Goal: Task Accomplishment & Management: Manage account settings

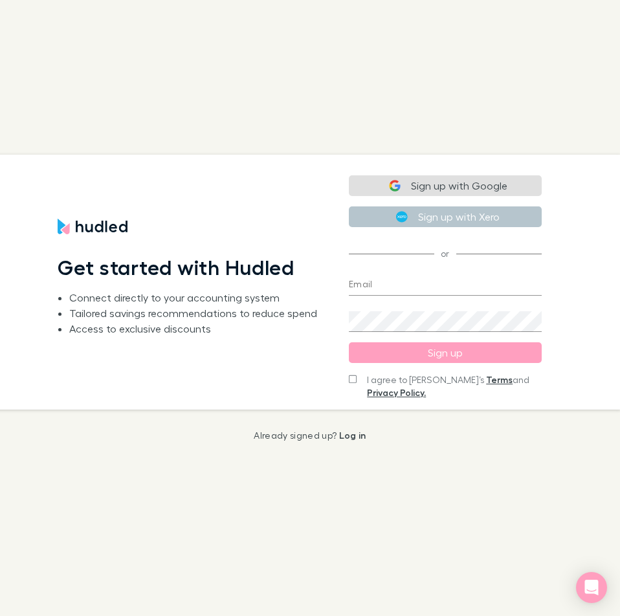
click at [408, 181] on button "Sign up with Google" at bounding box center [445, 185] width 193 height 21
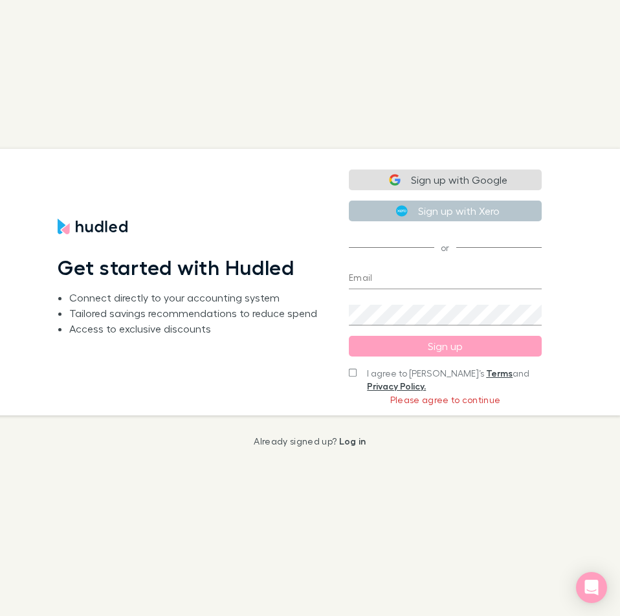
click at [348, 366] on div "Sign up with Google Sign up with Xero or Email Create a password Sign up I agre…" at bounding box center [446, 282] width 214 height 267
click at [353, 373] on input "I agree to Hudled’s Terms and Privacy Policy." at bounding box center [353, 372] width 8 height 9
checkbox input "true"
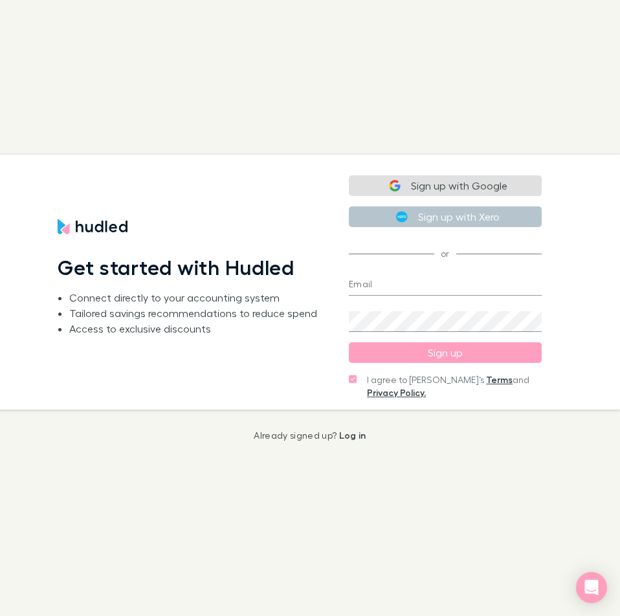
click at [463, 181] on button "Sign up with Google" at bounding box center [445, 185] width 193 height 21
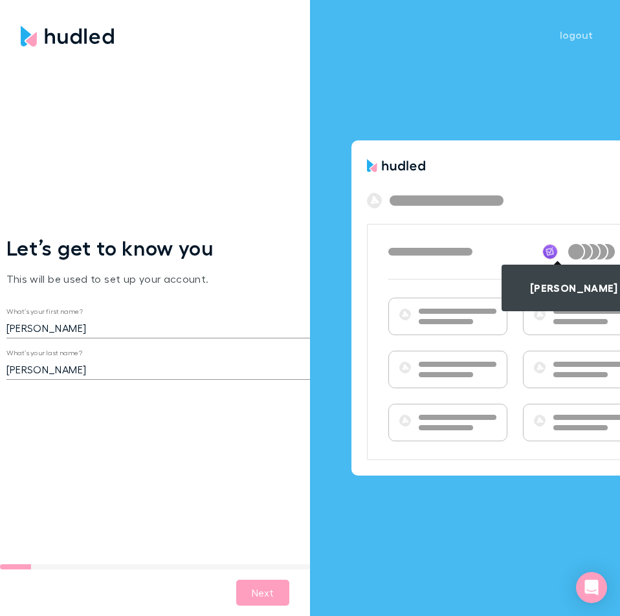
click at [180, 124] on div "Let’s get to know you This will be used to set up your account. What’s your fir…" at bounding box center [160, 313] width 320 height 522
click at [273, 592] on button "Next" at bounding box center [262, 593] width 53 height 26
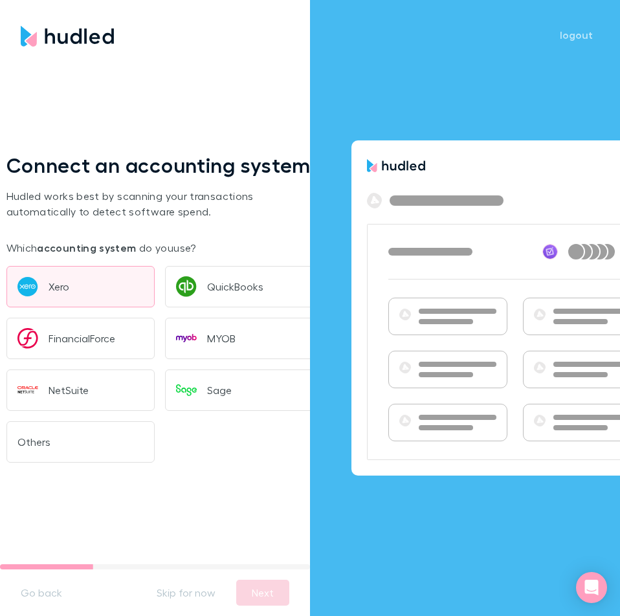
click at [43, 289] on button "Xero" at bounding box center [80, 286] width 149 height 41
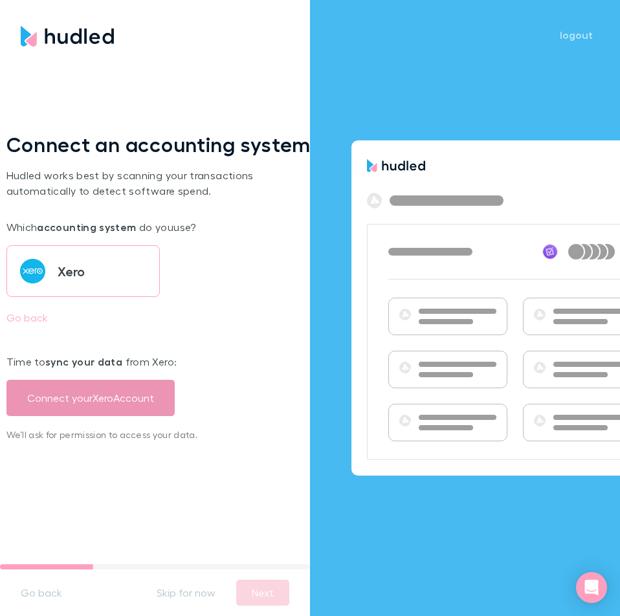
click at [91, 395] on button "Connect your Xero Account" at bounding box center [90, 398] width 168 height 36
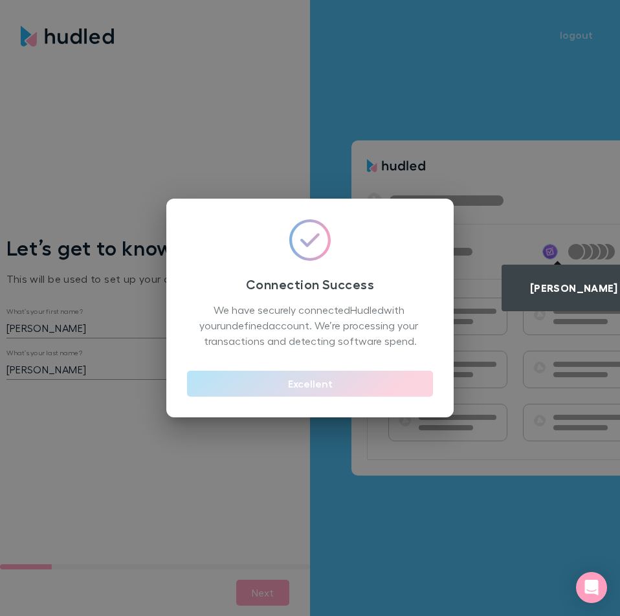
click at [313, 388] on button "Excellent" at bounding box center [310, 384] width 246 height 26
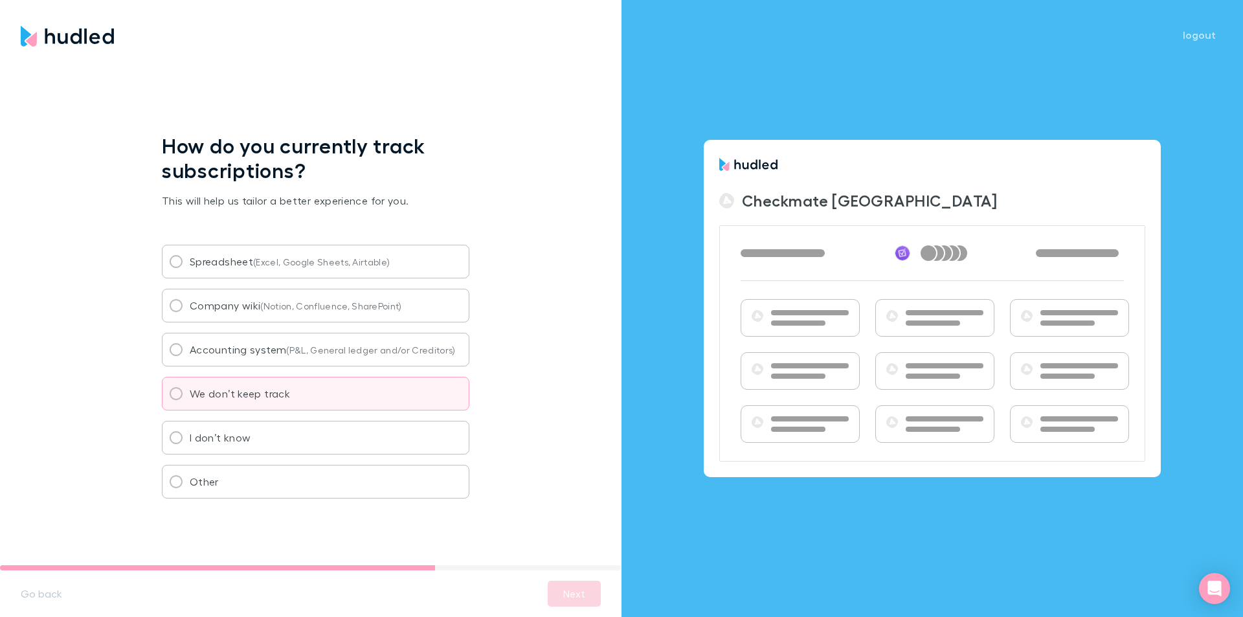
click at [258, 391] on span "We don’t keep track" at bounding box center [240, 394] width 100 height 16
click at [190, 391] on input "We don’t keep track" at bounding box center [175, 393] width 27 height 27
radio input "true"
click at [568, 590] on button "Next" at bounding box center [574, 594] width 53 height 26
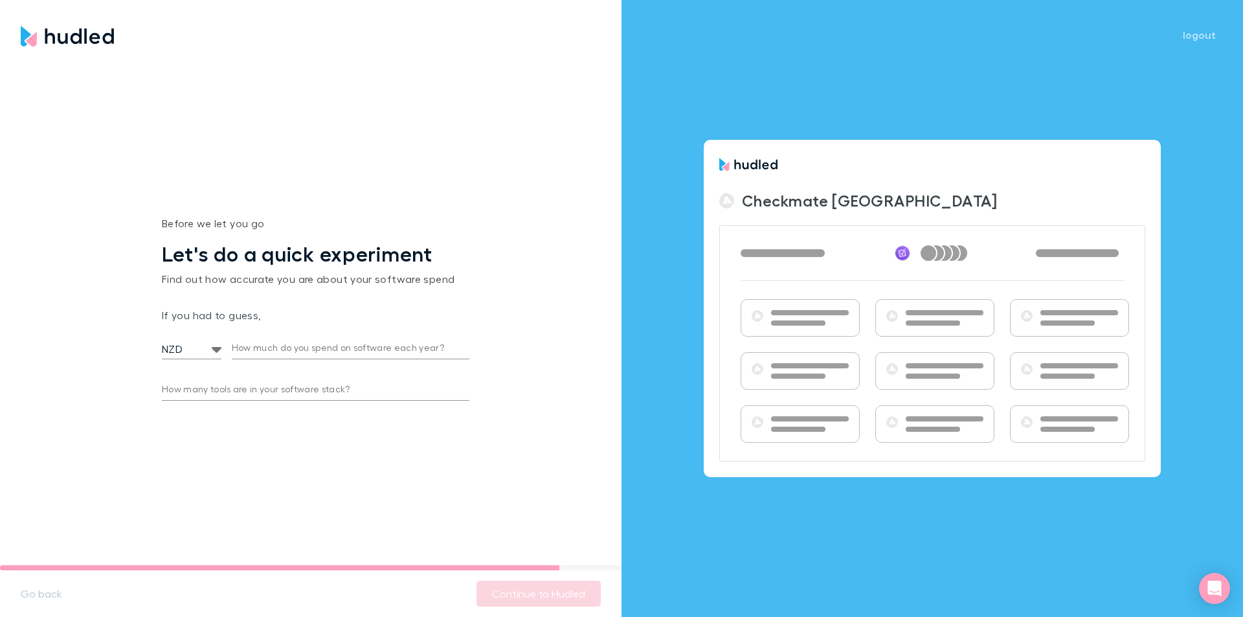
click at [279, 345] on input "How much do you spend on software each year?" at bounding box center [351, 349] width 238 height 21
type input "50,000"
click at [338, 451] on div "Before we let you go Let's do a quick experiment Find out how accurate you are …" at bounding box center [315, 313] width 631 height 523
click at [260, 381] on input "How many tools are in your software stack?" at bounding box center [315, 390] width 307 height 21
type input "35"
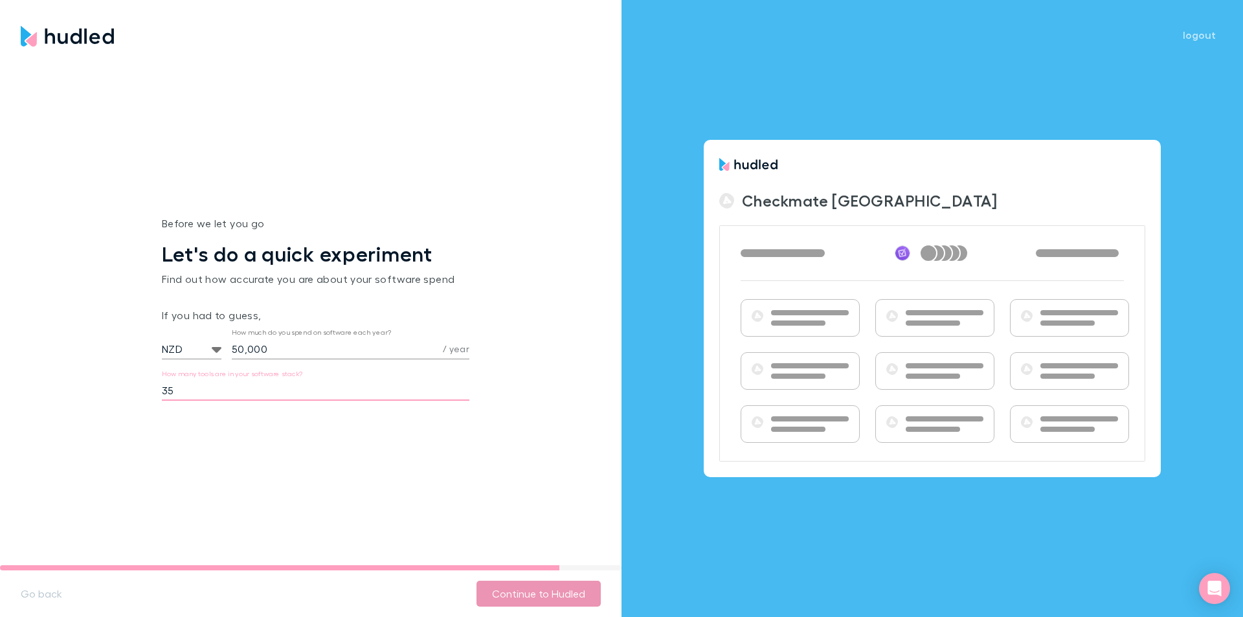
click at [518, 600] on button "Continue to Hudled" at bounding box center [538, 594] width 124 height 26
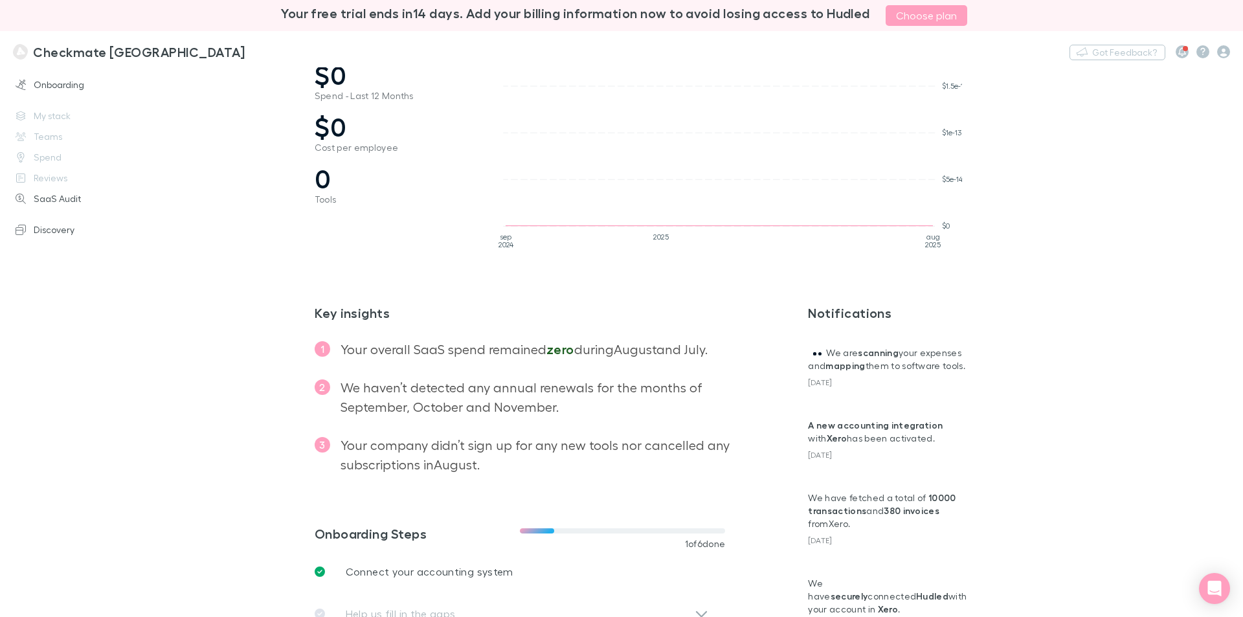
scroll to position [321, 0]
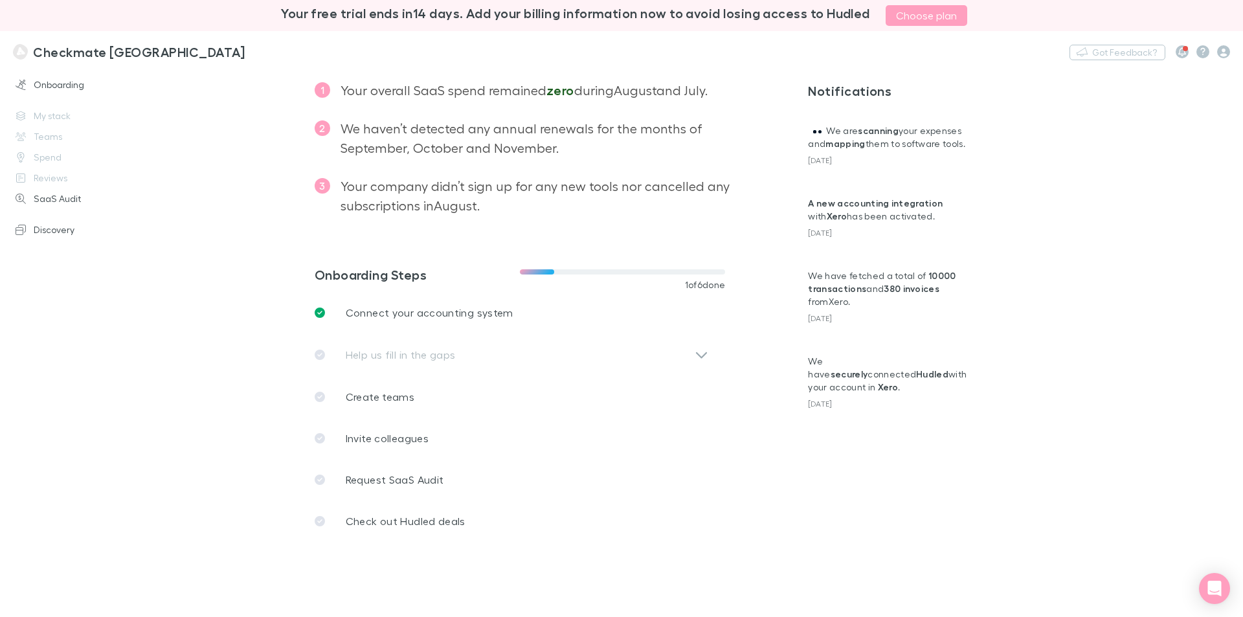
click at [690, 353] on div "Help us fill in the gaps" at bounding box center [517, 354] width 404 height 43
click at [696, 357] on div "Help us fill in the gaps" at bounding box center [517, 354] width 404 height 43
click at [353, 353] on div "Help us fill in the gaps" at bounding box center [517, 354] width 404 height 43
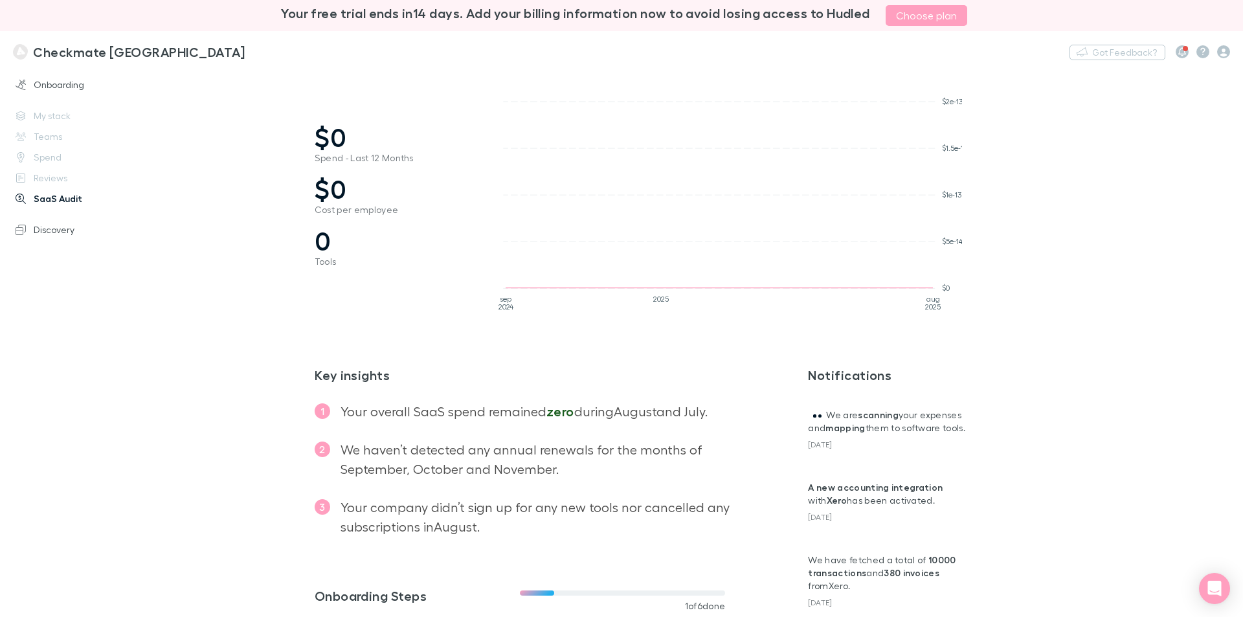
click at [48, 199] on link "SaaS Audit" at bounding box center [89, 198] width 172 height 21
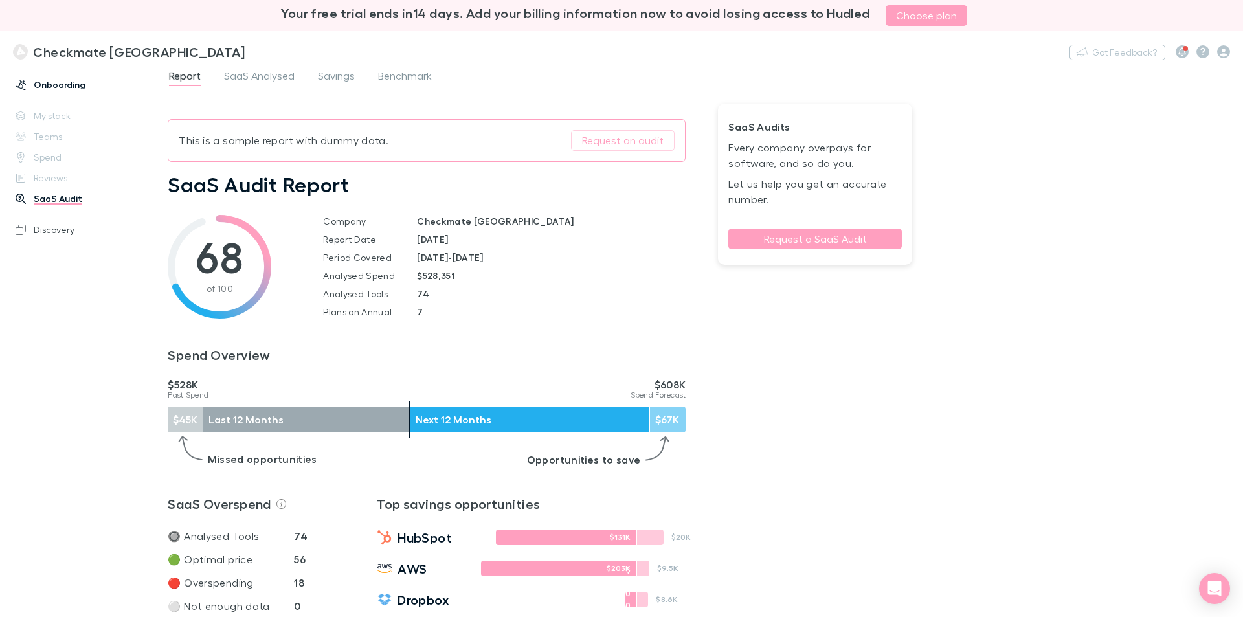
click at [68, 89] on link "Onboarding" at bounding box center [89, 84] width 172 height 21
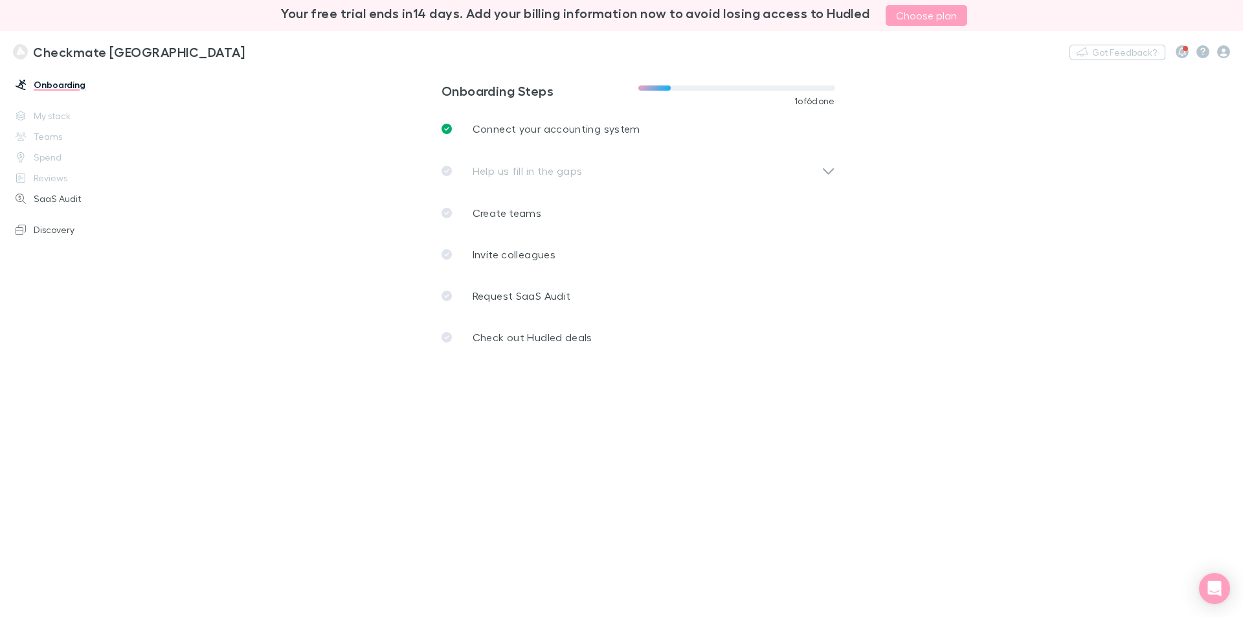
click at [827, 170] on div "Help us fill in the gaps" at bounding box center [643, 171] width 404 height 43
click at [703, 134] on link "Connect your accounting system" at bounding box center [638, 128] width 414 height 41
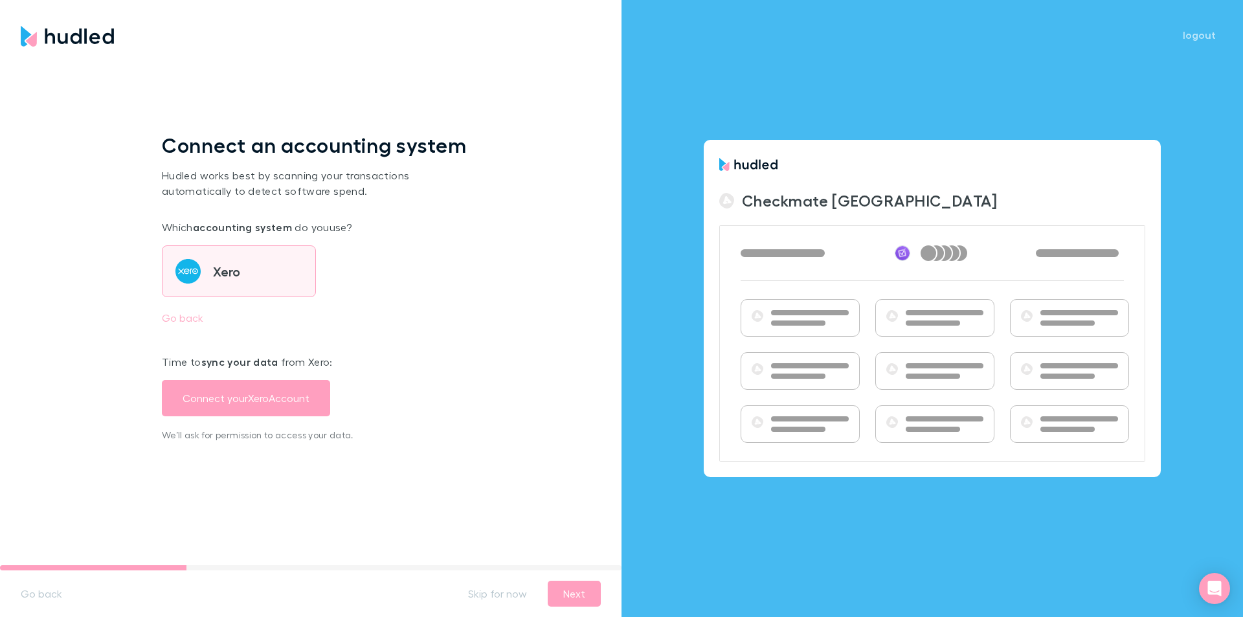
click at [234, 265] on div "Xero" at bounding box center [226, 271] width 27 height 13
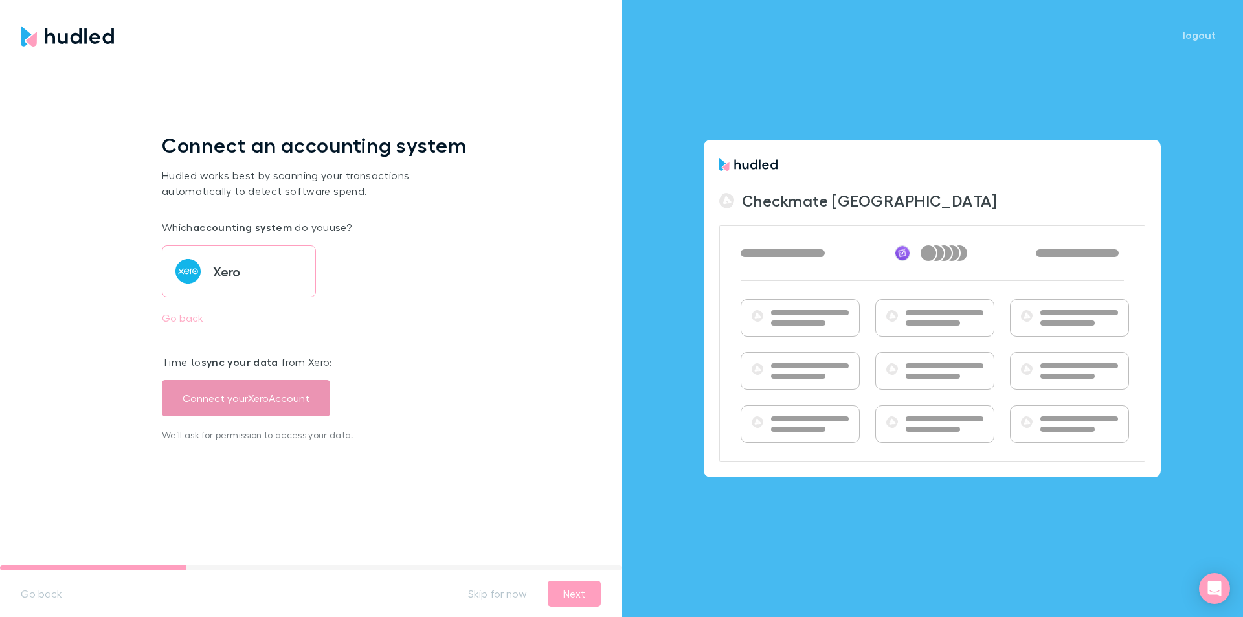
click at [263, 395] on button "Connect your Xero Account" at bounding box center [246, 398] width 168 height 36
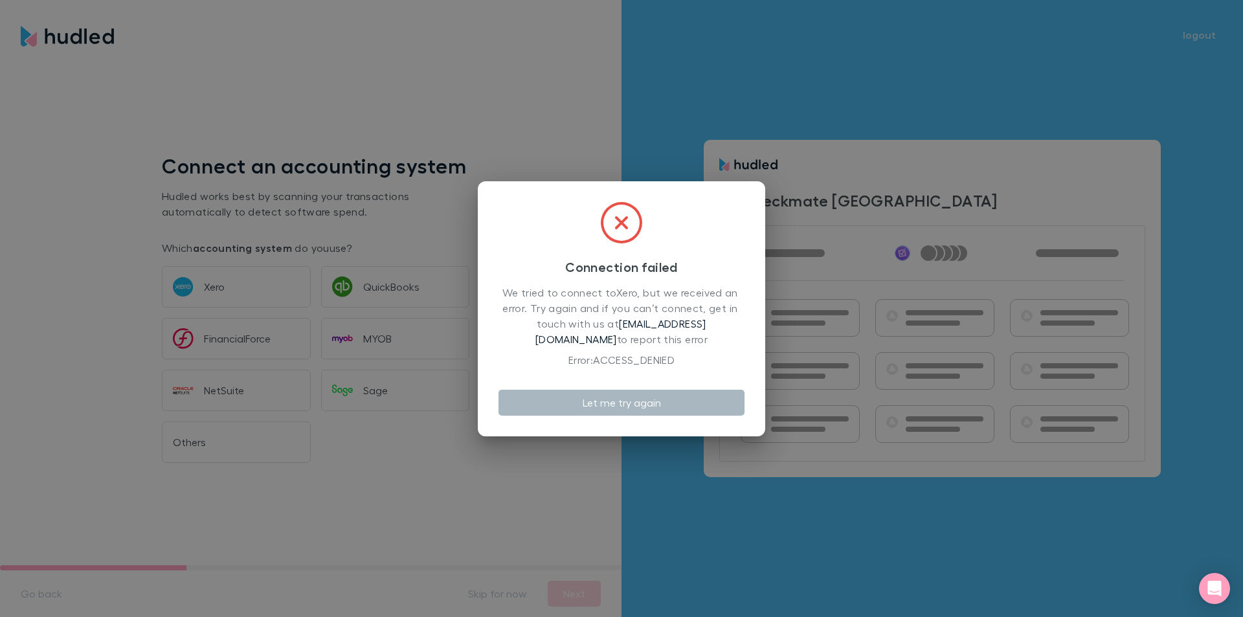
click at [616, 403] on button "Let me try again" at bounding box center [621, 403] width 246 height 26
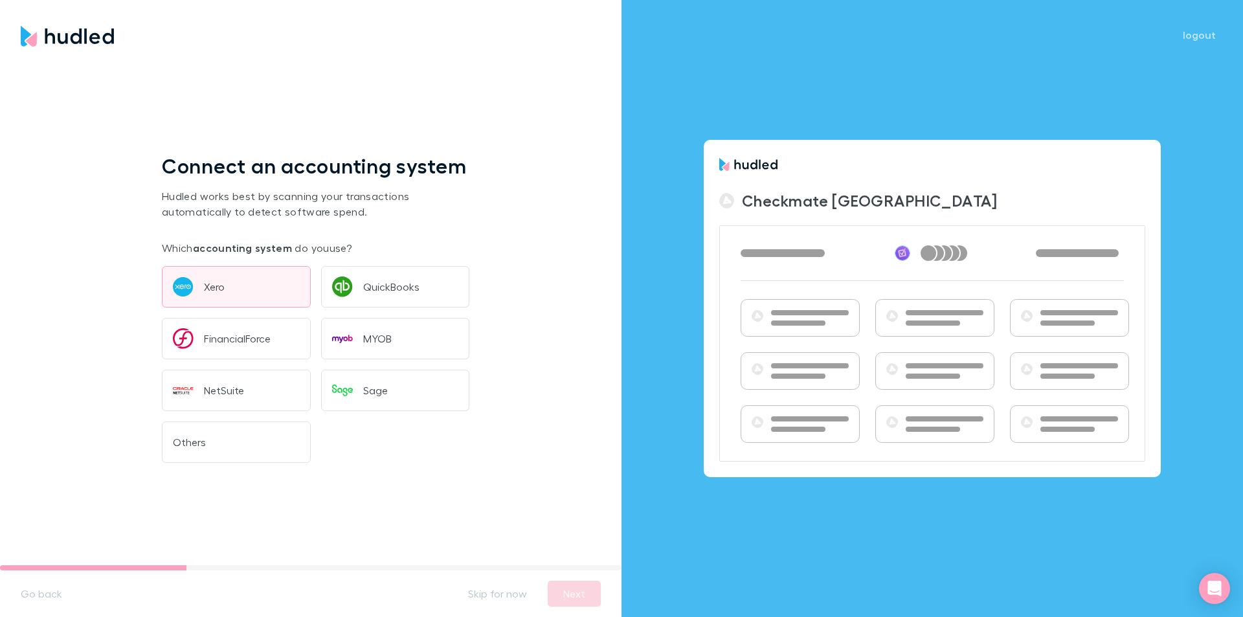
click at [244, 289] on button "Xero" at bounding box center [236, 286] width 149 height 41
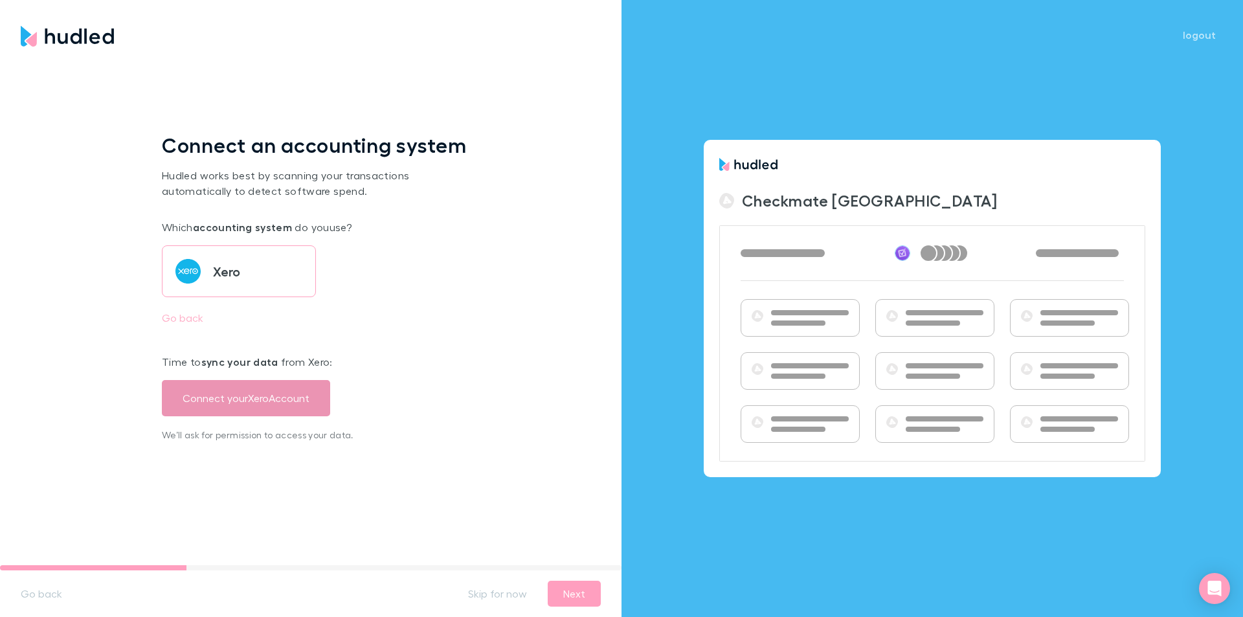
click at [254, 388] on button "Connect your Xero Account" at bounding box center [246, 398] width 168 height 36
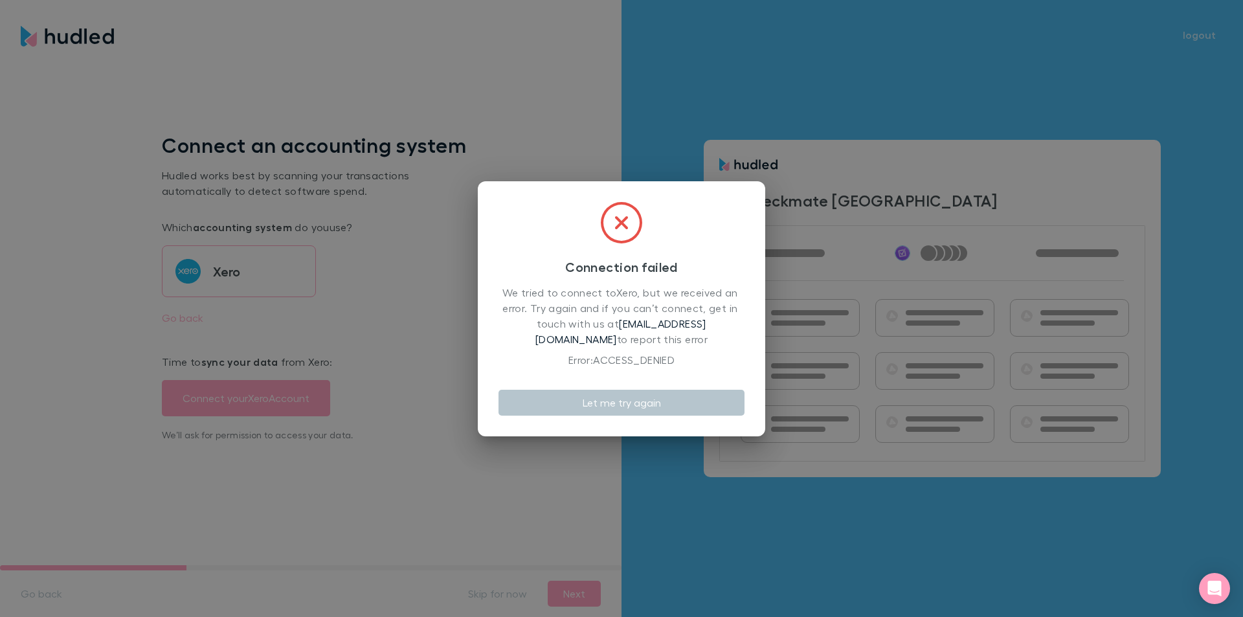
click at [617, 214] on icon at bounding box center [621, 222] width 41 height 41
click at [203, 318] on div "Connection failed We tried to connect to Xero , but we received an error. Try a…" at bounding box center [621, 308] width 1243 height 617
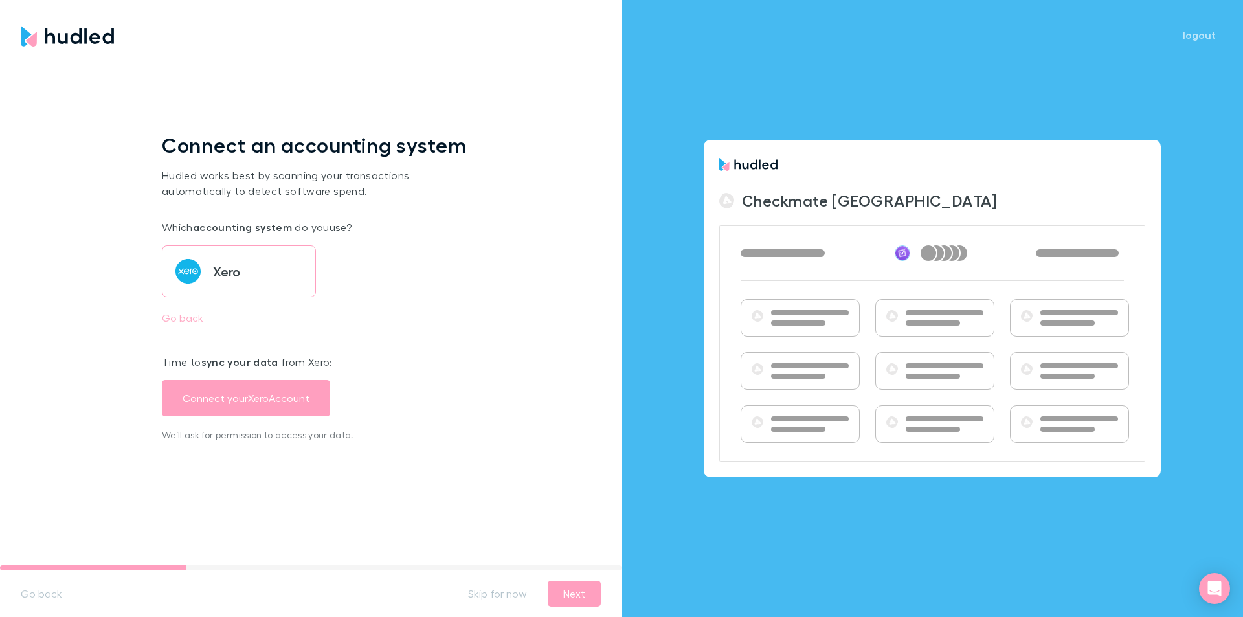
click at [1014, 218] on div "Checkmate [GEOGRAPHIC_DATA]" at bounding box center [932, 201] width 426 height 50
click at [491, 588] on button "Skip for now" at bounding box center [498, 593] width 80 height 21
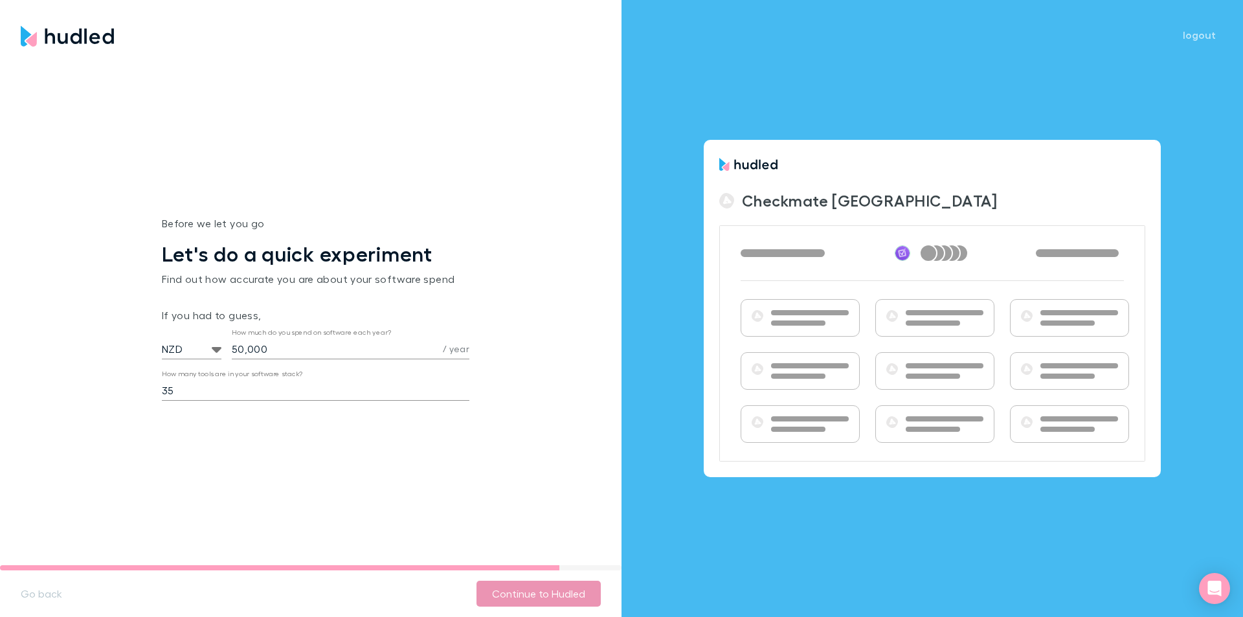
click at [527, 595] on button "Continue to Hudled" at bounding box center [538, 594] width 124 height 26
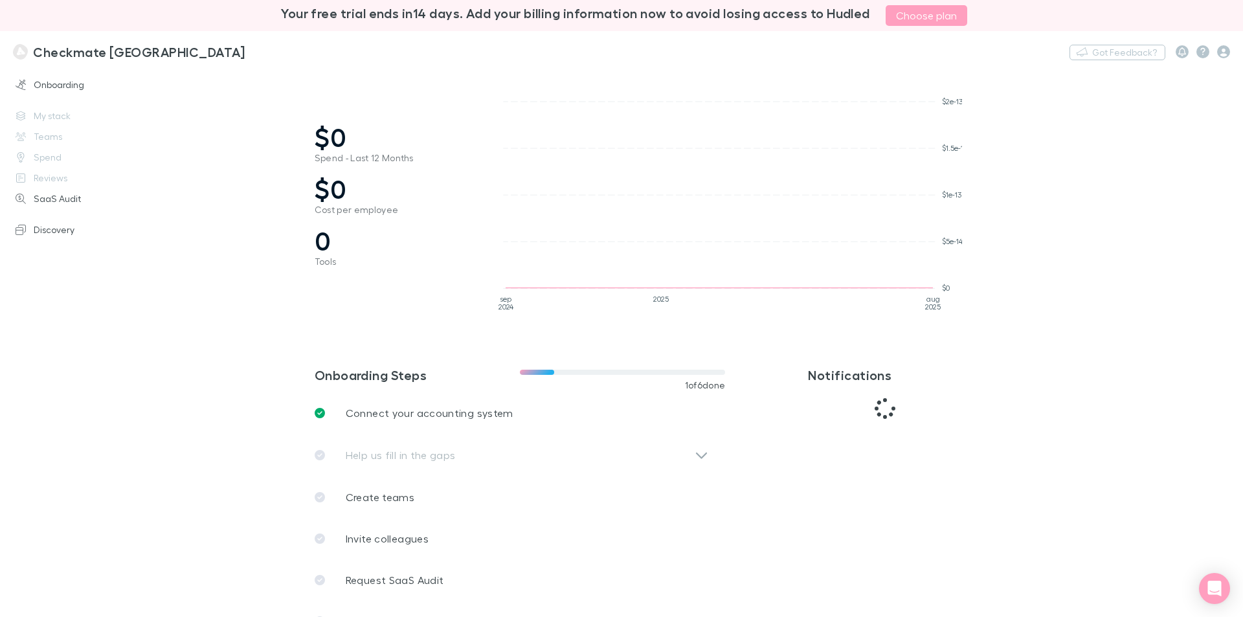
click at [694, 450] on div "Help us fill in the gaps" at bounding box center [517, 455] width 404 height 43
click at [692, 451] on div "Help us fill in the gaps" at bounding box center [517, 455] width 404 height 43
click at [63, 195] on link "SaaS Audit" at bounding box center [89, 198] width 172 height 21
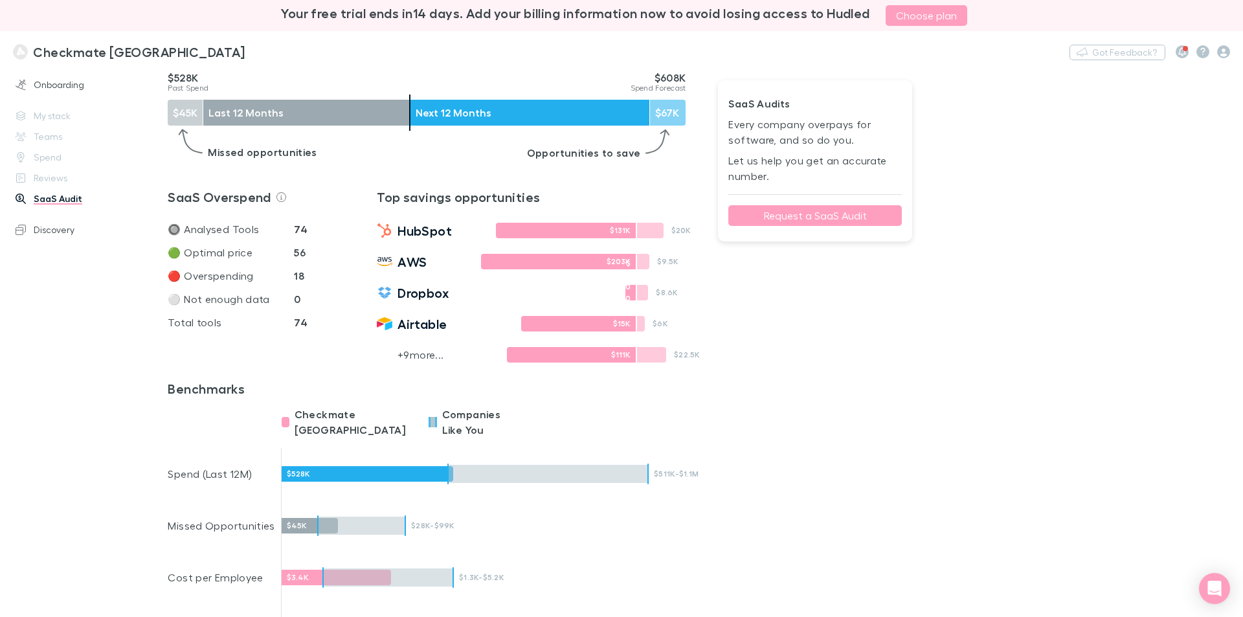
scroll to position [324, 0]
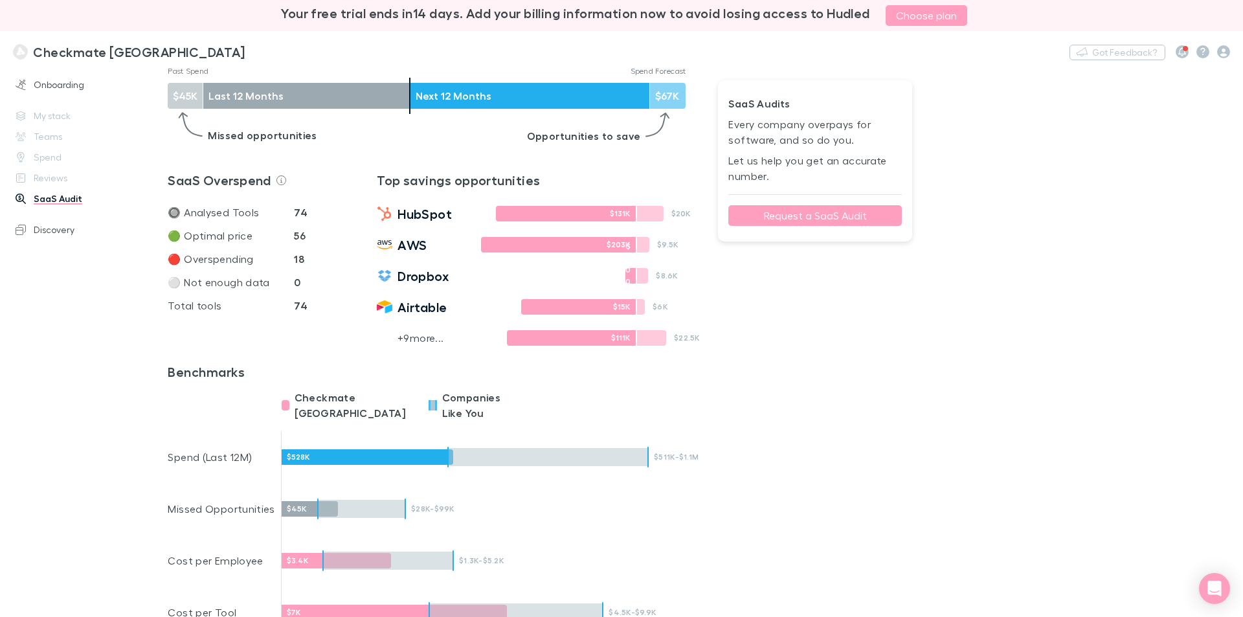
click at [425, 338] on p "+ 9 more..." at bounding box center [420, 338] width 46 height 16
click at [424, 338] on p "+ 9 more..." at bounding box center [420, 338] width 46 height 16
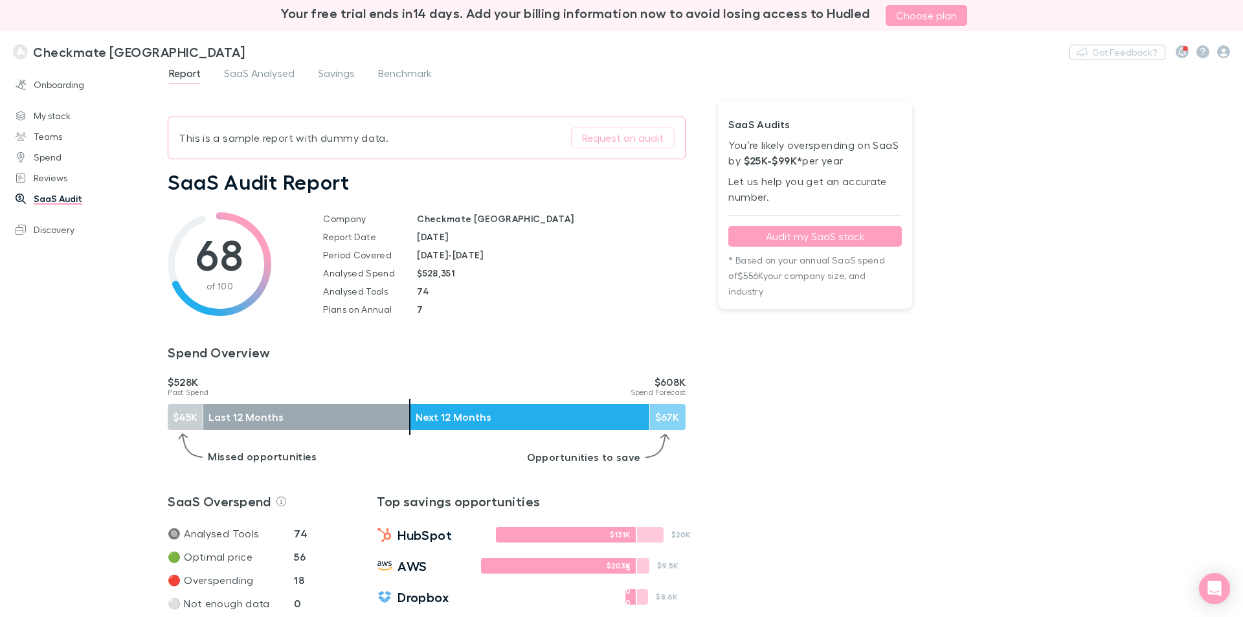
scroll to position [0, 0]
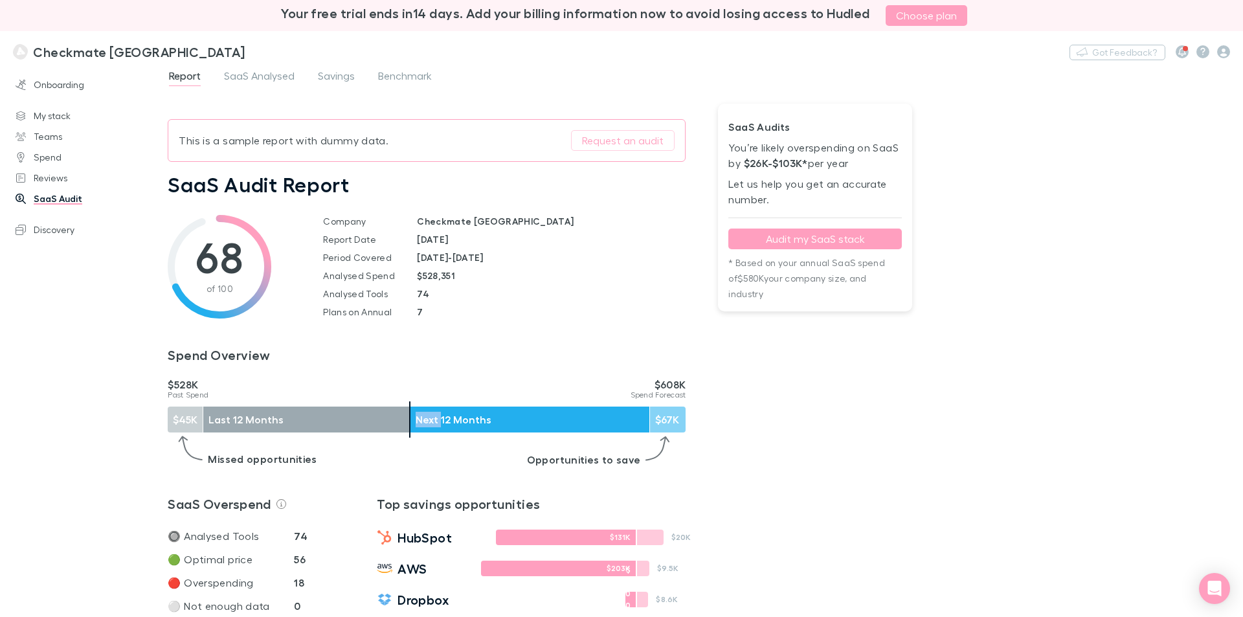
drag, startPoint x: 409, startPoint y: 418, endPoint x: 438, endPoint y: 419, distance: 29.2
click at [438, 419] on div "$45K Last 12 Months Next 12 Months $67K" at bounding box center [427, 419] width 518 height 36
click at [814, 247] on button "Audit my SaaS stack" at bounding box center [814, 238] width 173 height 21
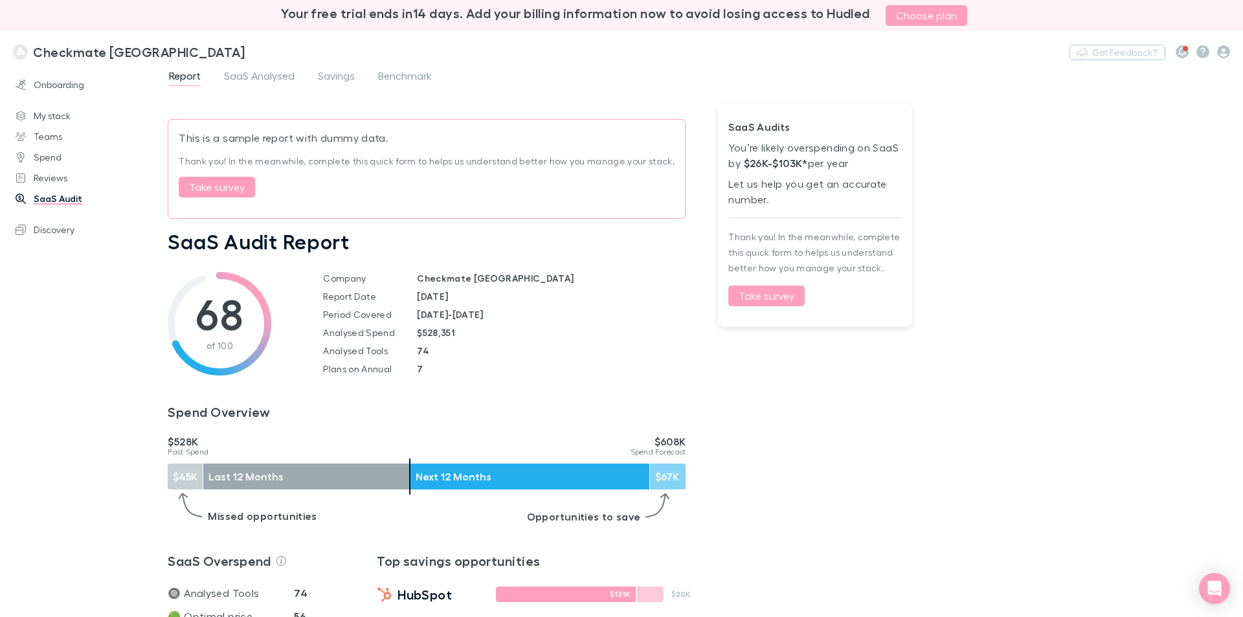
click at [1052, 280] on div "Report SaaS Analysed Savings Benchmark This is a sample report with dummy data.…" at bounding box center [705, 342] width 1075 height 550
click at [249, 78] on span "SaaS Analysed" at bounding box center [259, 77] width 71 height 17
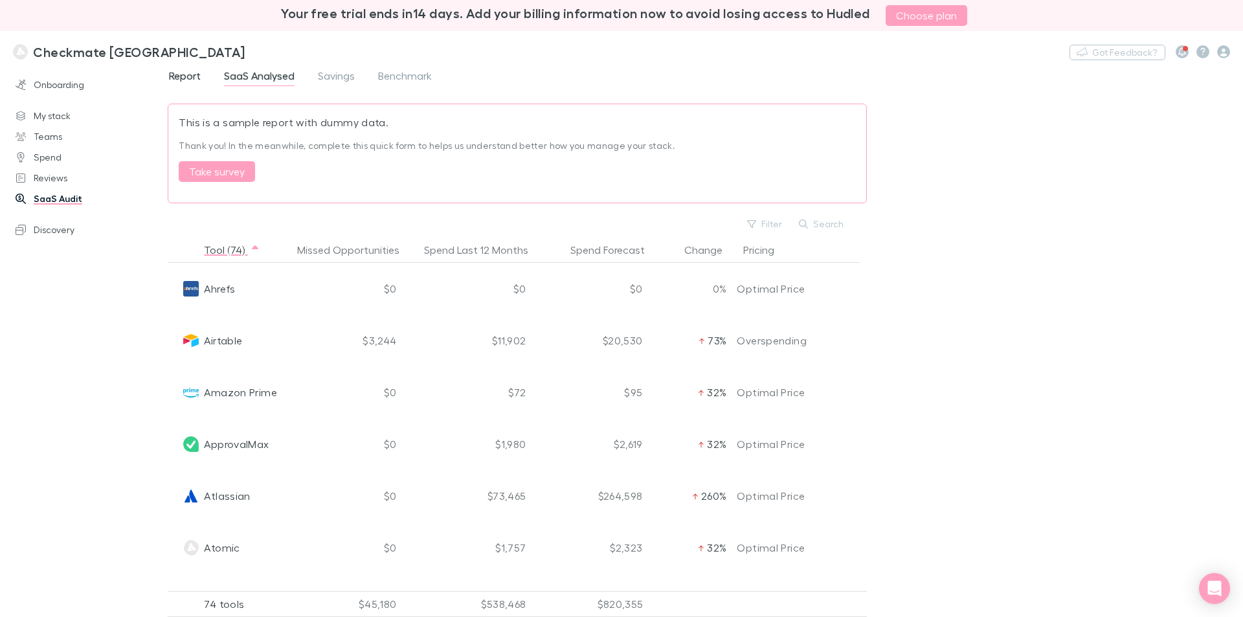
click at [181, 79] on span "Report" at bounding box center [185, 77] width 32 height 17
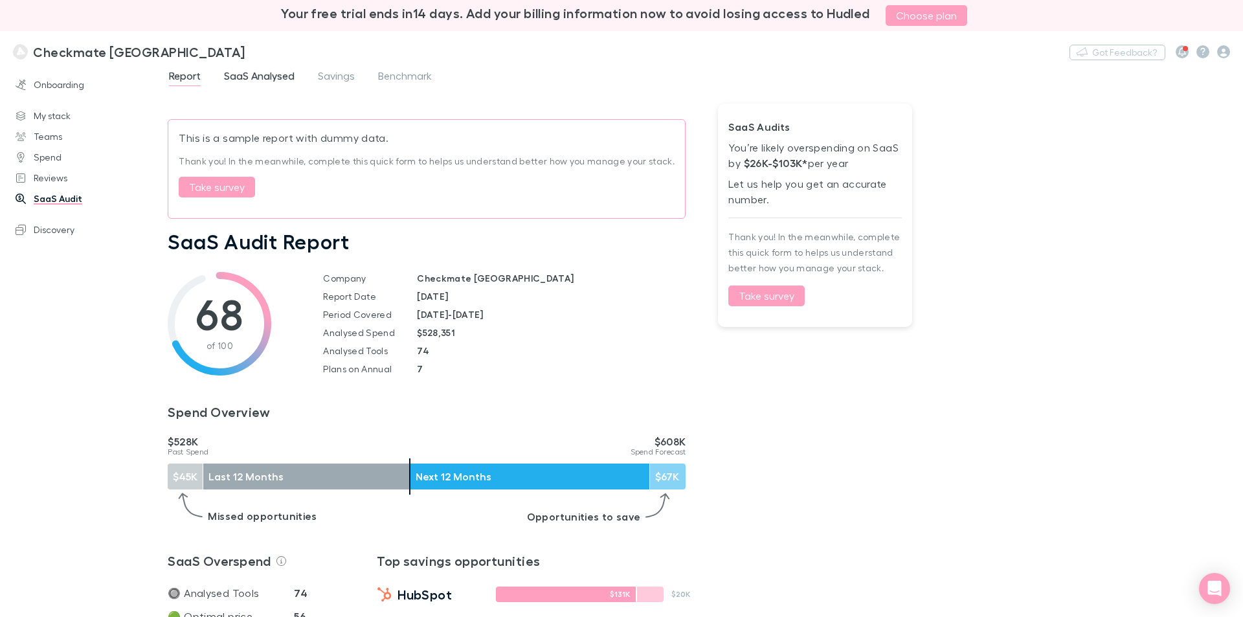
click at [282, 76] on span "SaaS Analysed" at bounding box center [259, 77] width 71 height 17
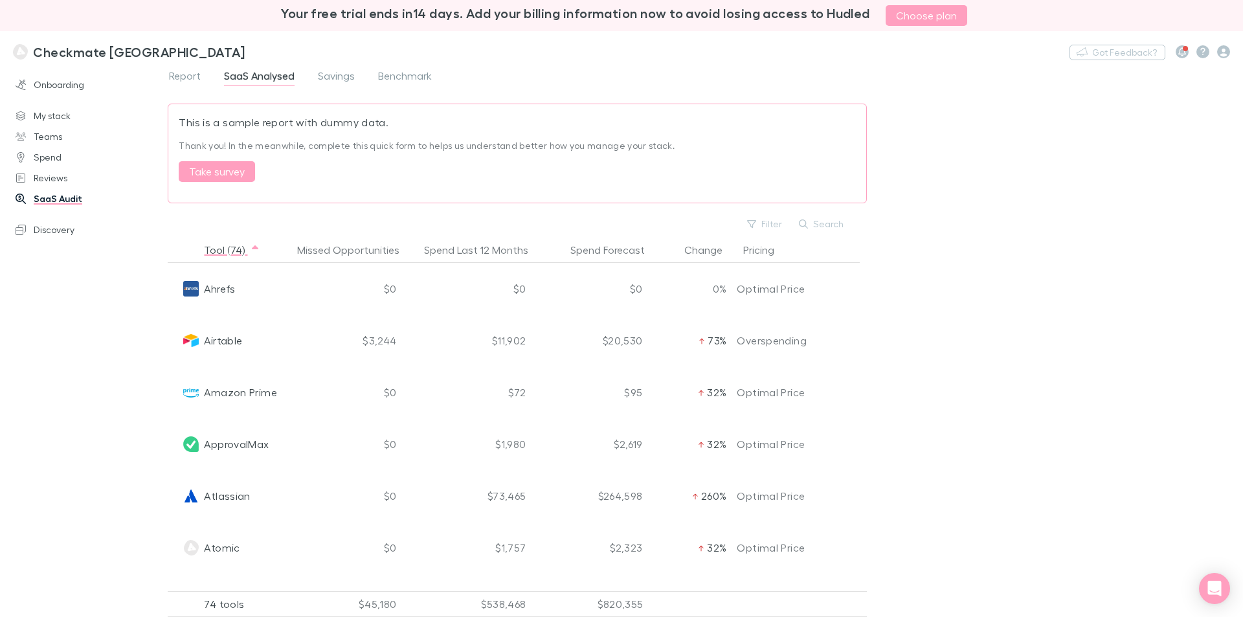
click at [192, 287] on img at bounding box center [191, 289] width 16 height 16
click at [179, 288] on div "Ahrefs" at bounding box center [239, 289] width 123 height 52
click at [223, 344] on span "Airtable" at bounding box center [223, 341] width 38 height 52
click at [195, 78] on span "Report" at bounding box center [185, 77] width 32 height 17
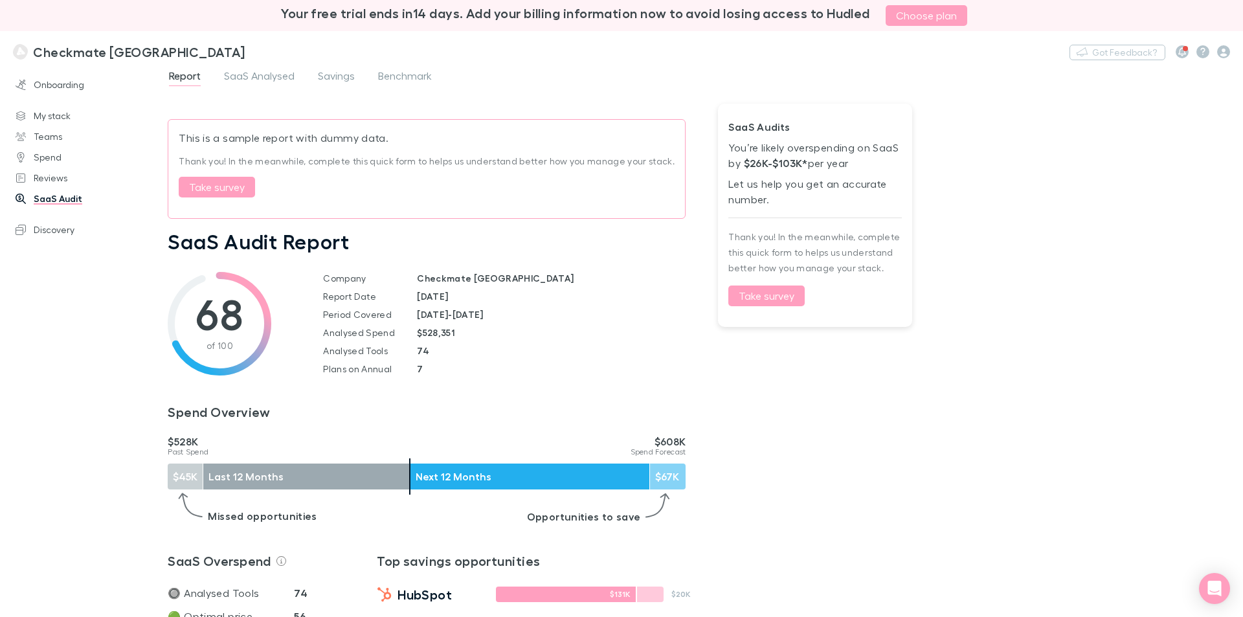
click at [673, 337] on td "$528,351" at bounding box center [545, 333] width 279 height 18
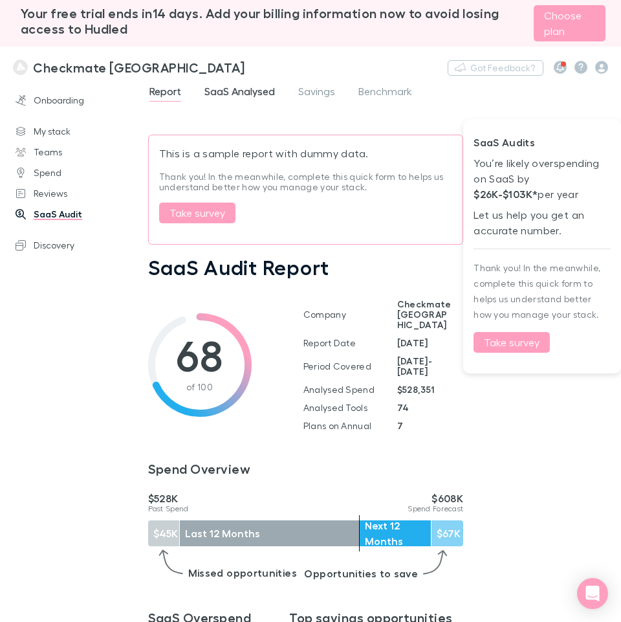
click at [261, 88] on span "SaaS Analysed" at bounding box center [240, 93] width 71 height 17
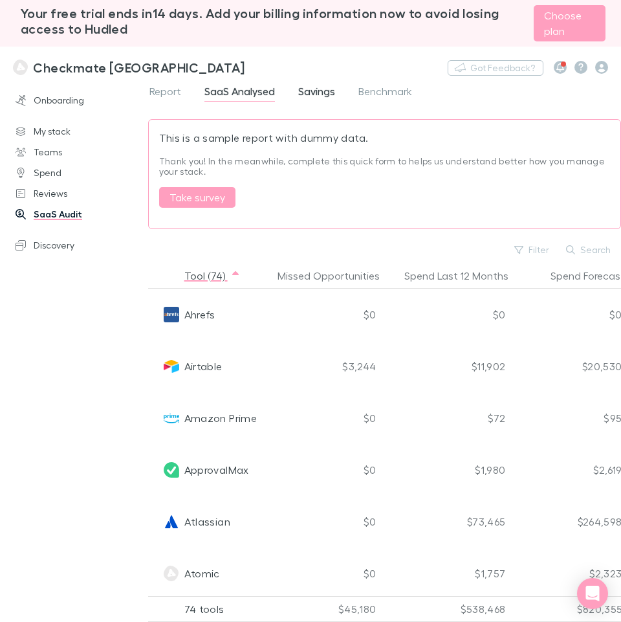
click at [317, 96] on span "Savings" at bounding box center [316, 93] width 37 height 17
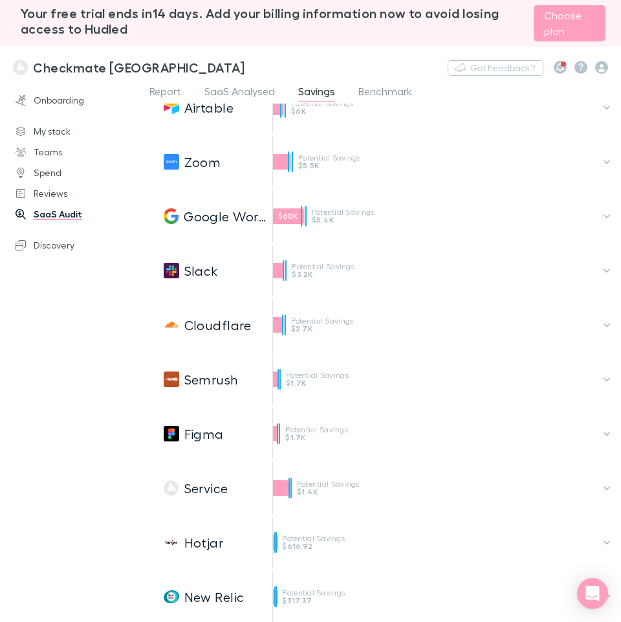
scroll to position [402, 0]
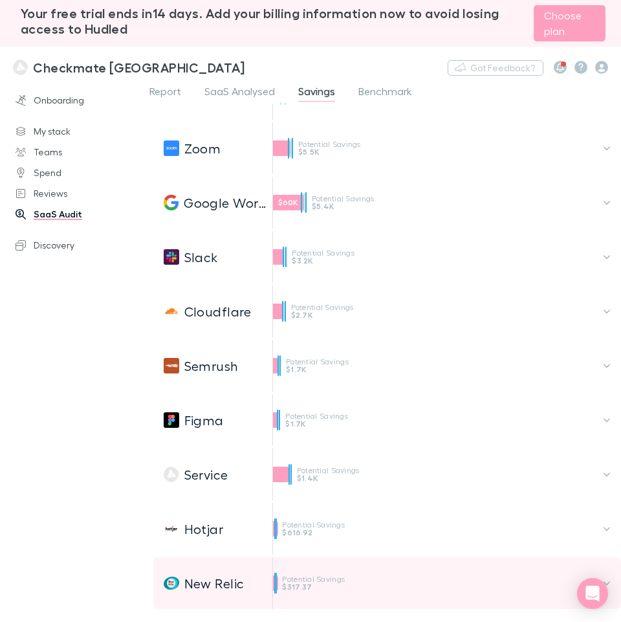
click at [172, 585] on img at bounding box center [172, 583] width 16 height 16
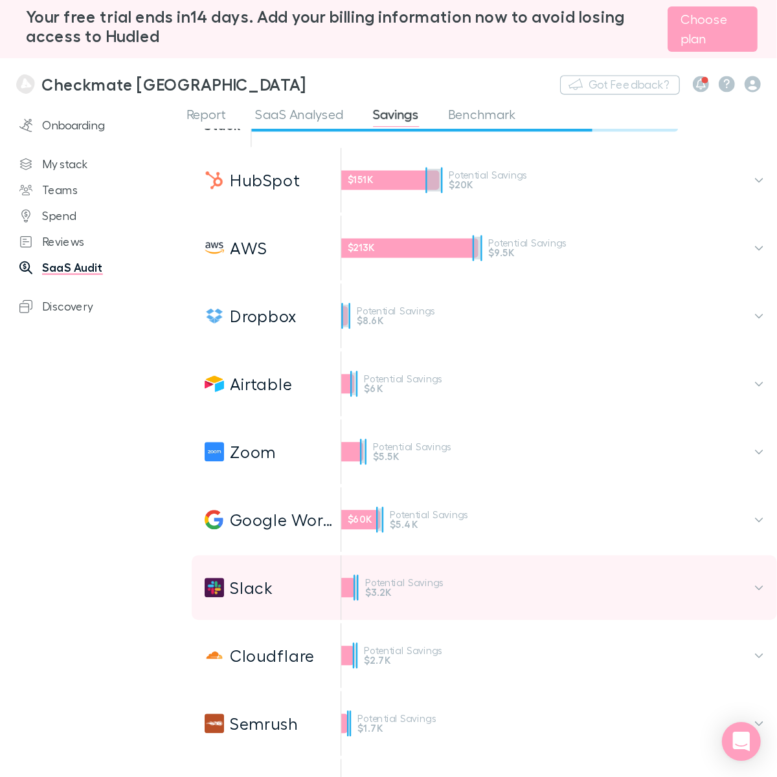
scroll to position [0, 0]
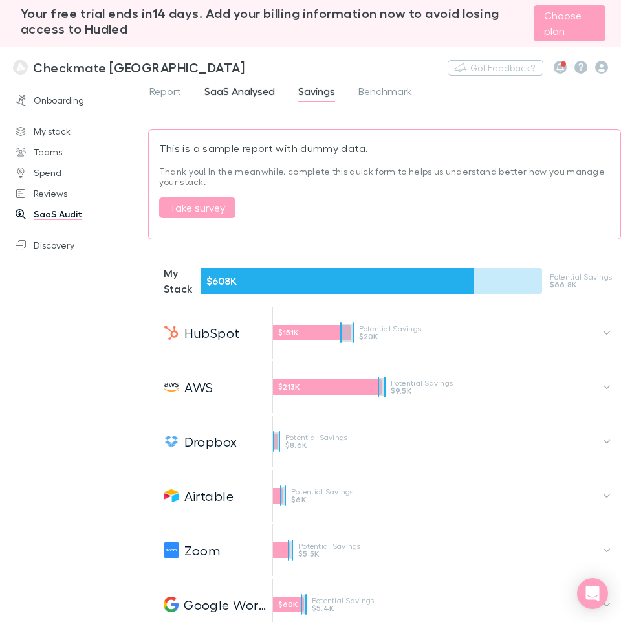
click at [223, 91] on span "SaaS Analysed" at bounding box center [240, 93] width 71 height 17
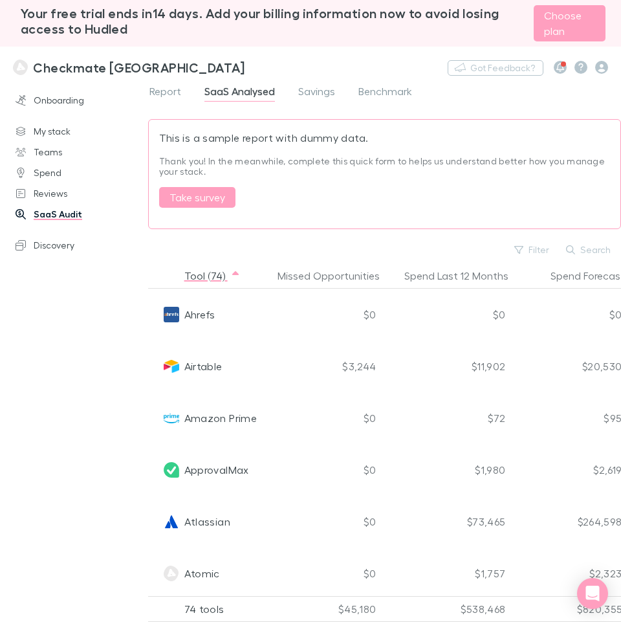
click at [74, 364] on div "Onboarding My stack Teams Spend Reviews SaaS Audit Discovery" at bounding box center [79, 349] width 158 height 524
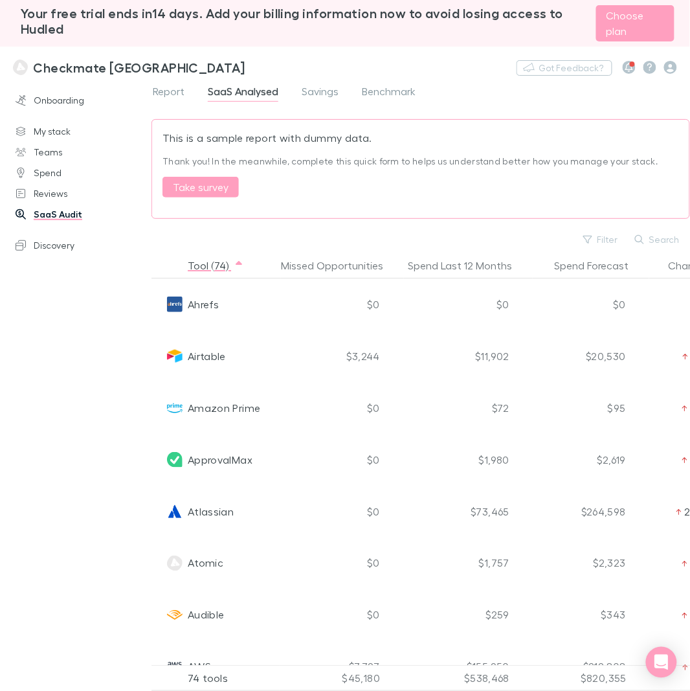
click at [63, 380] on div "Onboarding My stack Teams Spend Reviews SaaS Audit Discovery" at bounding box center [81, 384] width 162 height 594
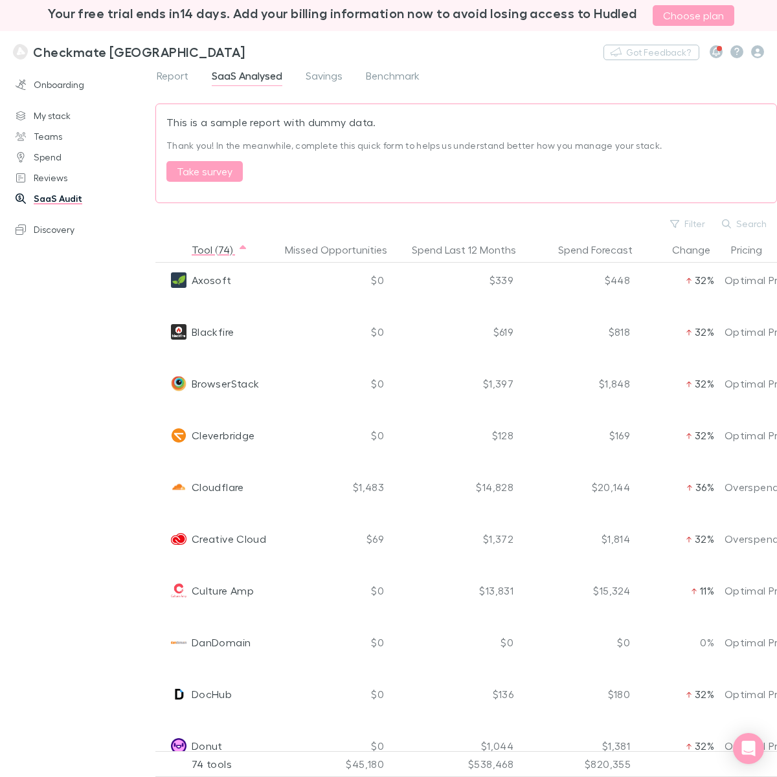
scroll to position [485, 0]
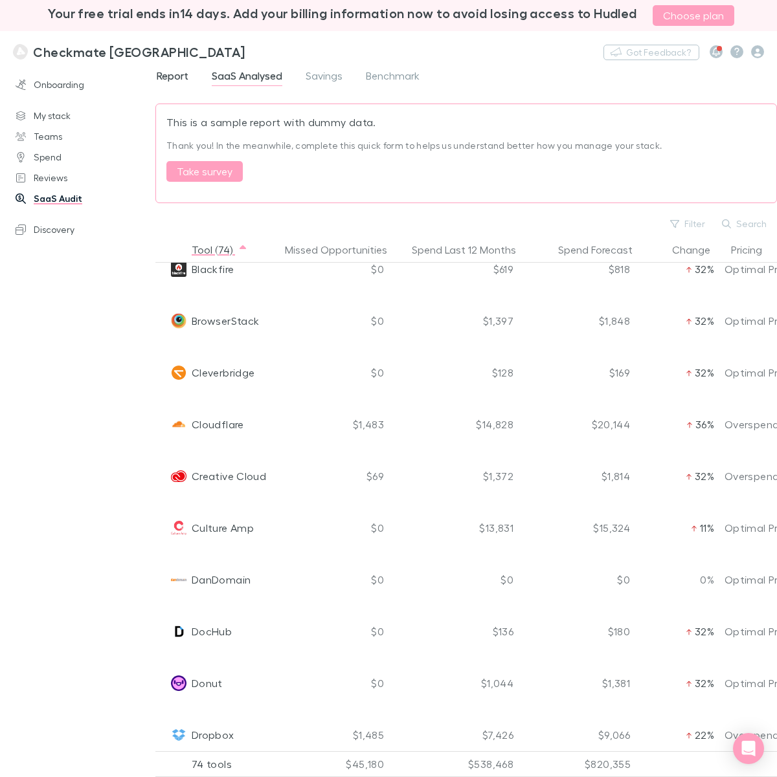
click at [170, 76] on span "Report" at bounding box center [173, 77] width 32 height 17
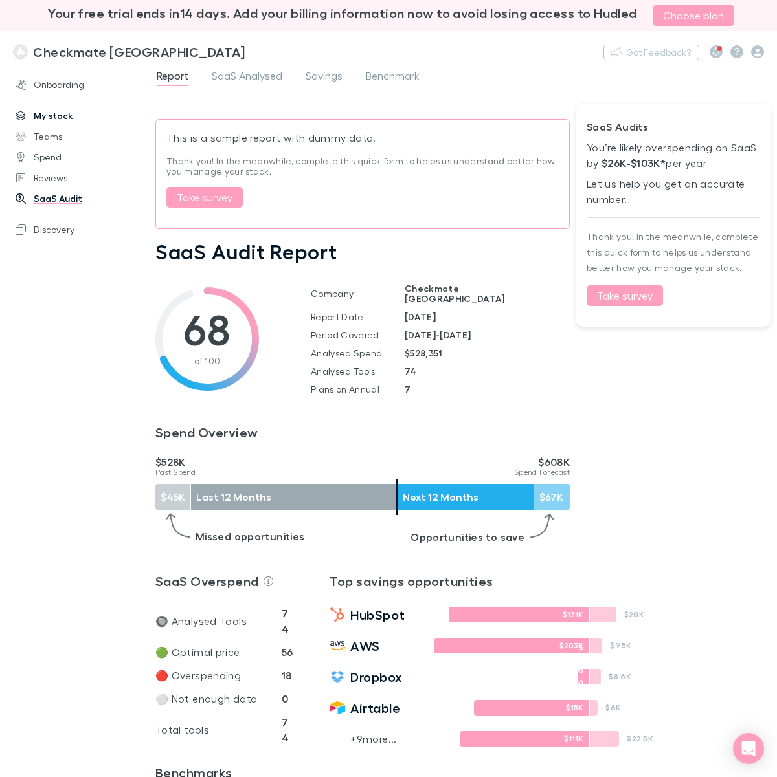
click at [60, 113] on link "My stack" at bounding box center [84, 116] width 162 height 21
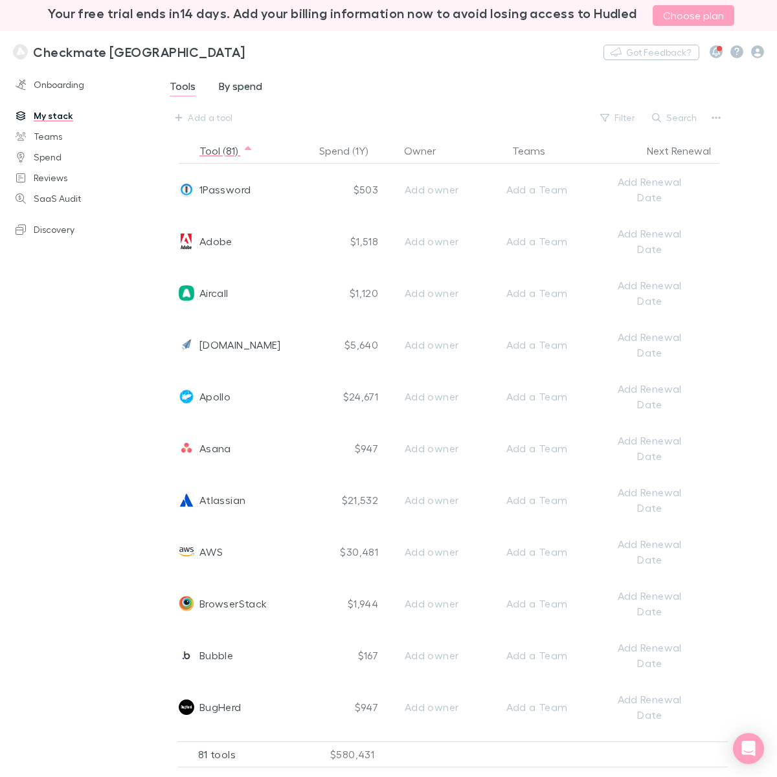
click at [239, 82] on span "By spend" at bounding box center [240, 88] width 43 height 17
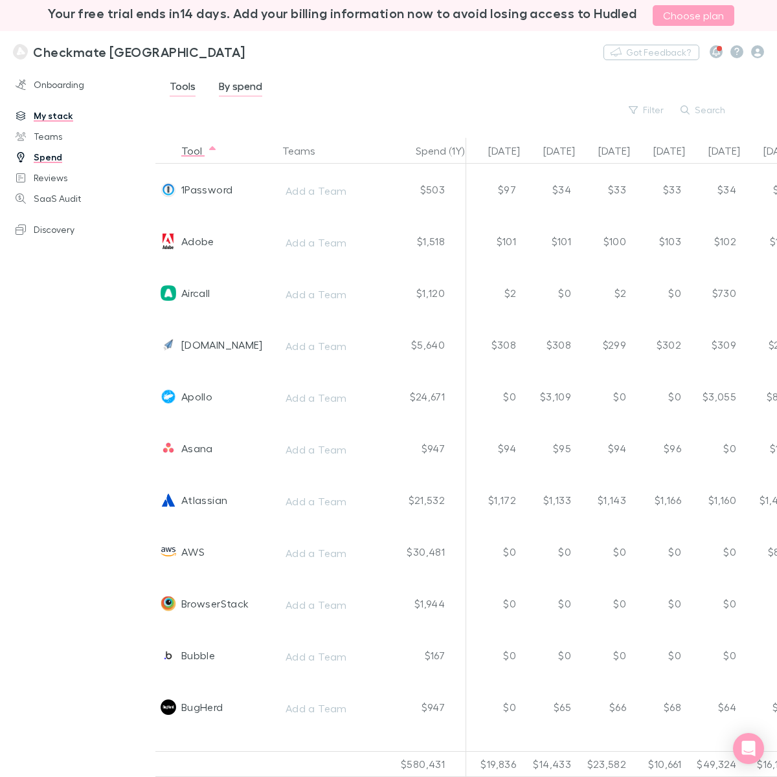
scroll to position [0, 733]
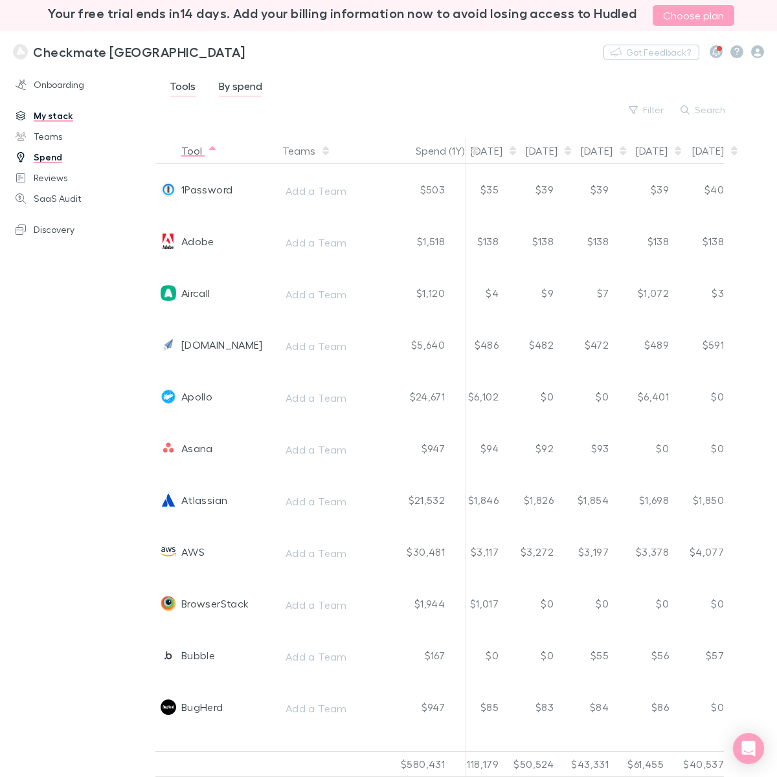
click at [201, 150] on button "Tool" at bounding box center [199, 151] width 36 height 26
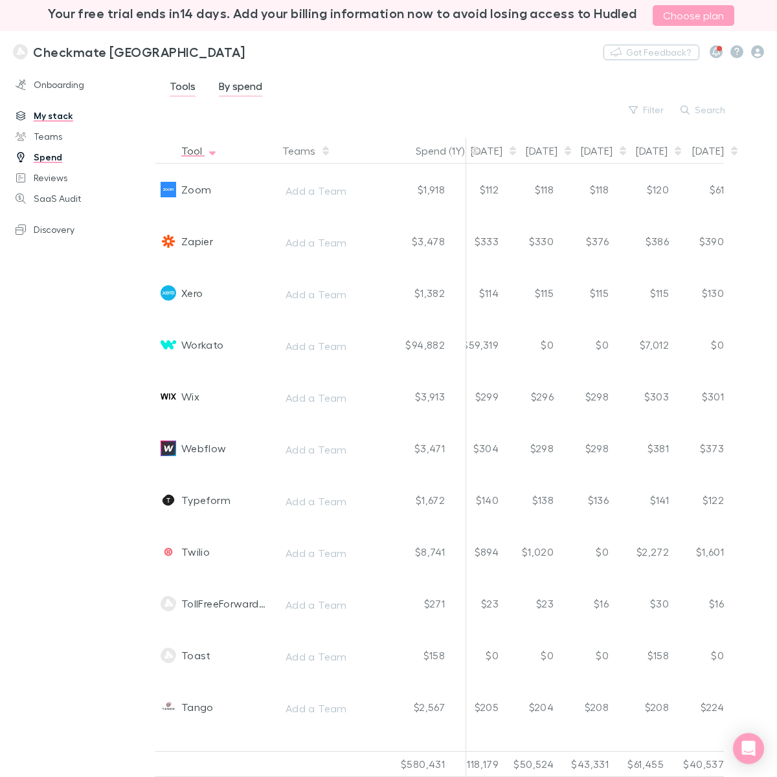
click at [209, 150] on icon "button" at bounding box center [212, 151] width 6 height 10
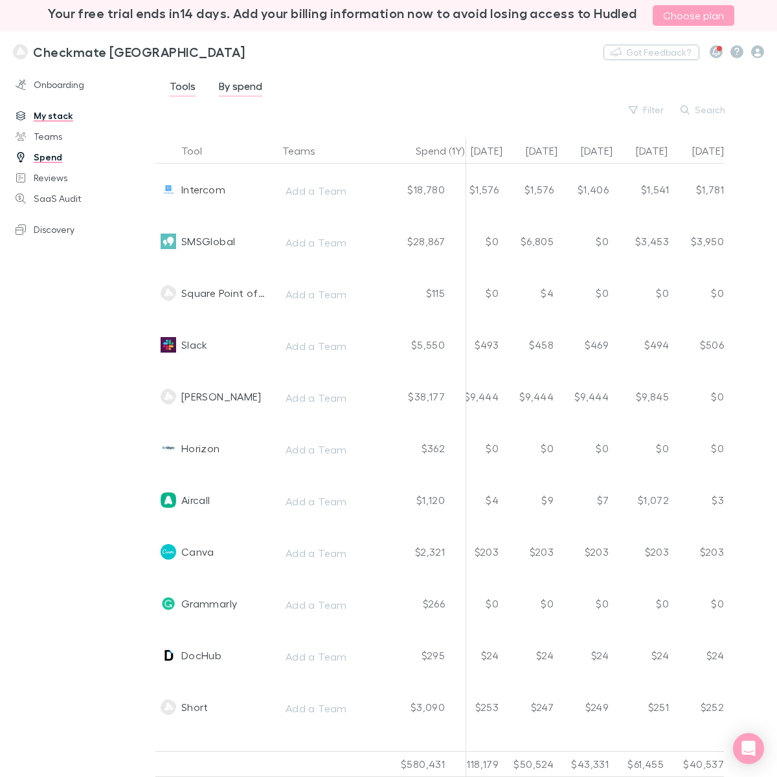
click at [228, 89] on span "By spend" at bounding box center [240, 88] width 43 height 17
click at [178, 89] on span "Tools" at bounding box center [183, 88] width 26 height 17
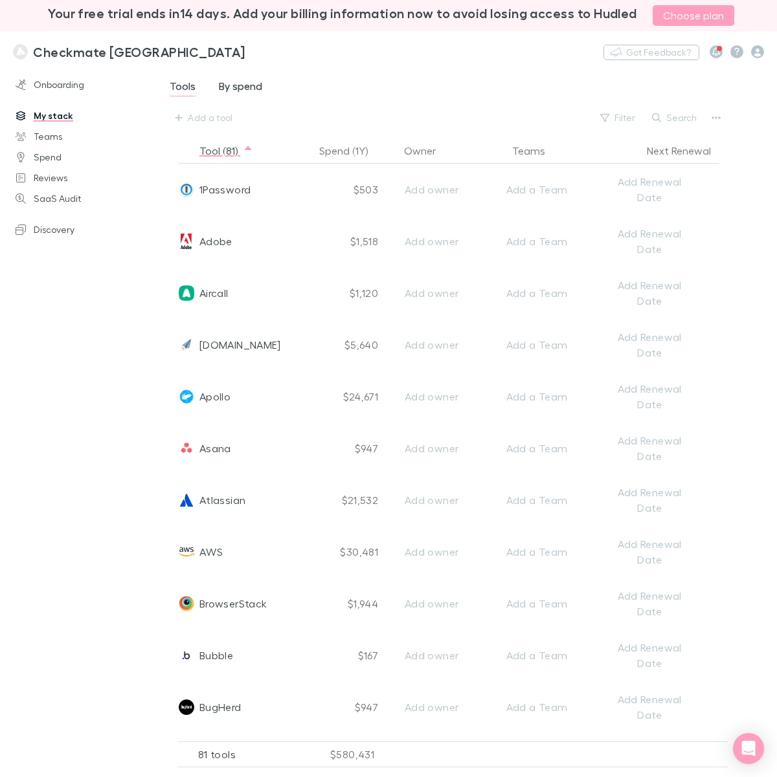
click at [233, 87] on span "By spend" at bounding box center [240, 88] width 43 height 17
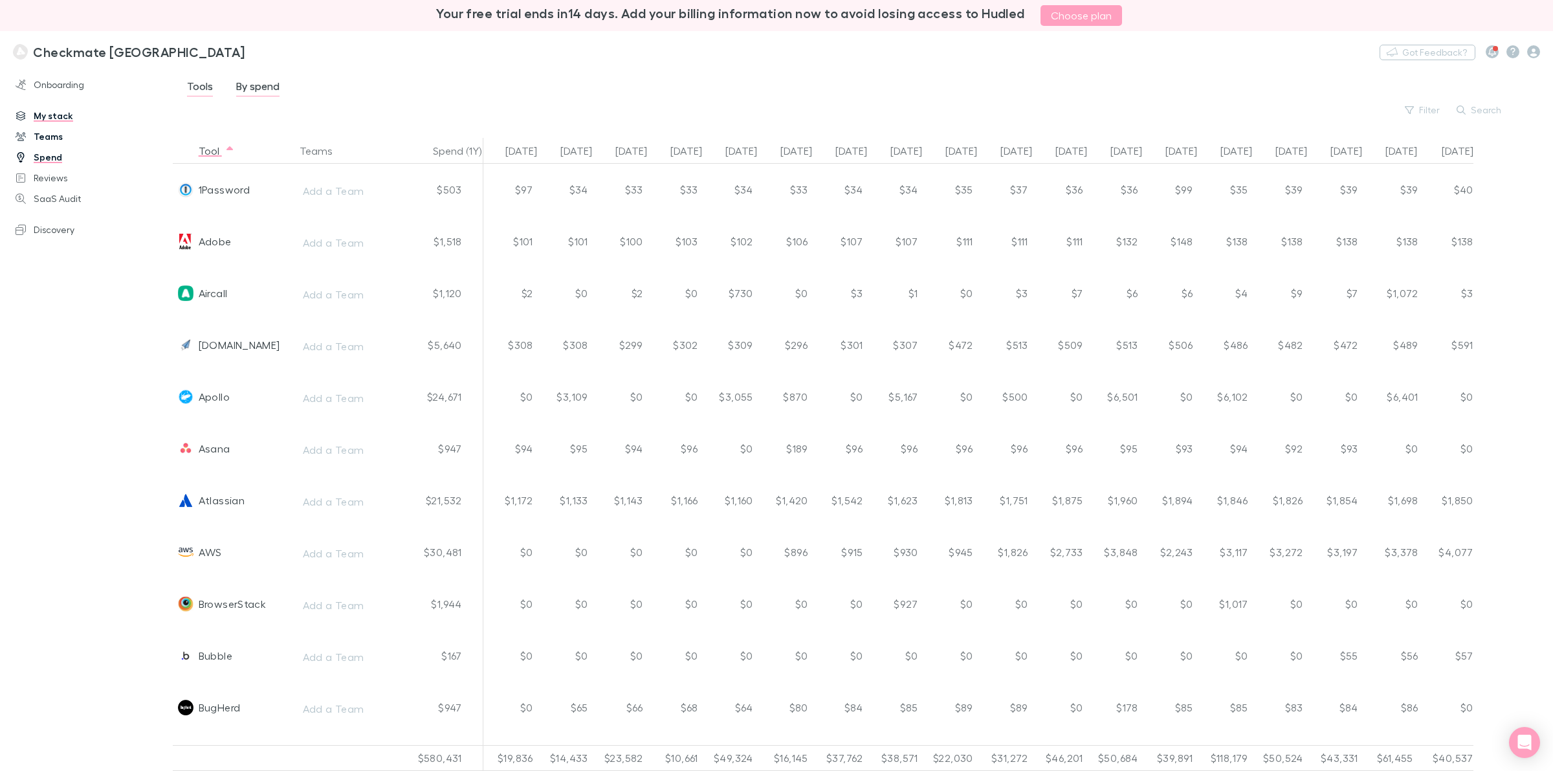
click at [56, 137] on link "Teams" at bounding box center [93, 136] width 180 height 21
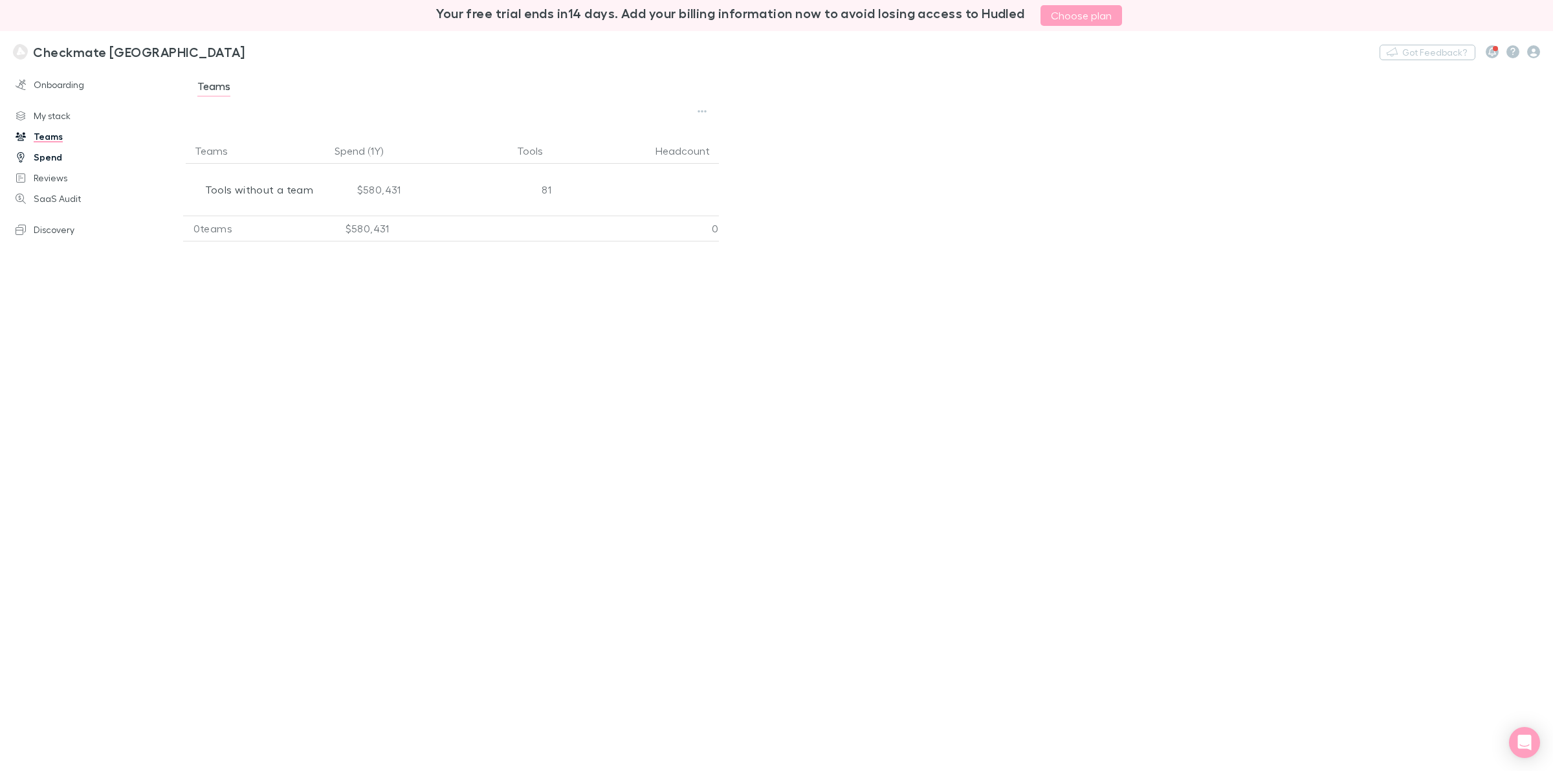
click at [50, 154] on link "Spend" at bounding box center [93, 157] width 180 height 21
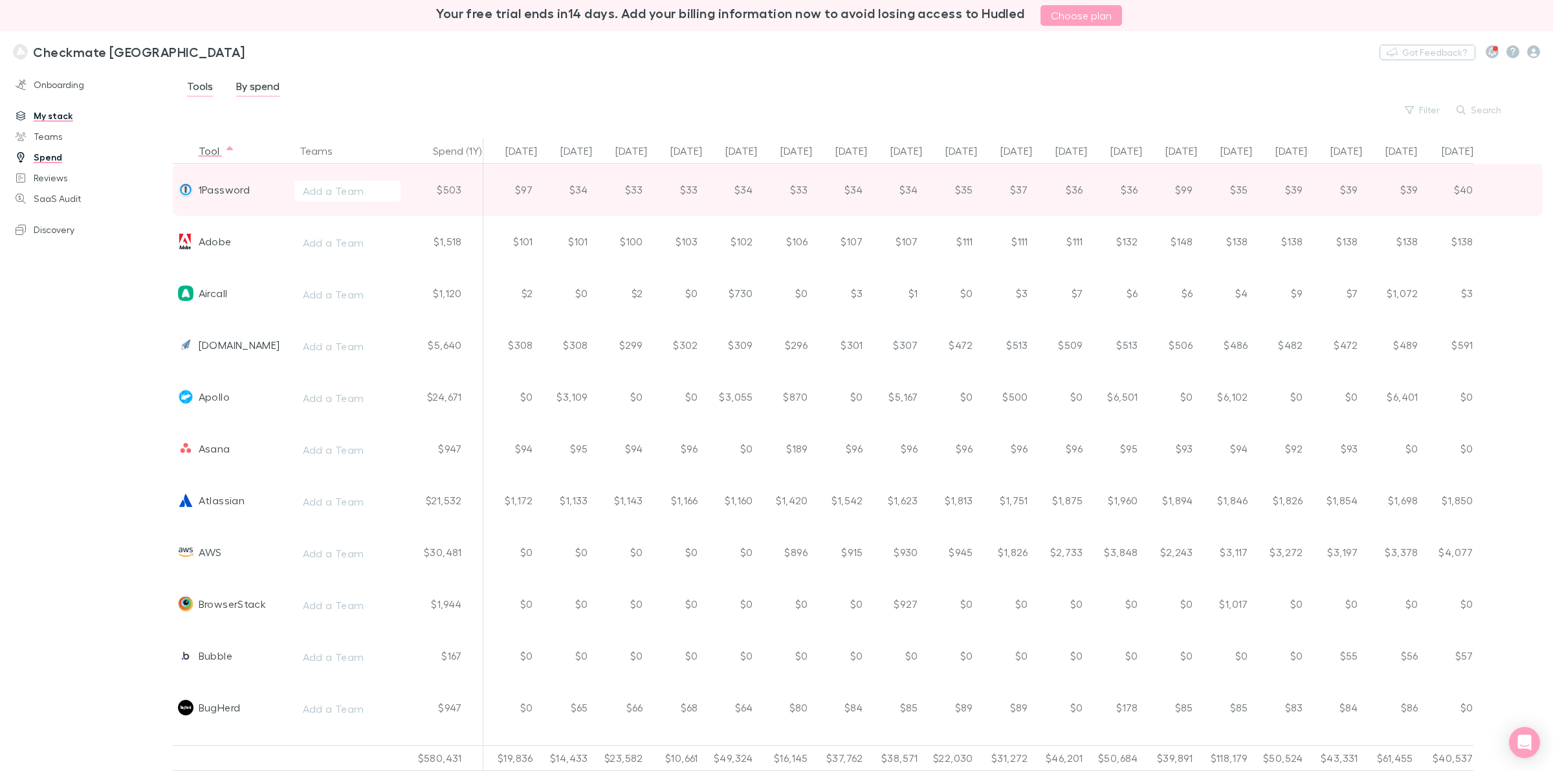
click at [319, 203] on span "Add a Team" at bounding box center [348, 190] width 106 height 52
click at [318, 195] on div "Add a Team" at bounding box center [333, 191] width 61 height 16
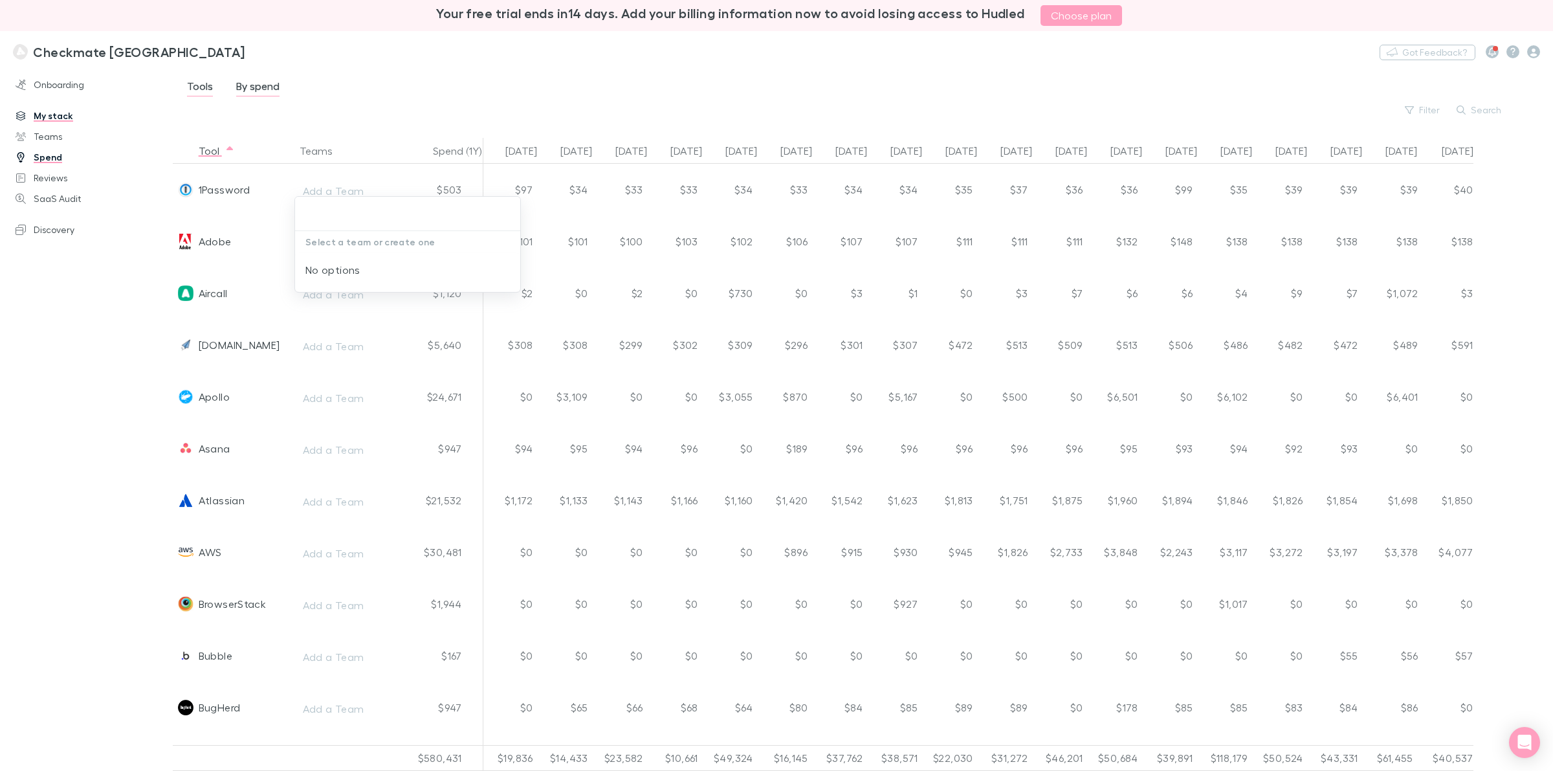
click at [83, 330] on div at bounding box center [776, 385] width 1553 height 771
click at [509, 56] on div "Checkmate New Zealand Nothing Got Feedback?" at bounding box center [776, 51] width 1553 height 41
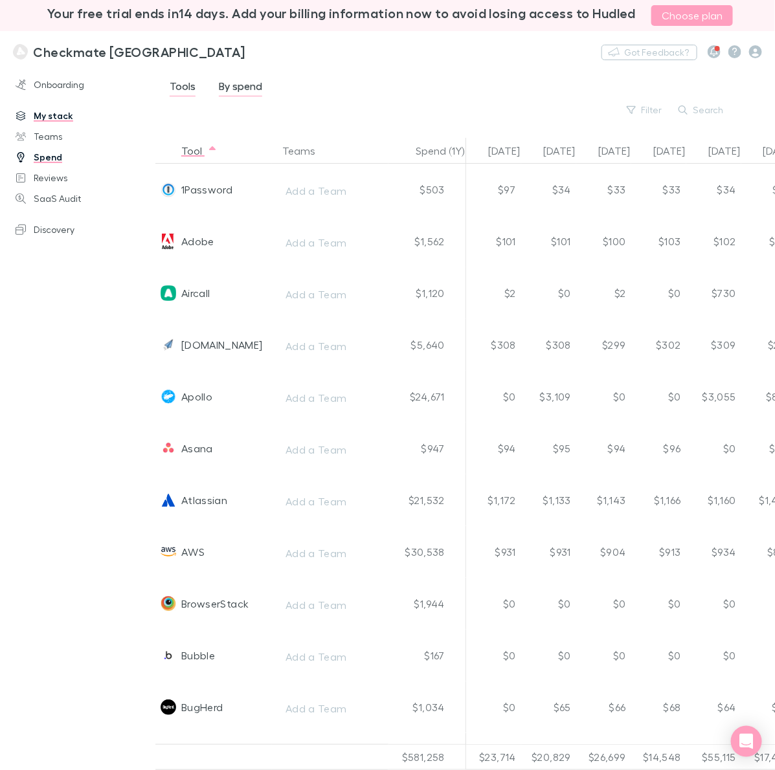
click at [83, 341] on div "Onboarding My stack Teams Spend Reviews SaaS Audit Discovery" at bounding box center [84, 417] width 168 height 690
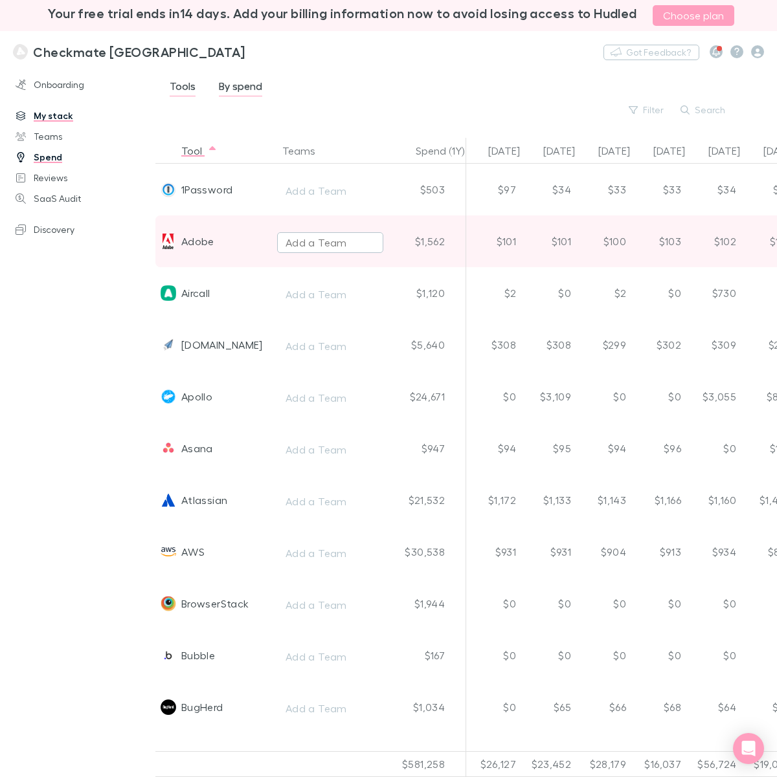
click at [313, 241] on div "Add a Team" at bounding box center [315, 243] width 61 height 16
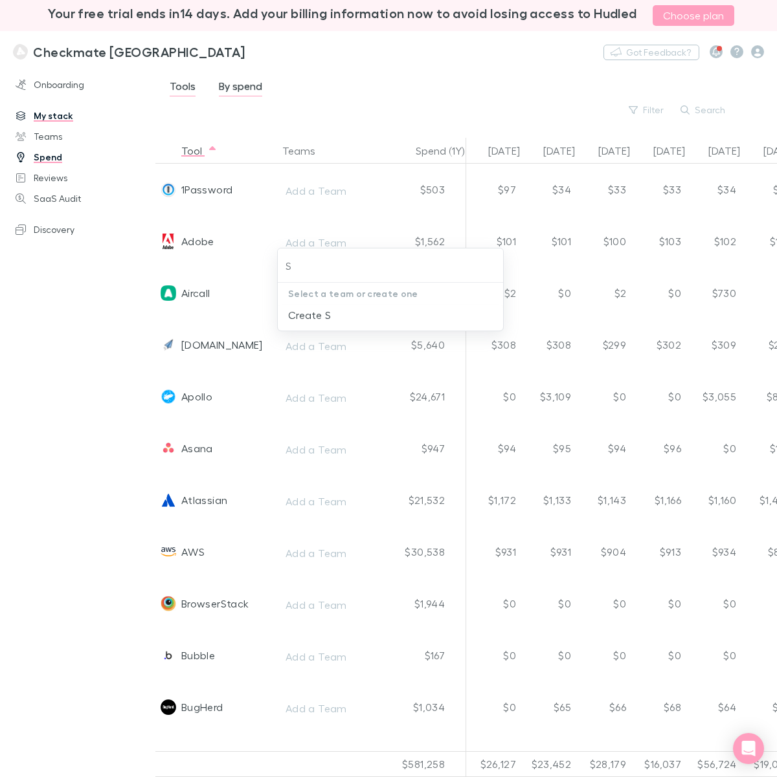
type input "Su"
click at [320, 263] on input "text" at bounding box center [407, 266] width 181 height 24
click at [304, 264] on icon at bounding box center [307, 266] width 10 height 10
click at [304, 264] on input "text" at bounding box center [390, 266] width 215 height 24
type input "Support"
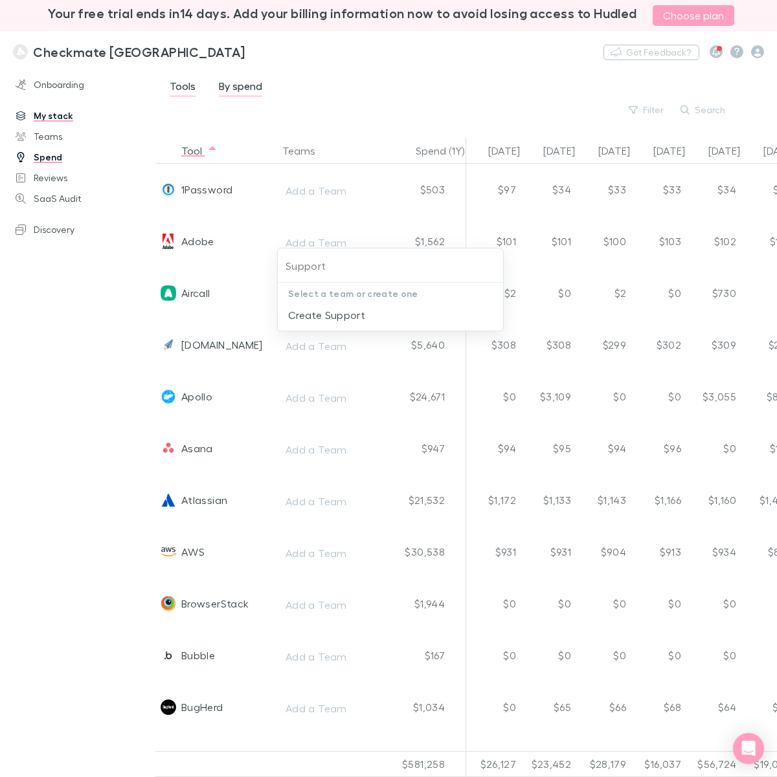
click at [311, 295] on p "Select a team or create one" at bounding box center [390, 294] width 225 height 22
click at [311, 313] on li "Create Support" at bounding box center [390, 315] width 225 height 21
click at [305, 324] on div "No options" at bounding box center [390, 322] width 225 height 34
click at [368, 76] on div at bounding box center [388, 388] width 777 height 777
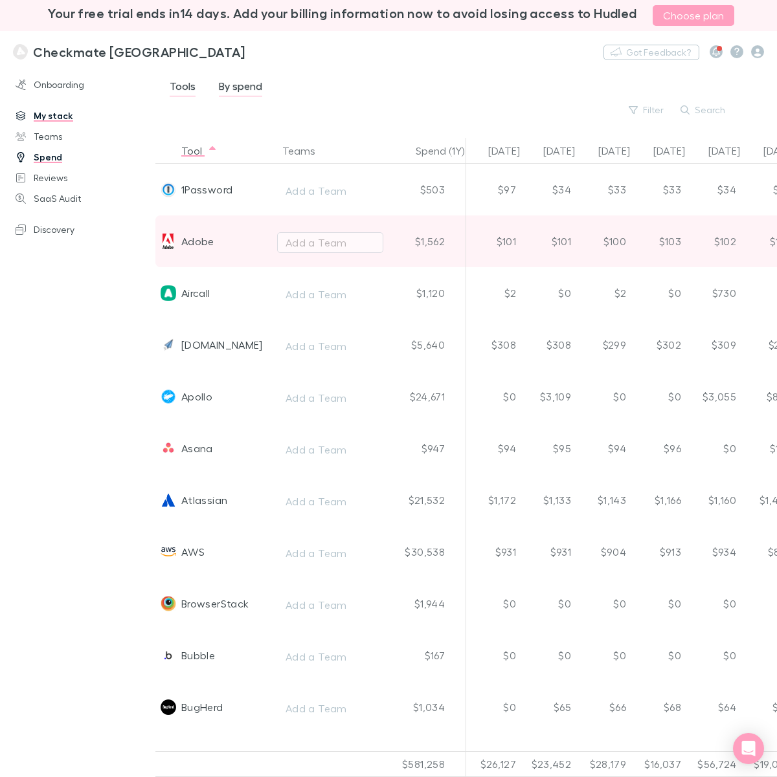
click at [306, 250] on div "Support" at bounding box center [362, 258] width 169 height 19
click at [325, 243] on div "Add a Team" at bounding box center [315, 243] width 61 height 16
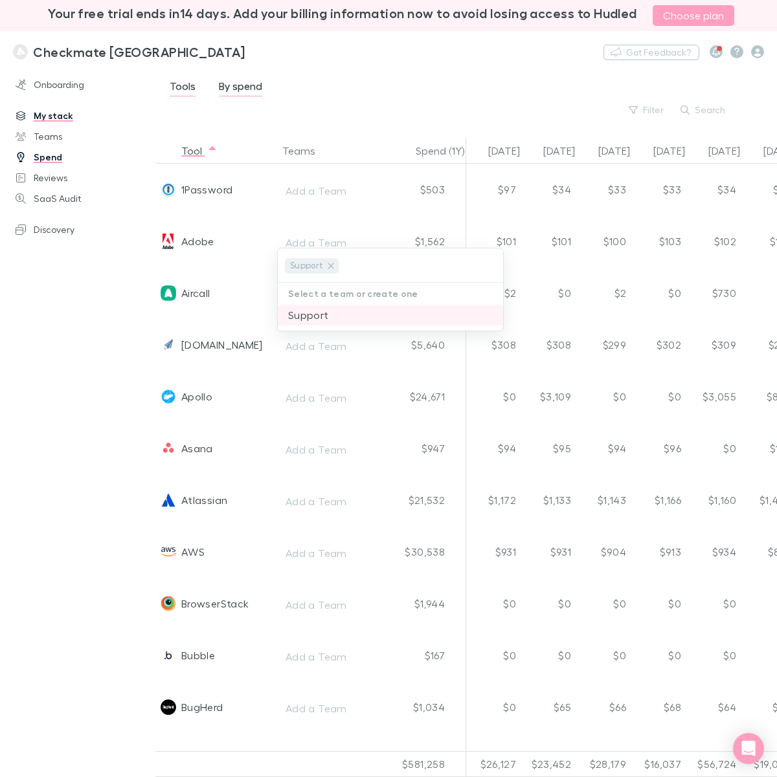
click at [314, 314] on li "Support" at bounding box center [390, 315] width 225 height 21
click at [393, 267] on div "Support" at bounding box center [369, 266] width 54 height 16
click at [386, 265] on icon at bounding box center [387, 266] width 6 height 6
click at [91, 337] on div at bounding box center [388, 388] width 777 height 777
click at [302, 154] on button "Teams" at bounding box center [306, 151] width 49 height 26
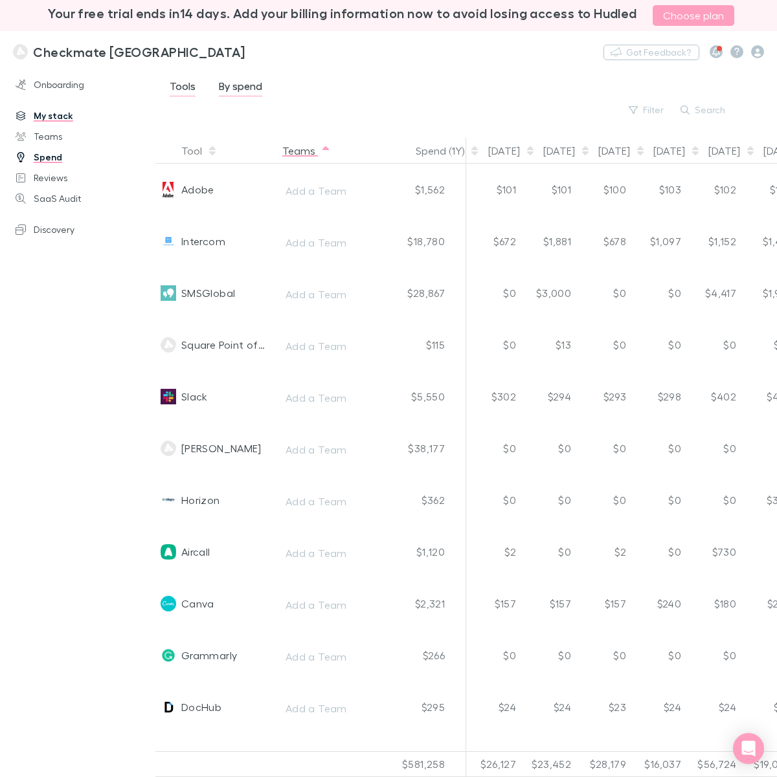
click at [301, 153] on button "Teams" at bounding box center [306, 151] width 49 height 26
click at [193, 143] on button "Tool" at bounding box center [199, 151] width 36 height 26
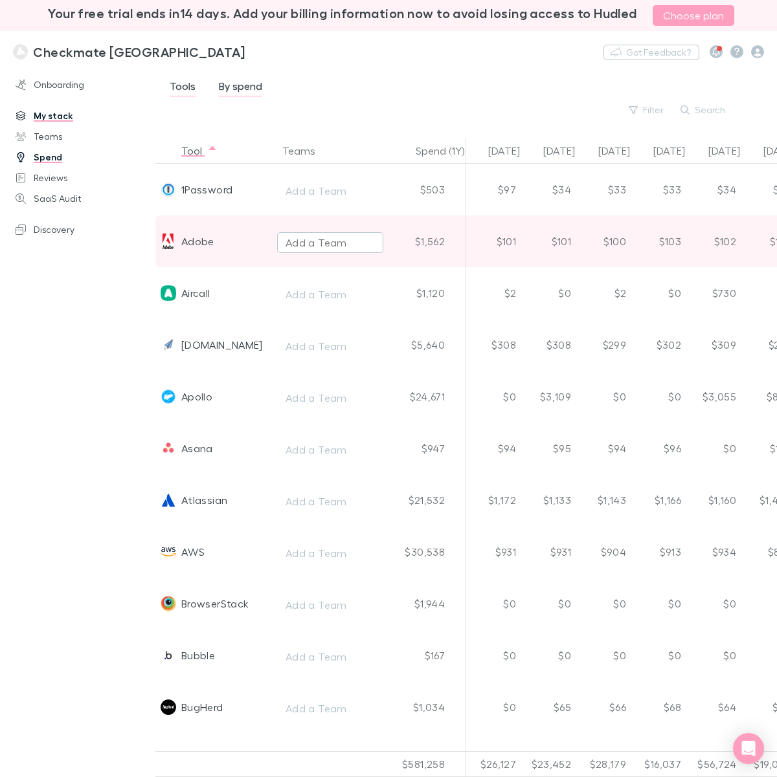
click at [311, 241] on div "Add a Team" at bounding box center [315, 243] width 61 height 16
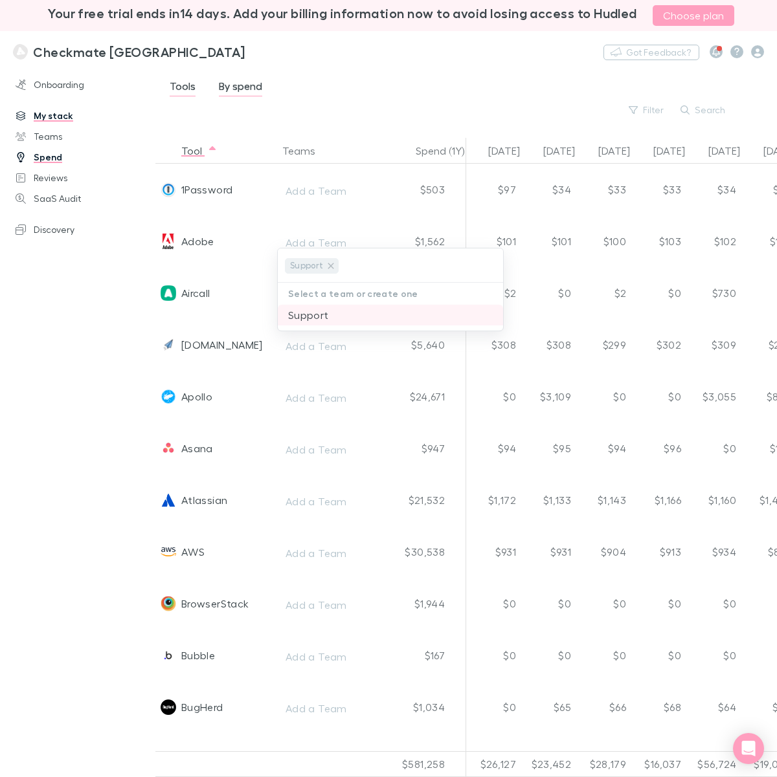
click at [306, 317] on li "Support" at bounding box center [390, 315] width 225 height 21
click at [328, 263] on icon at bounding box center [331, 266] width 10 height 10
click at [377, 23] on div at bounding box center [388, 388] width 777 height 777
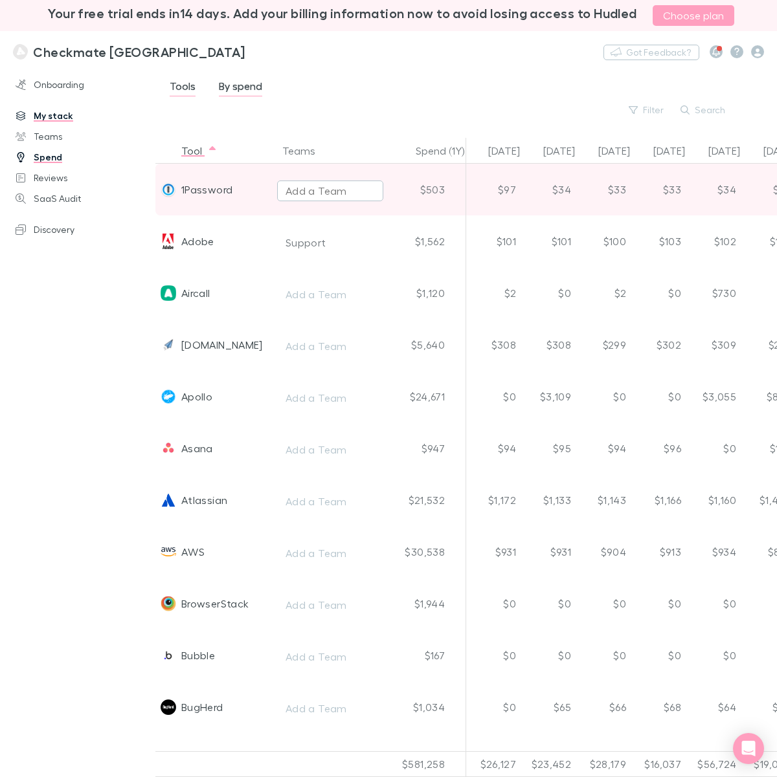
click at [321, 188] on div "Add a Team" at bounding box center [315, 191] width 61 height 16
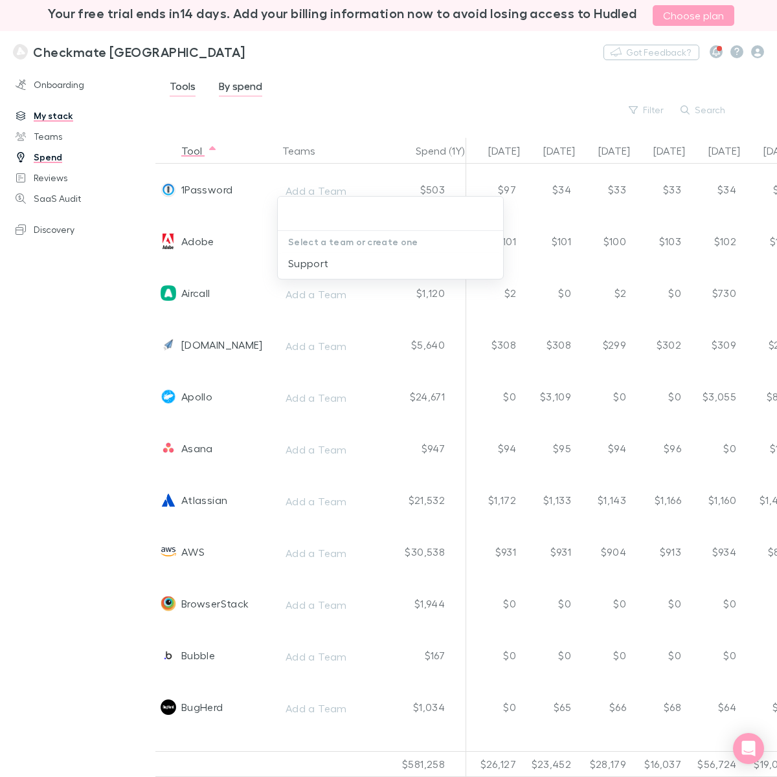
click at [318, 243] on p "Select a team or create one" at bounding box center [390, 242] width 225 height 22
click at [303, 214] on input "text" at bounding box center [390, 214] width 215 height 24
click at [321, 214] on input "text" at bounding box center [390, 214] width 215 height 24
type input "Marketing"
click at [318, 267] on li "Create Marketing" at bounding box center [390, 263] width 225 height 21
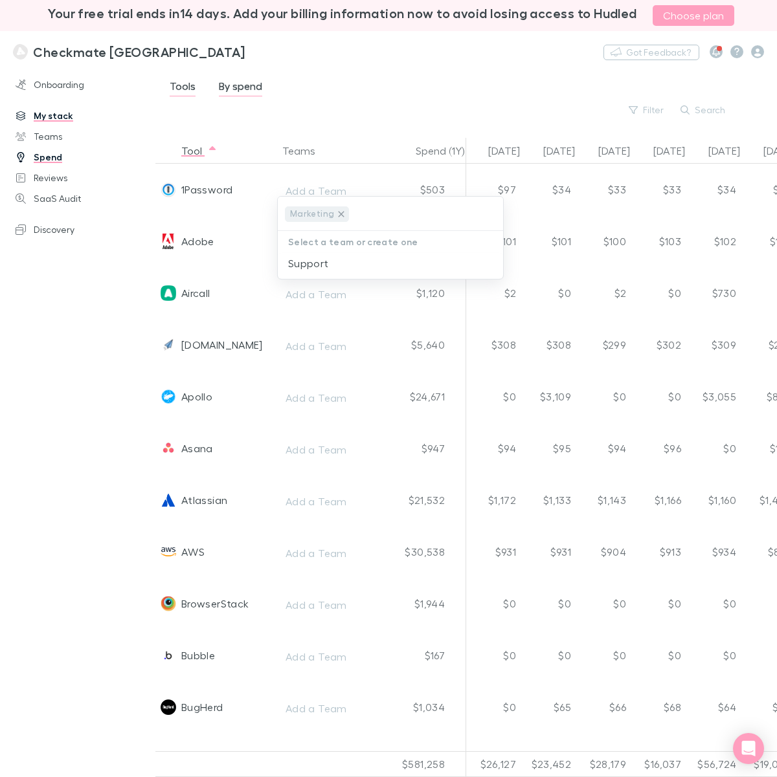
click at [339, 214] on icon at bounding box center [342, 214] width 6 height 6
click at [386, 98] on div at bounding box center [388, 388] width 777 height 777
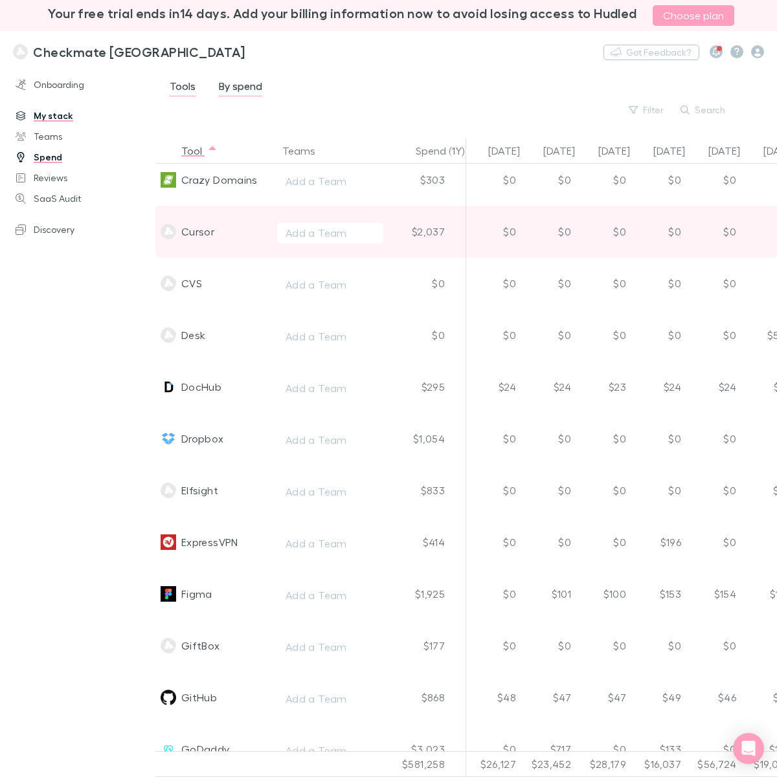
scroll to position [1052, 0]
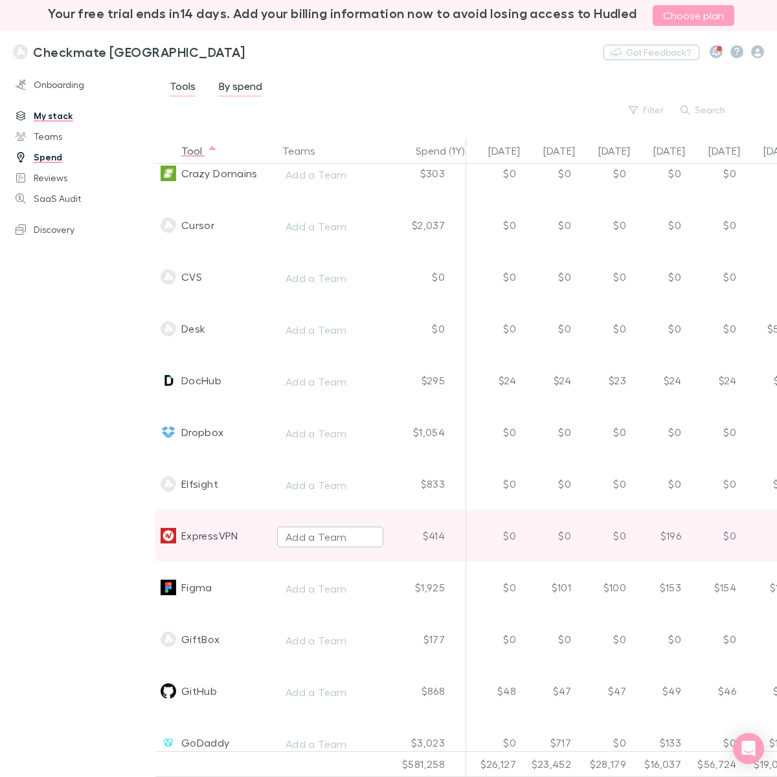
click at [330, 529] on div "Add a Team" at bounding box center [315, 537] width 61 height 16
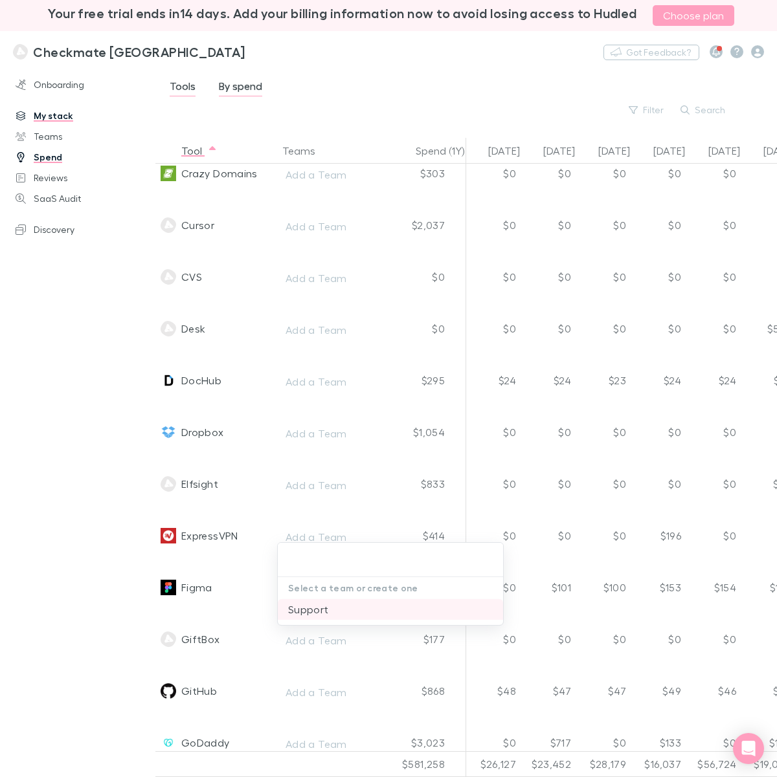
click at [305, 605] on li "Support" at bounding box center [390, 609] width 225 height 21
click at [109, 450] on div at bounding box center [388, 388] width 777 height 777
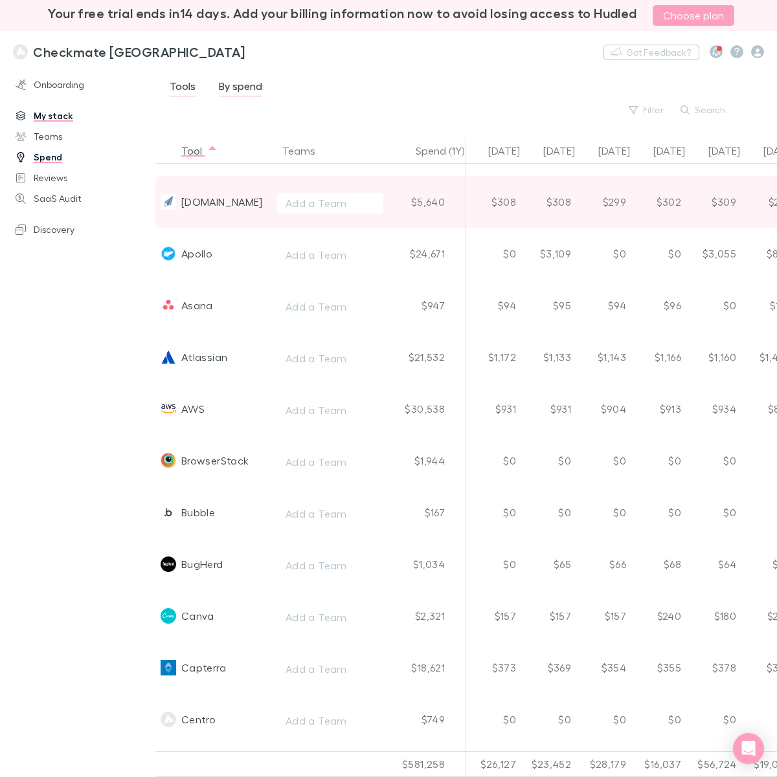
scroll to position [0, 0]
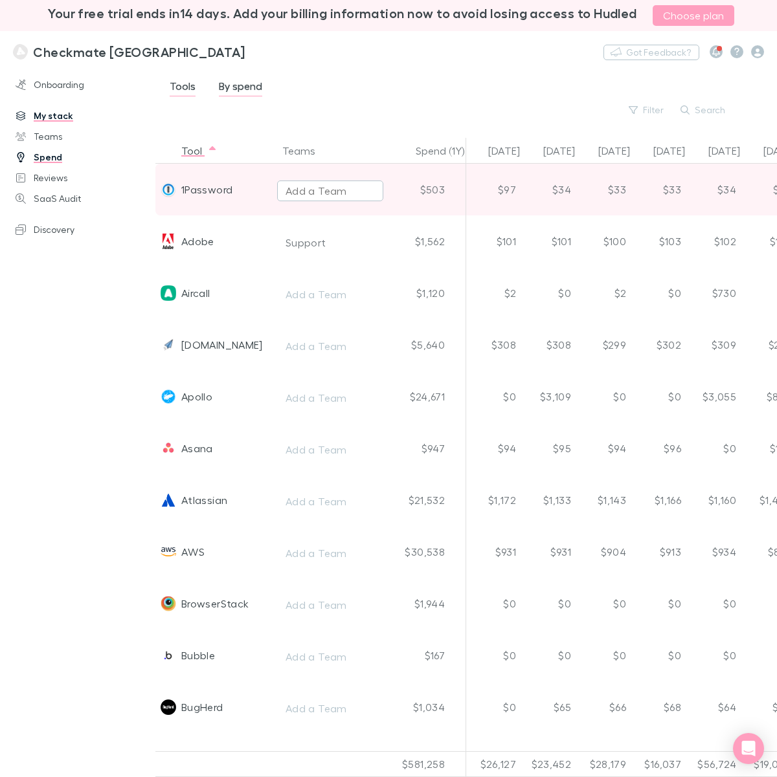
click at [320, 192] on div "Add a Team" at bounding box center [315, 191] width 61 height 16
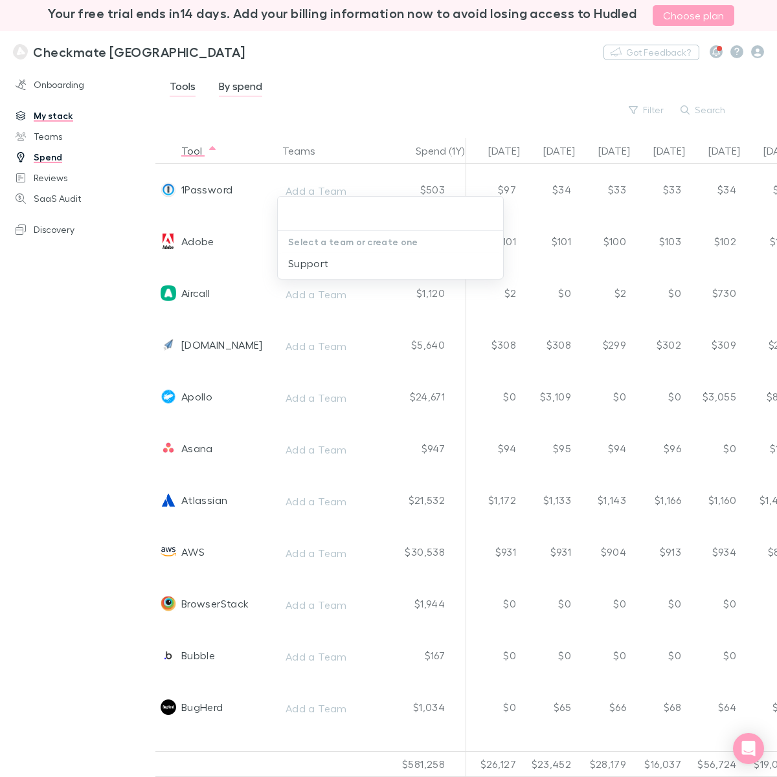
click at [330, 212] on input "text" at bounding box center [390, 214] width 215 height 24
type input "Marketing"
click at [316, 262] on li "Create Marketing" at bounding box center [390, 263] width 225 height 21
click at [345, 95] on div at bounding box center [388, 388] width 777 height 777
drag, startPoint x: 315, startPoint y: 188, endPoint x: 306, endPoint y: 190, distance: 9.3
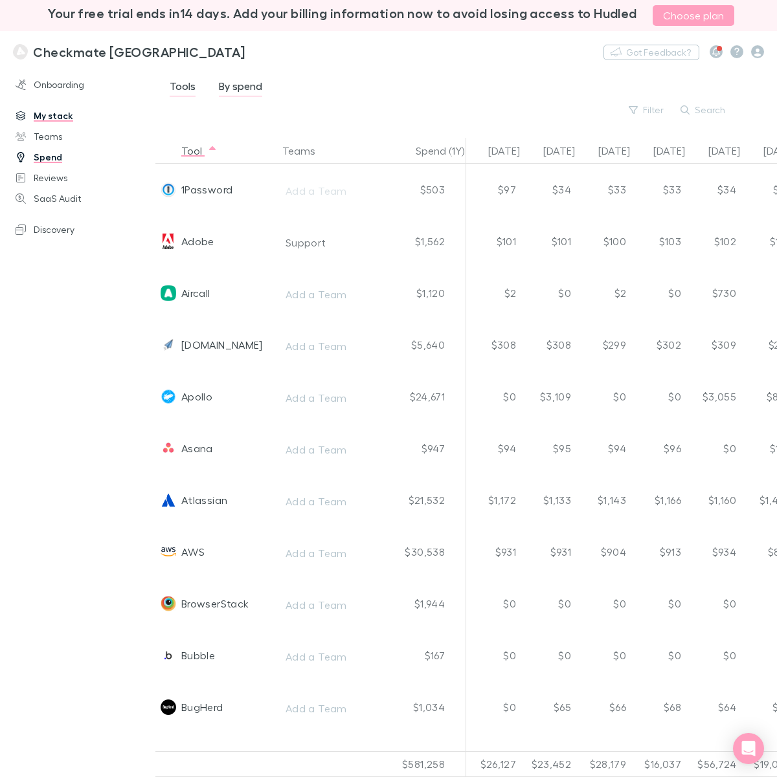
click at [314, 188] on div at bounding box center [388, 388] width 777 height 777
click at [306, 190] on div at bounding box center [388, 388] width 777 height 777
click at [319, 192] on div at bounding box center [388, 388] width 777 height 777
click at [319, 192] on div "Add a Team" at bounding box center [315, 191] width 61 height 16
click at [337, 214] on icon at bounding box center [341, 214] width 10 height 10
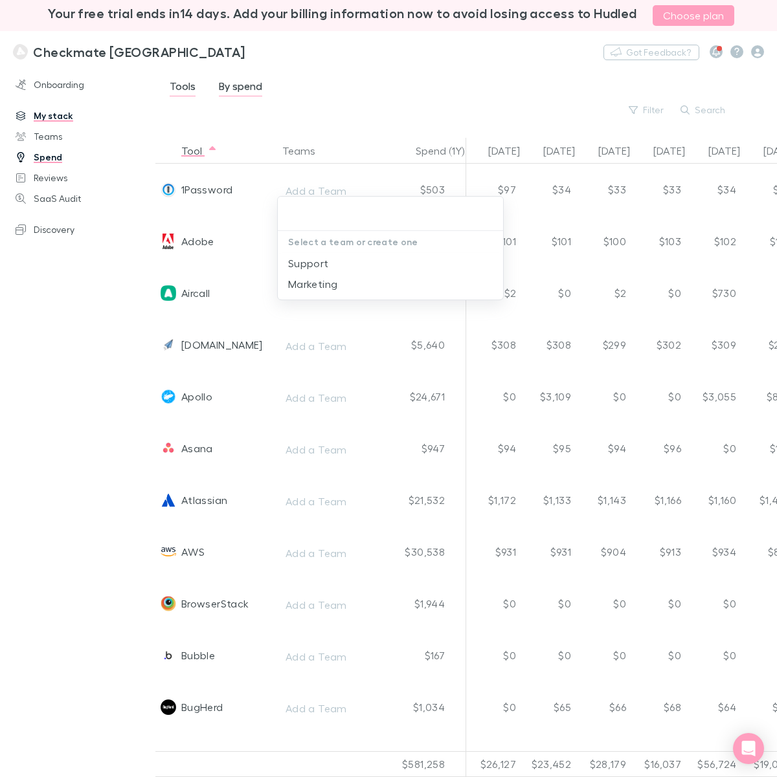
click at [311, 212] on input "text" at bounding box center [390, 214] width 215 height 24
type input "Product"
click at [293, 267] on li "Create Product" at bounding box center [390, 263] width 225 height 21
click at [332, 127] on div at bounding box center [388, 388] width 777 height 777
click at [319, 195] on div at bounding box center [388, 388] width 777 height 777
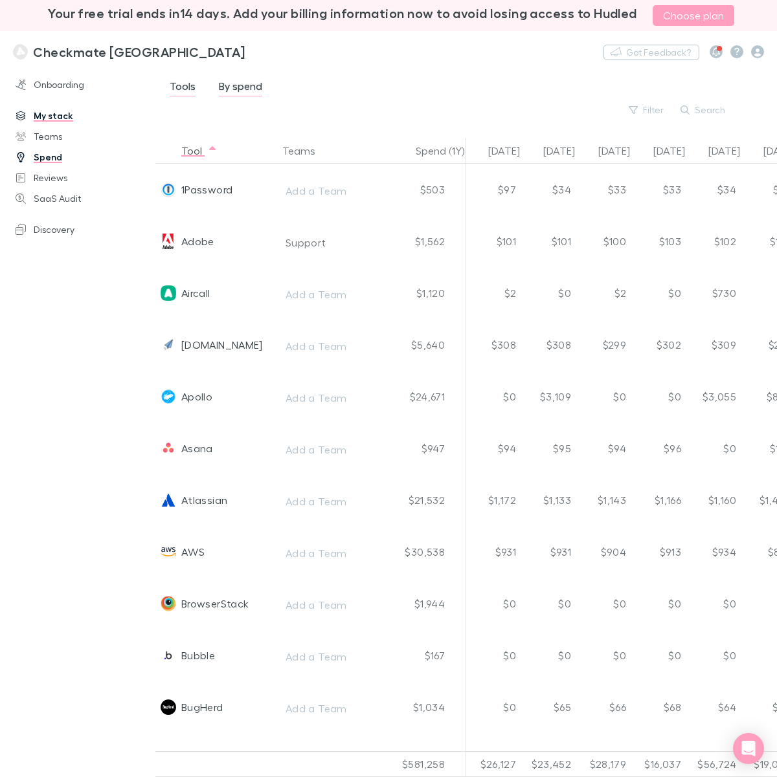
click at [311, 189] on div at bounding box center [388, 388] width 777 height 777
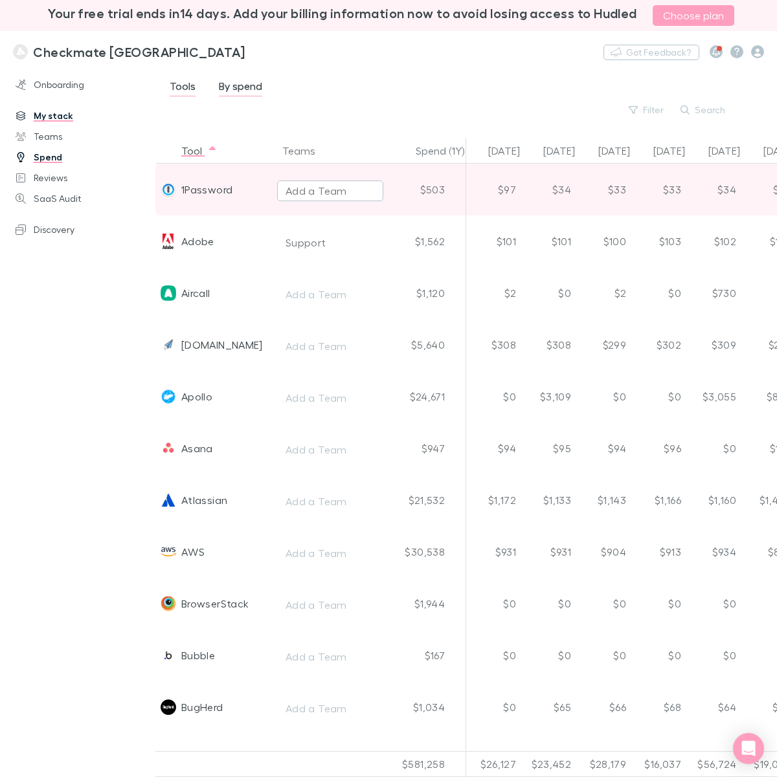
click at [301, 195] on div "Add a Team" at bounding box center [315, 191] width 61 height 16
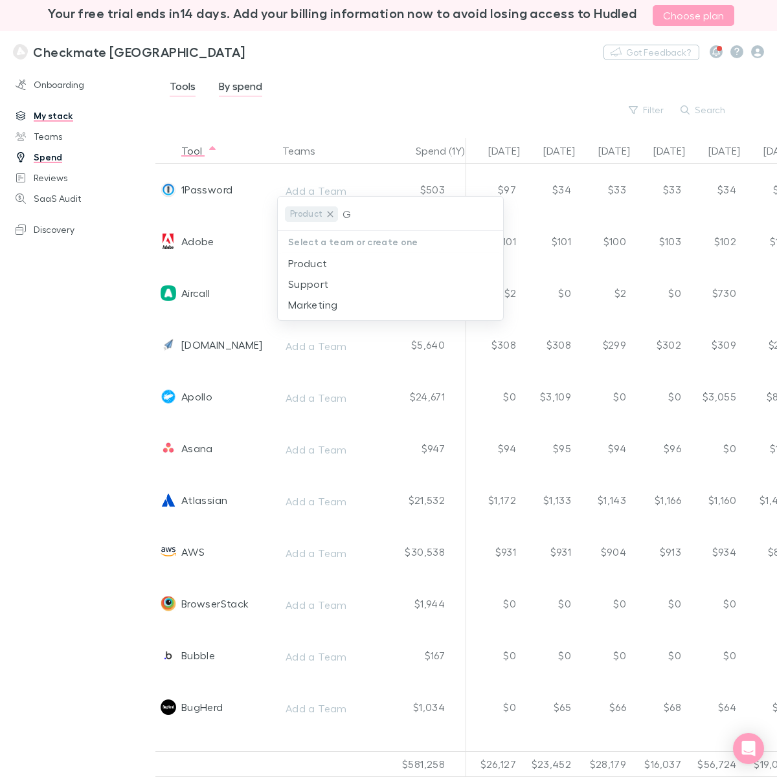
type input "G&"
click at [326, 214] on icon at bounding box center [330, 214] width 10 height 10
click at [328, 214] on input "text" at bounding box center [390, 214] width 215 height 24
click at [311, 212] on input "G&A" at bounding box center [390, 214] width 215 height 24
type input "G&A"
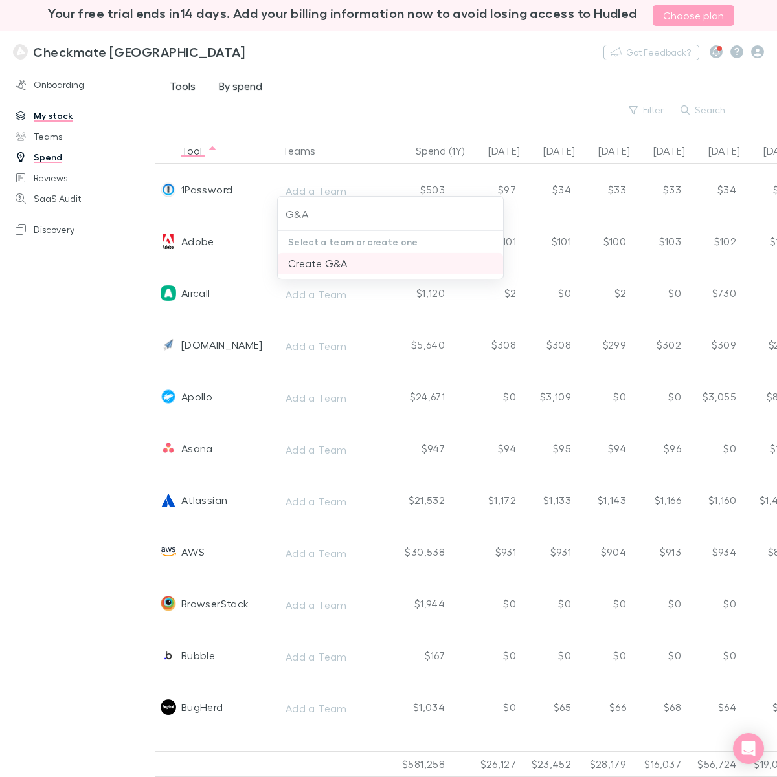
click at [320, 262] on li "Create G&A" at bounding box center [390, 263] width 225 height 21
click at [335, 98] on div at bounding box center [388, 388] width 777 height 777
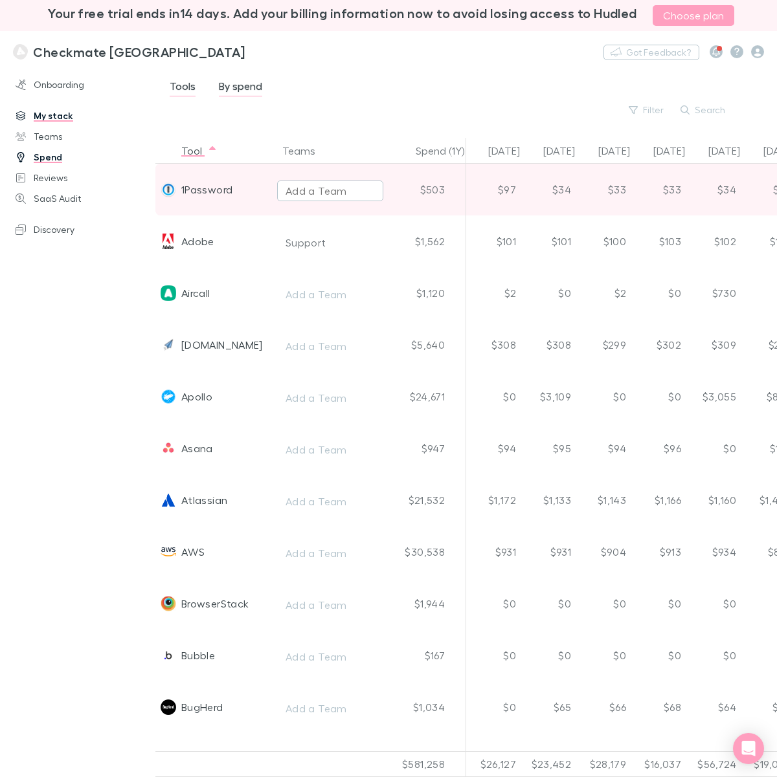
click at [298, 192] on div "Add a Team" at bounding box center [315, 191] width 61 height 16
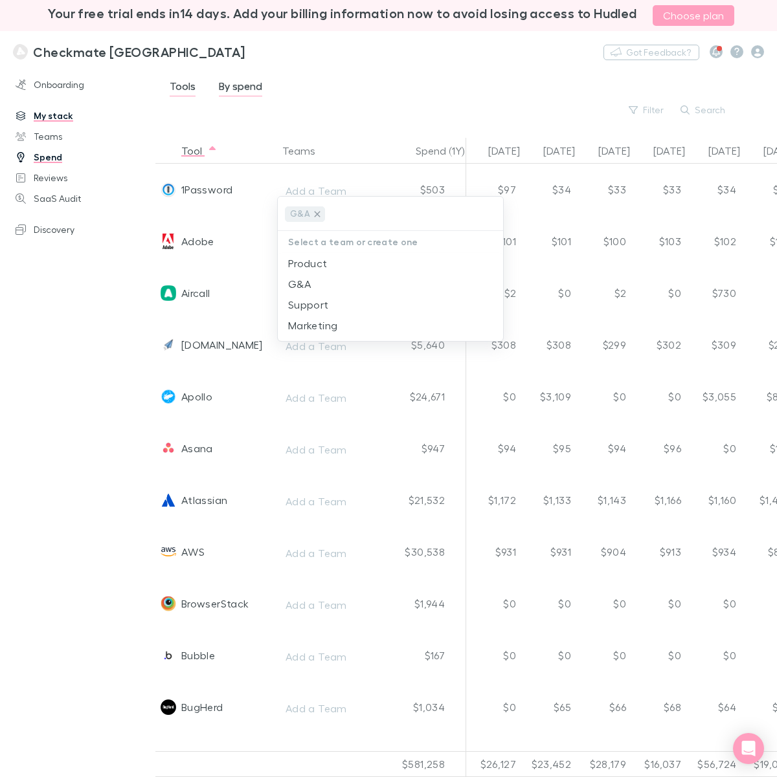
click at [314, 216] on icon at bounding box center [317, 214] width 6 height 6
click at [312, 209] on input "text" at bounding box center [390, 214] width 215 height 24
type input "Sales"
click at [324, 212] on input "Sales" at bounding box center [390, 214] width 215 height 24
click at [295, 215] on input "Sales" at bounding box center [390, 214] width 215 height 24
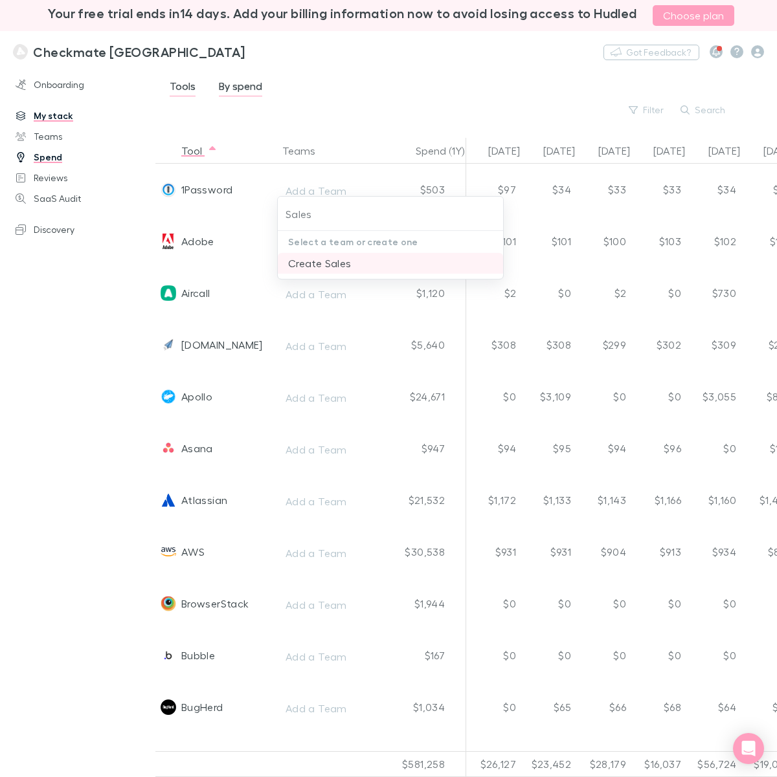
click at [299, 265] on li "Create Sales" at bounding box center [390, 263] width 225 height 21
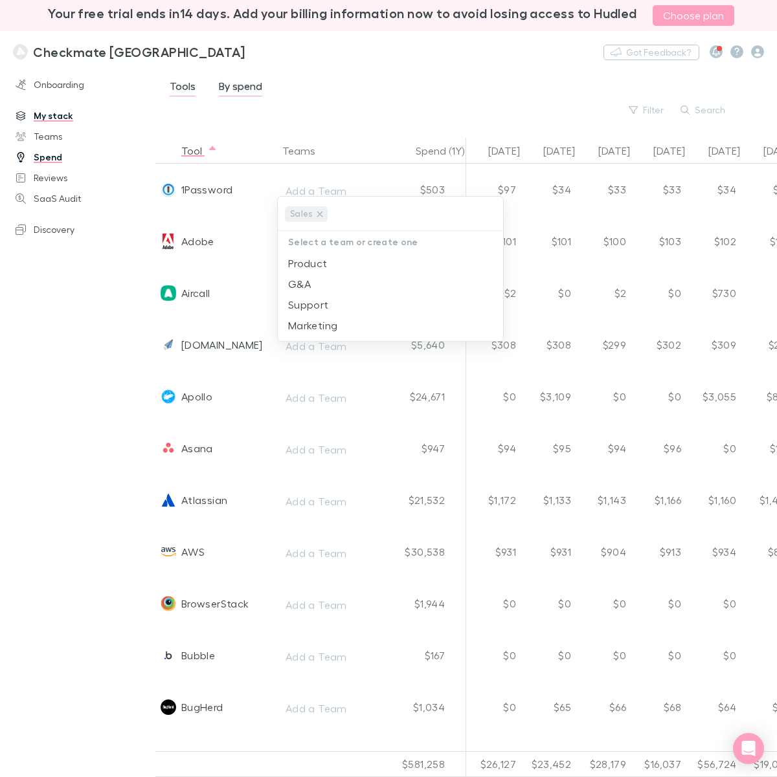
click at [364, 127] on div at bounding box center [388, 388] width 777 height 777
click at [319, 192] on div at bounding box center [388, 388] width 777 height 777
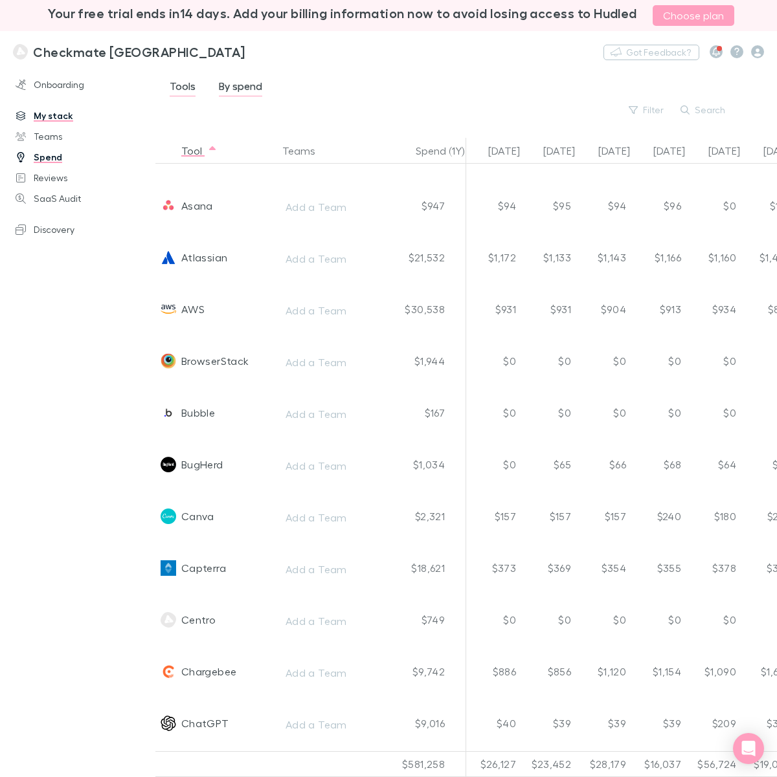
scroll to position [485, 0]
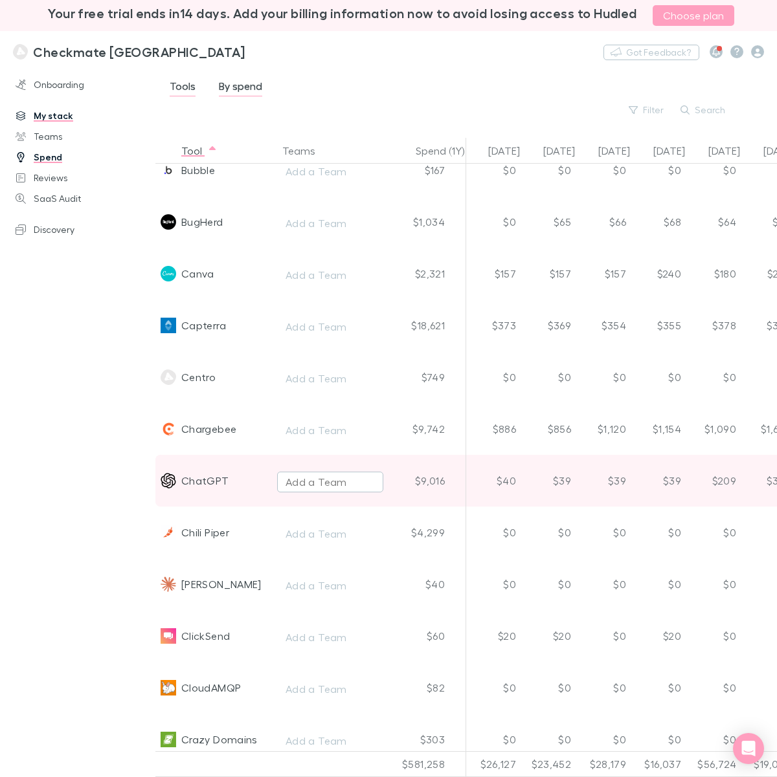
click at [332, 483] on div "Add a Team" at bounding box center [315, 482] width 61 height 16
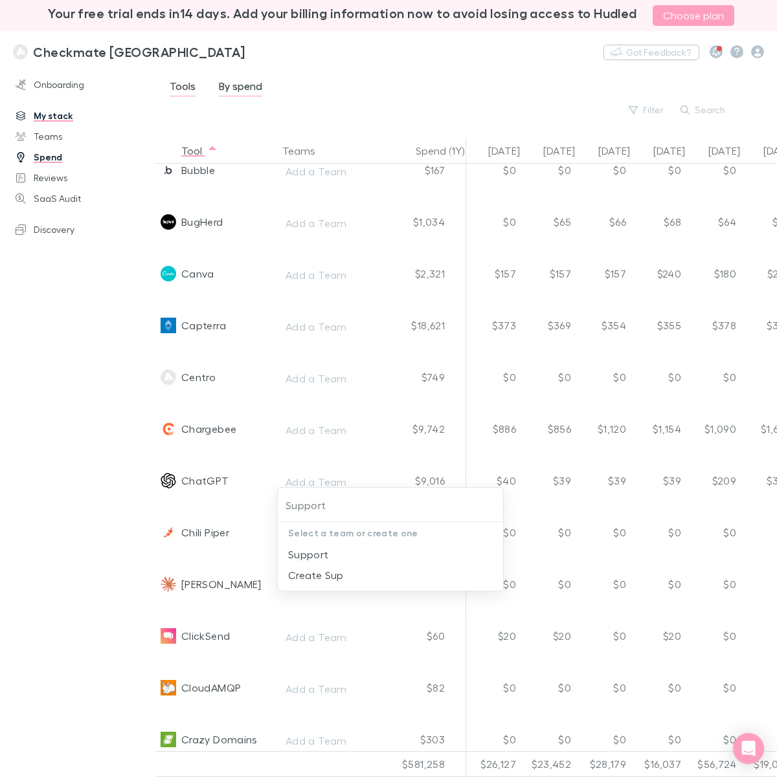
type input "Support"
click at [315, 616] on div "Support Select a team or create one Support Create Sup" at bounding box center [388, 388] width 777 height 777
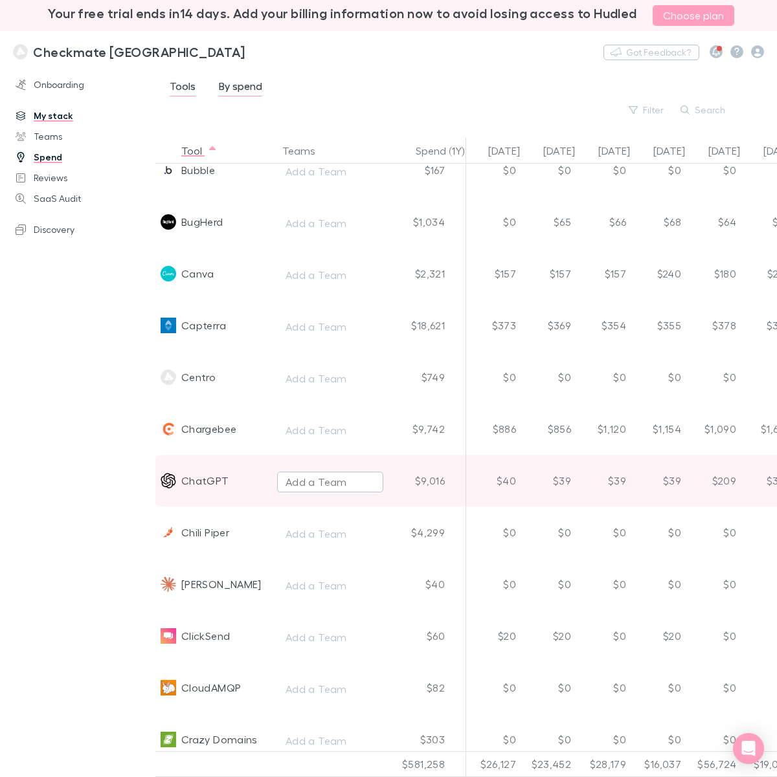
click at [325, 484] on div "Add a Team" at bounding box center [315, 482] width 61 height 16
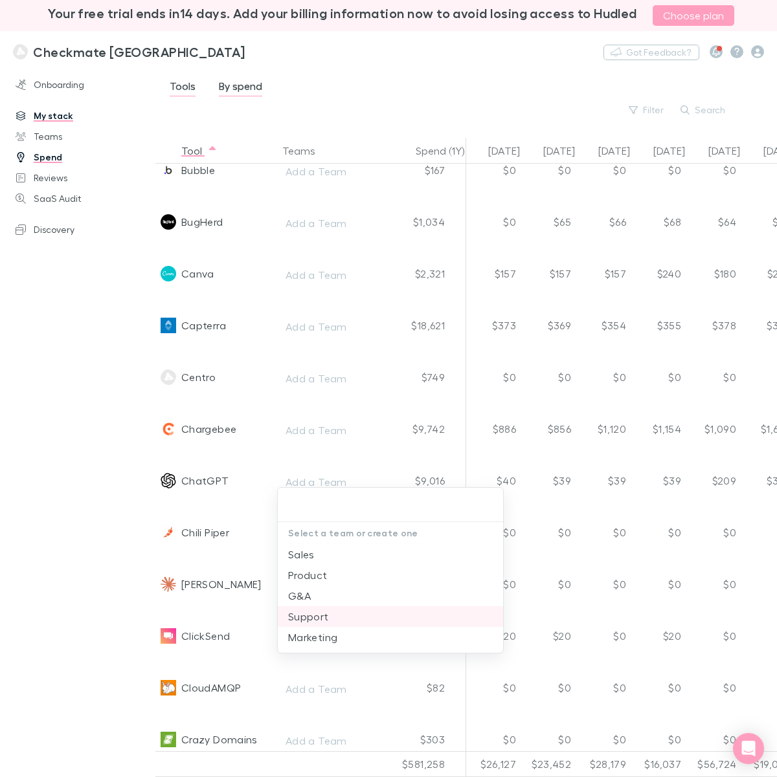
click at [306, 616] on li "Support" at bounding box center [390, 616] width 225 height 21
click at [131, 504] on div at bounding box center [388, 388] width 777 height 777
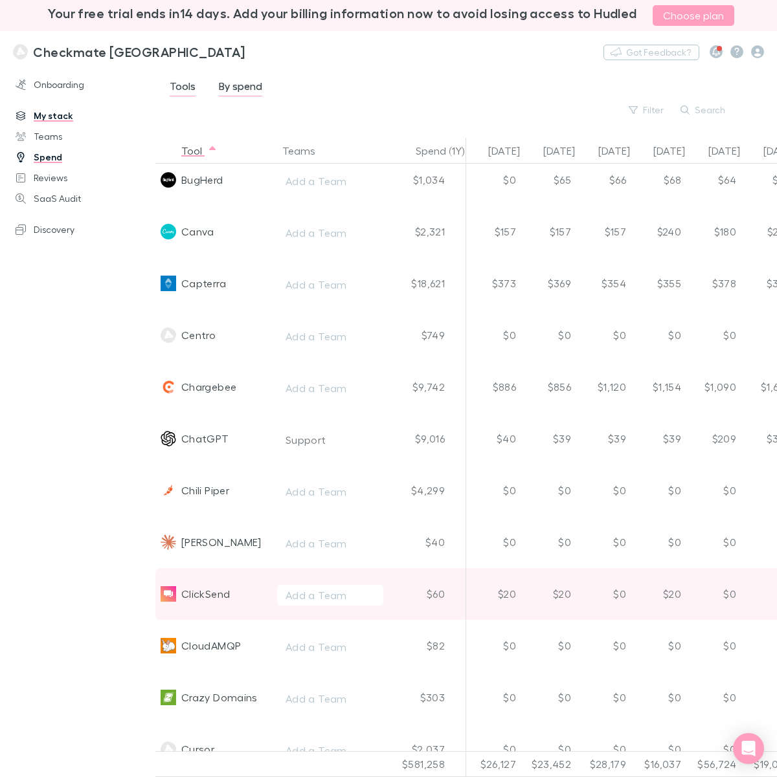
scroll to position [566, 0]
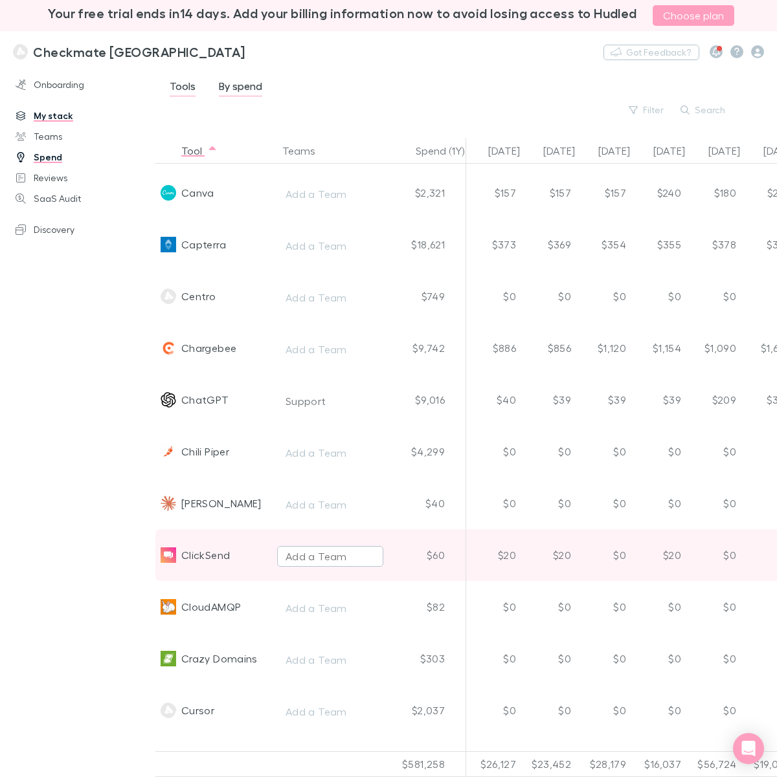
click at [304, 550] on div "Add a Team" at bounding box center [315, 557] width 61 height 16
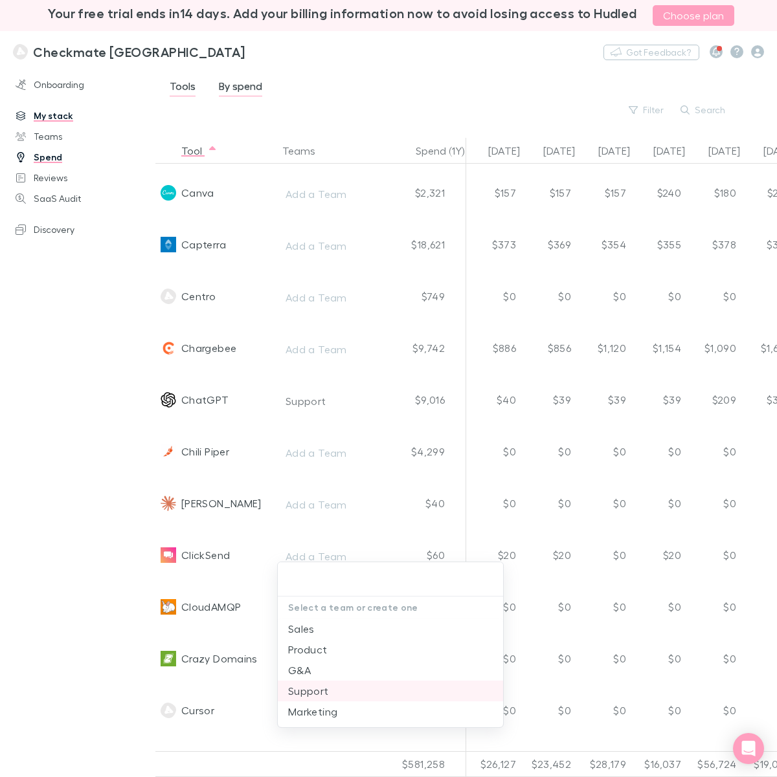
click at [301, 616] on li "Support" at bounding box center [390, 691] width 225 height 21
click at [72, 489] on div at bounding box center [388, 388] width 777 height 777
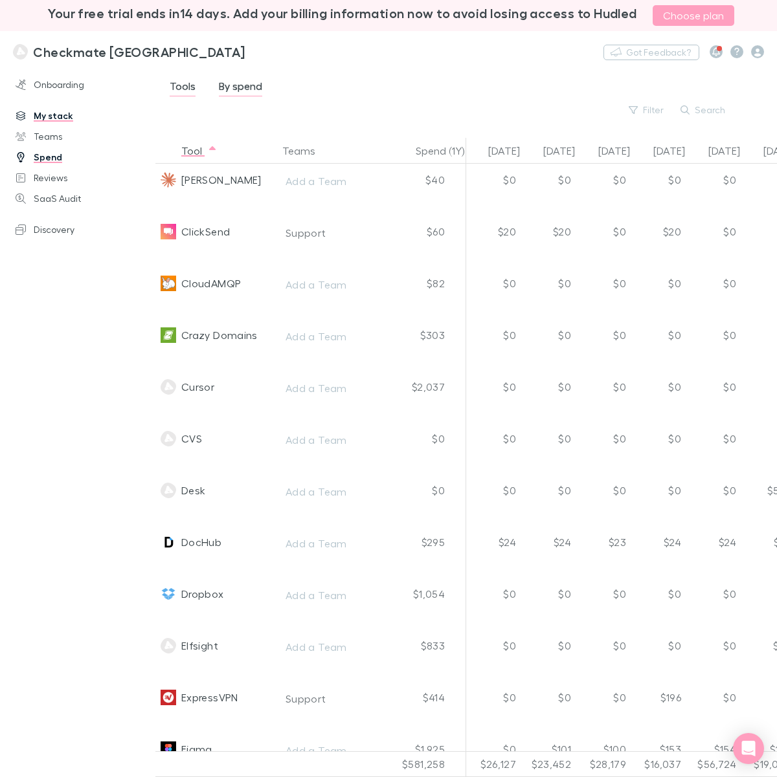
scroll to position [1052, 0]
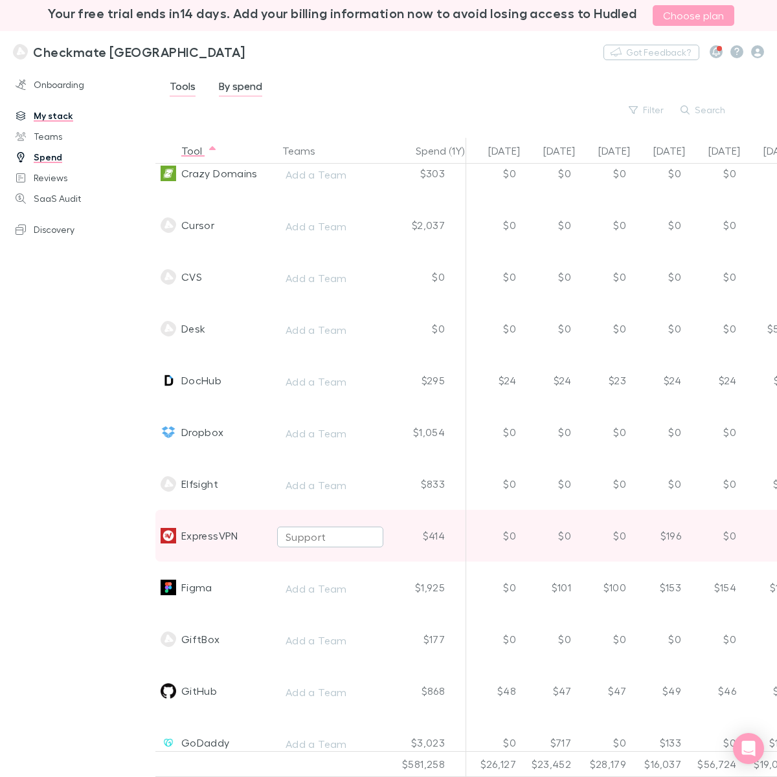
click at [306, 544] on div "Support" at bounding box center [305, 537] width 41 height 16
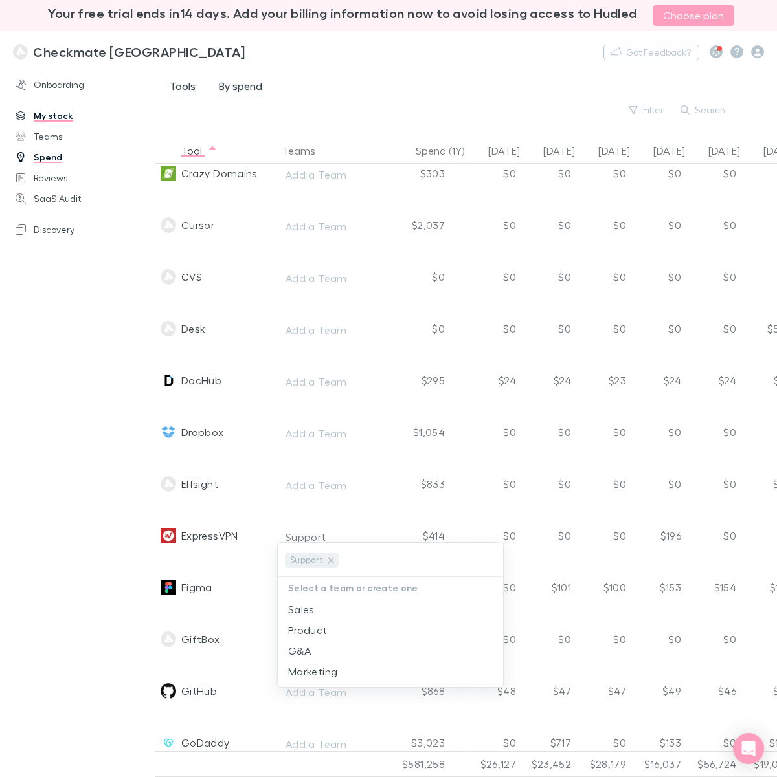
click at [69, 499] on div at bounding box center [388, 388] width 777 height 777
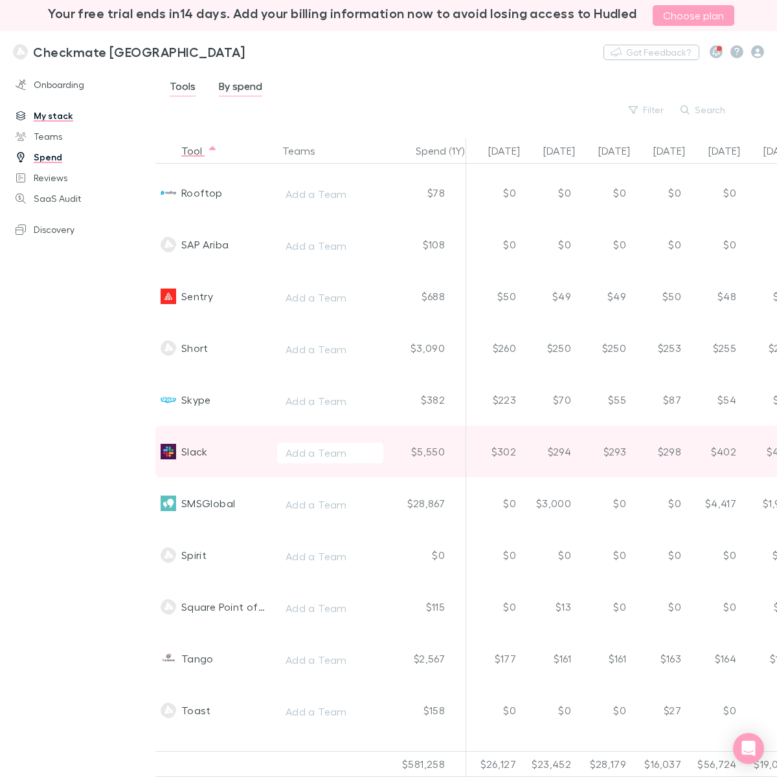
scroll to position [3236, 0]
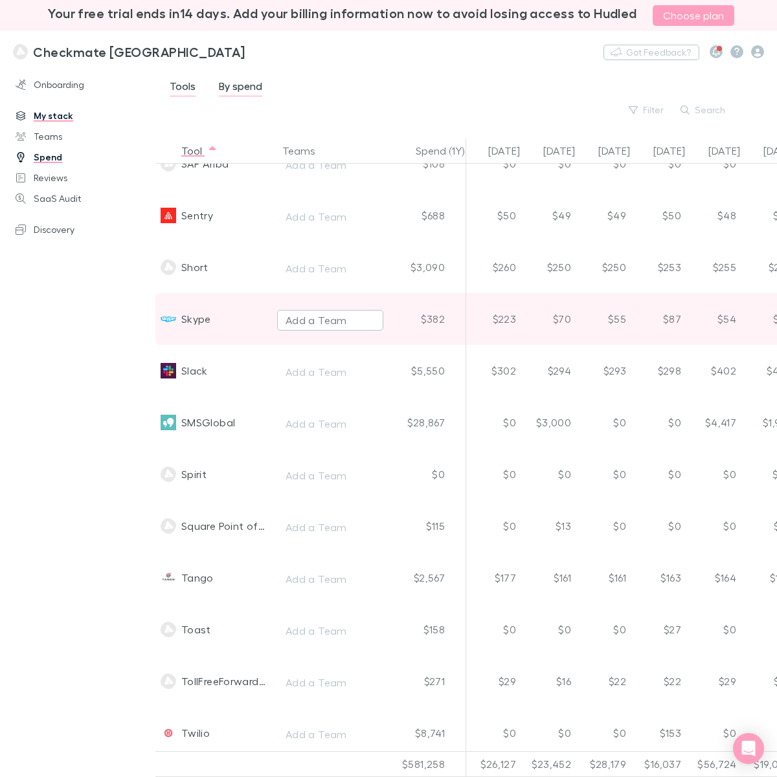
click at [311, 318] on div "Add a Team" at bounding box center [315, 321] width 61 height 16
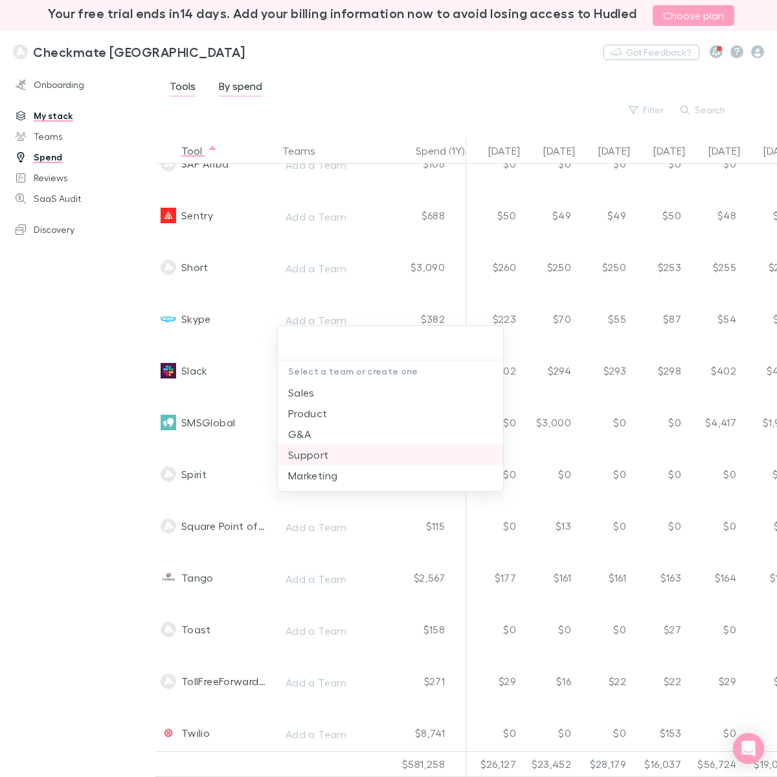
click at [312, 456] on li "Support" at bounding box center [390, 455] width 225 height 21
click at [126, 388] on div at bounding box center [388, 388] width 777 height 777
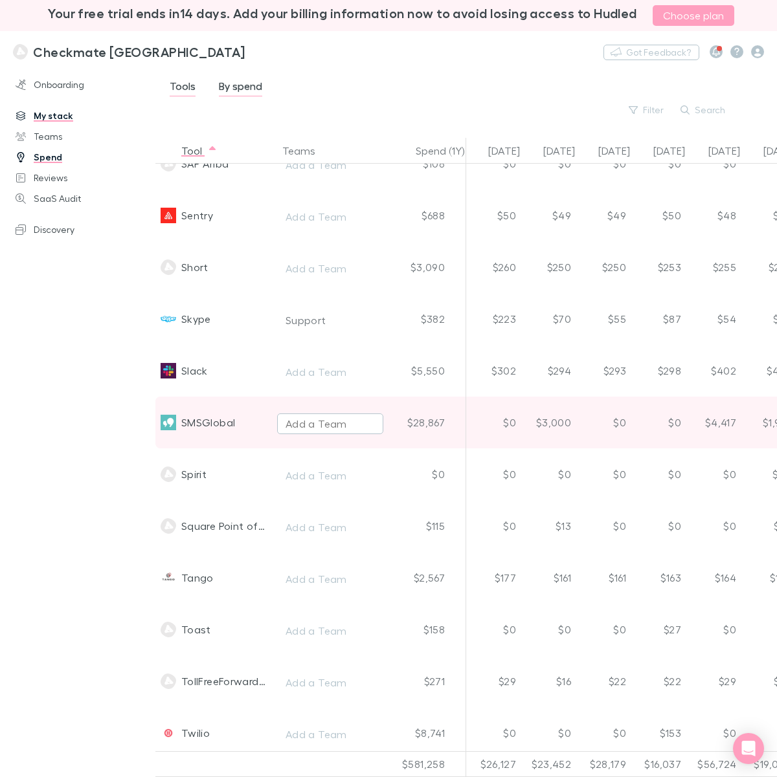
click at [332, 419] on div "Add a Team" at bounding box center [315, 424] width 61 height 16
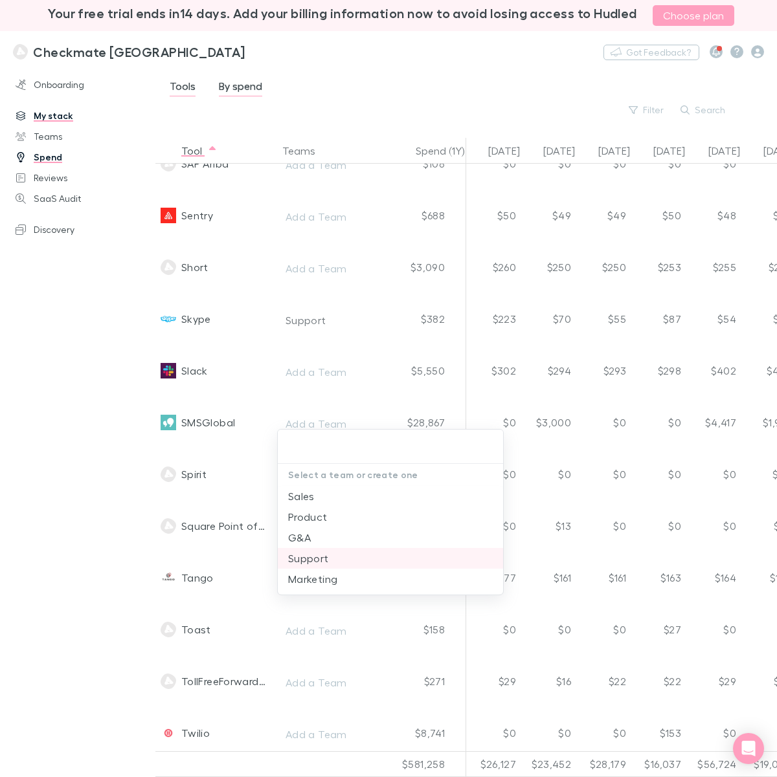
click at [317, 557] on li "Support" at bounding box center [390, 558] width 225 height 21
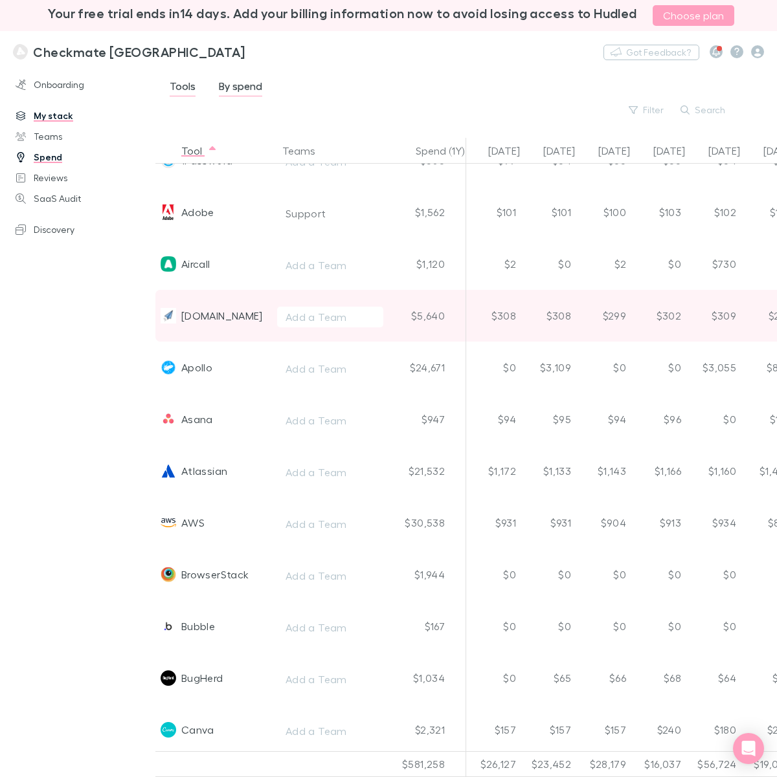
scroll to position [0, 0]
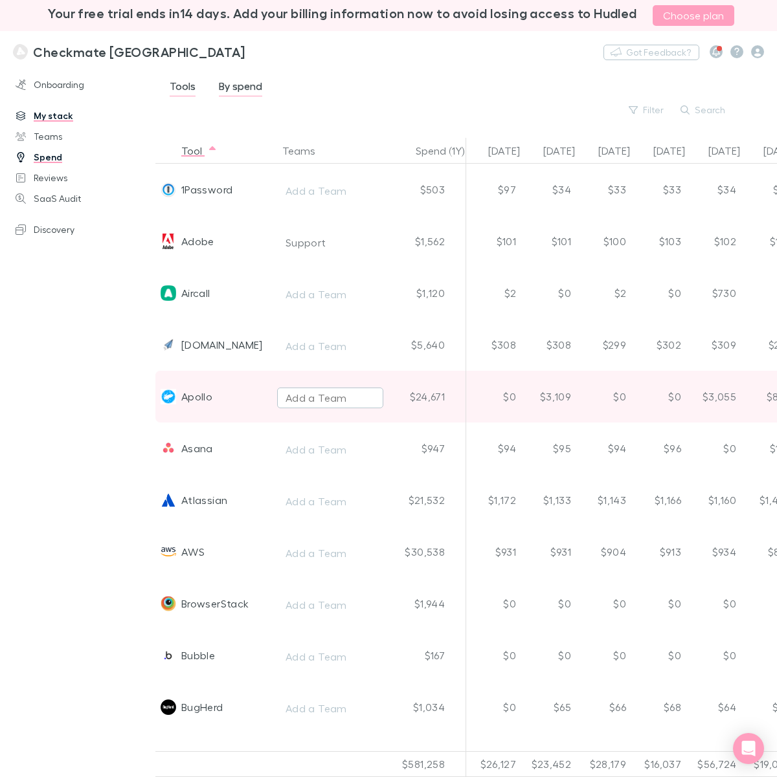
click at [307, 395] on div "Add a Team" at bounding box center [315, 398] width 61 height 16
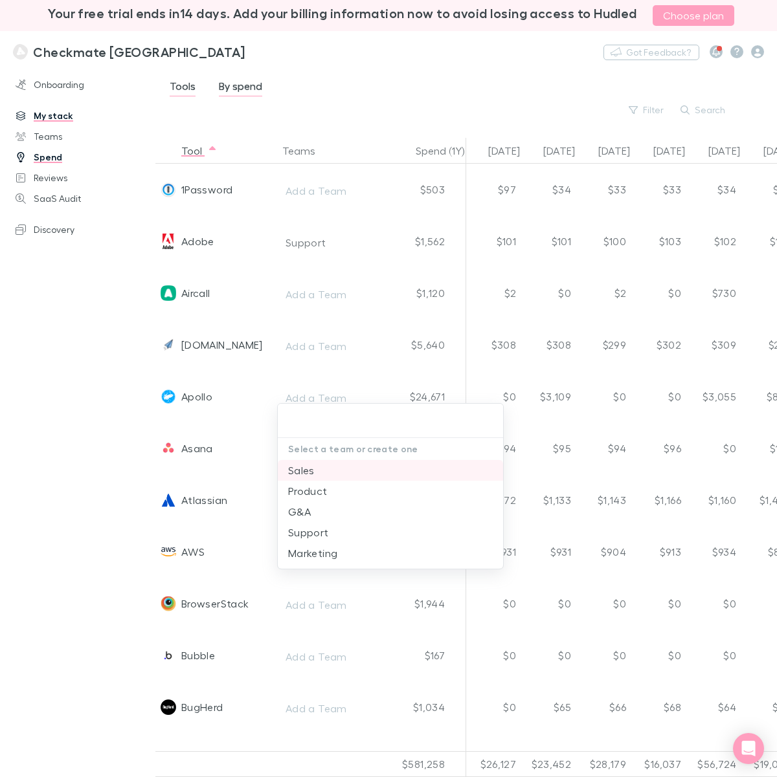
click at [298, 470] on li "Sales" at bounding box center [390, 470] width 225 height 21
click at [101, 400] on div at bounding box center [388, 388] width 777 height 777
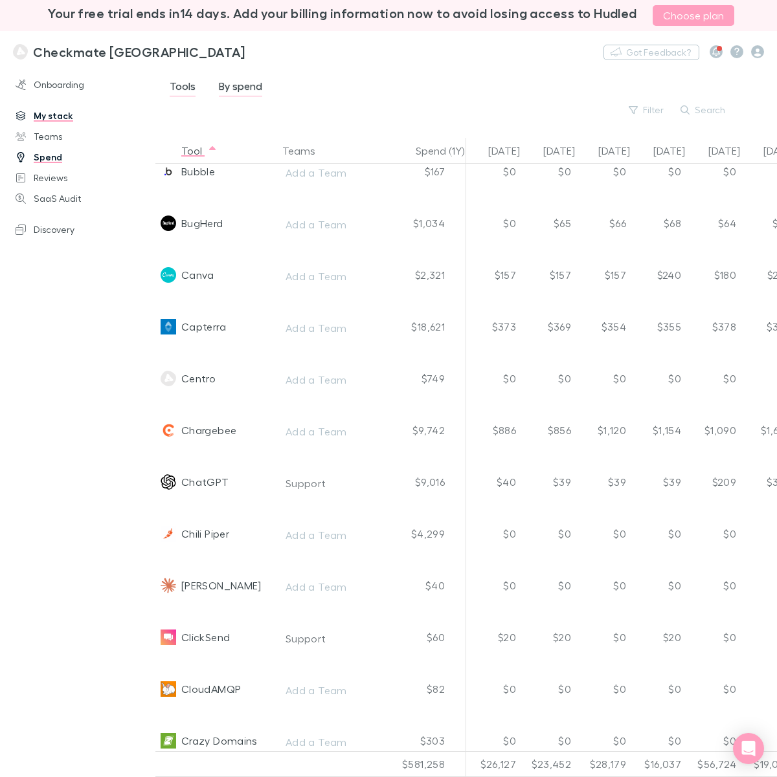
scroll to position [485, 0]
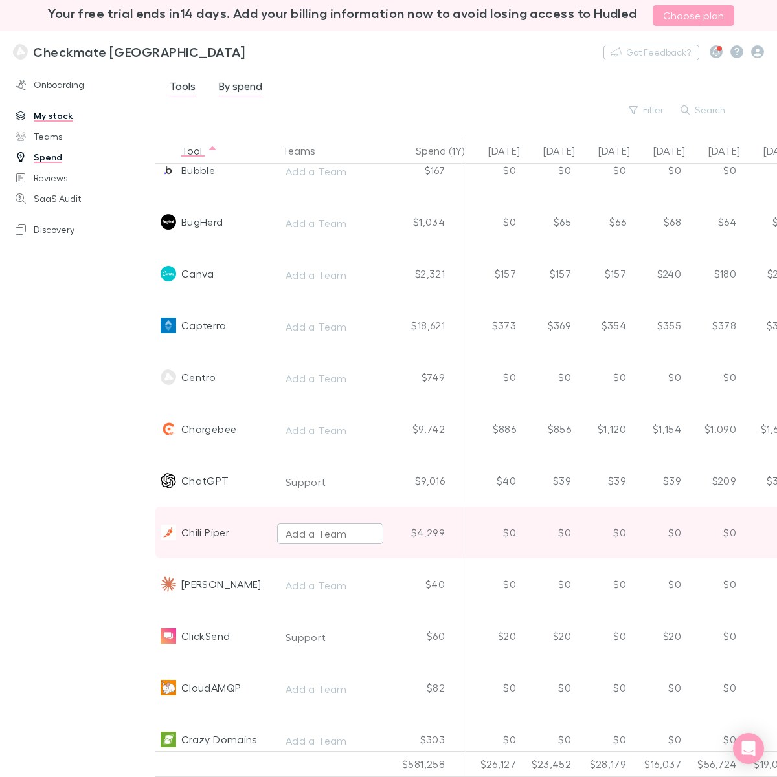
click at [305, 540] on div "Add a Team" at bounding box center [315, 534] width 61 height 16
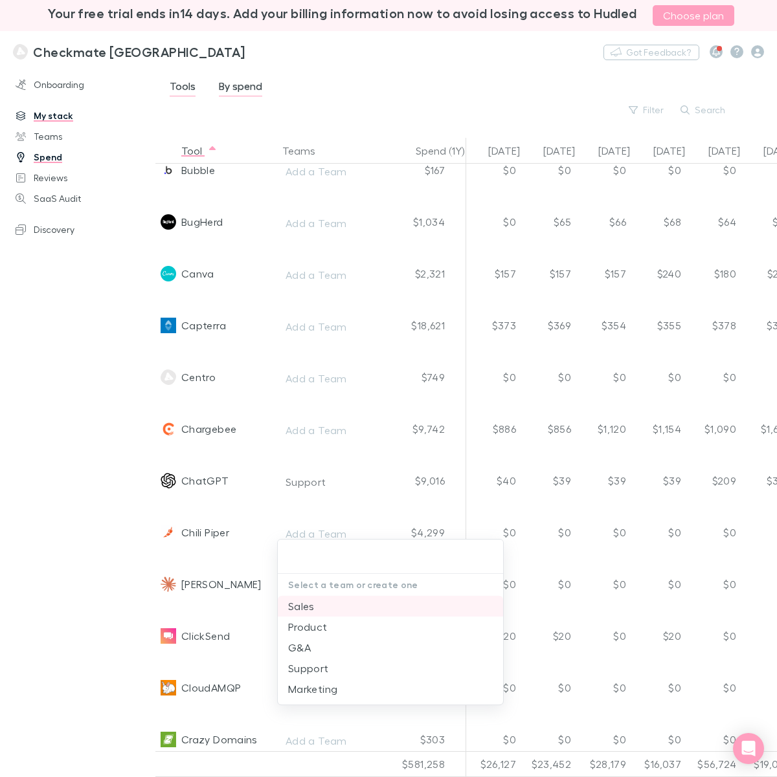
click at [306, 603] on li "Sales" at bounding box center [390, 606] width 225 height 21
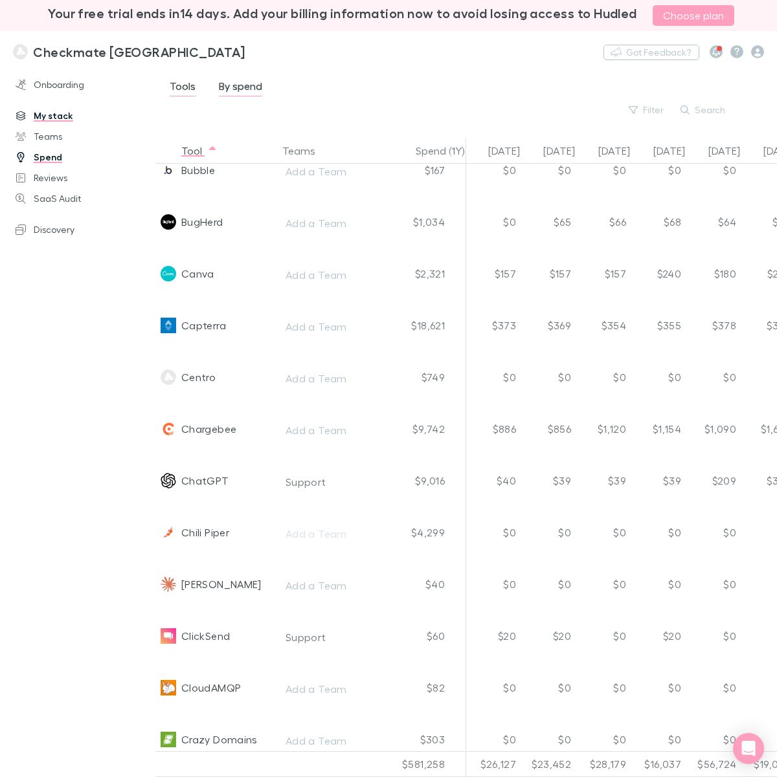
click at [104, 469] on div at bounding box center [388, 388] width 777 height 777
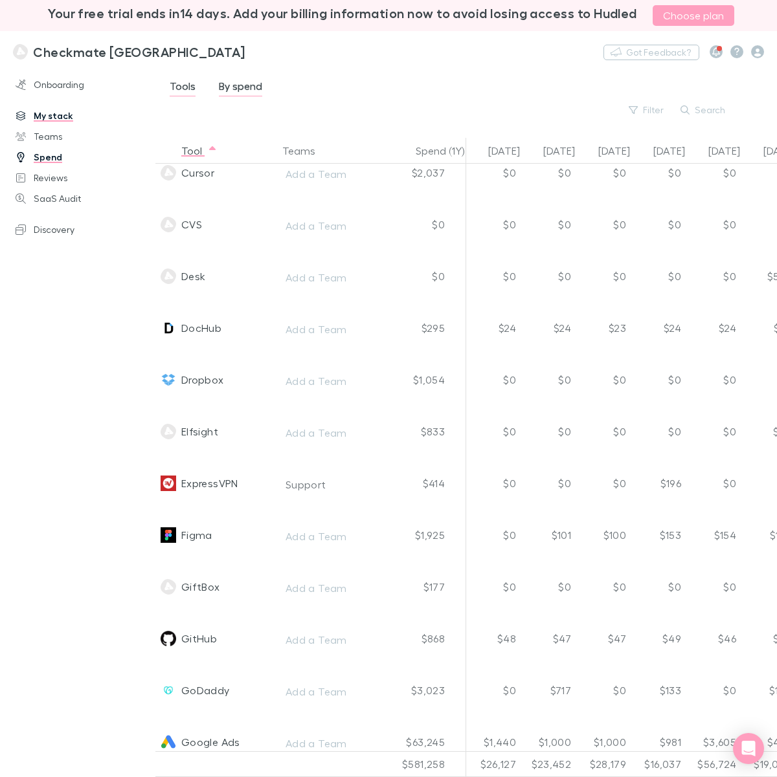
scroll to position [1133, 0]
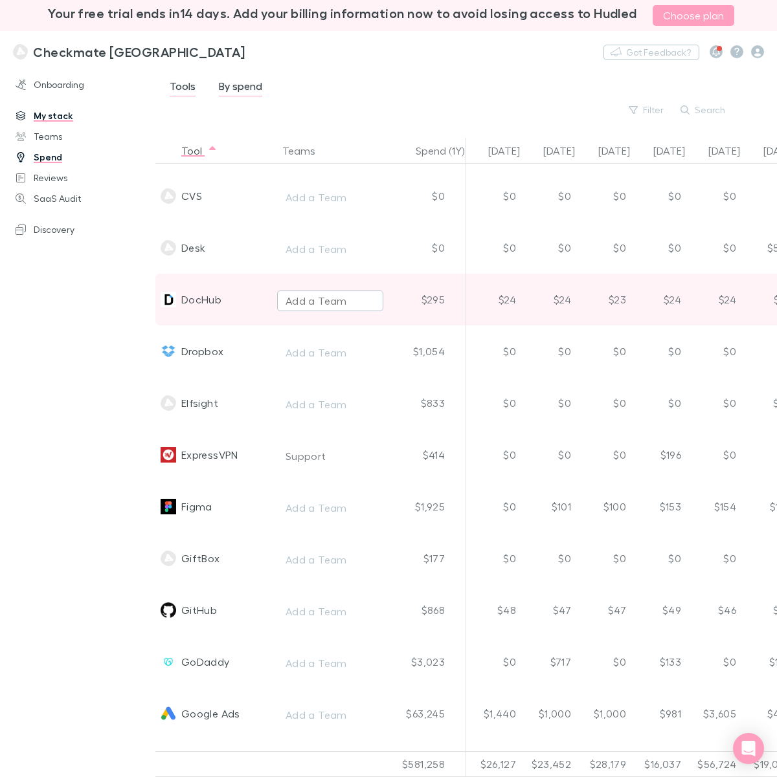
click at [324, 298] on div "Add a Team" at bounding box center [315, 301] width 61 height 16
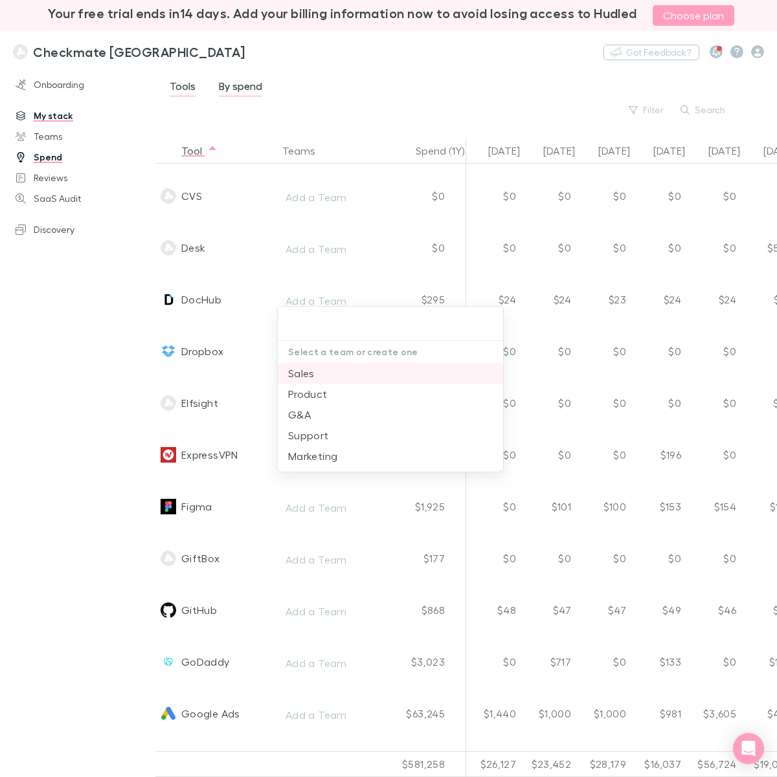
click at [304, 370] on li "Sales" at bounding box center [390, 373] width 225 height 21
click at [98, 348] on div at bounding box center [388, 388] width 777 height 777
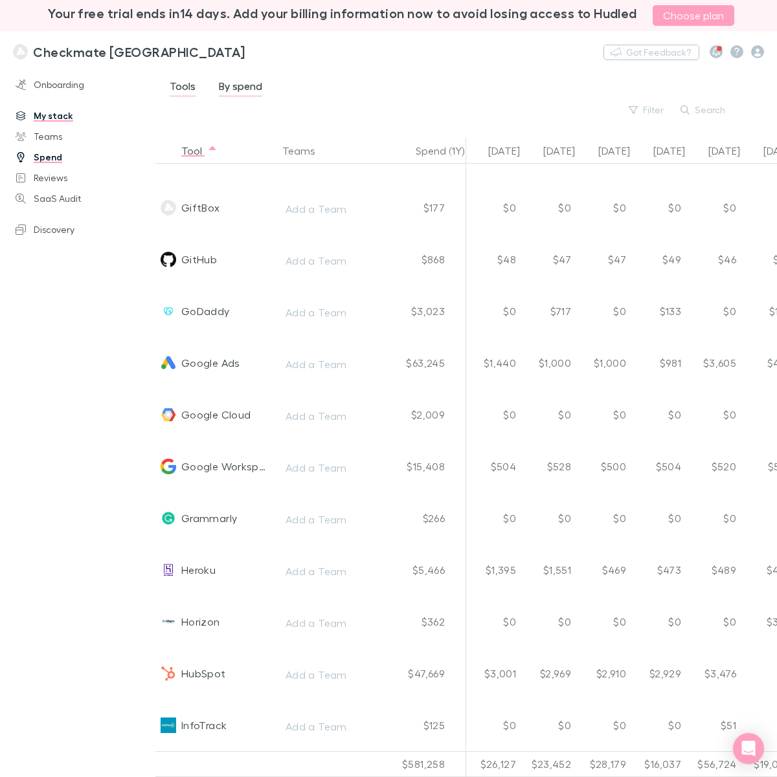
scroll to position [1618, 0]
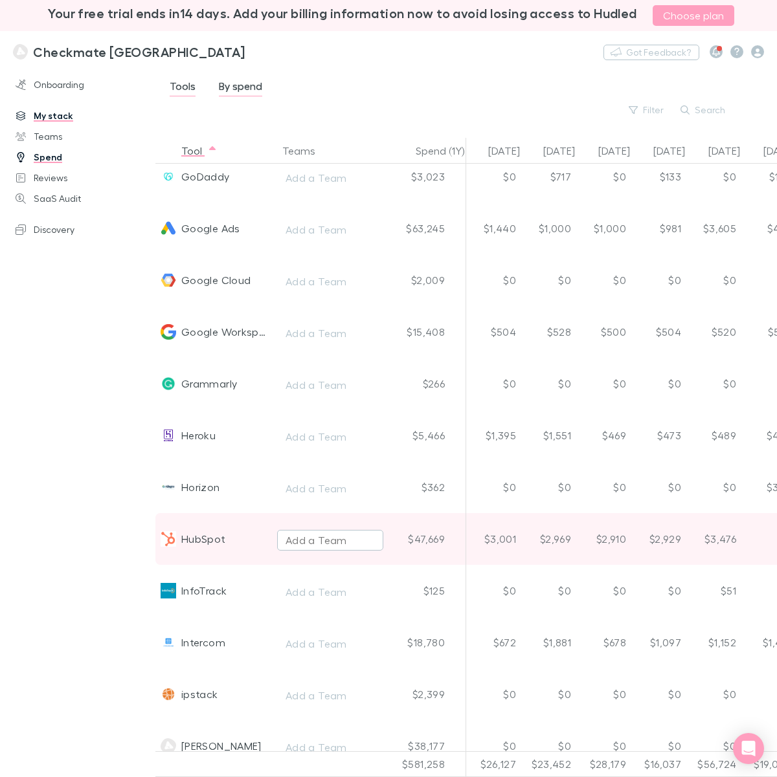
click at [317, 537] on div "Add a Team" at bounding box center [315, 541] width 61 height 16
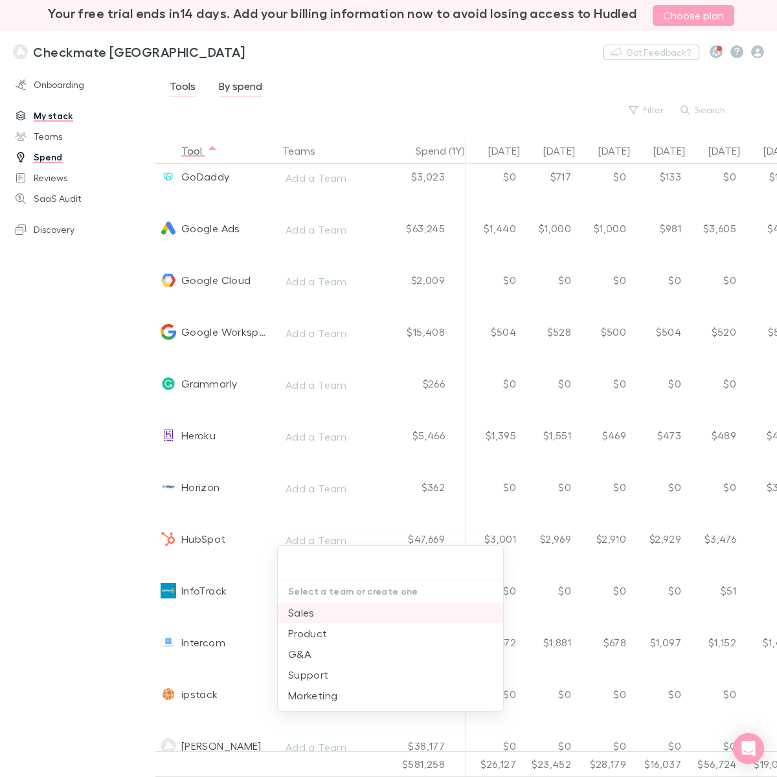
click at [306, 610] on li "Sales" at bounding box center [390, 613] width 225 height 21
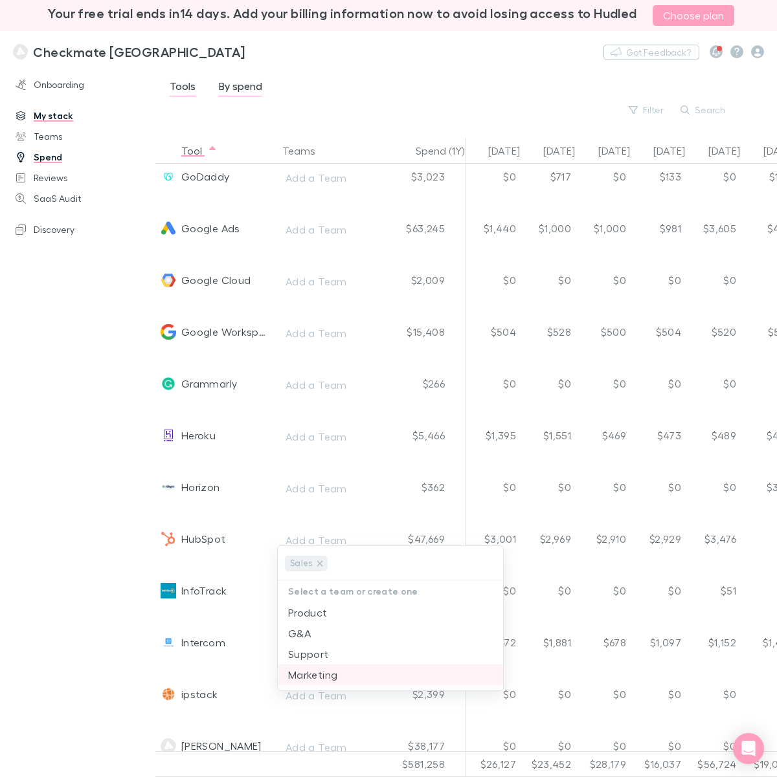
click at [313, 616] on li "Marketing" at bounding box center [390, 675] width 225 height 21
click at [78, 468] on div at bounding box center [388, 388] width 777 height 777
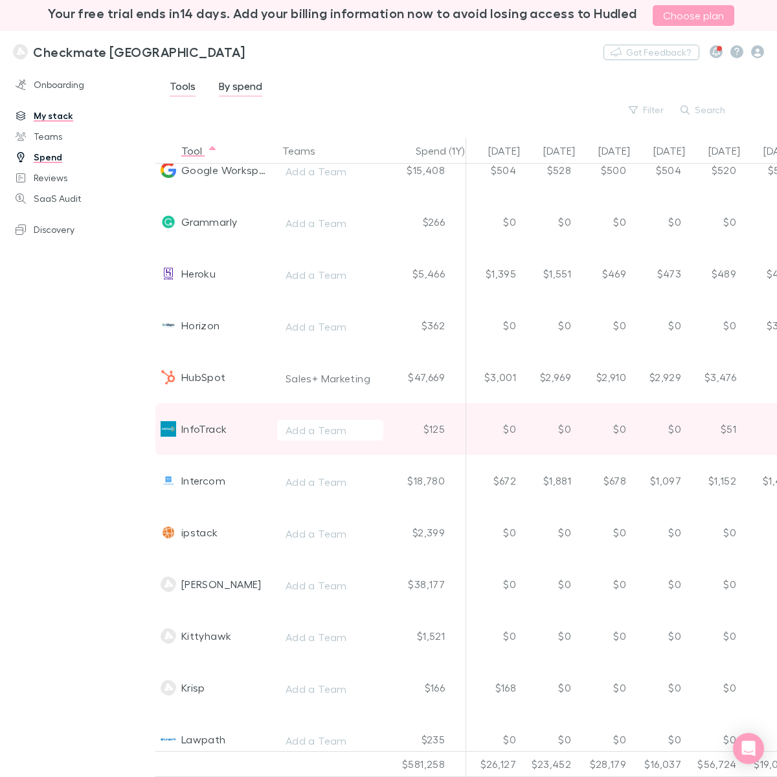
scroll to position [2104, 0]
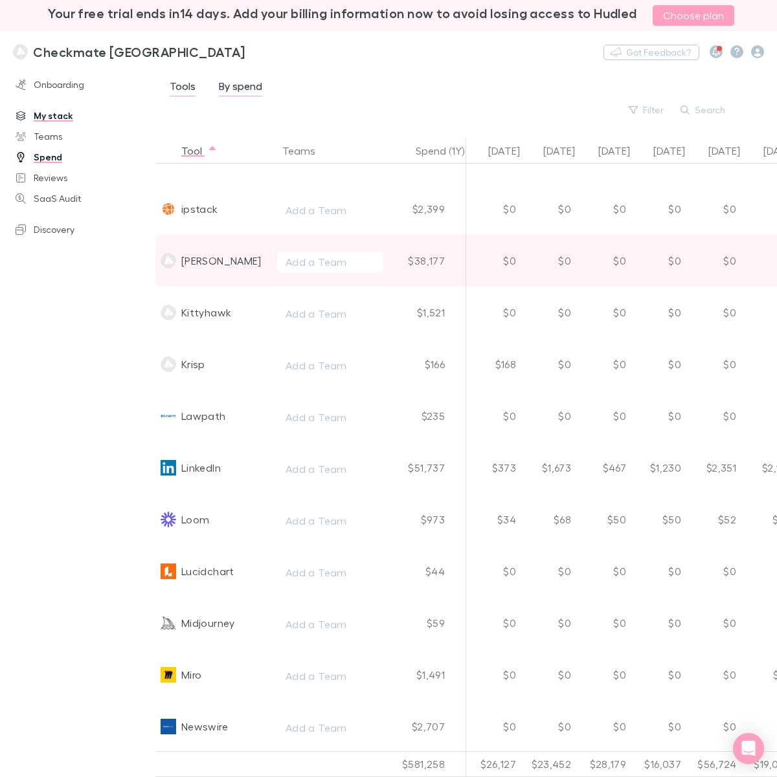
click at [186, 262] on div "Jane" at bounding box center [221, 261] width 80 height 52
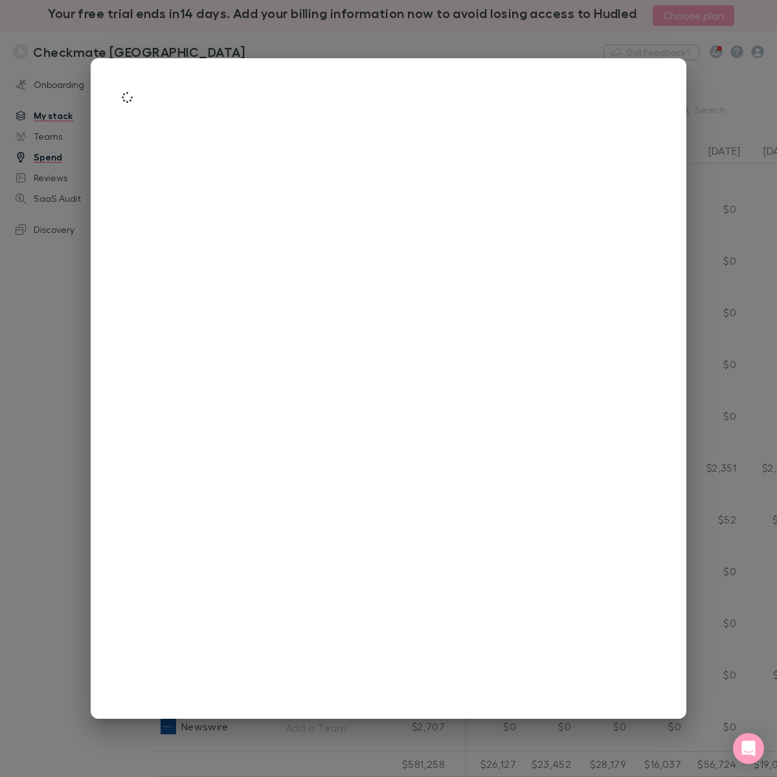
drag, startPoint x: 746, startPoint y: 350, endPoint x: 102, endPoint y: 284, distance: 648.1
click at [746, 350] on div at bounding box center [388, 388] width 777 height 777
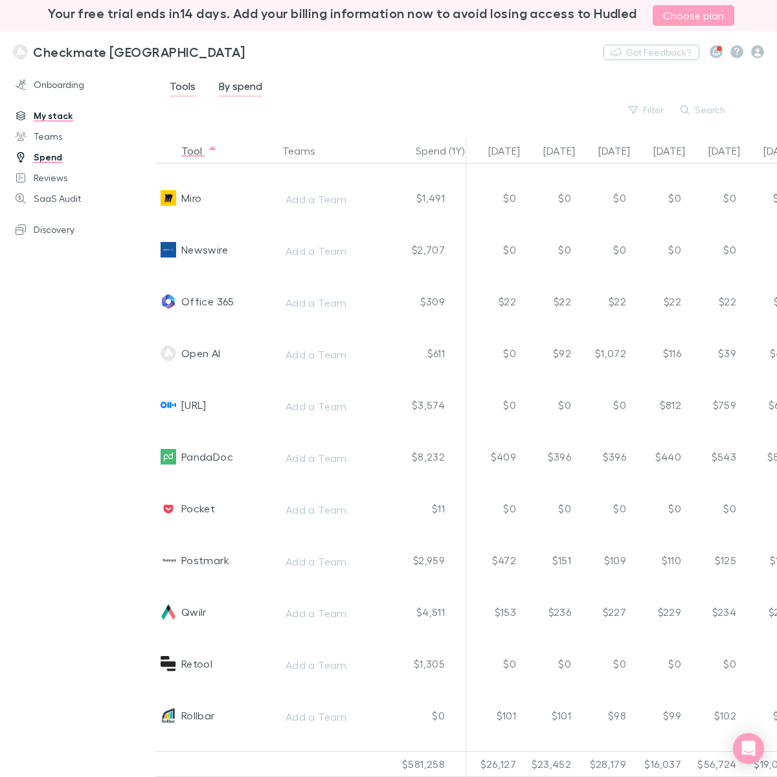
scroll to position [2571, 0]
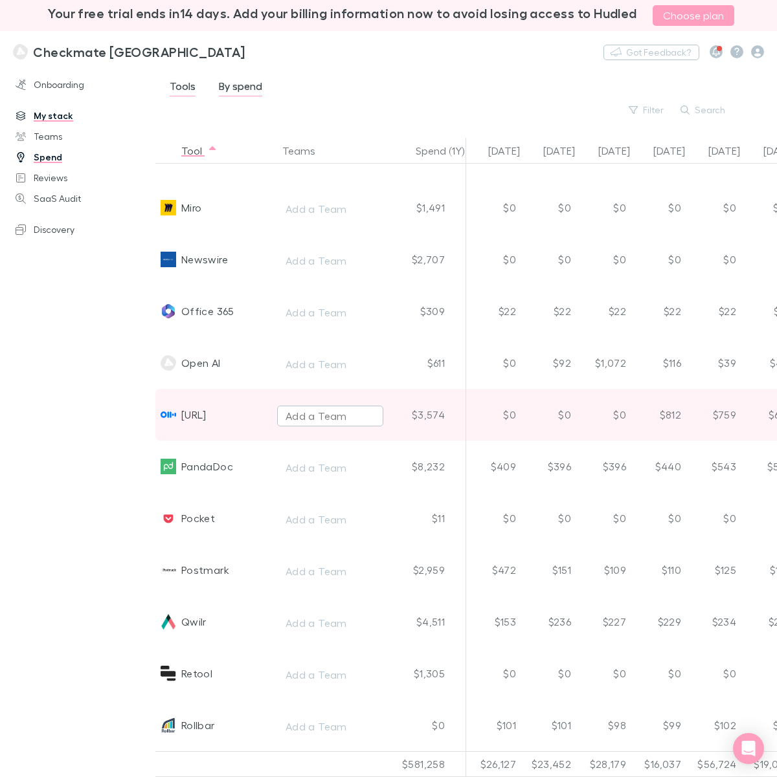
click at [315, 419] on div "Add a Team" at bounding box center [315, 416] width 61 height 16
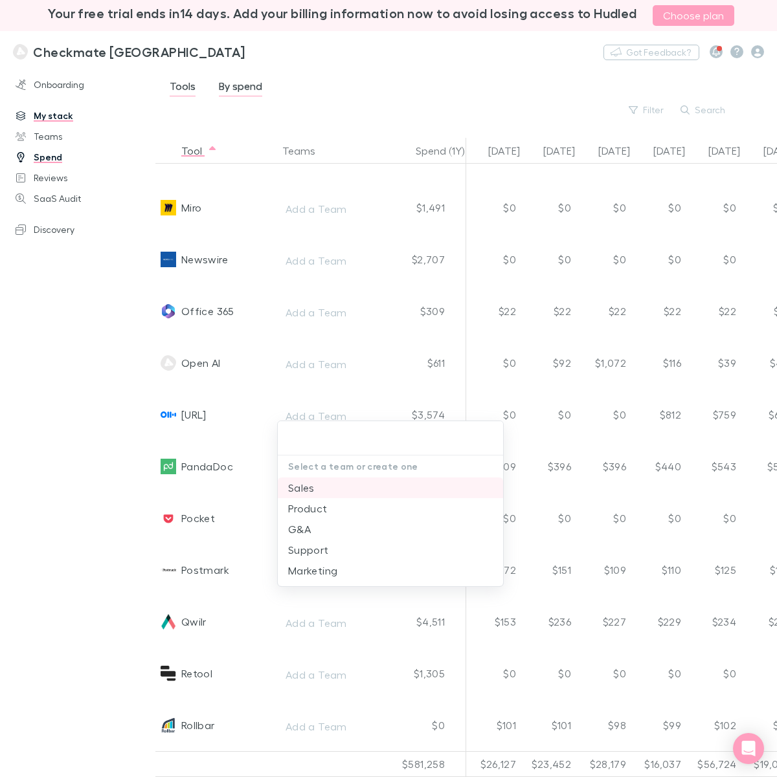
click at [303, 489] on li "Sales" at bounding box center [390, 488] width 225 height 21
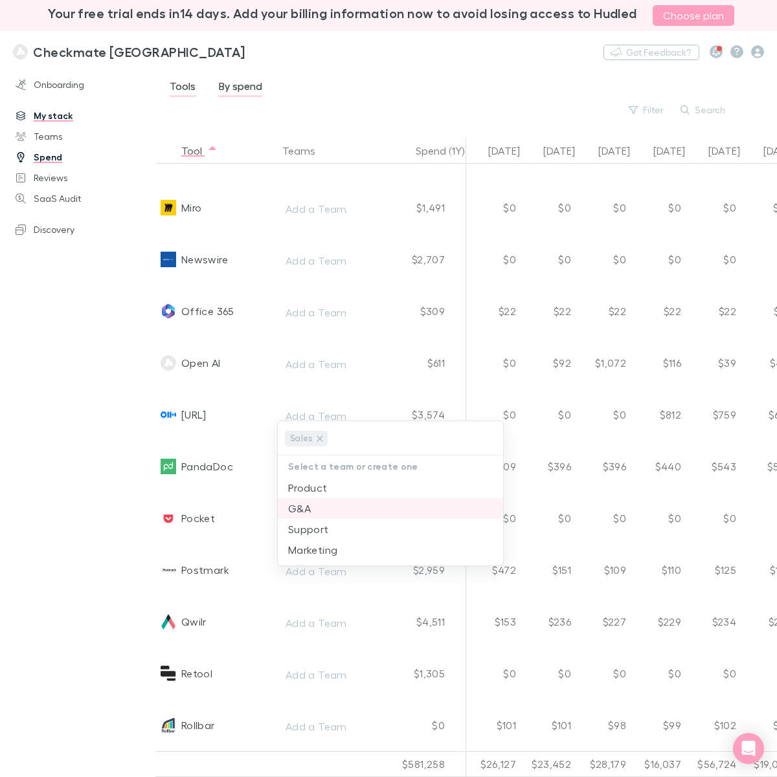
click at [102, 474] on div at bounding box center [388, 388] width 777 height 777
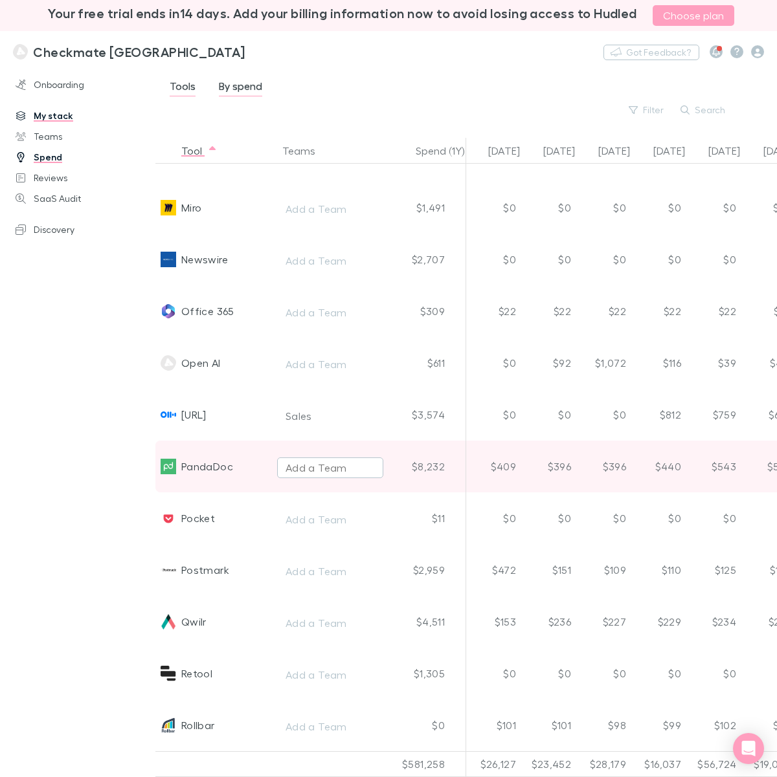
click at [316, 471] on div "Add a Team" at bounding box center [315, 468] width 61 height 16
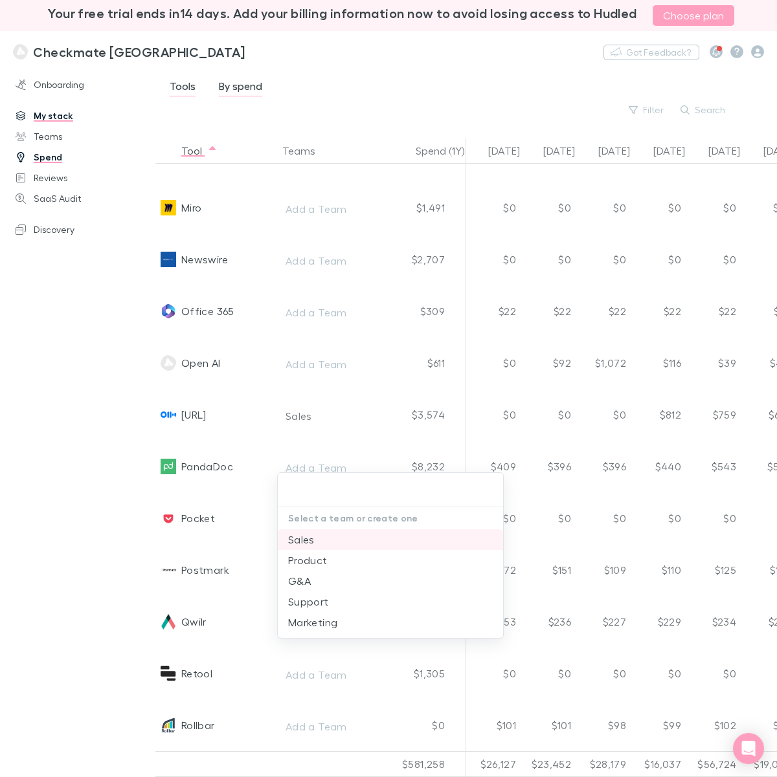
click at [301, 539] on li "Sales" at bounding box center [390, 539] width 225 height 21
click at [140, 484] on div at bounding box center [388, 388] width 777 height 777
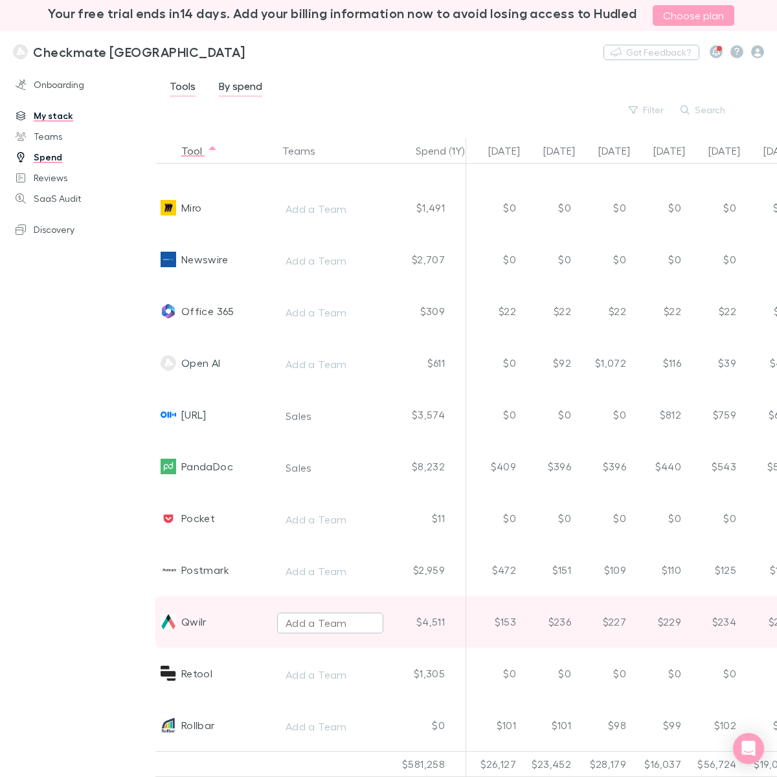
click at [290, 616] on div "Add a Team" at bounding box center [315, 624] width 61 height 16
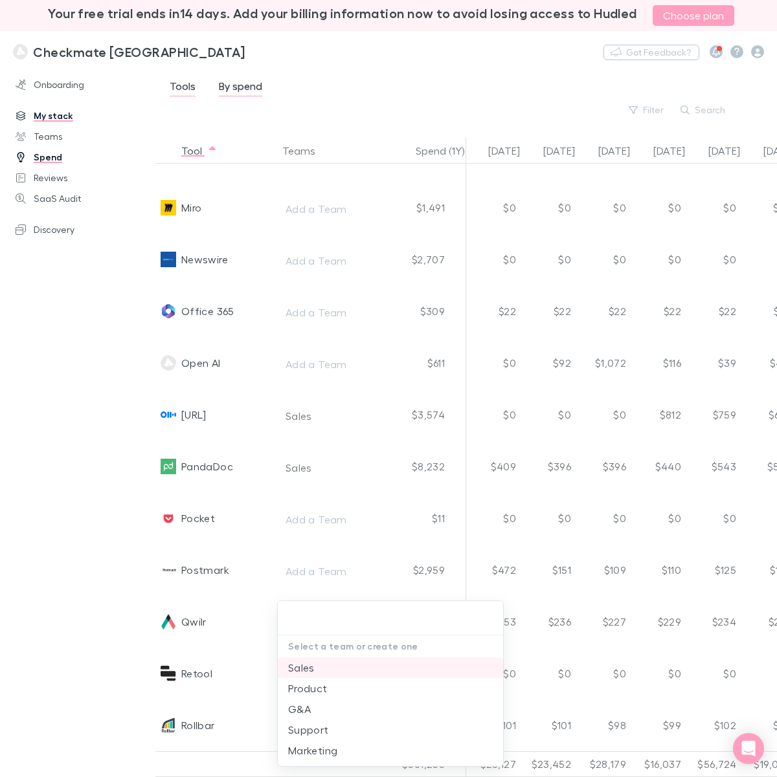
click at [309, 616] on li "Sales" at bounding box center [390, 668] width 225 height 21
click at [115, 408] on div at bounding box center [388, 388] width 777 height 777
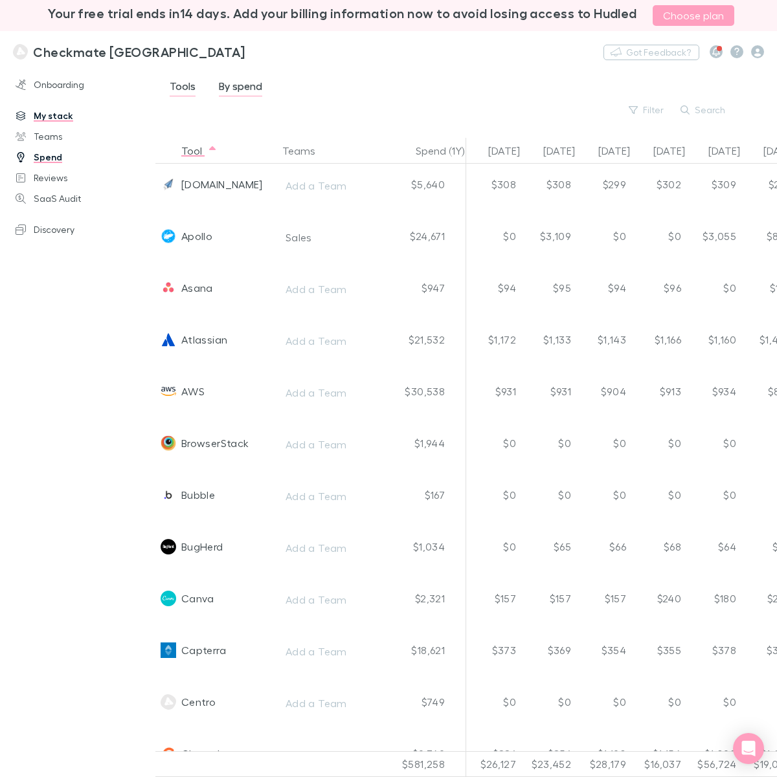
scroll to position [162, 0]
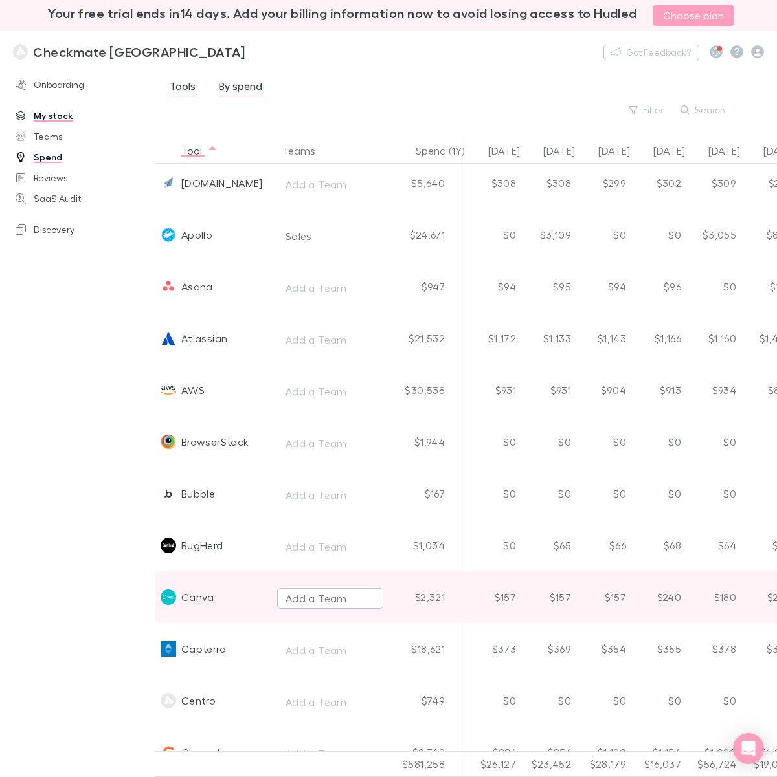
click at [306, 596] on div "Add a Team" at bounding box center [315, 599] width 61 height 16
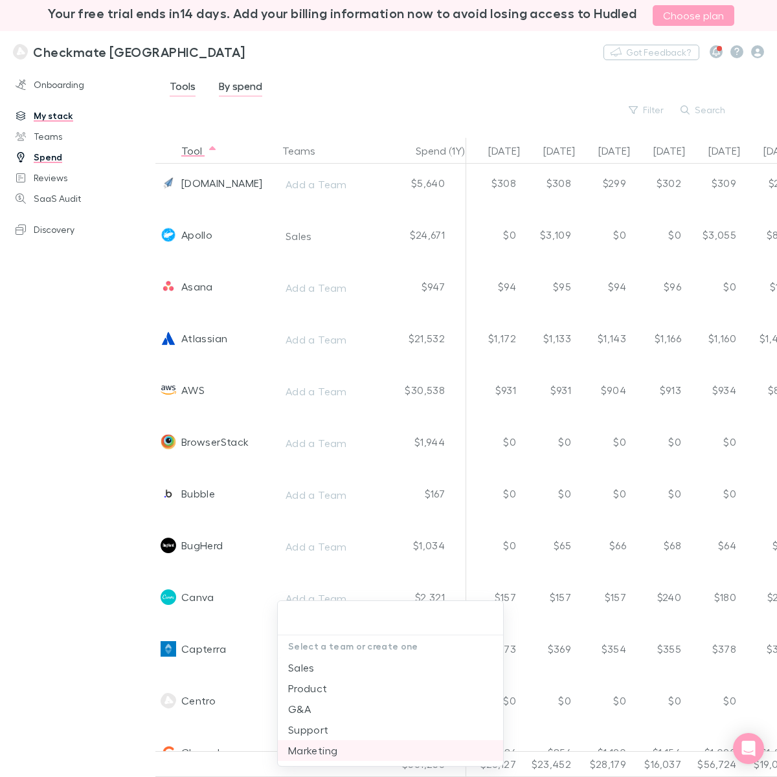
click at [320, 616] on li "Marketing" at bounding box center [390, 750] width 225 height 21
click at [69, 414] on div at bounding box center [388, 388] width 777 height 777
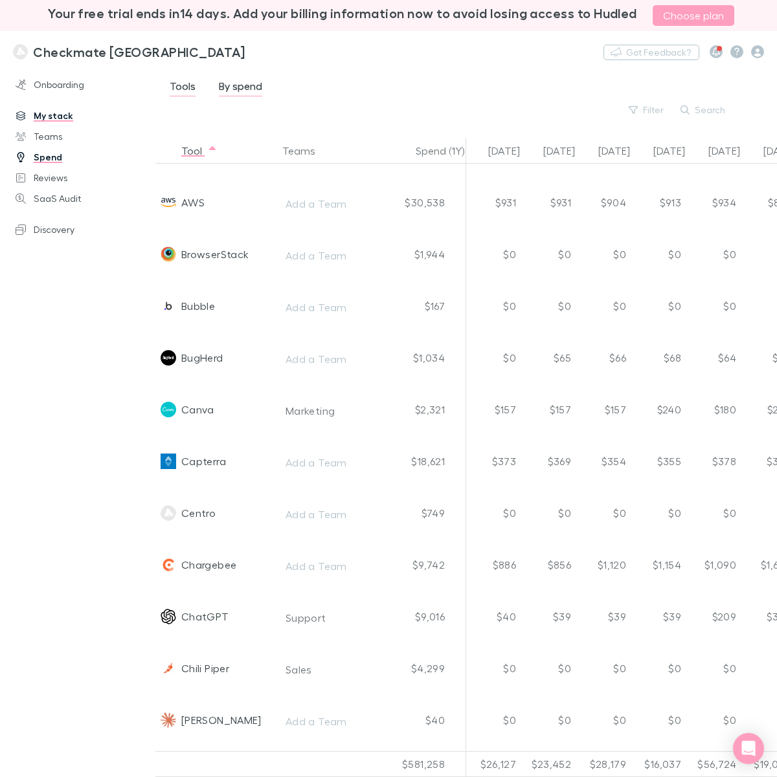
scroll to position [0, 0]
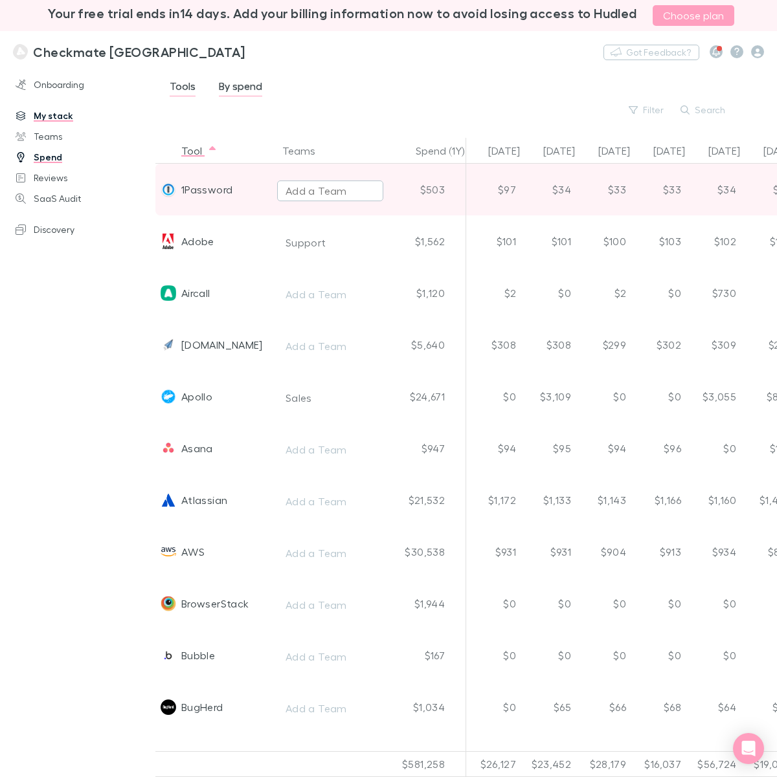
click at [308, 188] on div "Add a Team" at bounding box center [315, 191] width 61 height 16
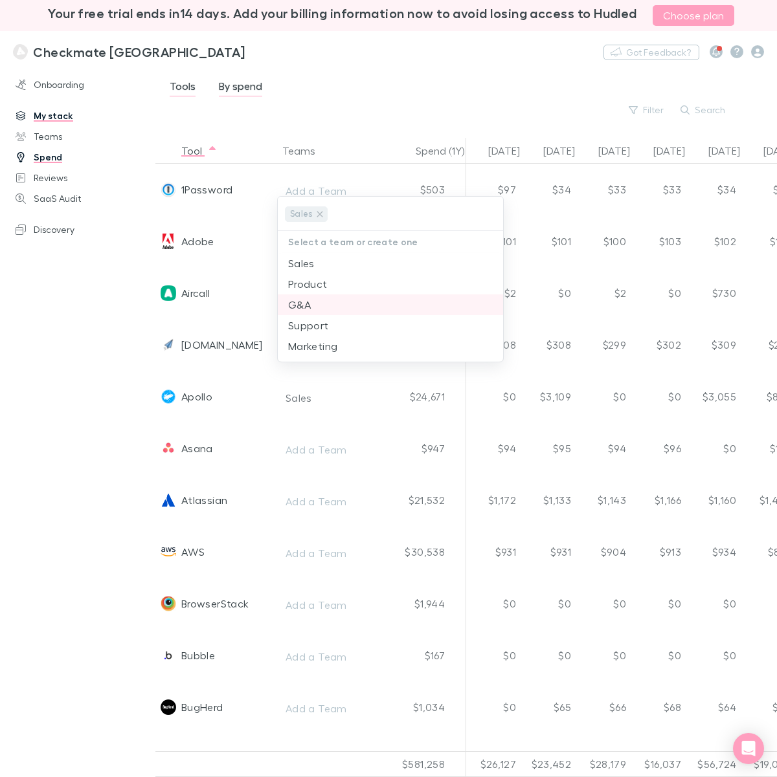
click at [305, 303] on li "G&A" at bounding box center [390, 305] width 225 height 21
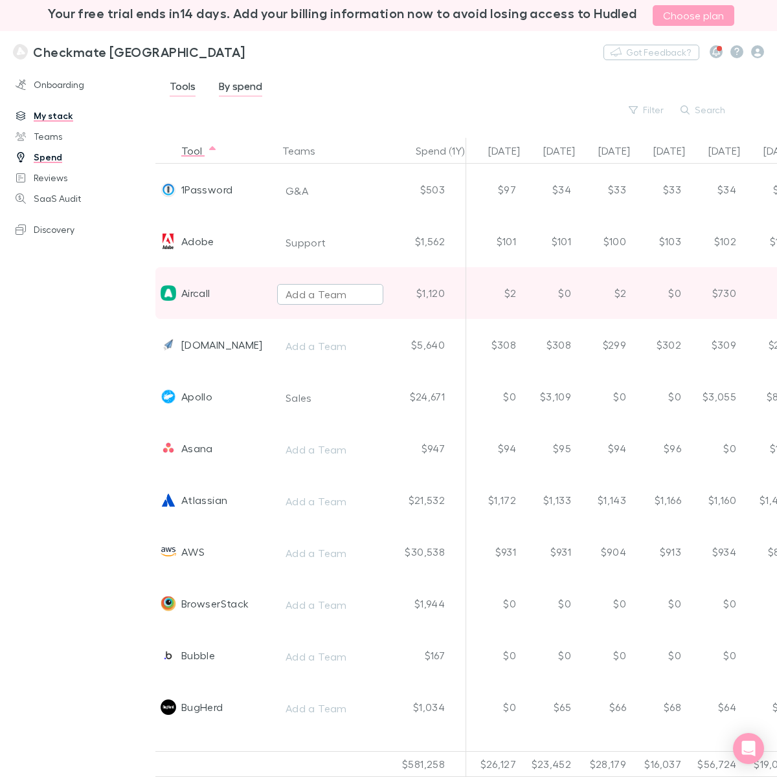
click at [317, 296] on div "Add a Team" at bounding box center [315, 295] width 61 height 16
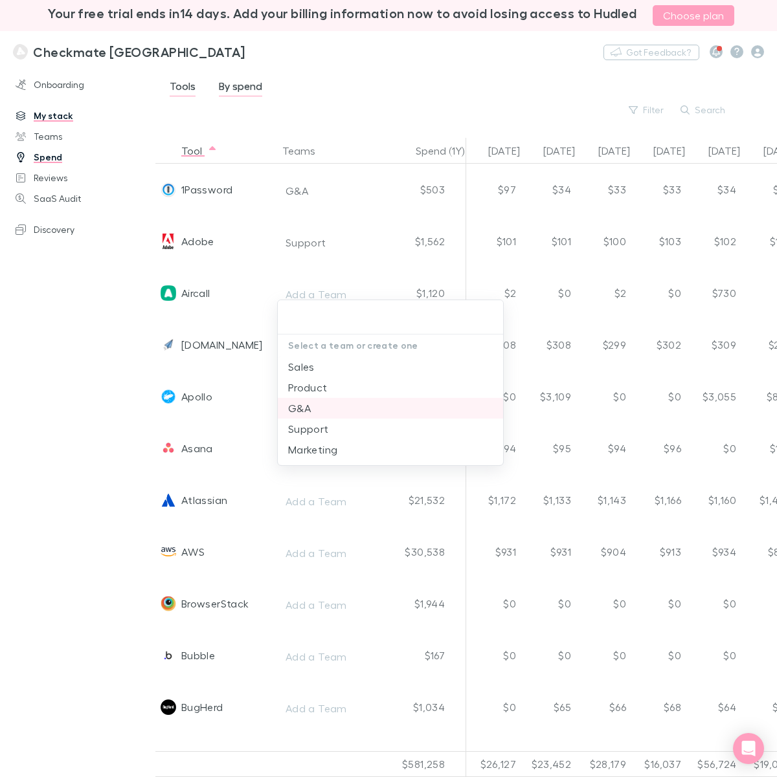
click at [304, 408] on li "G&A" at bounding box center [390, 408] width 225 height 21
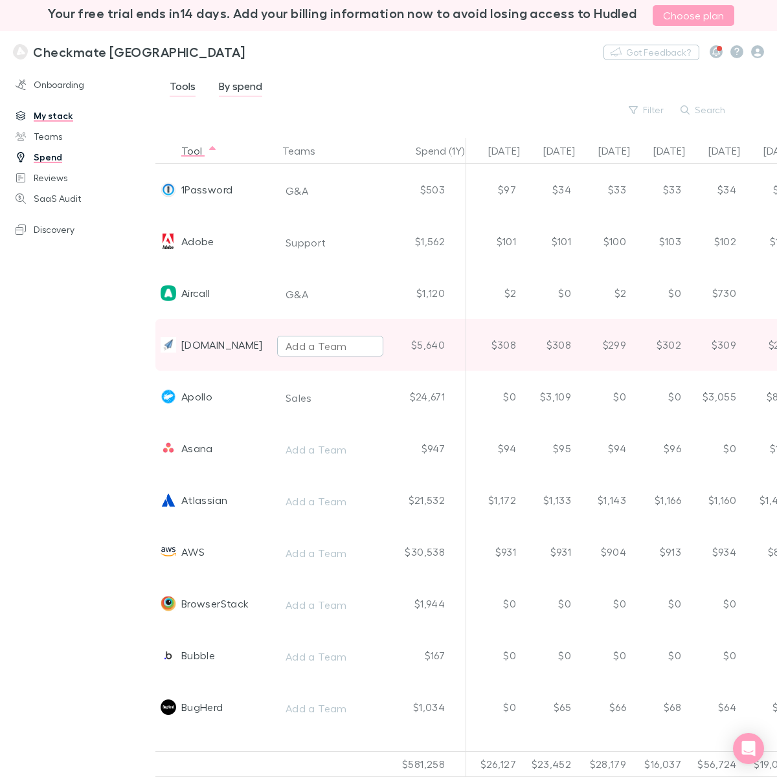
click at [307, 343] on div "Add a Team" at bounding box center [315, 347] width 61 height 16
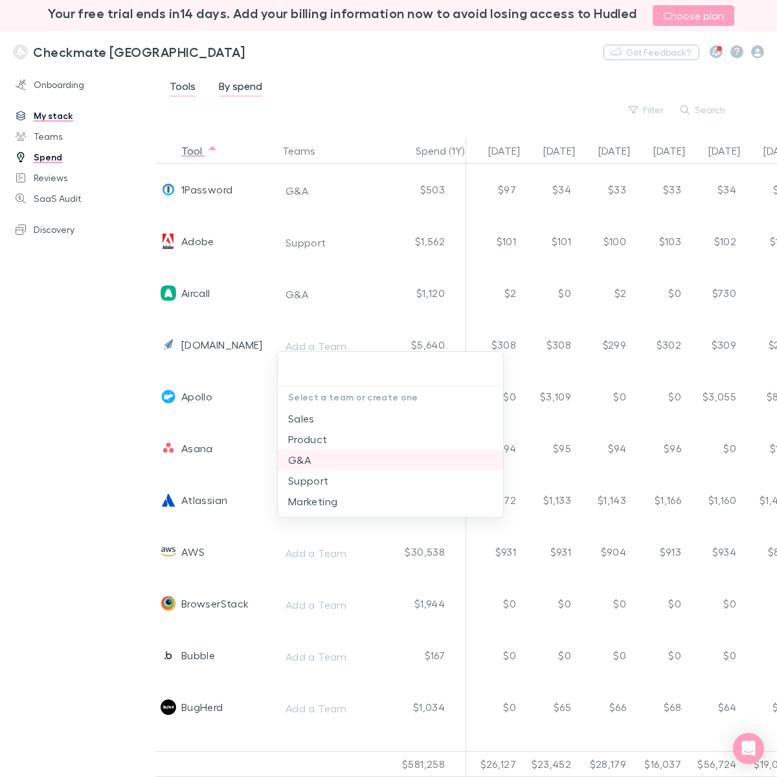
click at [322, 455] on li "G&A" at bounding box center [390, 460] width 225 height 21
click at [98, 387] on div at bounding box center [388, 388] width 777 height 777
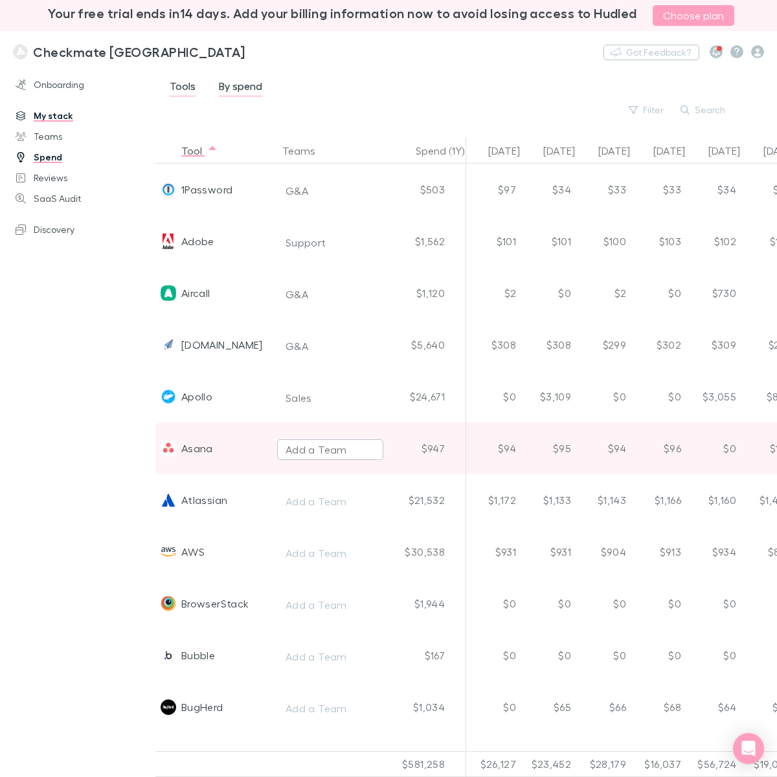
click at [319, 450] on div "Add a Team" at bounding box center [315, 450] width 61 height 16
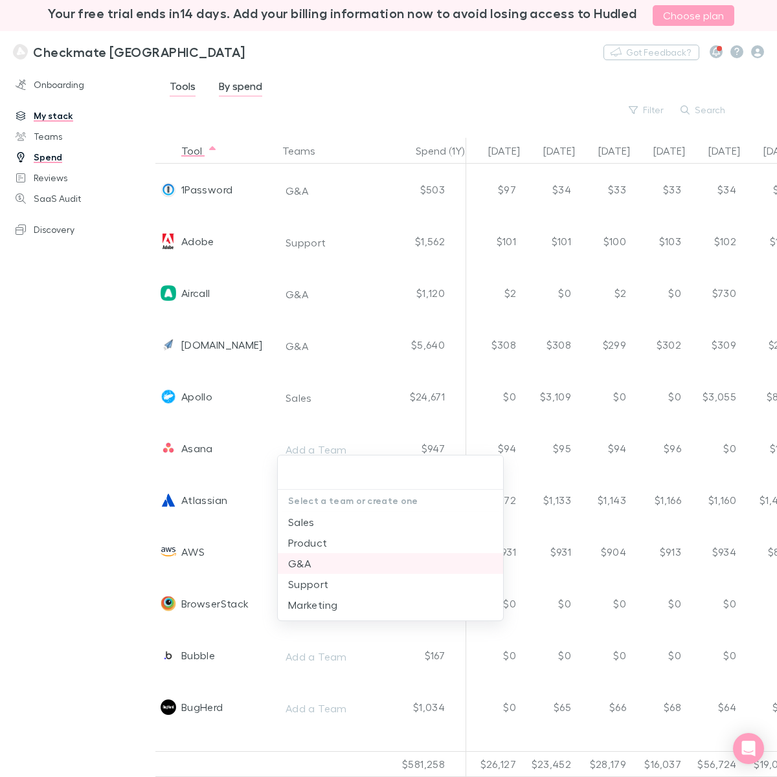
click at [302, 561] on li "G&A" at bounding box center [390, 563] width 225 height 21
click at [69, 387] on div at bounding box center [388, 388] width 777 height 777
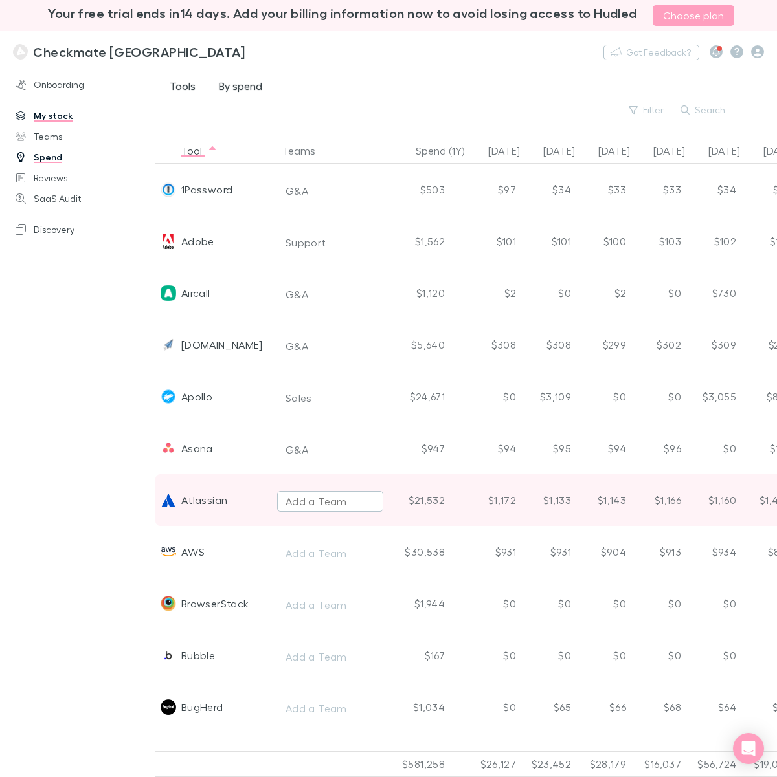
click at [311, 502] on div "Add a Team" at bounding box center [315, 502] width 61 height 16
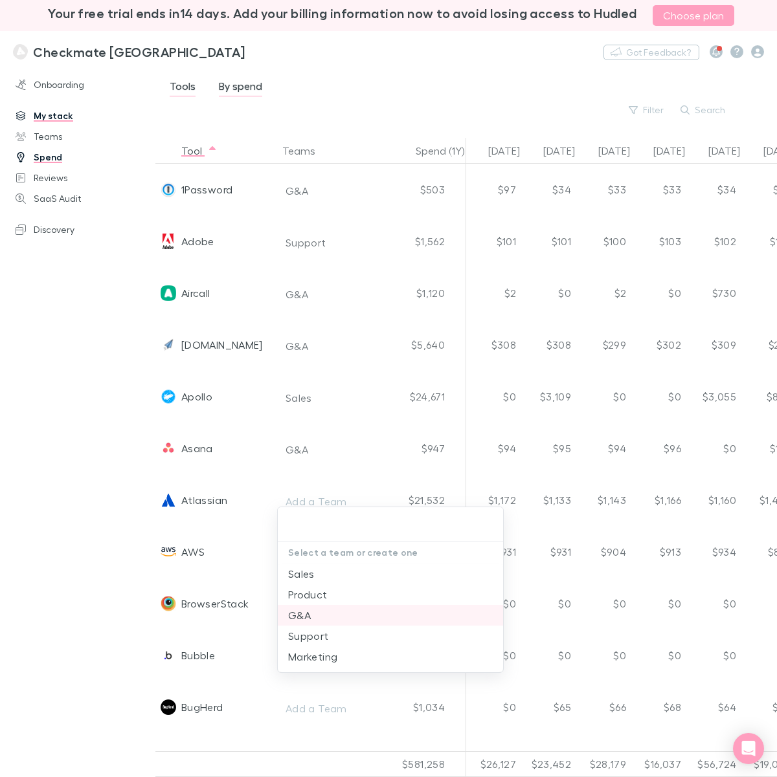
click at [308, 616] on li "G&A" at bounding box center [390, 615] width 225 height 21
drag, startPoint x: 102, startPoint y: 432, endPoint x: 120, endPoint y: 444, distance: 21.4
click at [102, 431] on div at bounding box center [388, 388] width 777 height 777
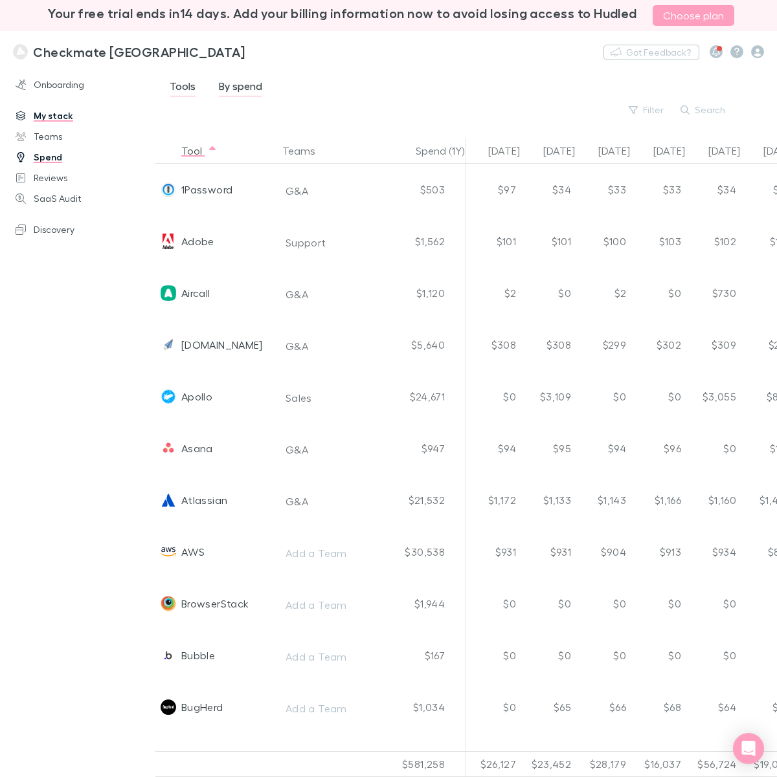
click at [74, 434] on div "Onboarding My stack Teams Spend Reviews SaaS Audit Discovery" at bounding box center [84, 420] width 168 height 697
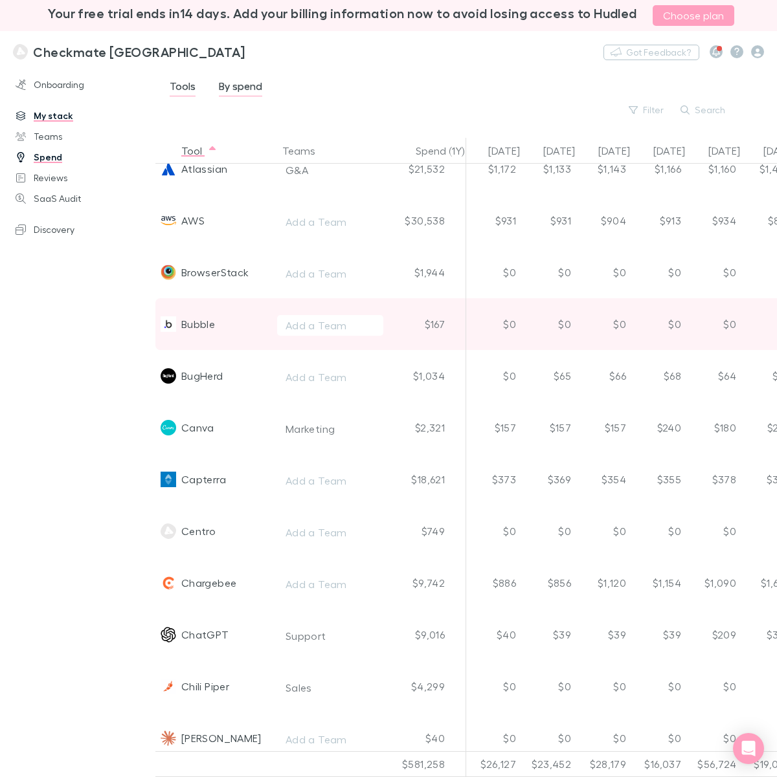
scroll to position [405, 0]
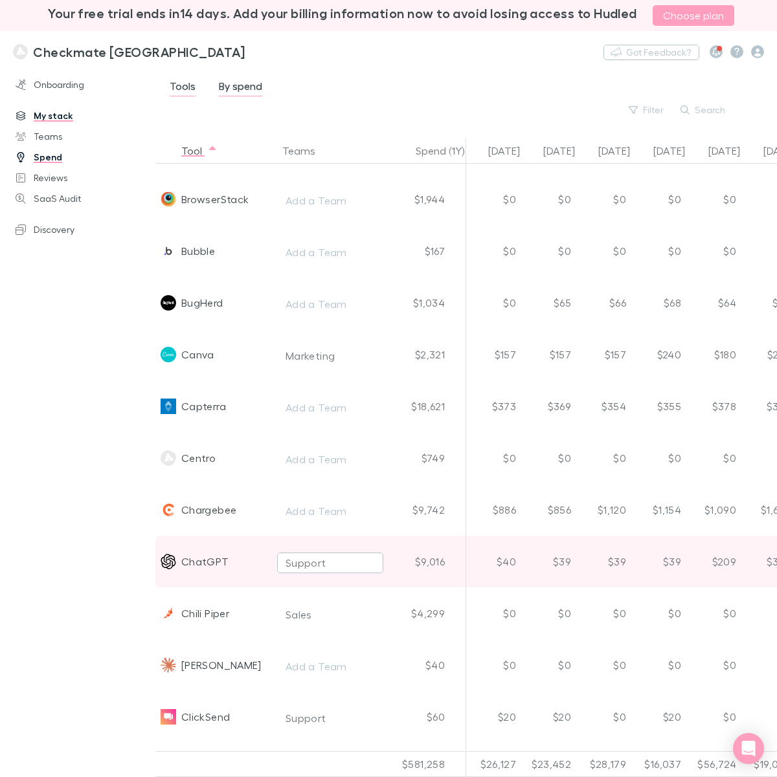
click at [309, 555] on div "Support" at bounding box center [305, 563] width 41 height 16
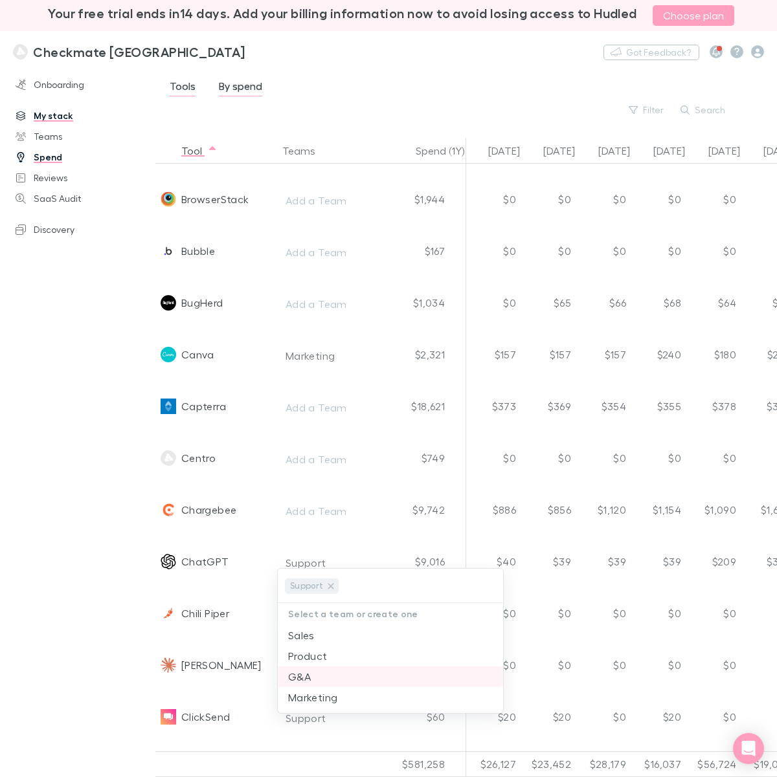
click at [314, 616] on li "G&A" at bounding box center [390, 677] width 225 height 21
click at [45, 417] on div at bounding box center [388, 388] width 777 height 777
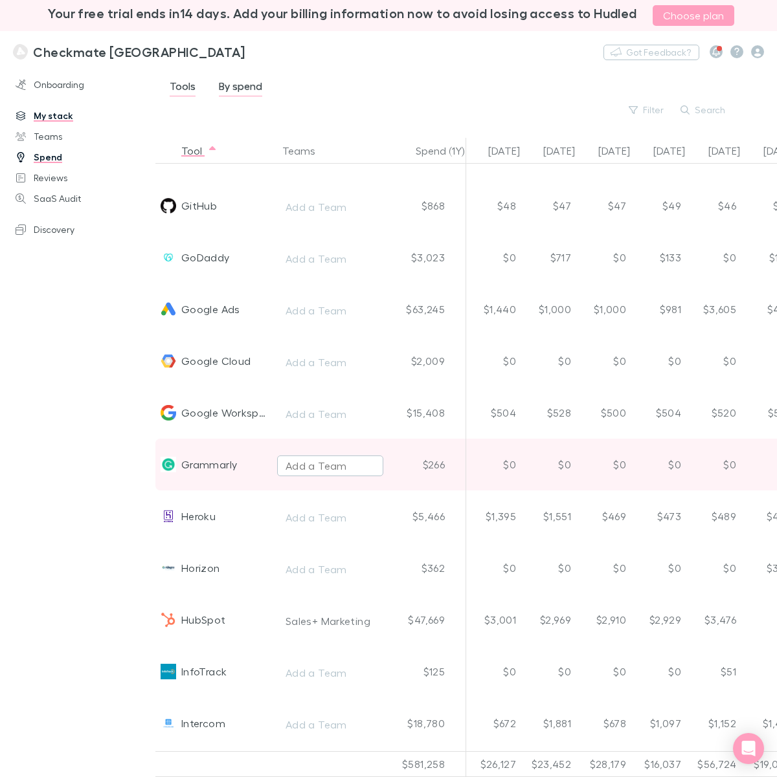
scroll to position [1618, 0]
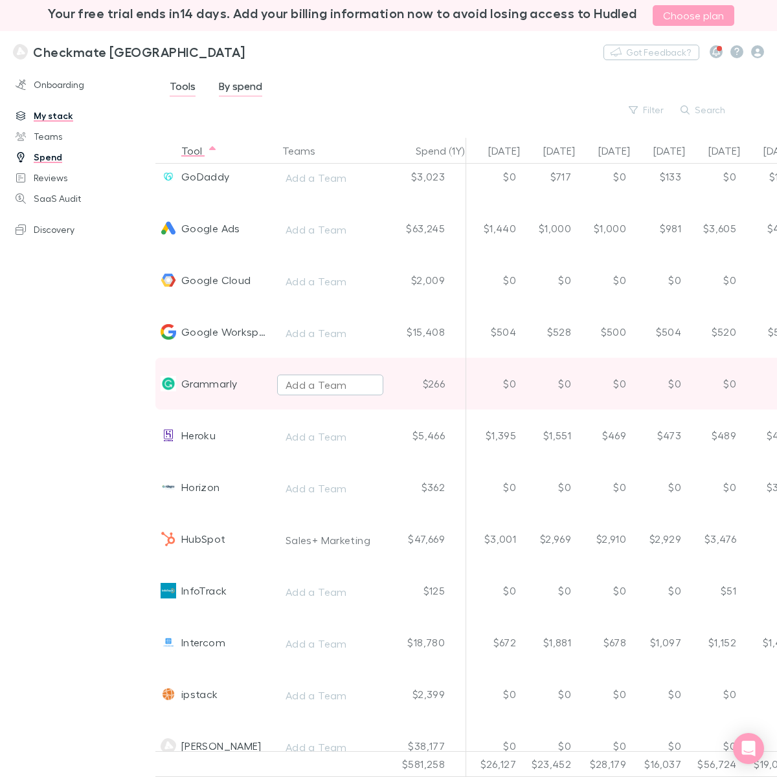
click at [295, 377] on div "Add a Team" at bounding box center [315, 385] width 61 height 16
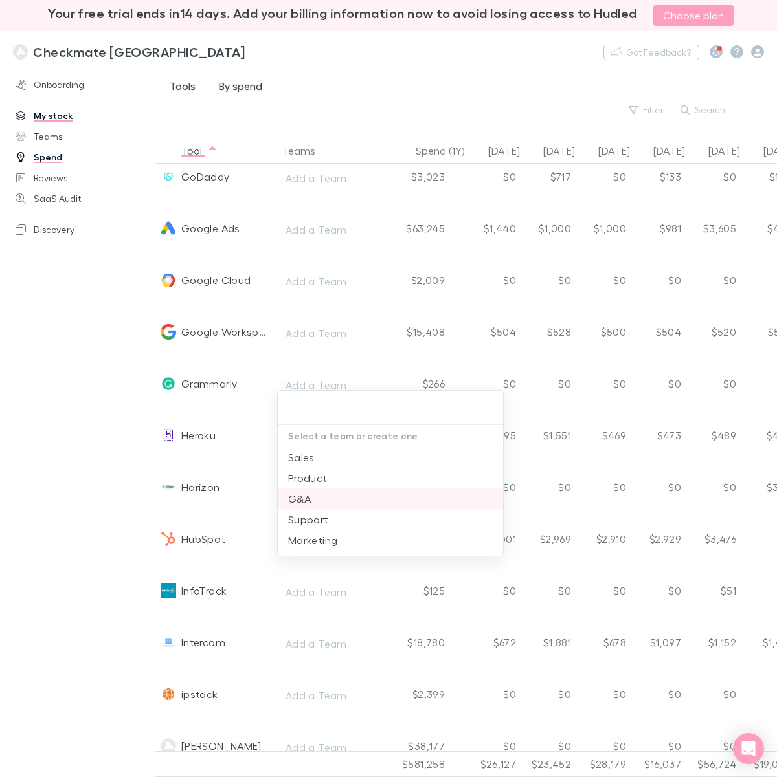
click at [311, 500] on li "G&A" at bounding box center [390, 499] width 225 height 21
click at [78, 443] on div at bounding box center [388, 388] width 777 height 777
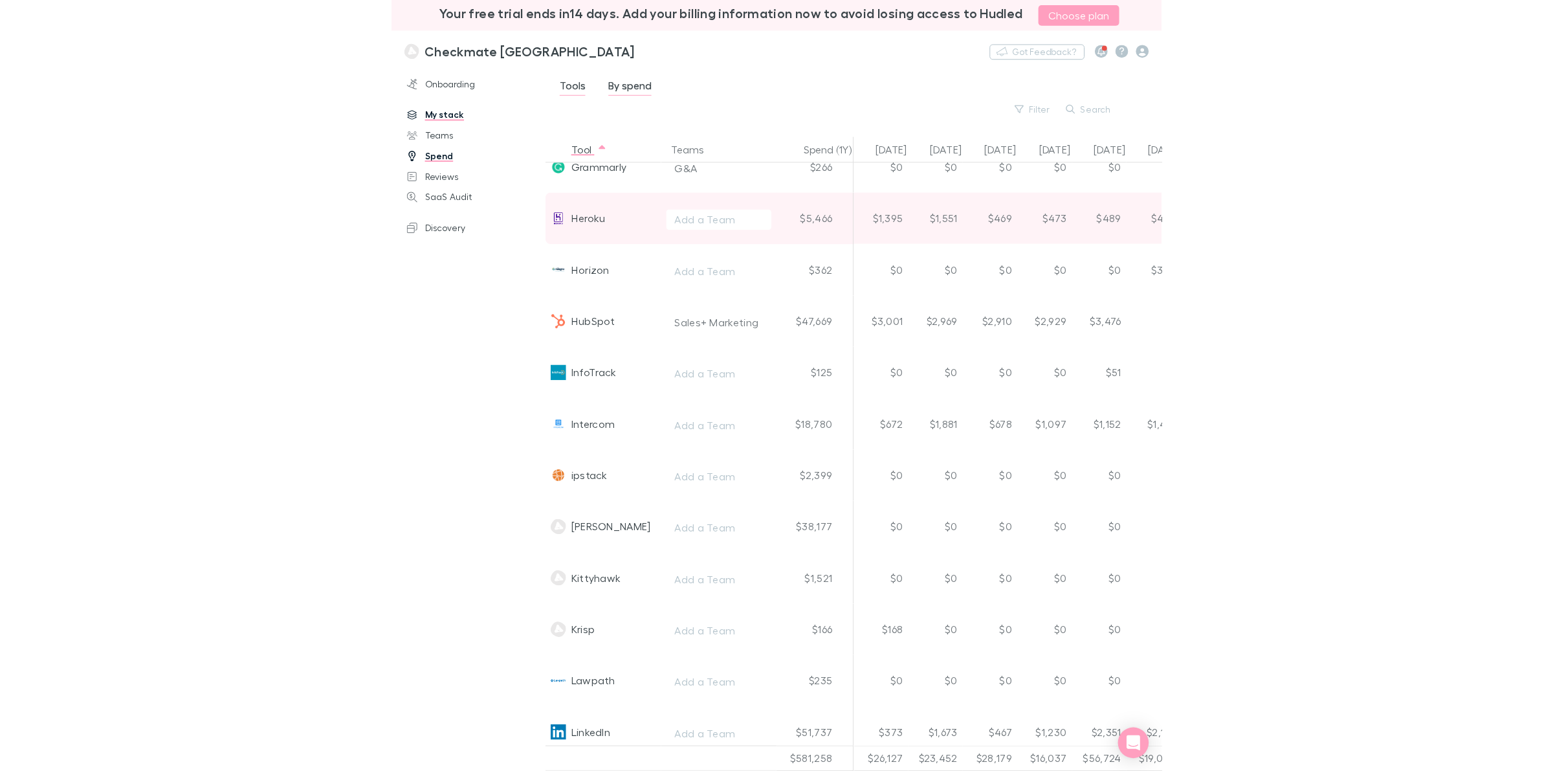
scroll to position [1861, 0]
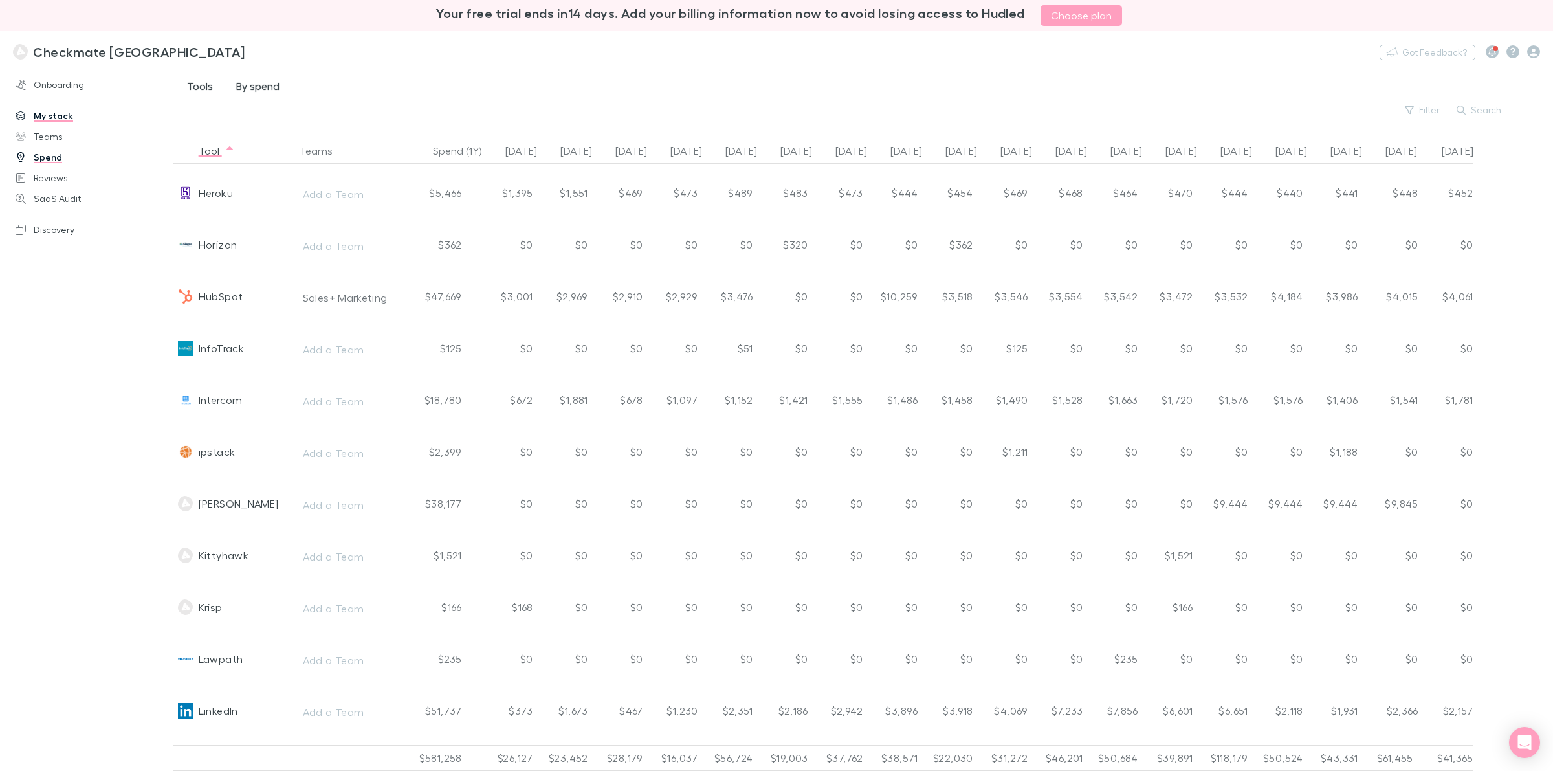
click at [124, 383] on div "Onboarding My stack Teams Spend Reviews SaaS Audit Discovery" at bounding box center [92, 417] width 185 height 691
click at [549, 78] on div "Tools By spend Filter Search" at bounding box center [859, 98] width 1347 height 40
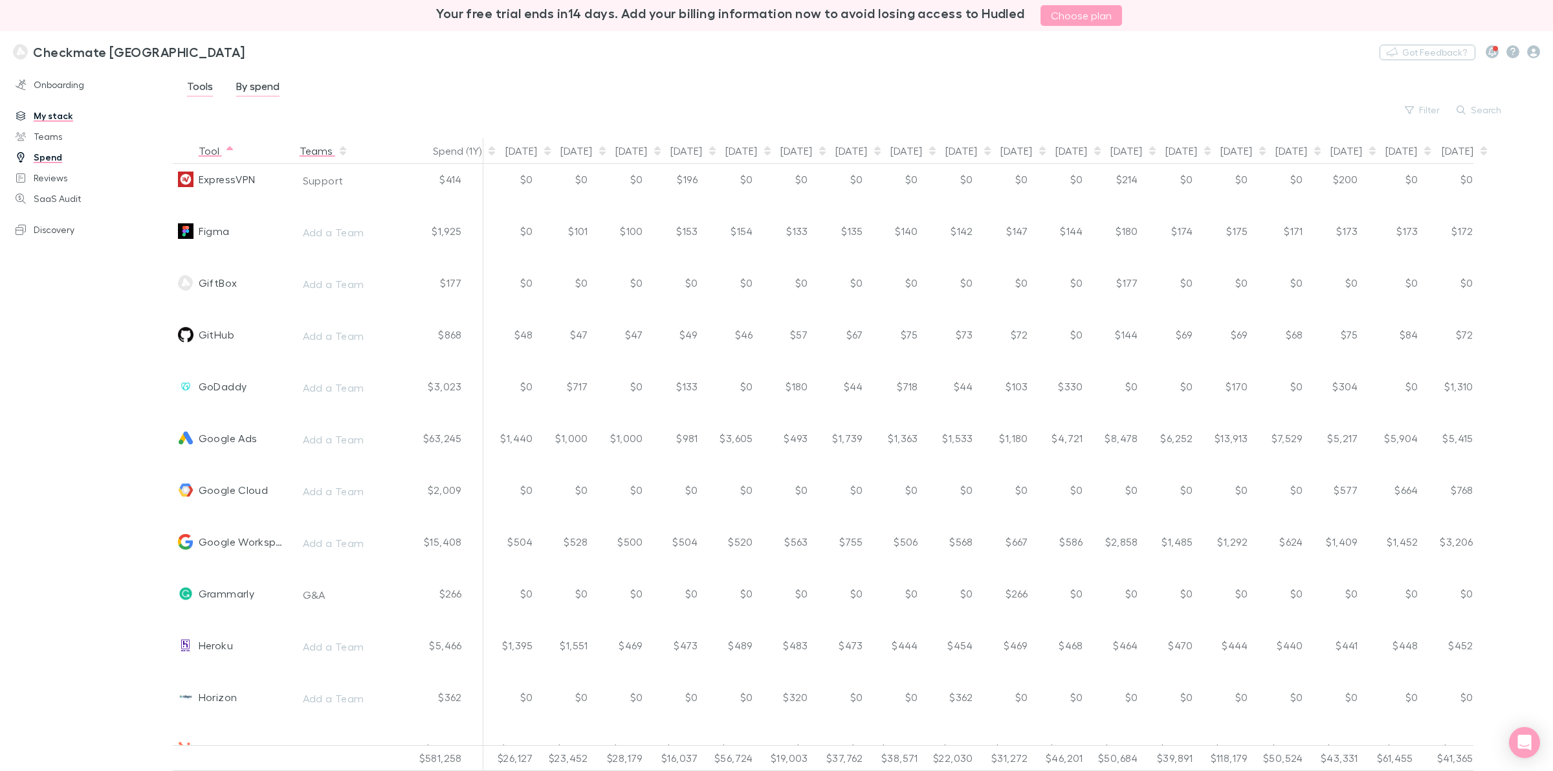
scroll to position [1375, 0]
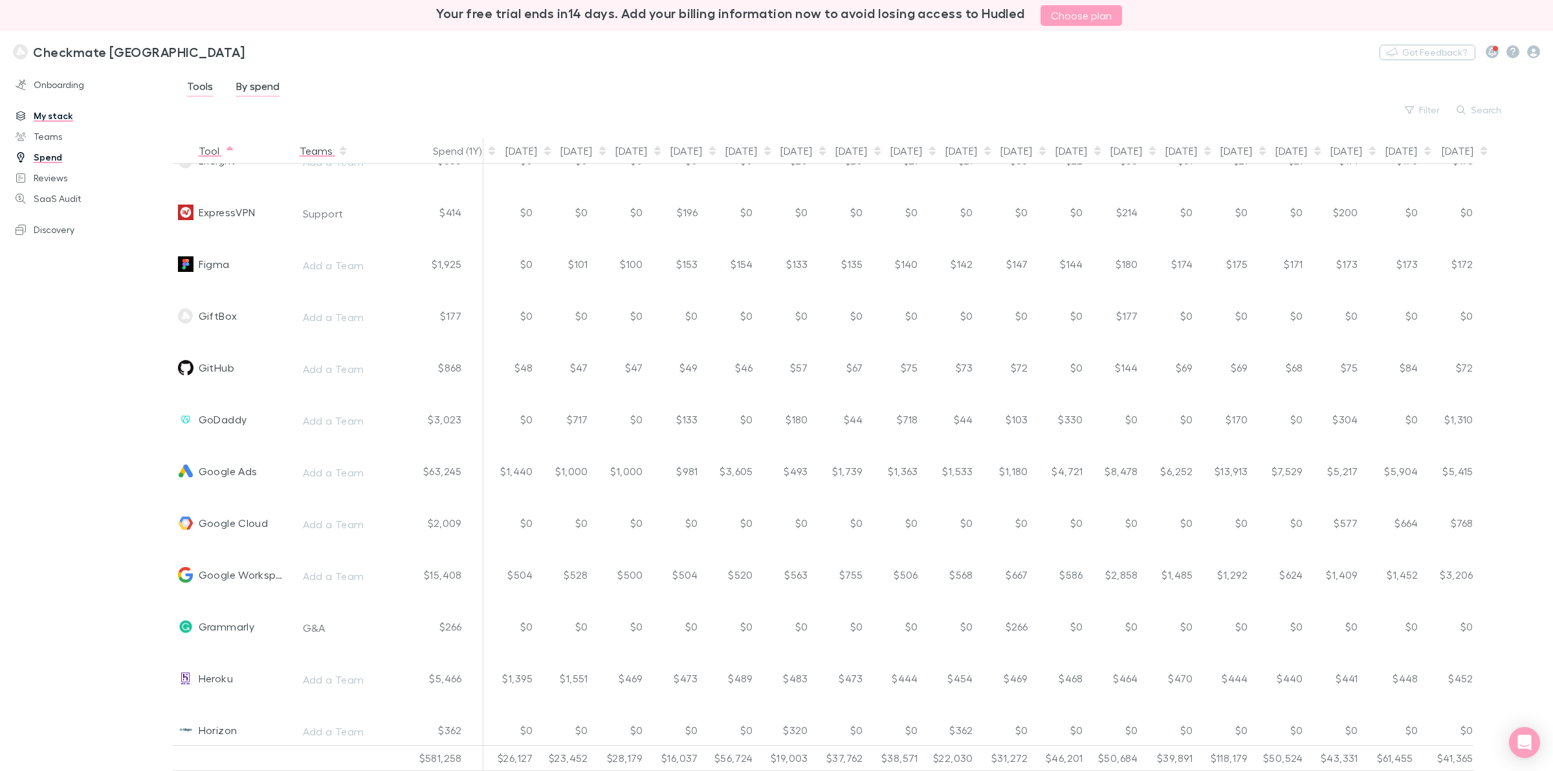
click at [311, 150] on button "Teams" at bounding box center [324, 151] width 49 height 26
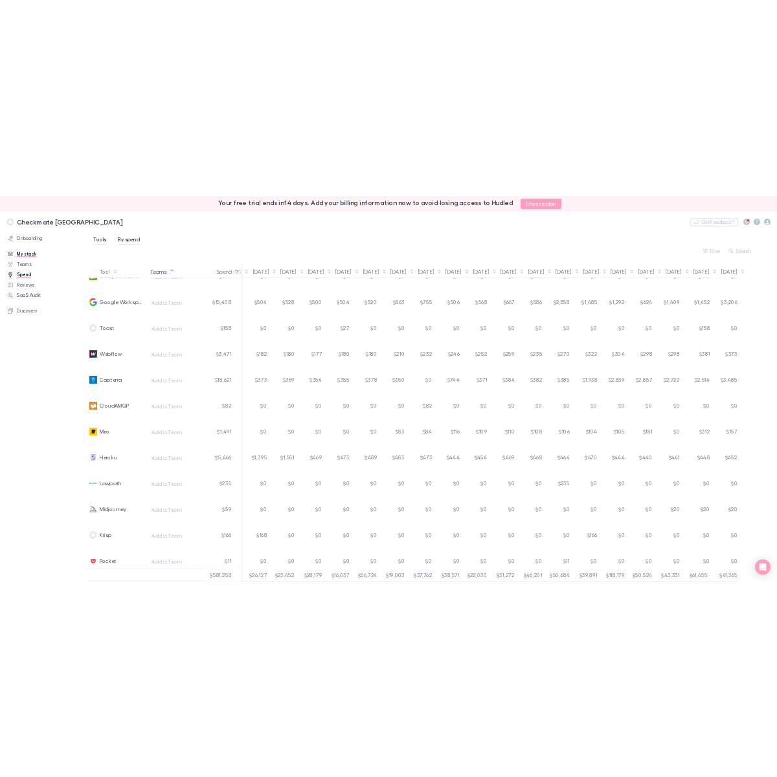
scroll to position [0, 0]
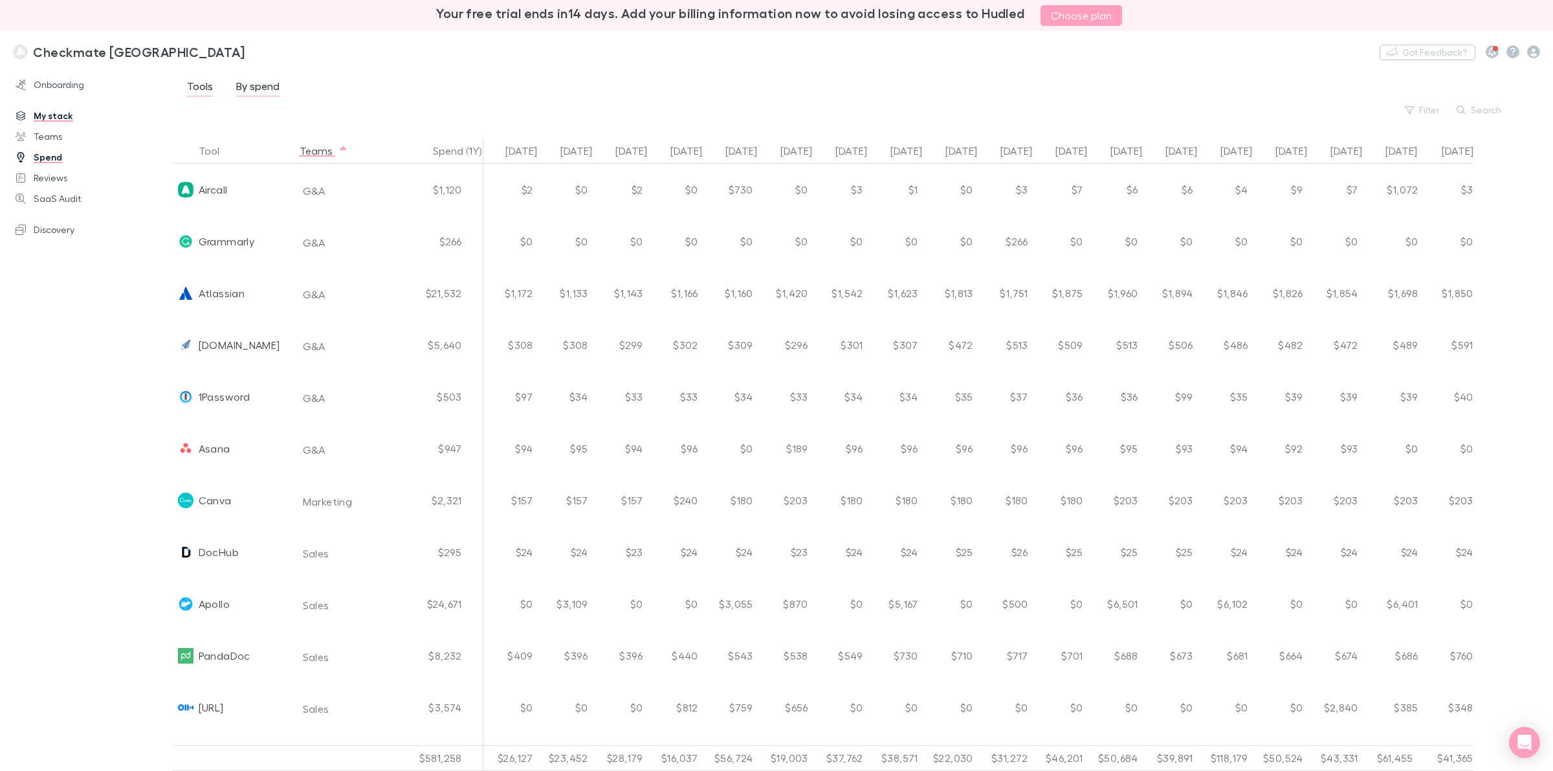
click at [746, 68] on div "Checkmate New Zealand Nothing Got Feedback?" at bounding box center [776, 51] width 1553 height 41
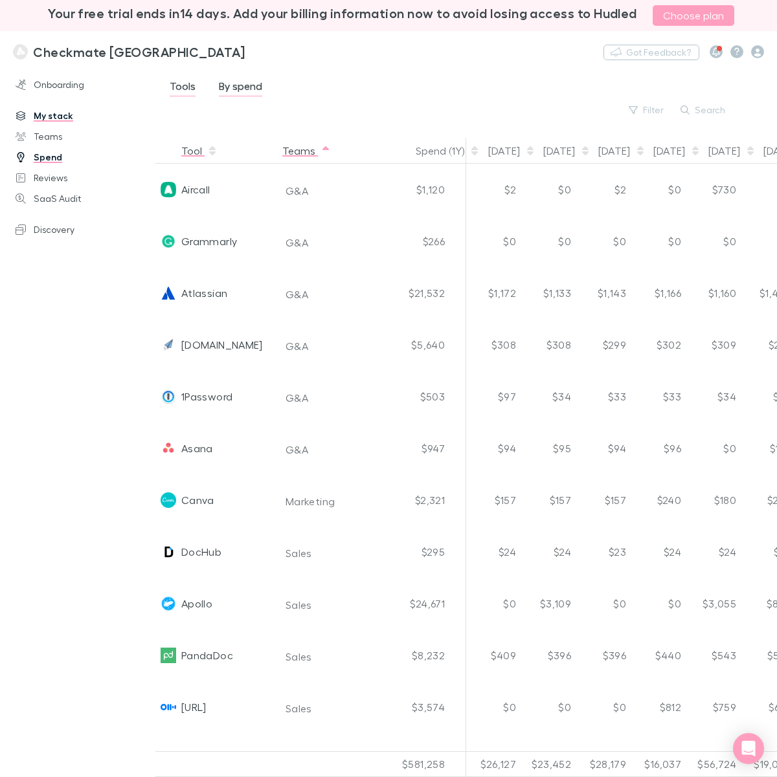
click at [183, 155] on button "Tool" at bounding box center [199, 151] width 36 height 26
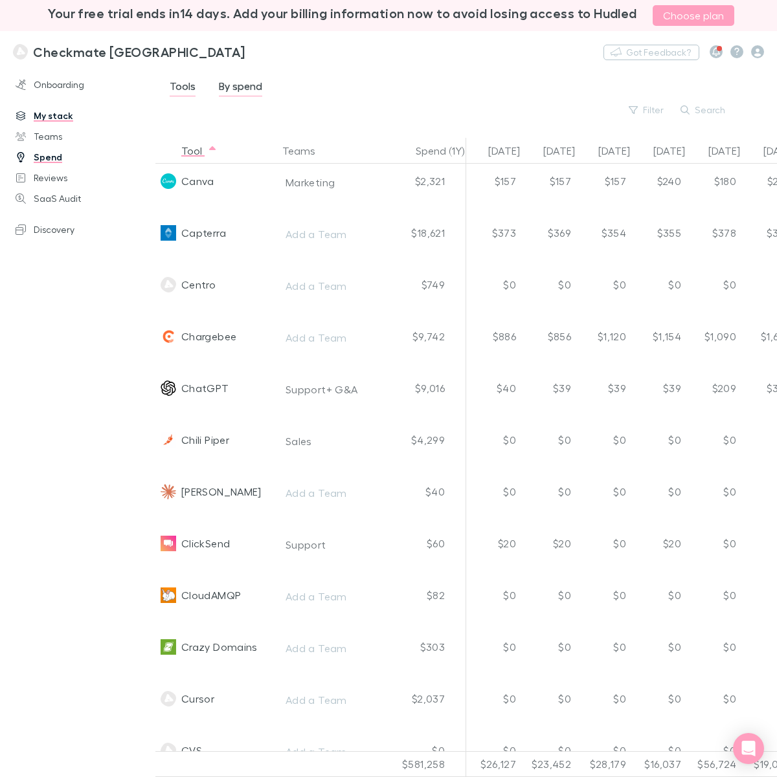
scroll to position [485, 0]
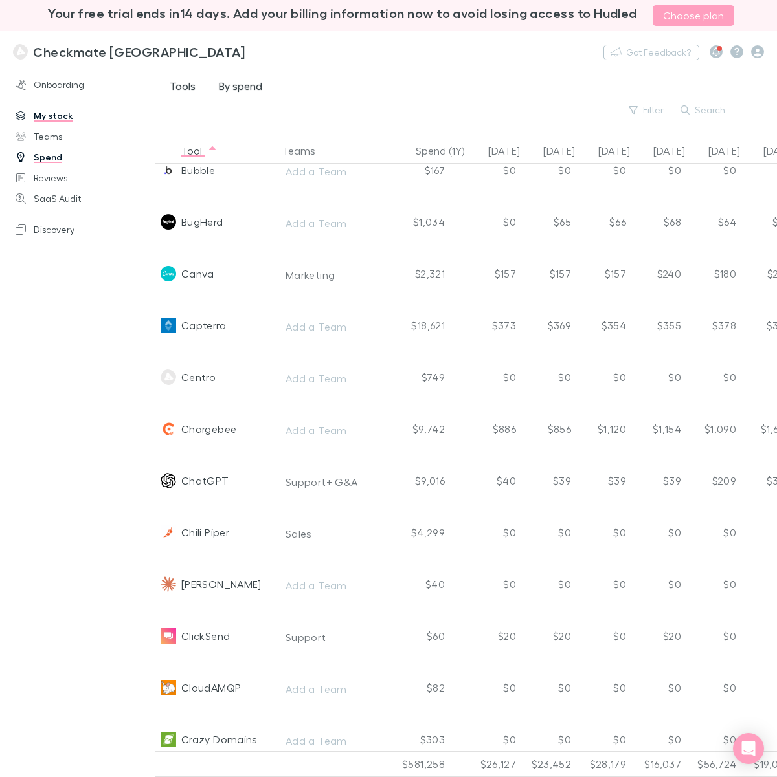
click at [92, 382] on div "Onboarding My stack Teams Spend Reviews SaaS Audit Discovery" at bounding box center [84, 420] width 168 height 697
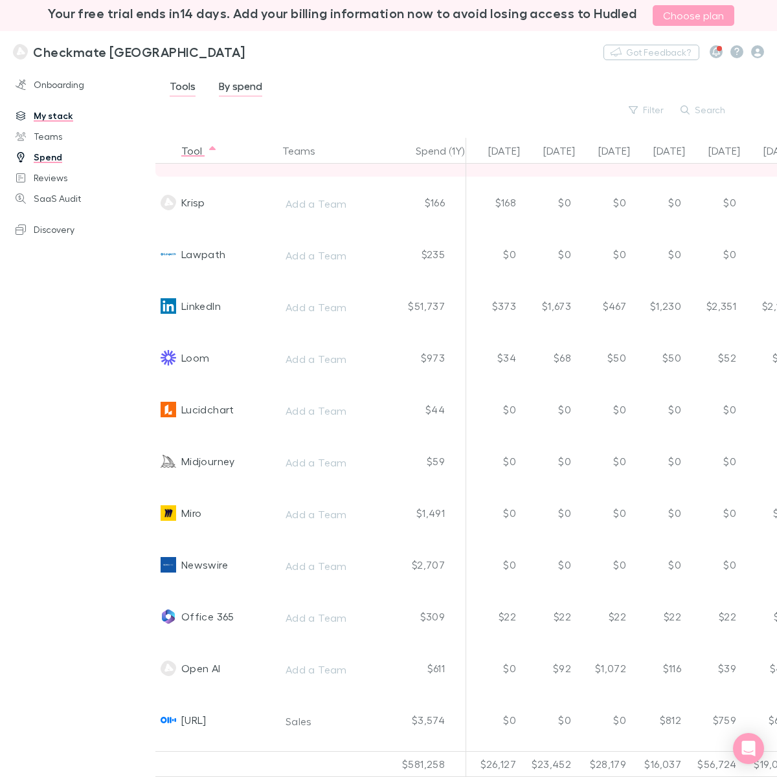
scroll to position [2346, 0]
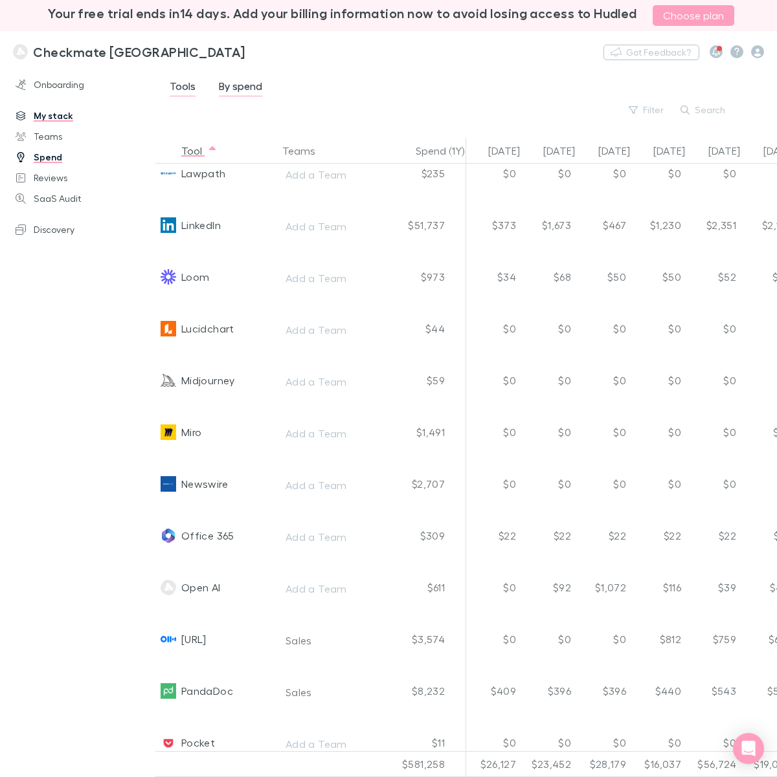
click at [61, 364] on div "Onboarding My stack Teams Spend Reviews SaaS Audit Discovery" at bounding box center [84, 420] width 168 height 697
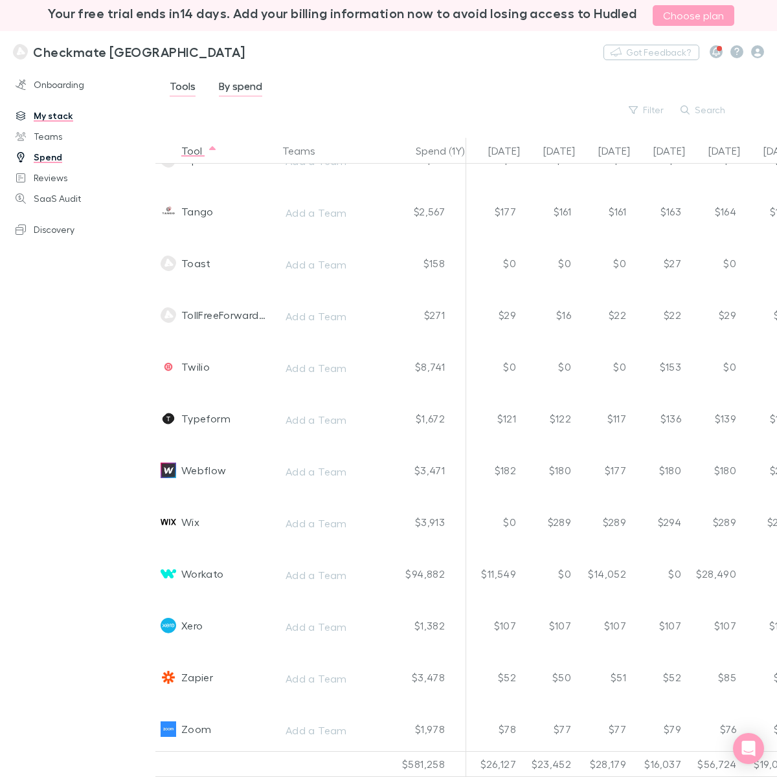
scroll to position [3622, 0]
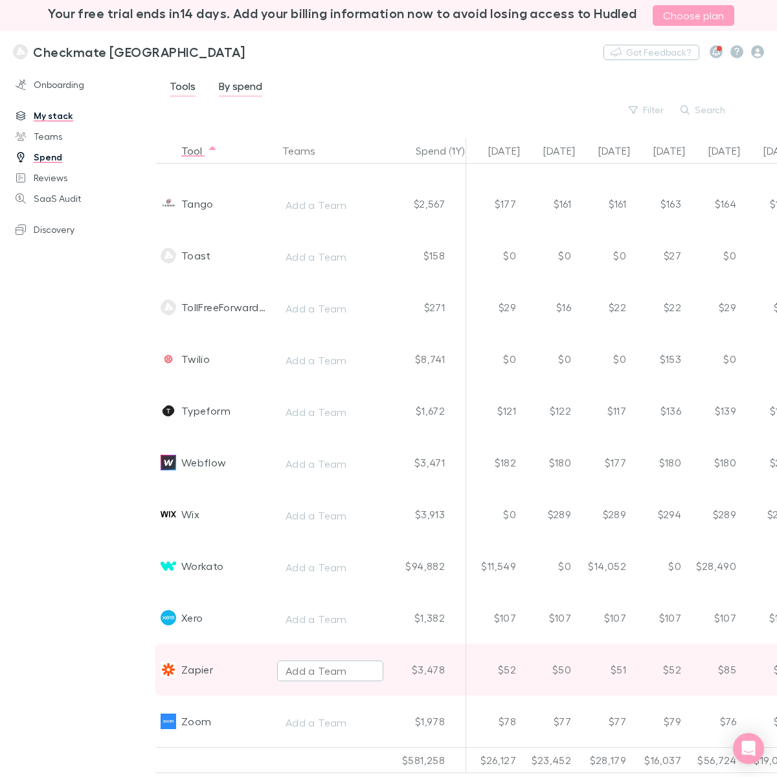
click at [309, 616] on div "Add a Team" at bounding box center [315, 671] width 61 height 16
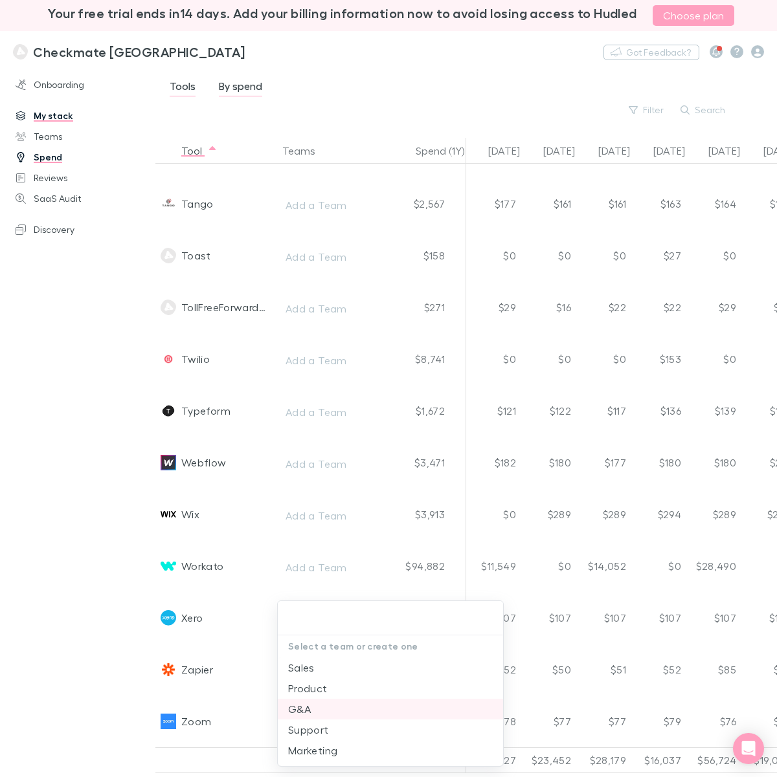
click at [300, 616] on li "G&A" at bounding box center [390, 709] width 225 height 21
drag, startPoint x: 63, startPoint y: 674, endPoint x: 320, endPoint y: 610, distance: 264.8
click at [63, 616] on div at bounding box center [388, 388] width 777 height 777
click at [348, 608] on div at bounding box center [388, 388] width 777 height 777
click at [320, 610] on div at bounding box center [388, 388] width 777 height 777
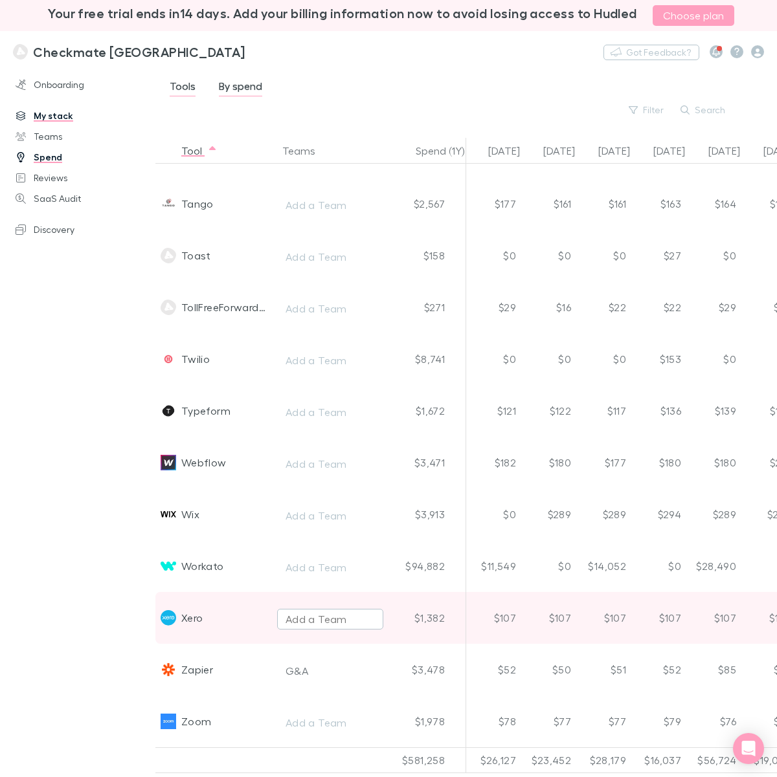
click at [320, 612] on div "Add a Team" at bounding box center [315, 620] width 61 height 16
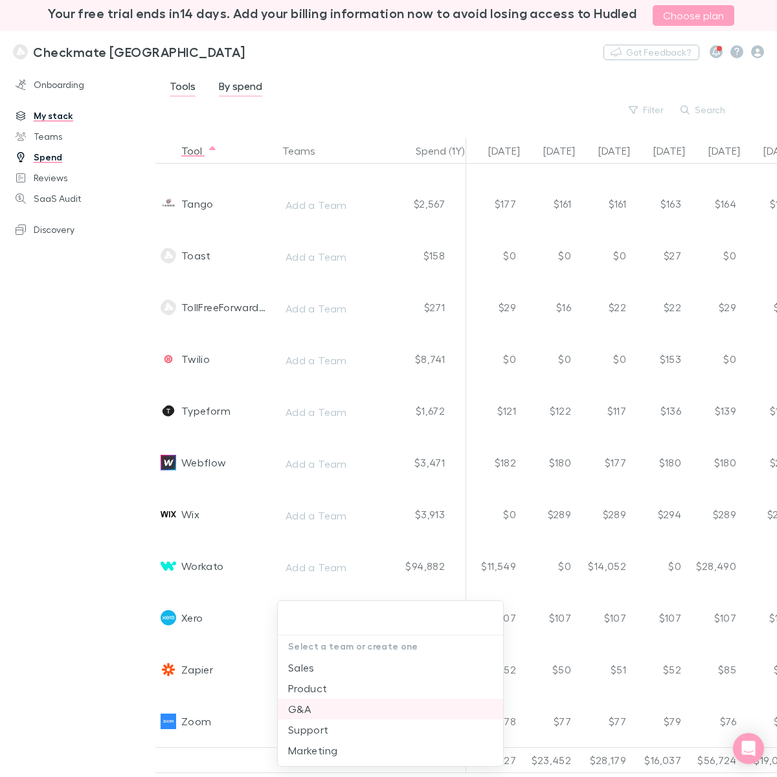
click at [309, 616] on li "G&A" at bounding box center [390, 709] width 225 height 21
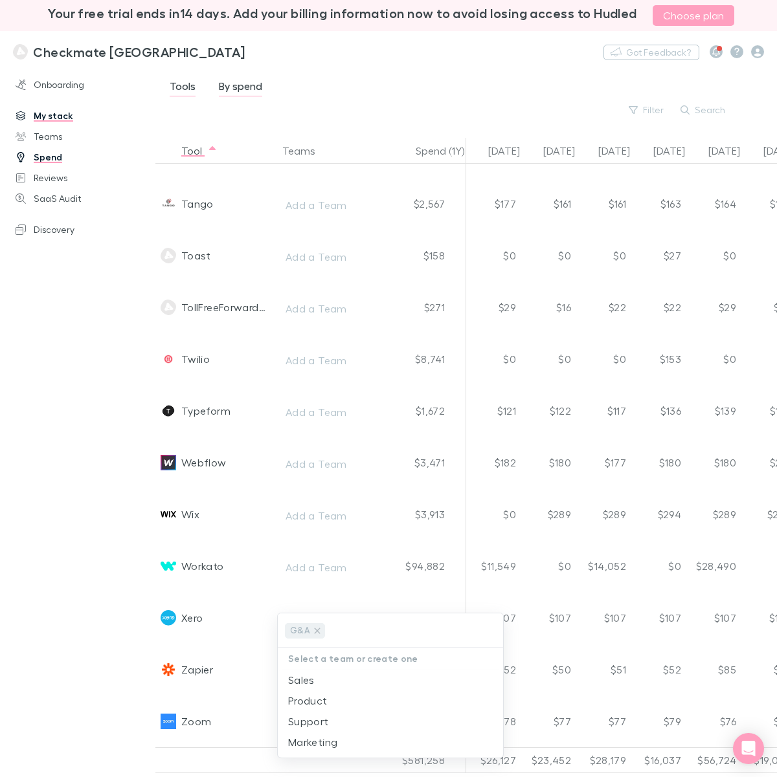
click at [91, 564] on div at bounding box center [388, 388] width 777 height 777
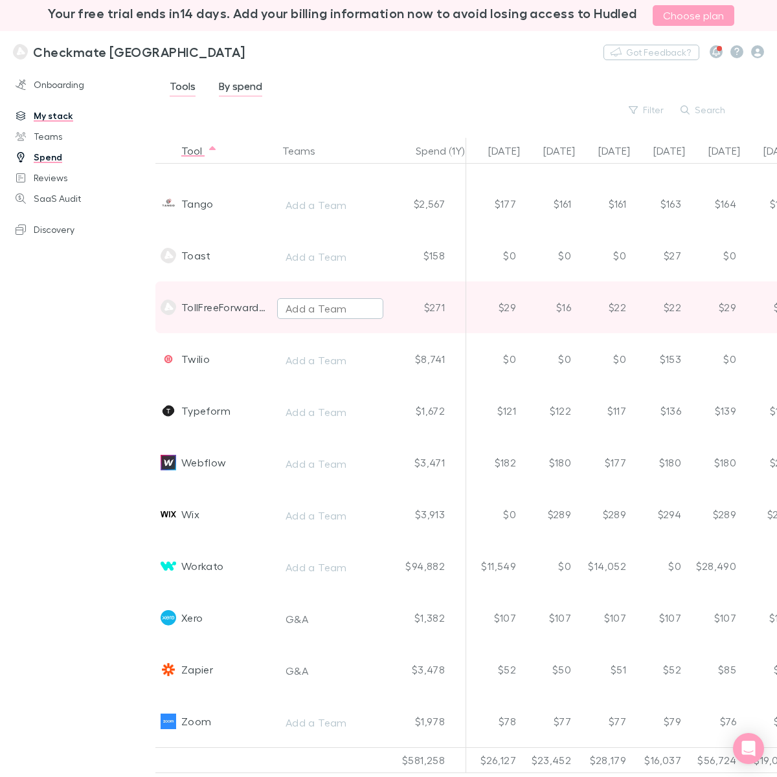
click at [303, 301] on div "Add a Team" at bounding box center [315, 309] width 61 height 16
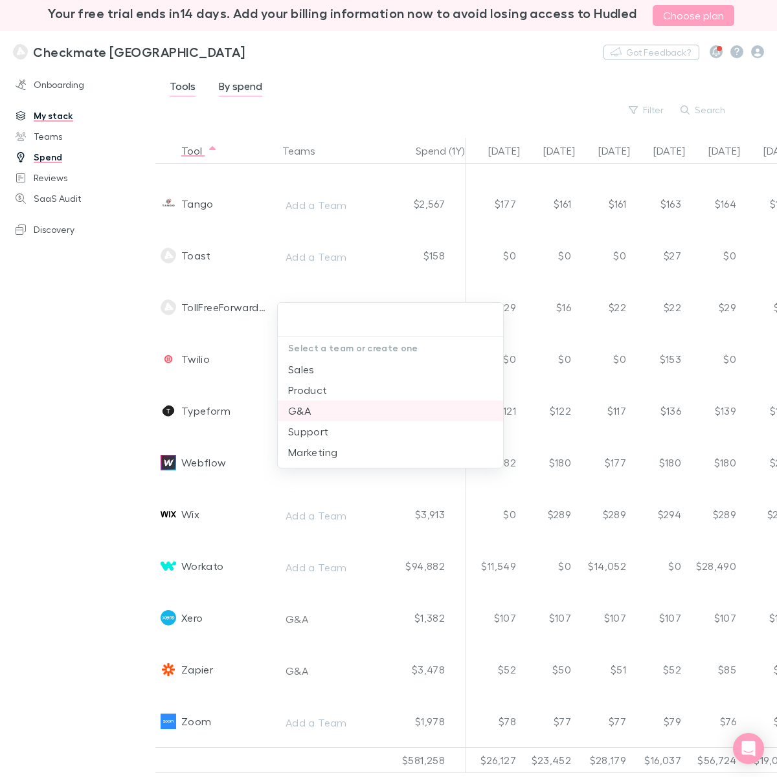
click at [305, 412] on li "G&A" at bounding box center [390, 411] width 225 height 21
click at [69, 533] on div at bounding box center [388, 388] width 777 height 777
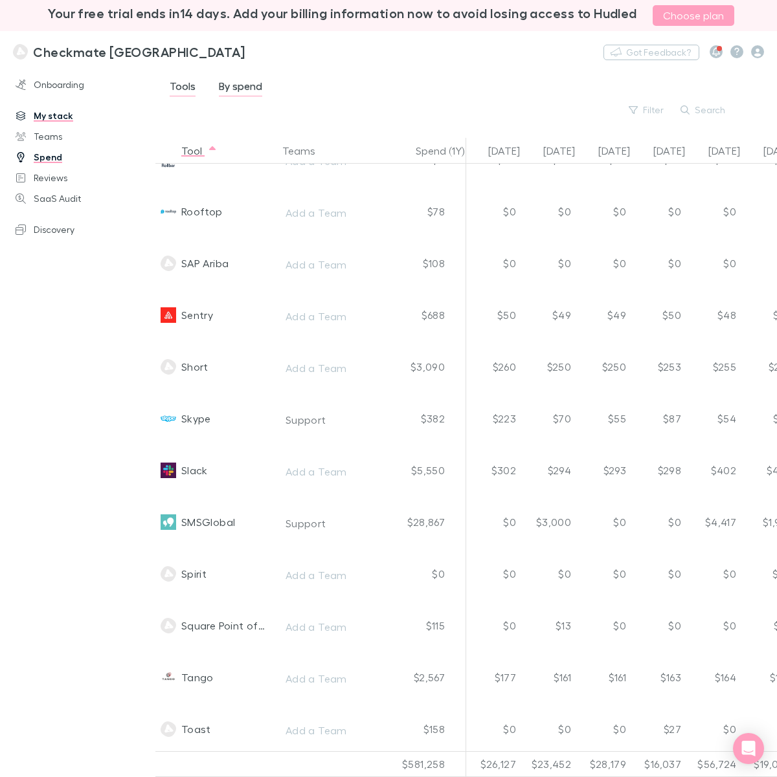
scroll to position [3056, 0]
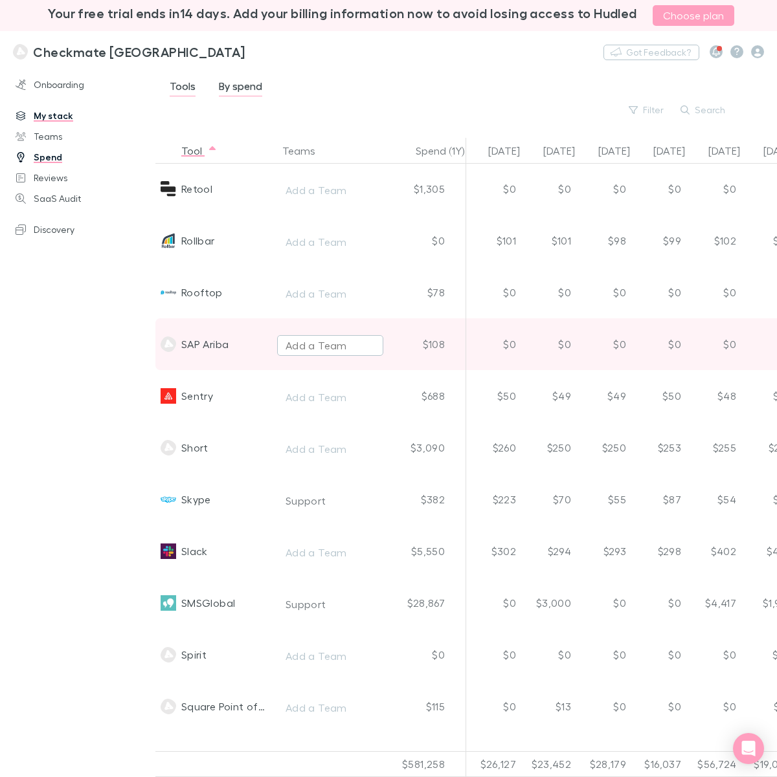
click at [299, 347] on div "Add a Team" at bounding box center [315, 346] width 61 height 16
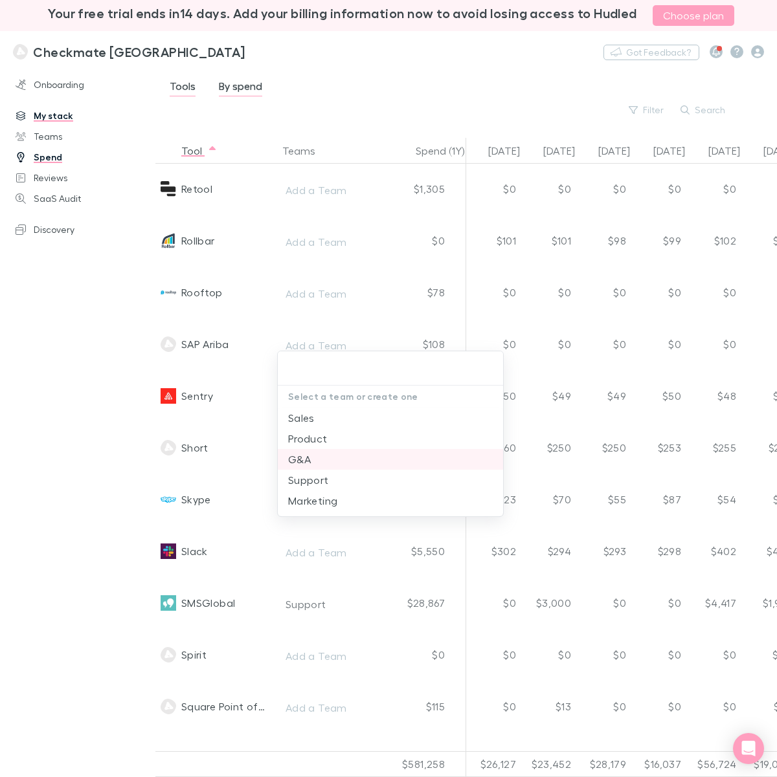
click at [299, 461] on li "G&A" at bounding box center [390, 459] width 225 height 21
click at [27, 419] on div at bounding box center [388, 388] width 777 height 777
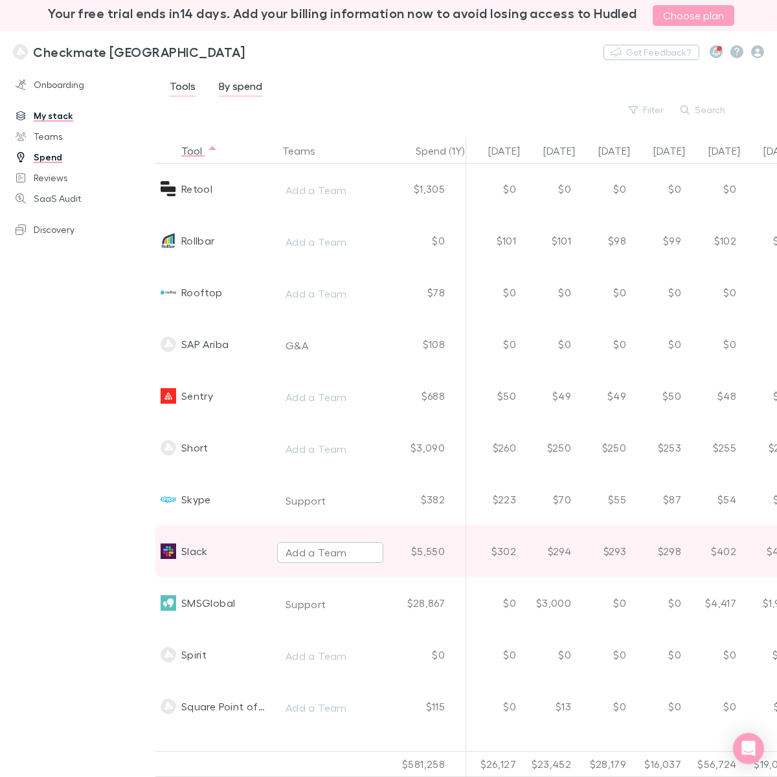
click at [311, 551] on div "Add a Team" at bounding box center [315, 553] width 61 height 16
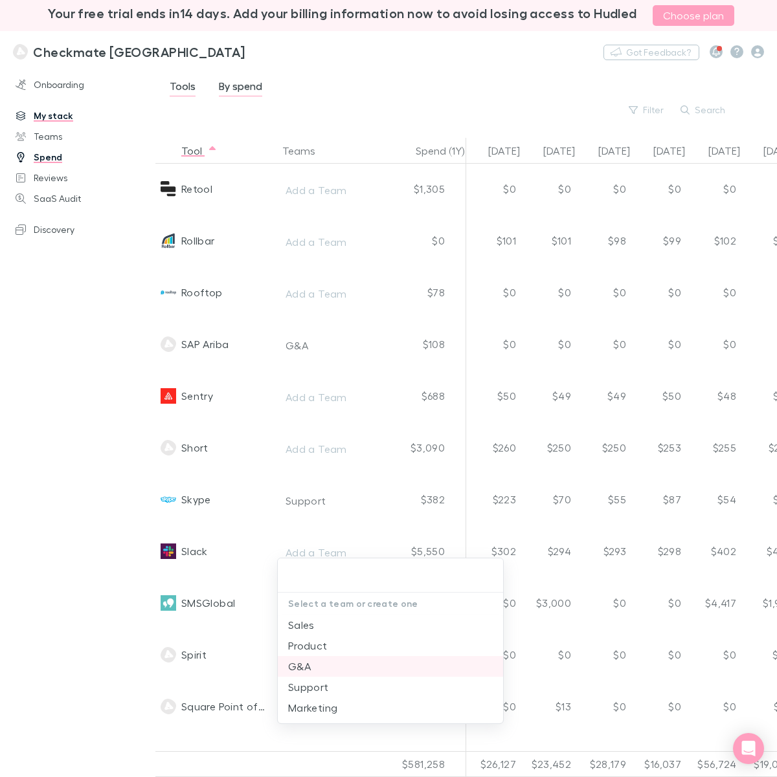
click at [306, 616] on li "G&A" at bounding box center [390, 666] width 225 height 21
click at [49, 481] on div at bounding box center [388, 388] width 777 height 777
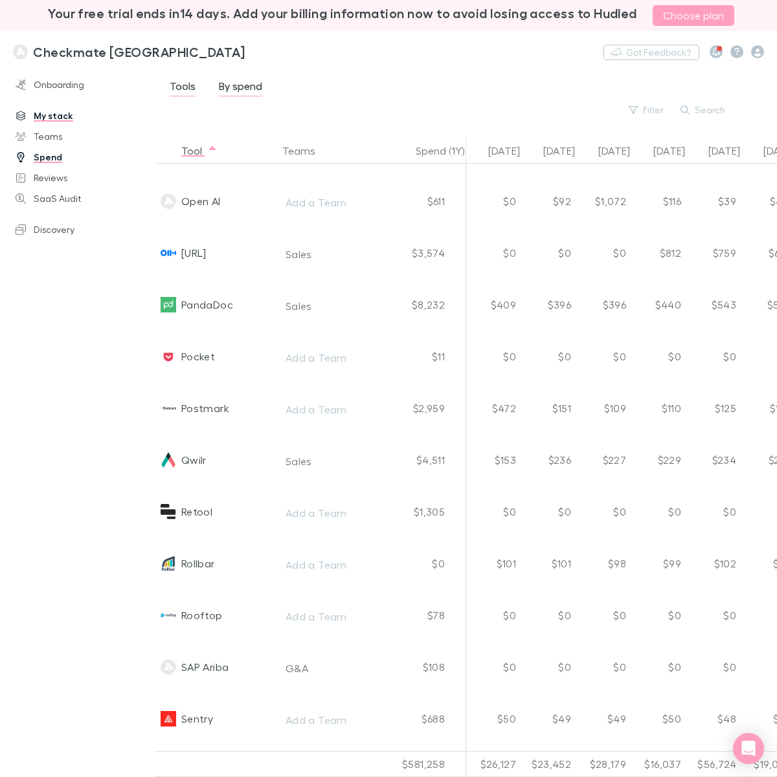
scroll to position [2652, 0]
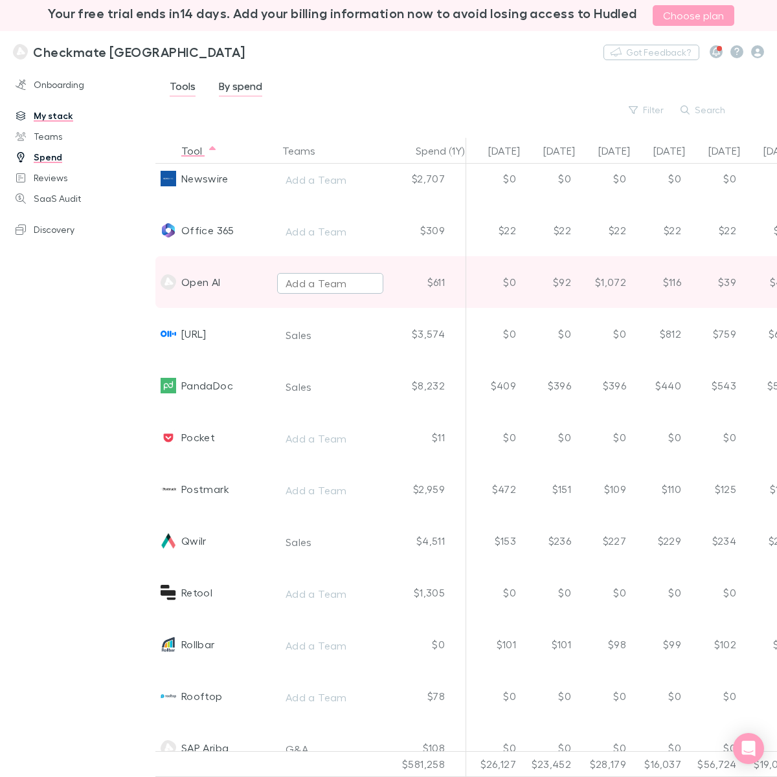
click at [302, 287] on div "Add a Team" at bounding box center [315, 284] width 61 height 16
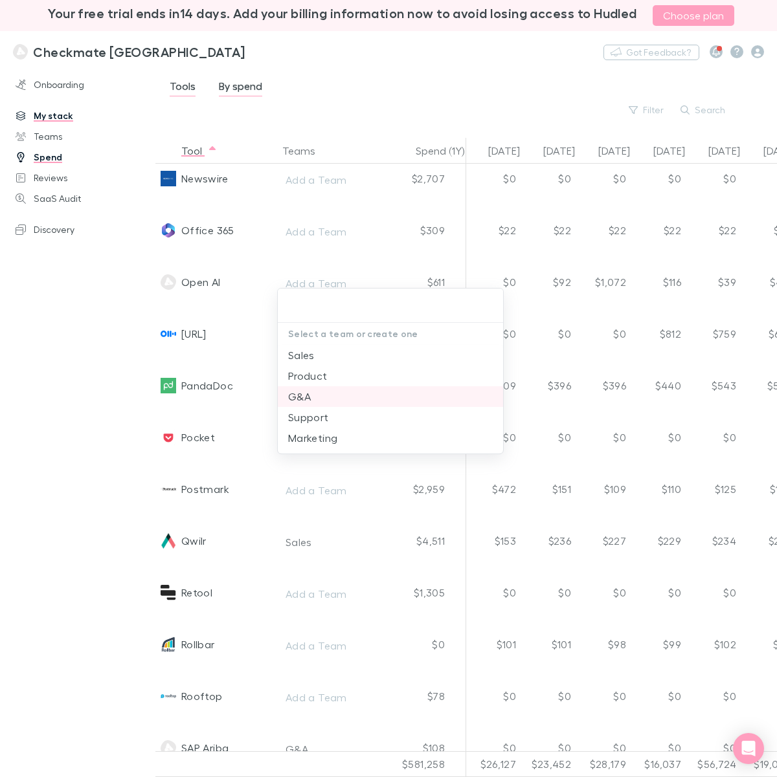
click at [313, 400] on li "G&A" at bounding box center [390, 396] width 225 height 21
click at [76, 414] on div at bounding box center [388, 388] width 777 height 777
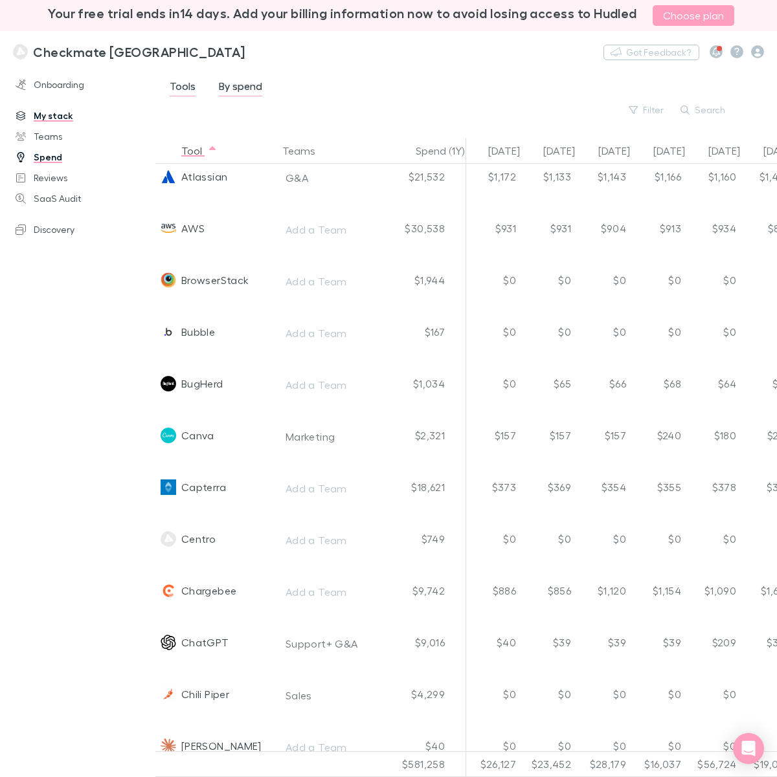
scroll to position [243, 0]
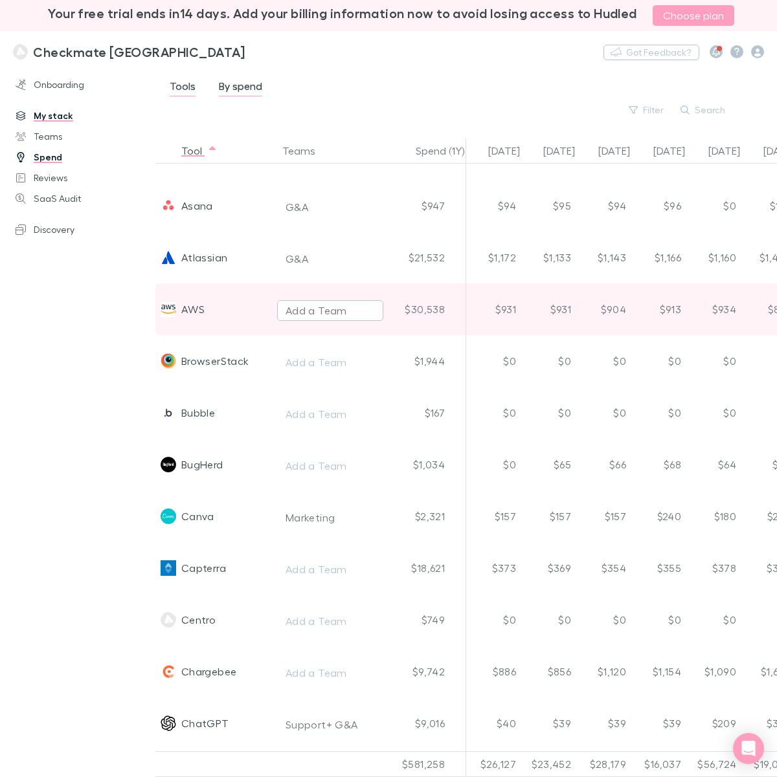
click at [302, 312] on div "Add a Team" at bounding box center [315, 311] width 61 height 16
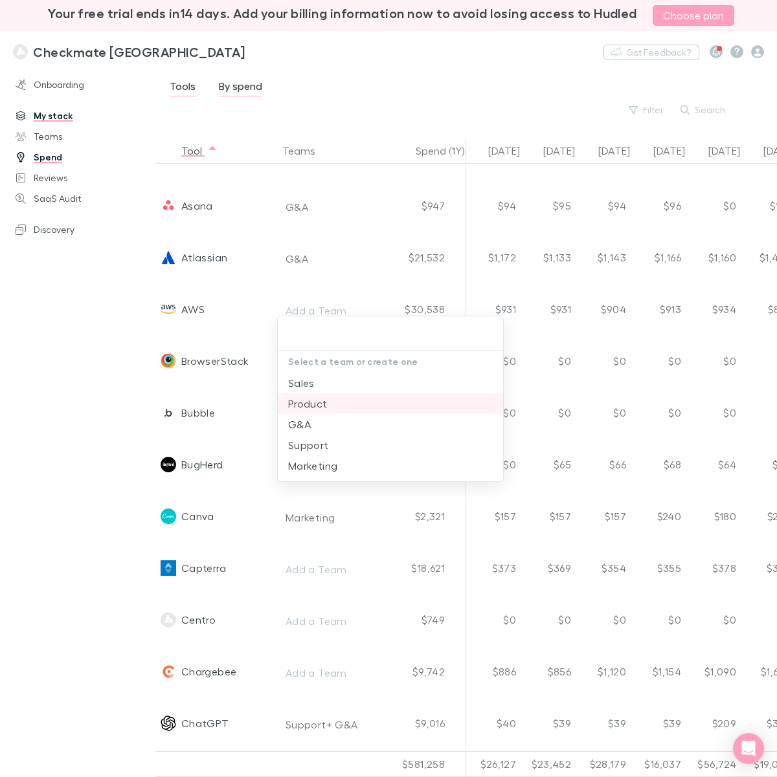
click at [311, 401] on li "Product" at bounding box center [390, 404] width 225 height 21
click at [65, 373] on div at bounding box center [388, 388] width 777 height 777
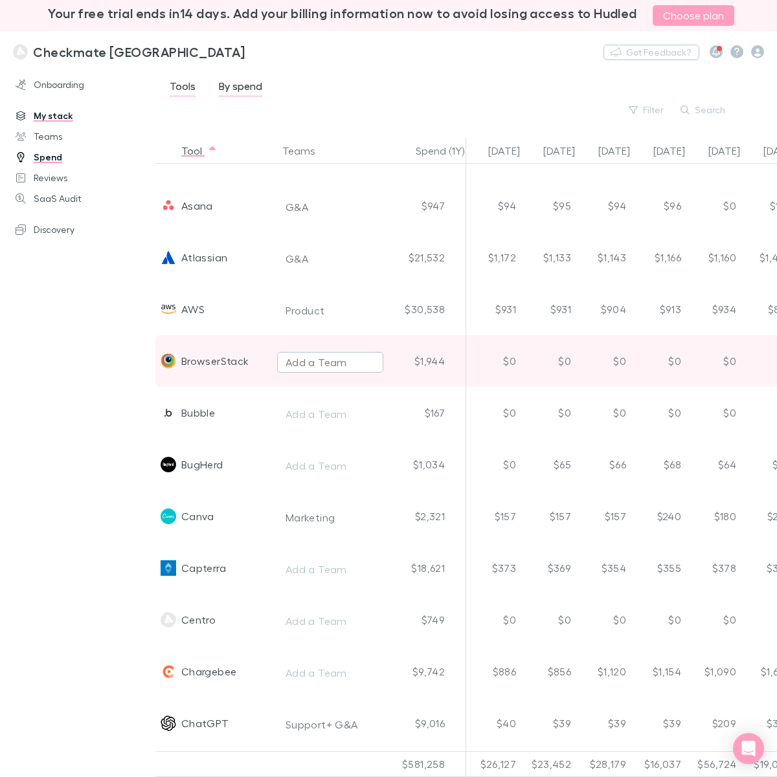
click at [299, 357] on div "Add a Team" at bounding box center [315, 363] width 61 height 16
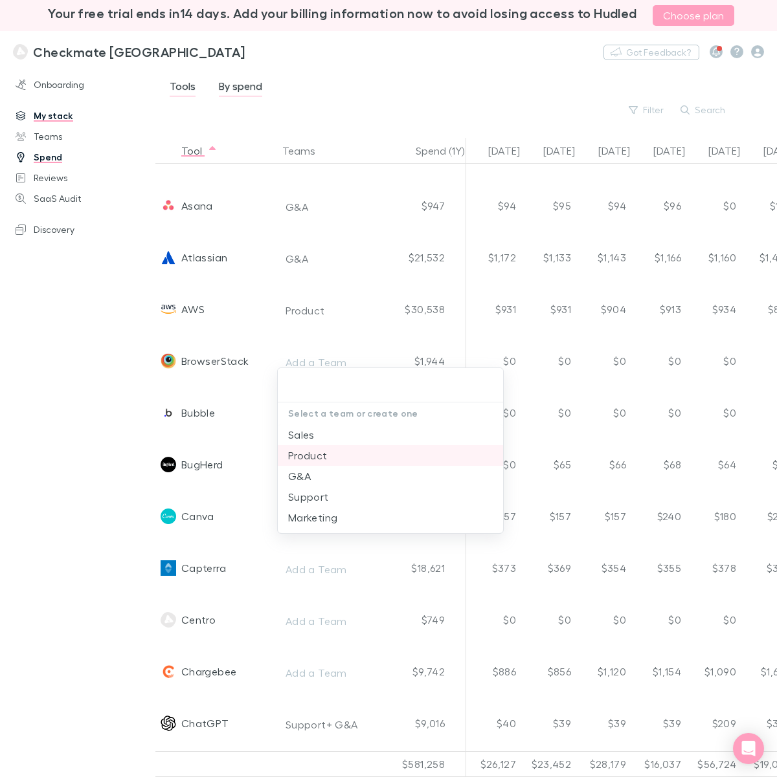
click at [302, 450] on li "Product" at bounding box center [390, 455] width 225 height 21
click at [94, 398] on div at bounding box center [388, 388] width 777 height 777
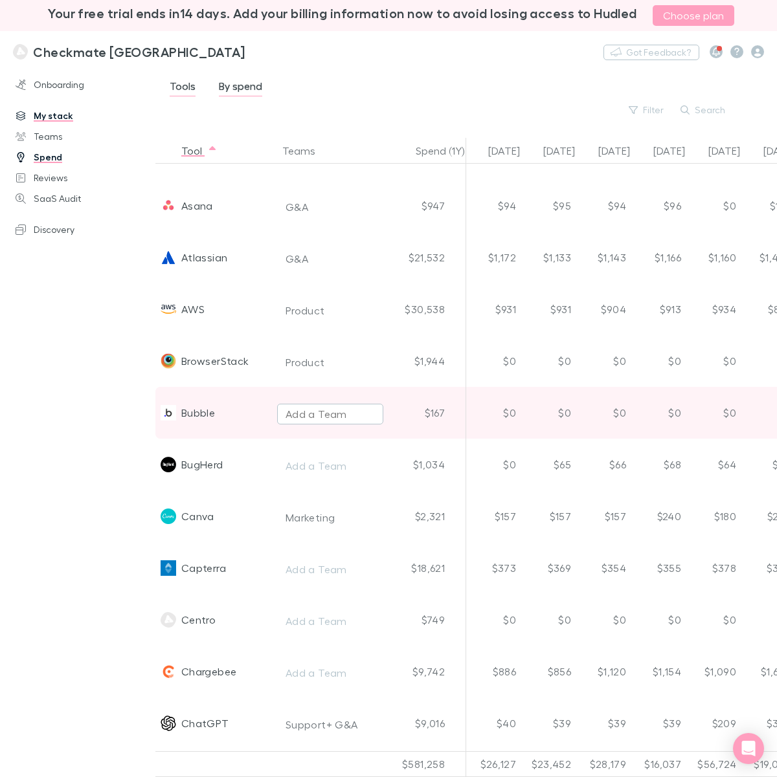
click at [308, 412] on div "Add a Team" at bounding box center [315, 414] width 61 height 16
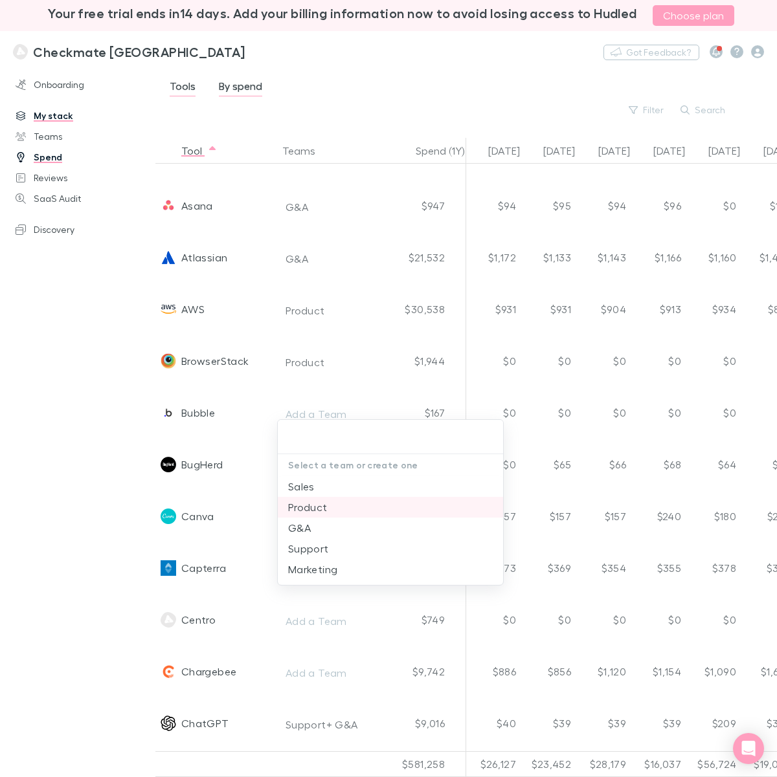
click at [311, 509] on li "Product" at bounding box center [390, 507] width 225 height 21
click at [78, 452] on div at bounding box center [388, 388] width 777 height 777
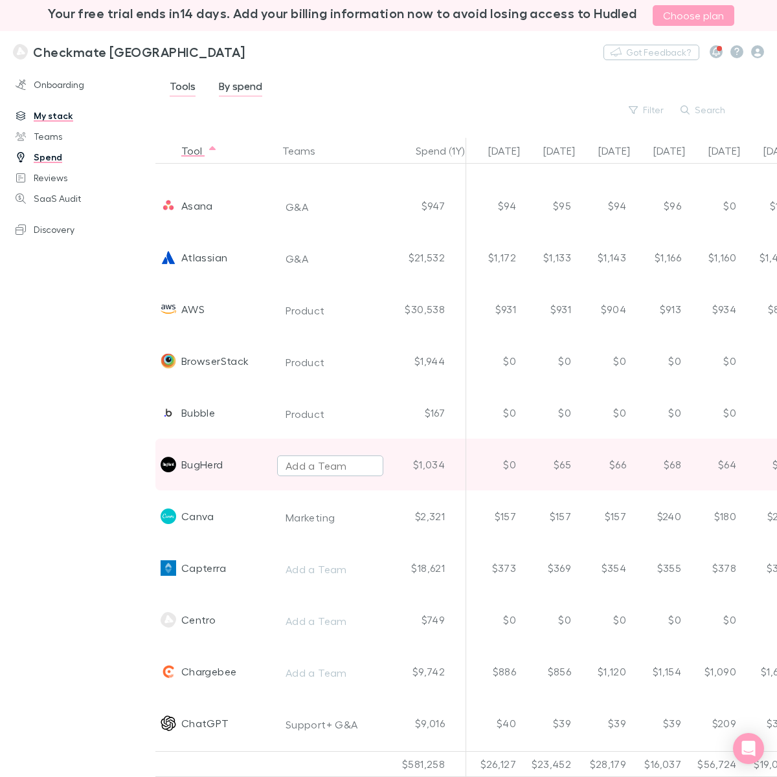
click at [300, 464] on div "Add a Team" at bounding box center [315, 466] width 61 height 16
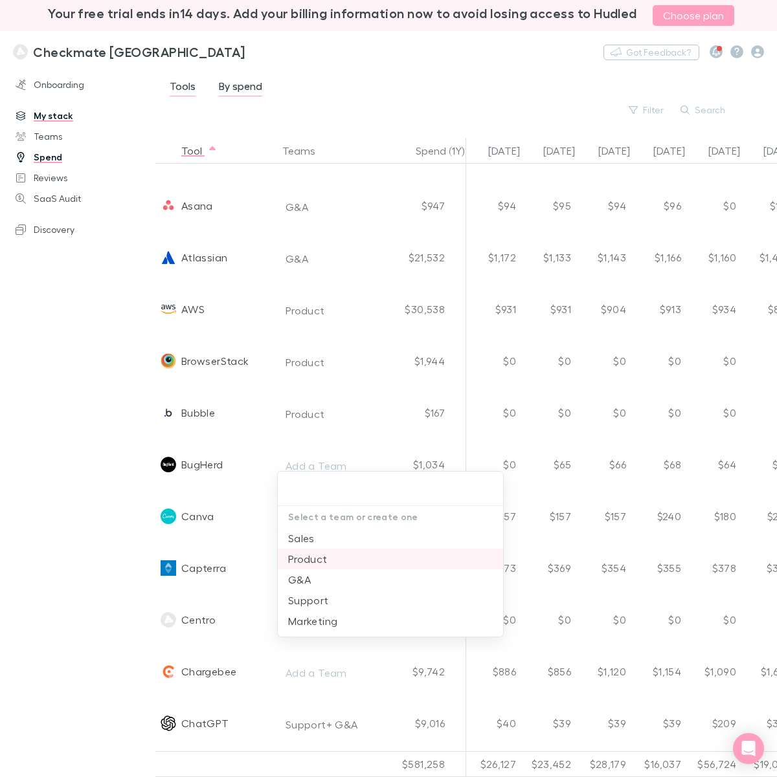
click at [309, 555] on li "Product" at bounding box center [390, 559] width 225 height 21
click at [60, 450] on div at bounding box center [388, 388] width 777 height 777
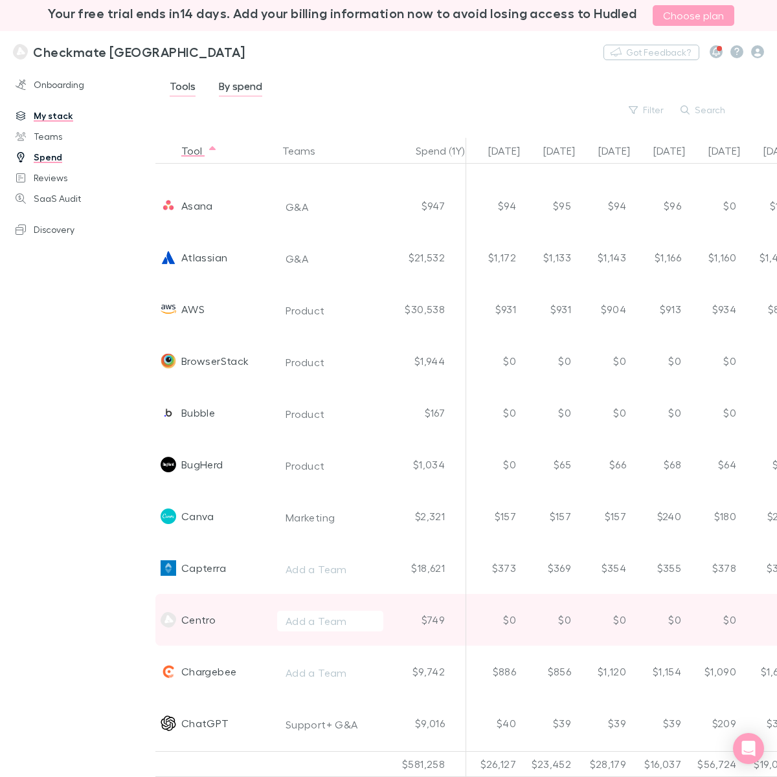
scroll to position [405, 0]
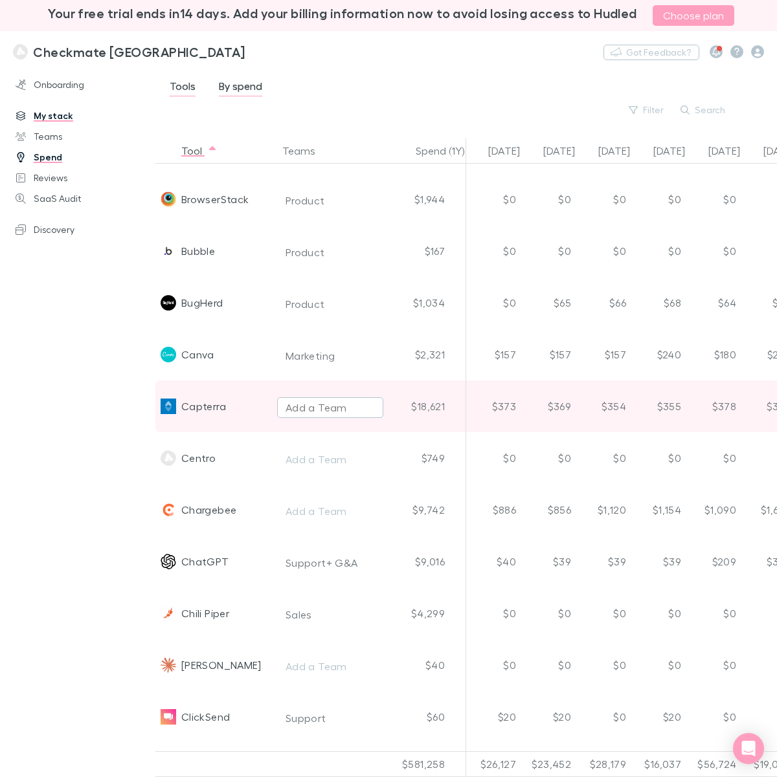
click at [293, 399] on button "Add a Team" at bounding box center [330, 407] width 106 height 21
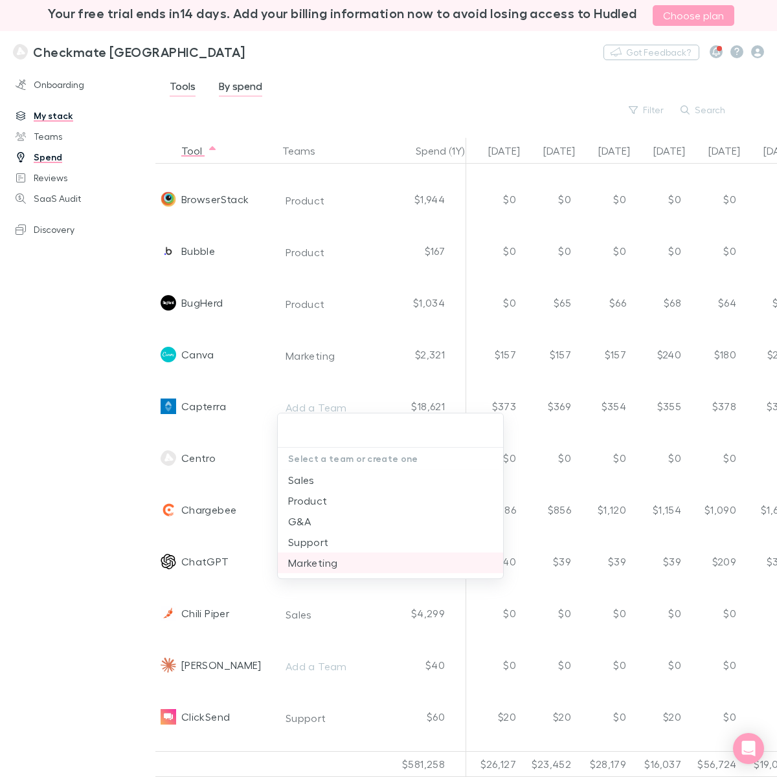
click at [303, 562] on li "Marketing" at bounding box center [390, 563] width 225 height 21
click at [78, 447] on div at bounding box center [388, 388] width 777 height 777
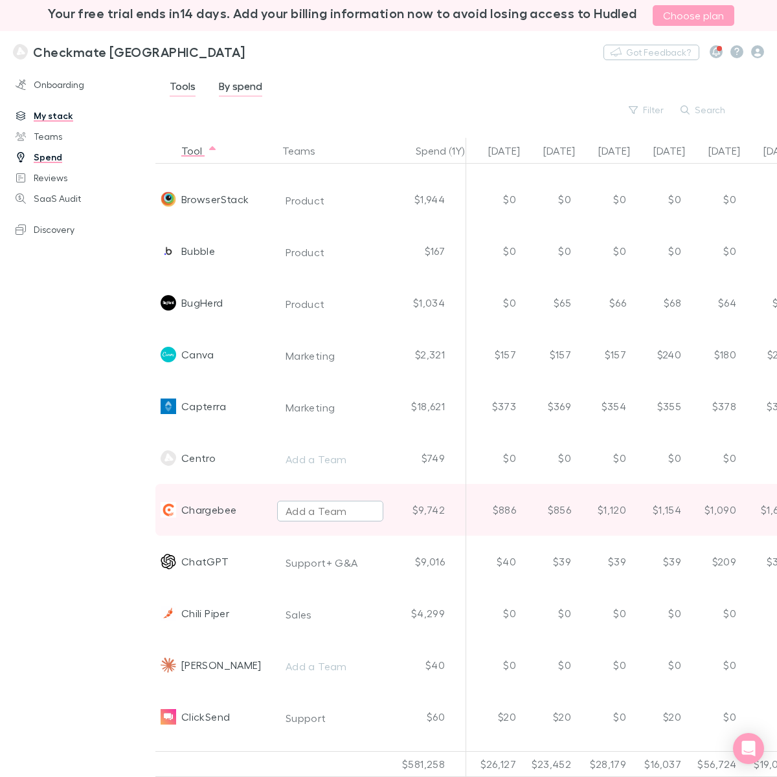
click at [300, 511] on div "Add a Team" at bounding box center [315, 512] width 61 height 16
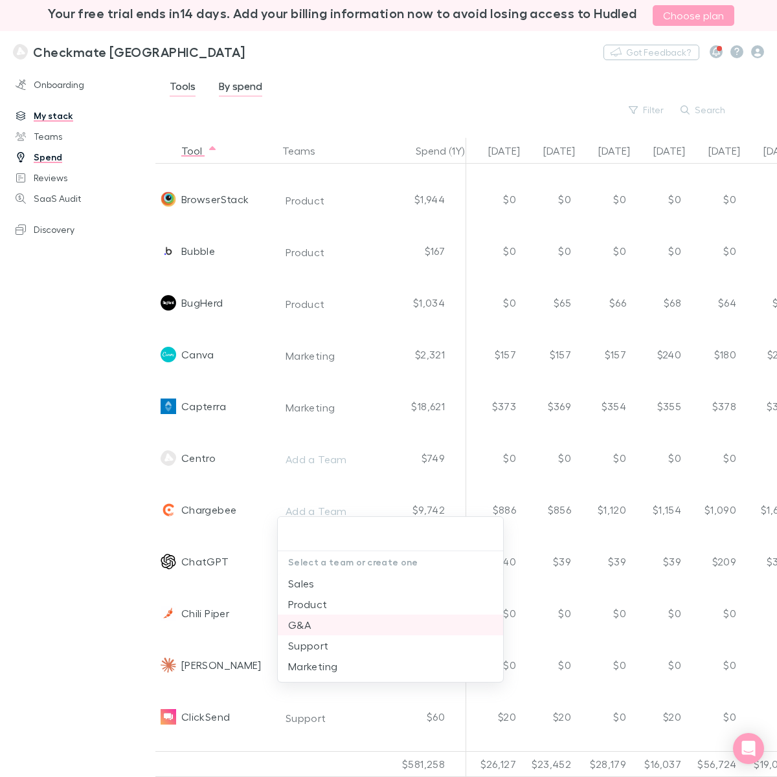
click at [302, 616] on li "G&A" at bounding box center [390, 625] width 225 height 21
click at [76, 491] on div at bounding box center [388, 388] width 777 height 777
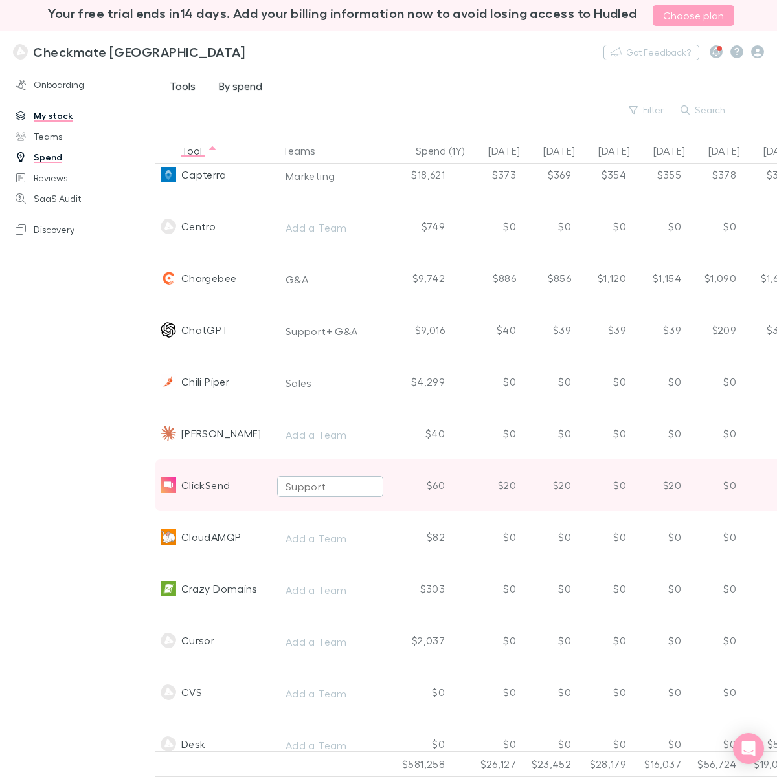
scroll to position [647, 0]
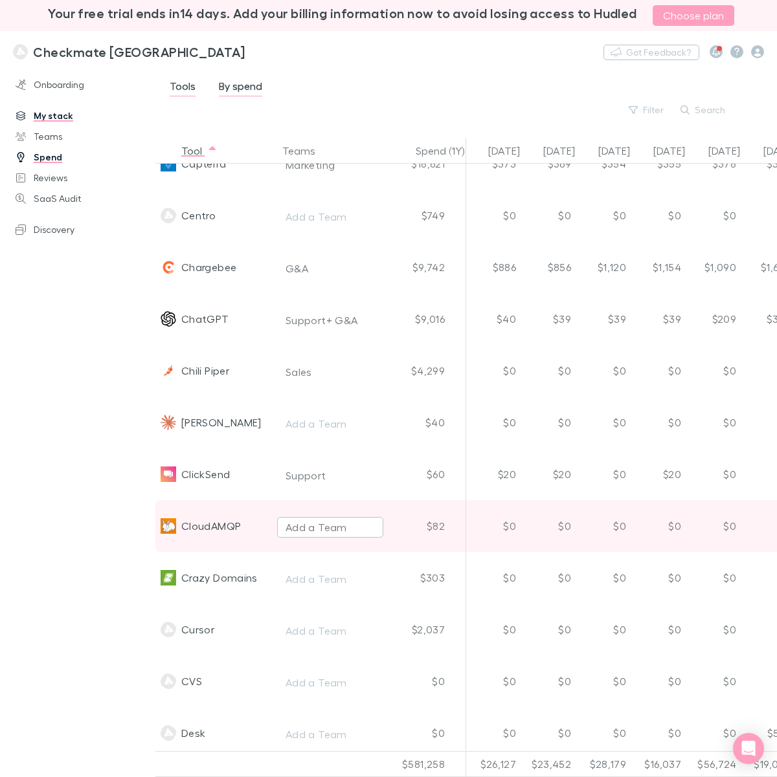
click at [298, 532] on div "Add a Team" at bounding box center [315, 528] width 61 height 16
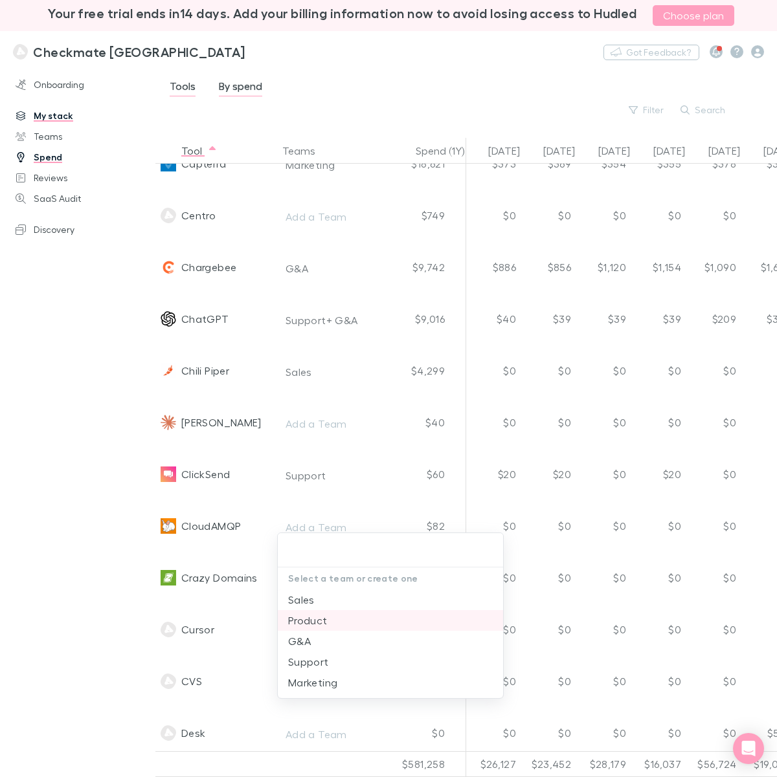
click at [306, 616] on li "Product" at bounding box center [390, 620] width 225 height 21
click at [26, 499] on div at bounding box center [388, 388] width 777 height 777
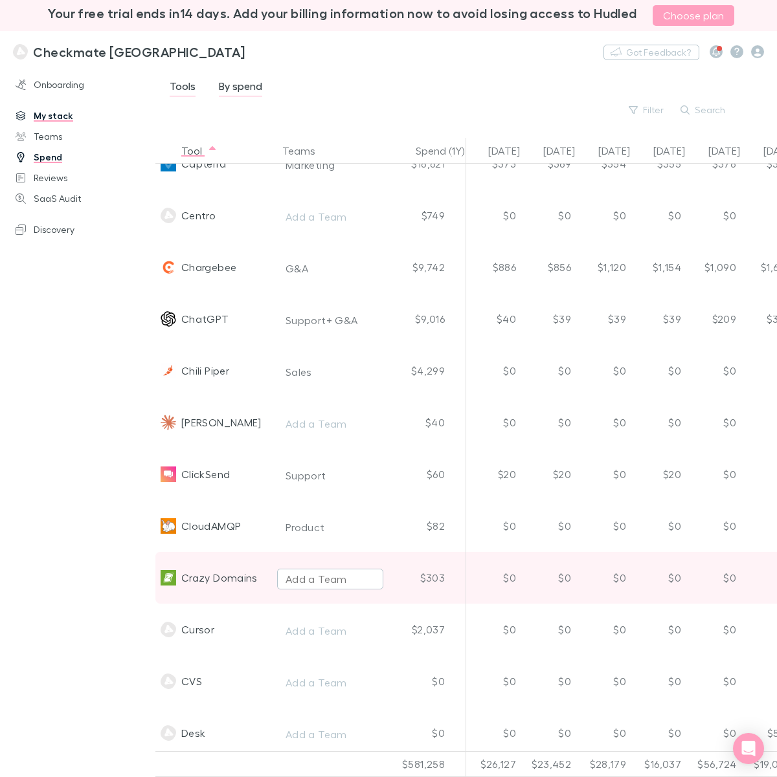
click at [315, 574] on div "Add a Team" at bounding box center [315, 580] width 61 height 16
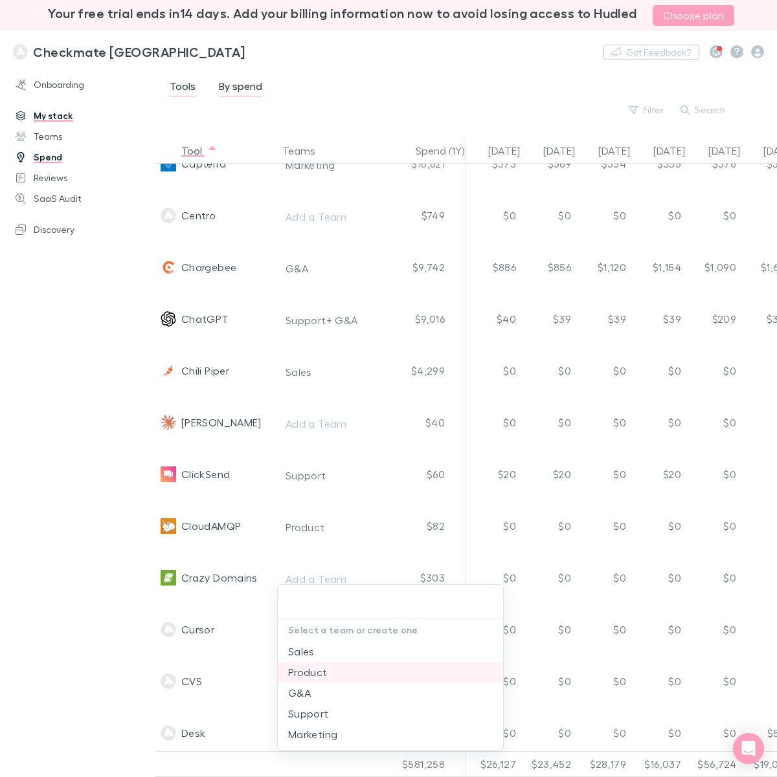
click at [312, 616] on li "Product" at bounding box center [390, 672] width 225 height 21
click at [118, 474] on div at bounding box center [388, 388] width 777 height 777
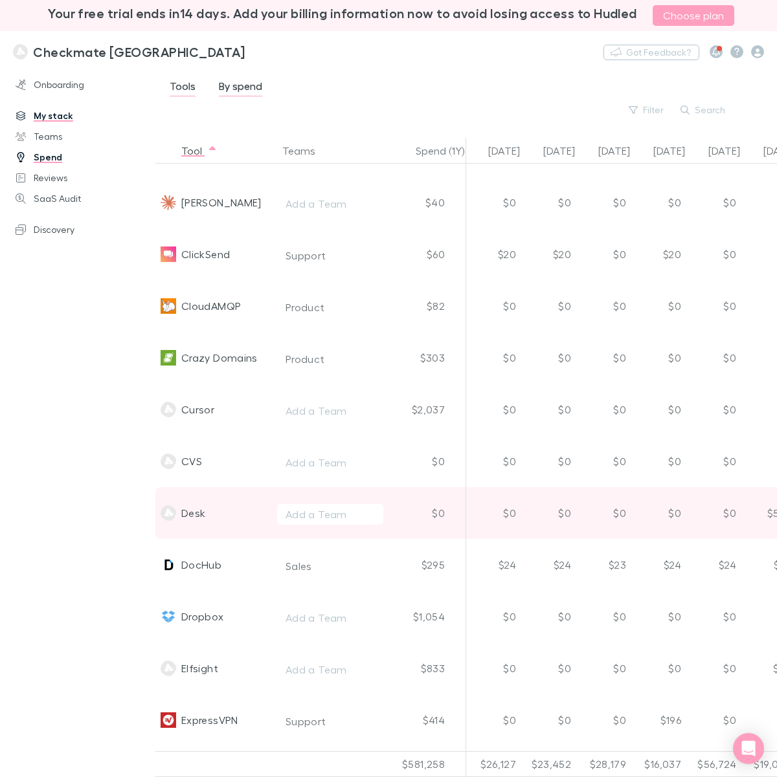
scroll to position [971, 0]
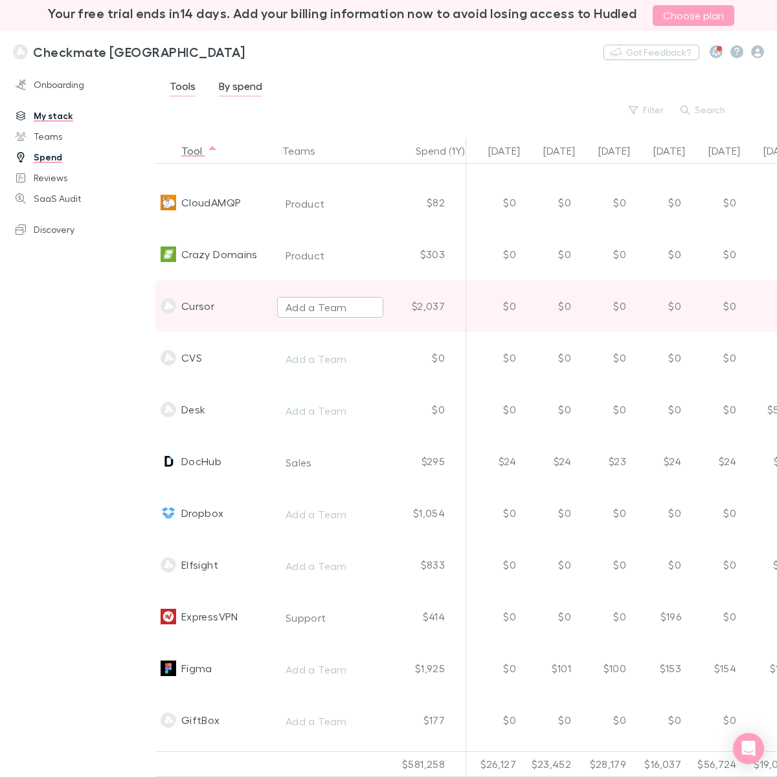
click at [327, 309] on div "Add a Team" at bounding box center [315, 308] width 61 height 16
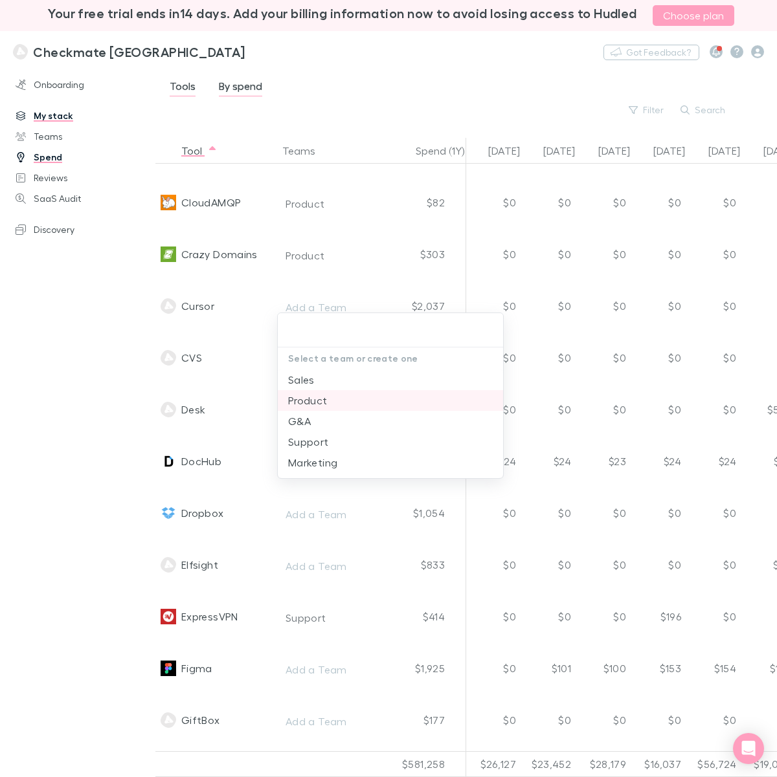
click at [320, 399] on li "Product" at bounding box center [390, 400] width 225 height 21
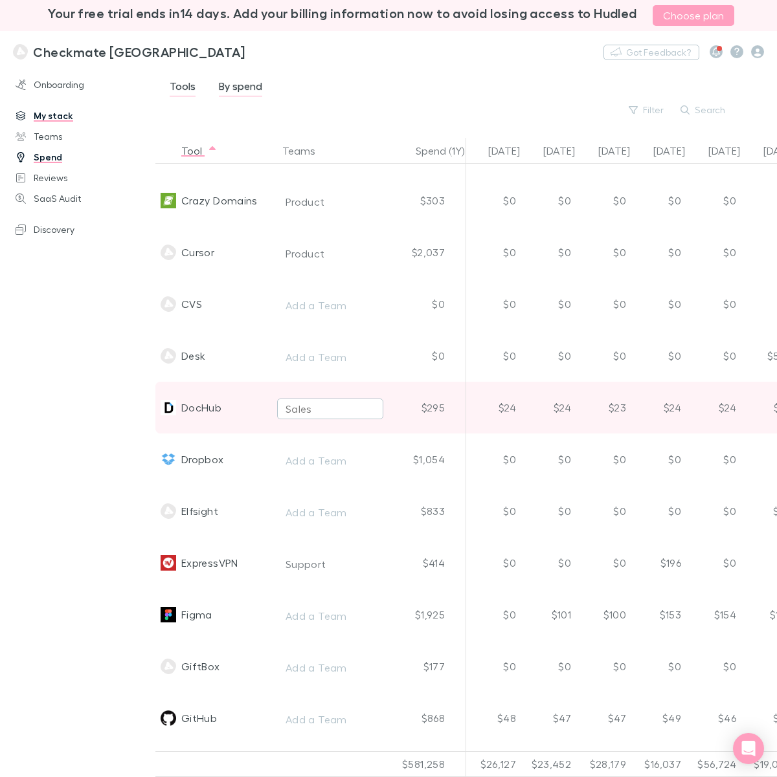
scroll to position [1052, 0]
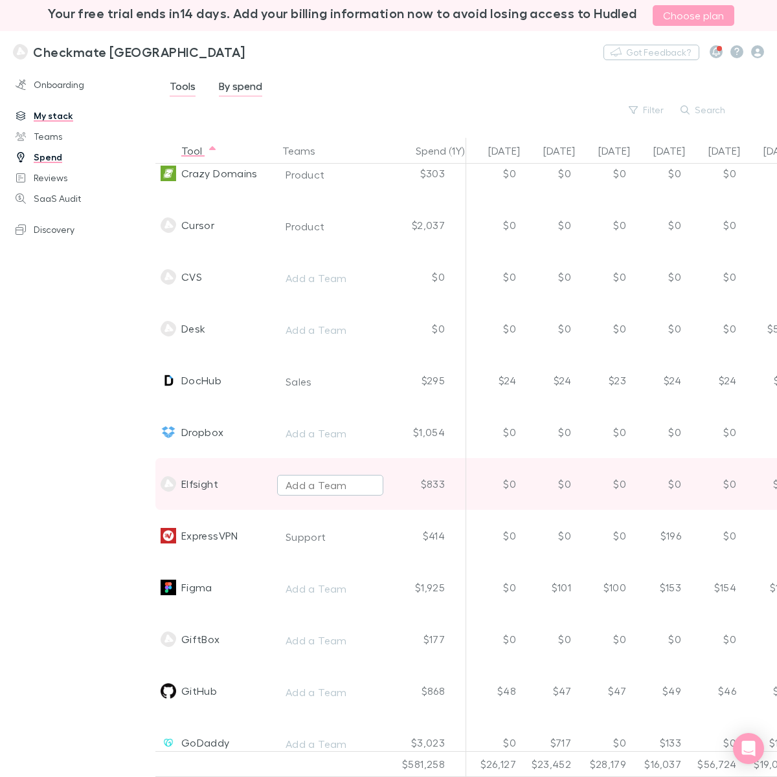
click at [312, 479] on div "Add a Team" at bounding box center [315, 486] width 61 height 16
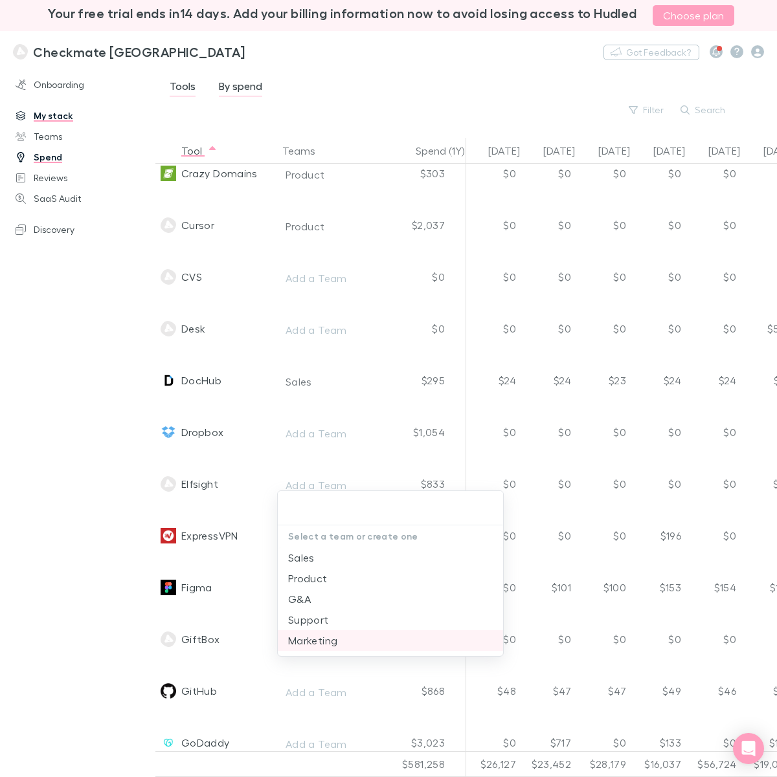
click at [317, 616] on li "Marketing" at bounding box center [390, 640] width 225 height 21
click at [82, 497] on div "Onboarding My stack Teams Spend Reviews SaaS Audit Discovery" at bounding box center [84, 420] width 168 height 697
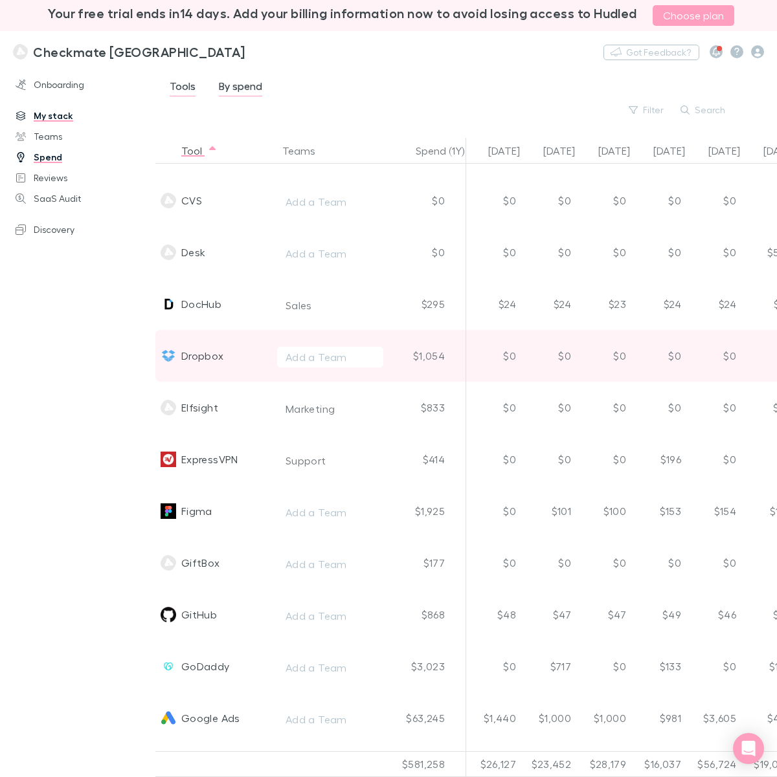
scroll to position [1214, 0]
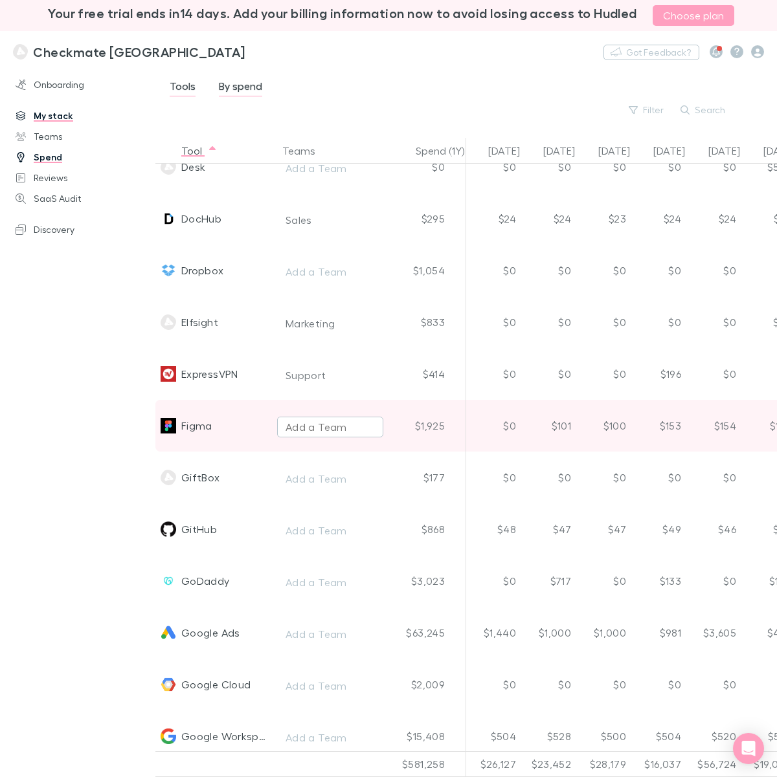
click at [321, 428] on div "Add a Team" at bounding box center [315, 427] width 61 height 16
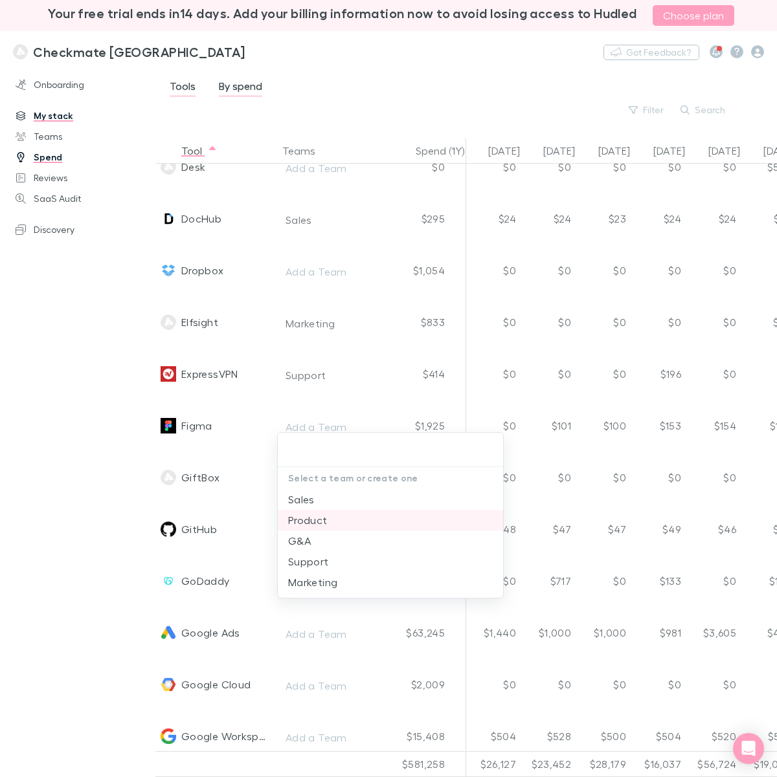
click at [309, 524] on li "Product" at bounding box center [390, 520] width 225 height 21
click at [92, 444] on div at bounding box center [388, 388] width 777 height 777
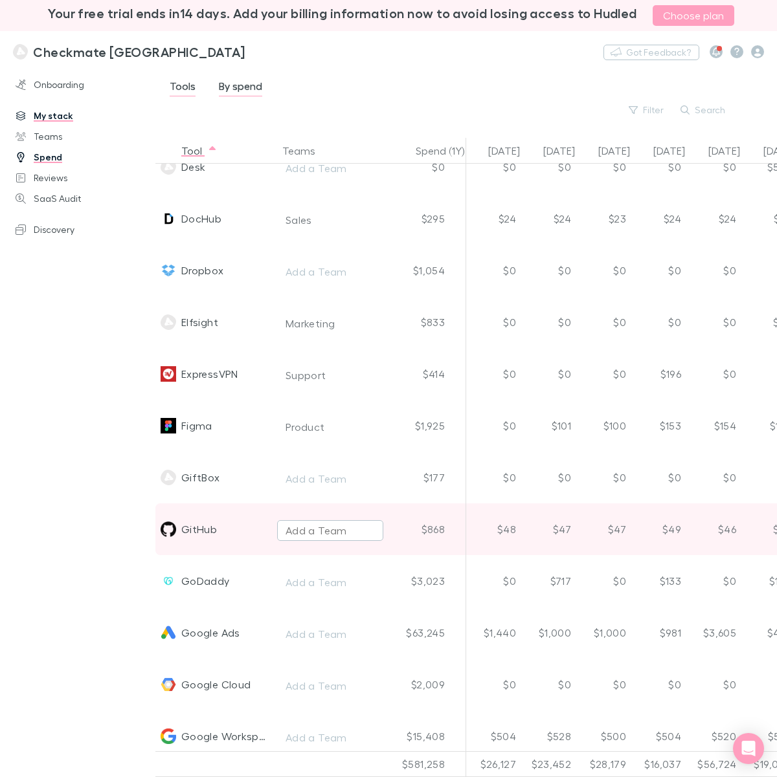
click at [311, 529] on div "Add a Team" at bounding box center [315, 531] width 61 height 16
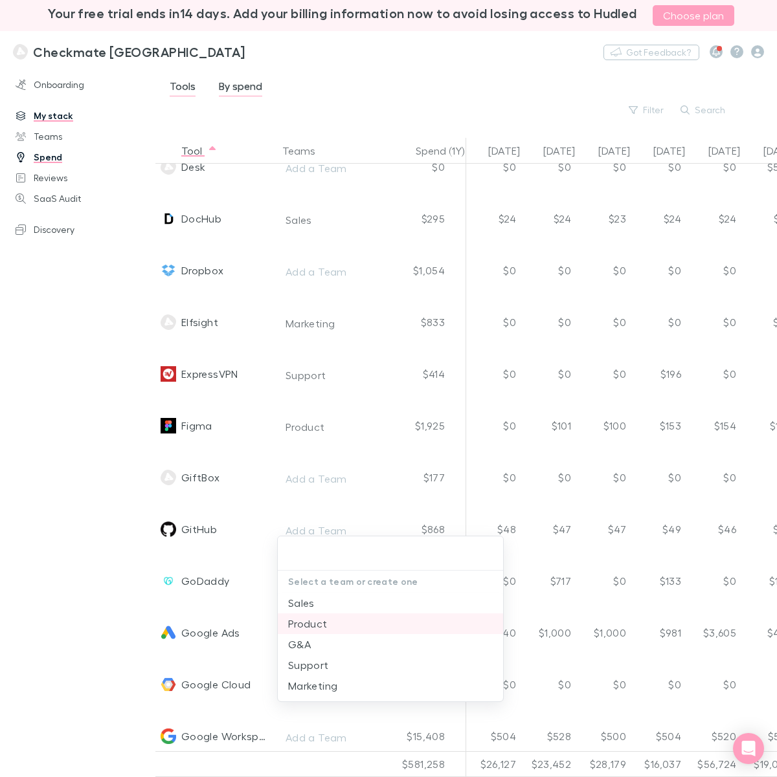
click at [328, 616] on li "Product" at bounding box center [390, 624] width 225 height 21
click at [107, 503] on div at bounding box center [388, 388] width 777 height 777
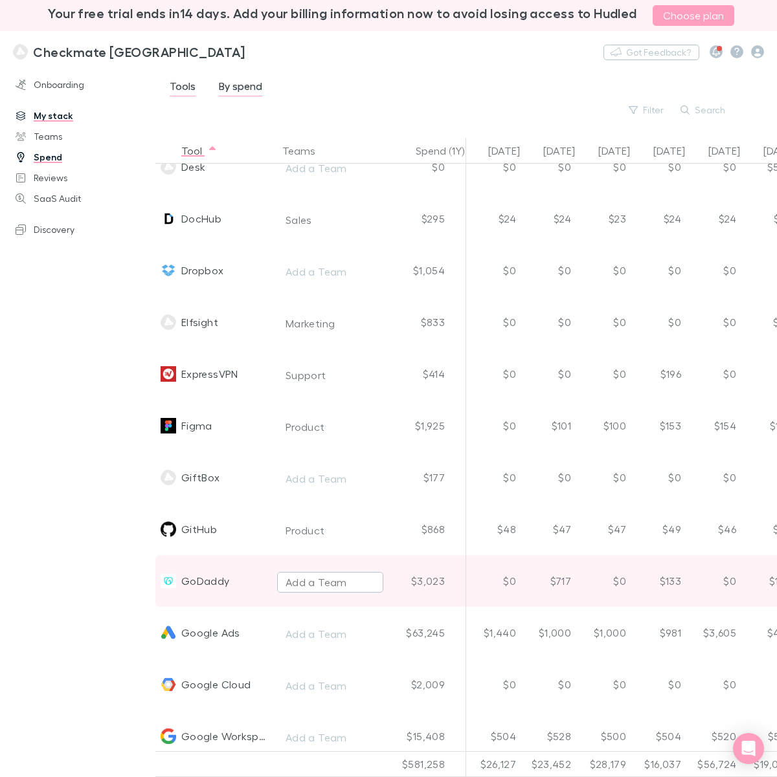
click at [302, 580] on div "Add a Team" at bounding box center [315, 583] width 61 height 16
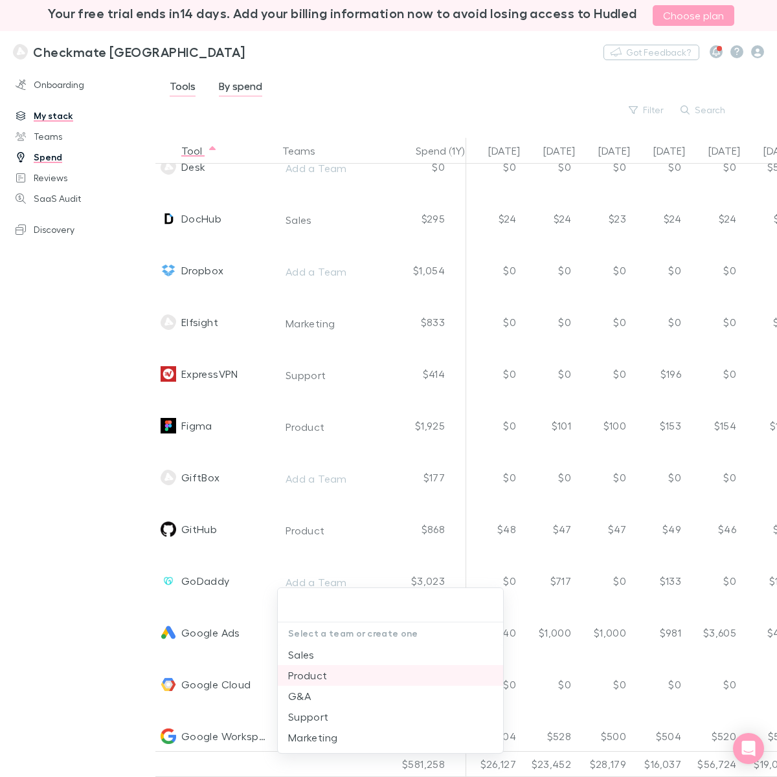
click at [320, 616] on li "Product" at bounding box center [390, 675] width 225 height 21
click at [39, 545] on div at bounding box center [388, 388] width 777 height 777
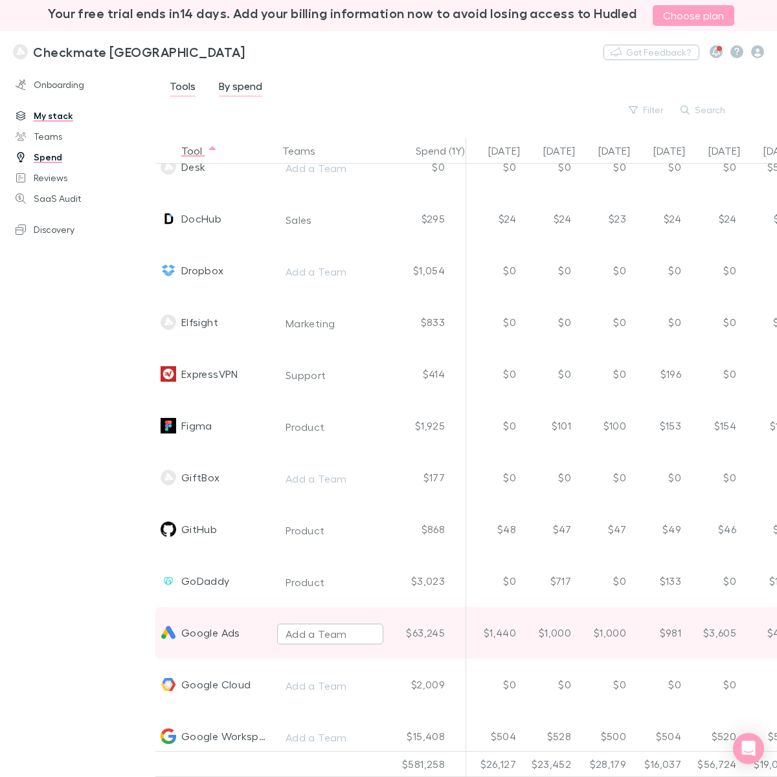
click at [311, 616] on div "Add a Team" at bounding box center [315, 635] width 61 height 16
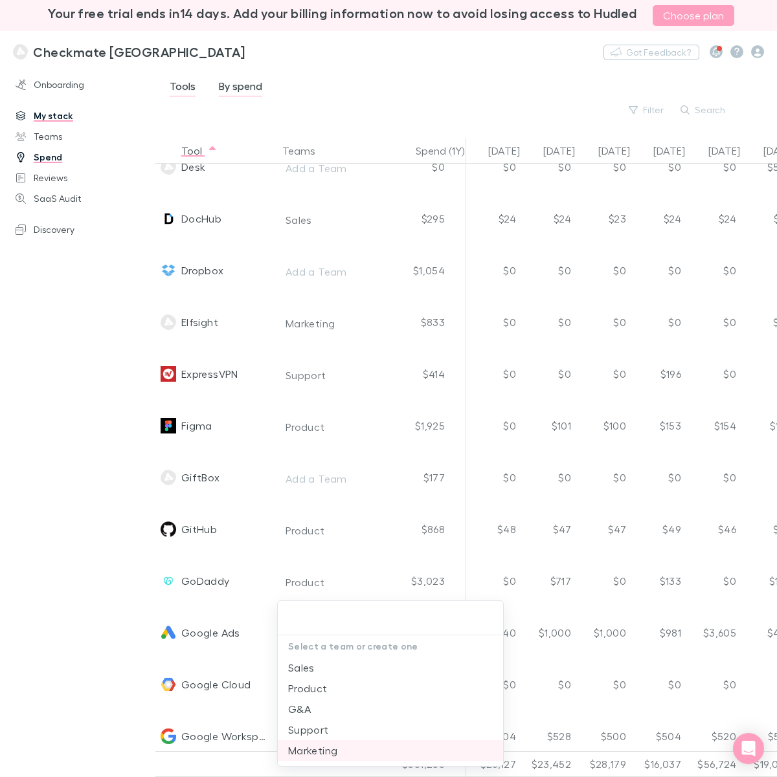
click at [318, 616] on li "Marketing" at bounding box center [390, 750] width 225 height 21
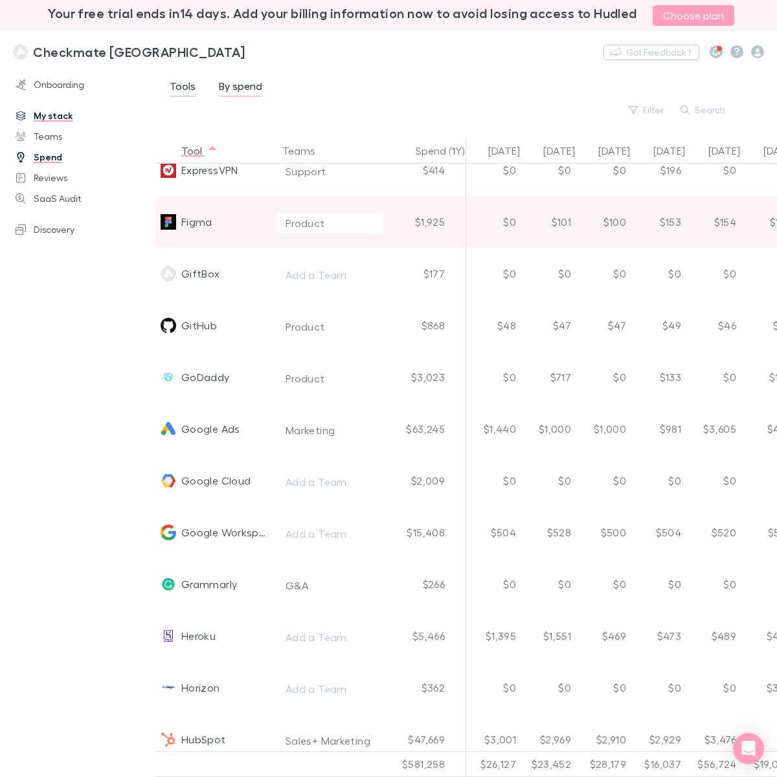
scroll to position [1456, 0]
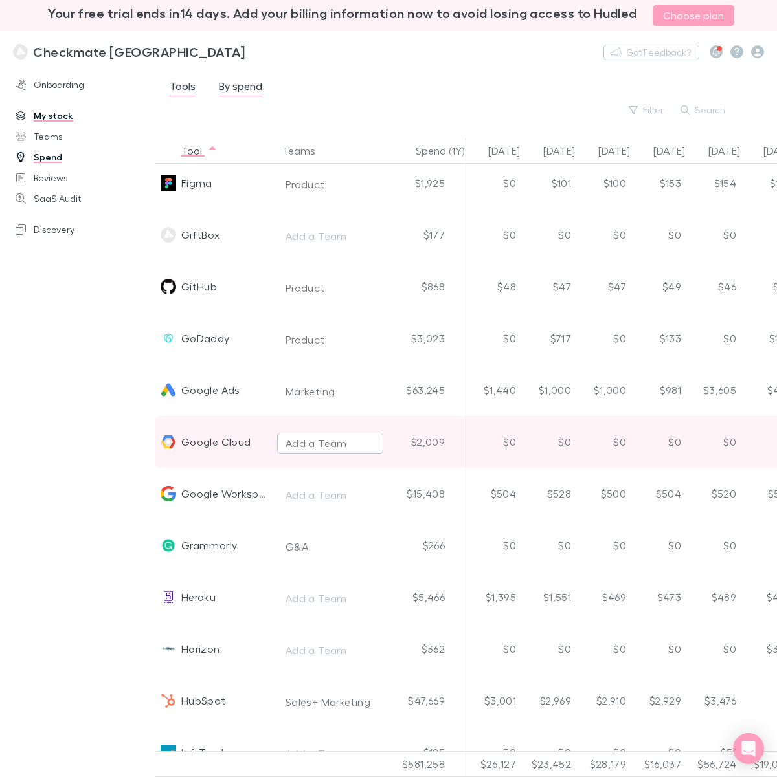
click at [304, 440] on div "Add a Team" at bounding box center [315, 444] width 61 height 16
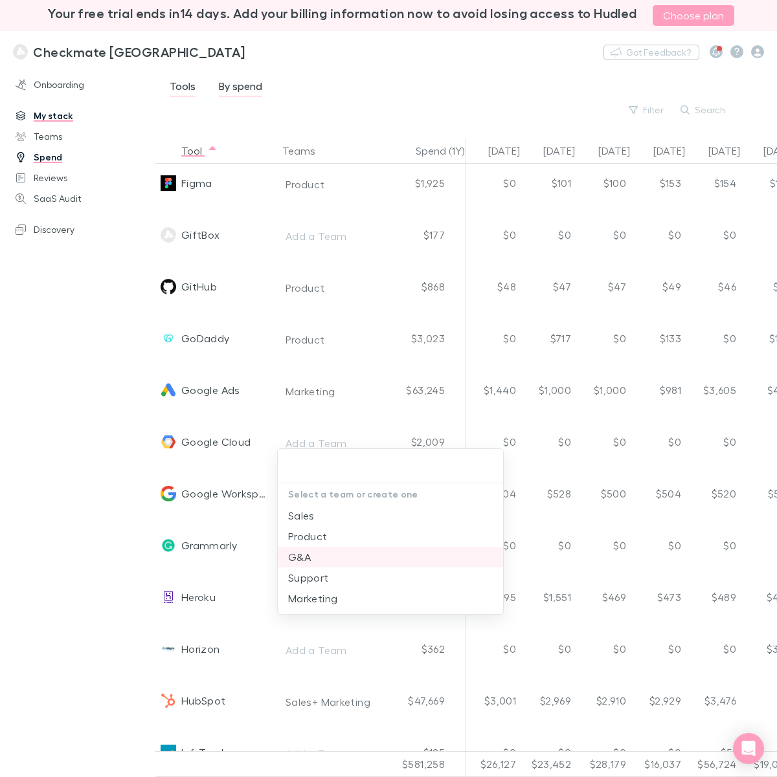
click at [307, 553] on li "G&A" at bounding box center [390, 557] width 225 height 21
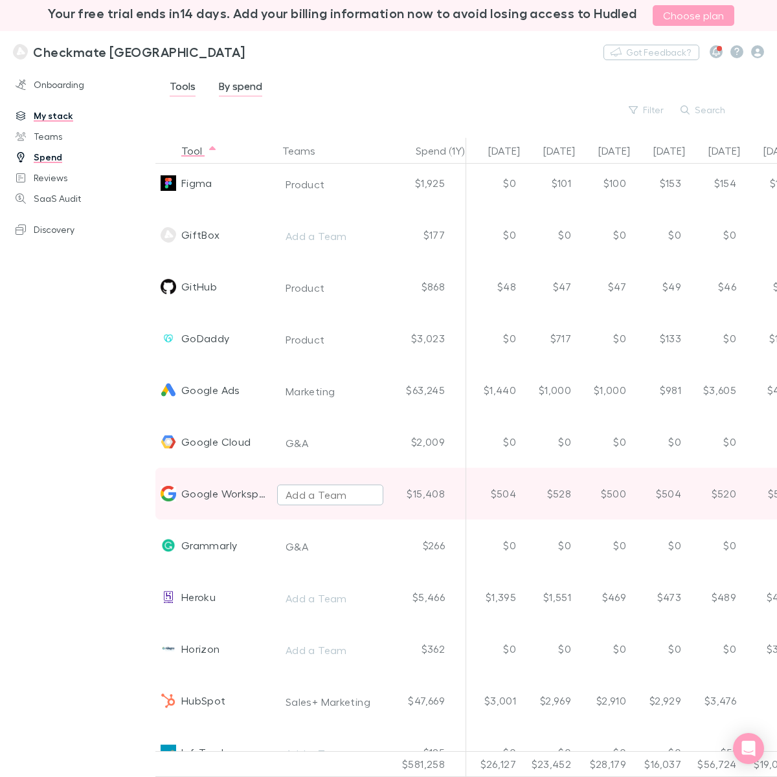
click at [311, 497] on div "Add a Team" at bounding box center [315, 495] width 61 height 16
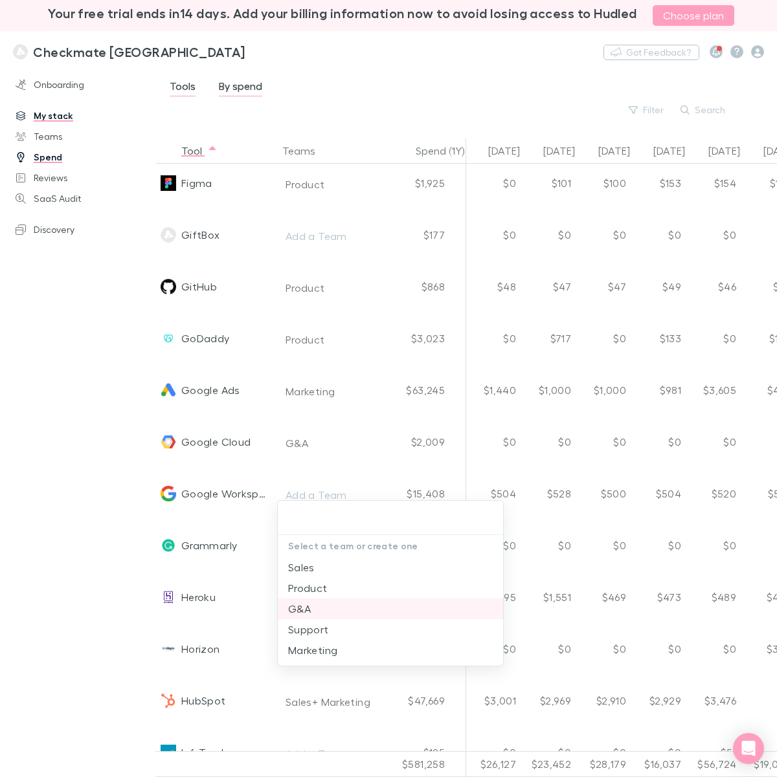
click at [303, 609] on li "G&A" at bounding box center [390, 609] width 225 height 21
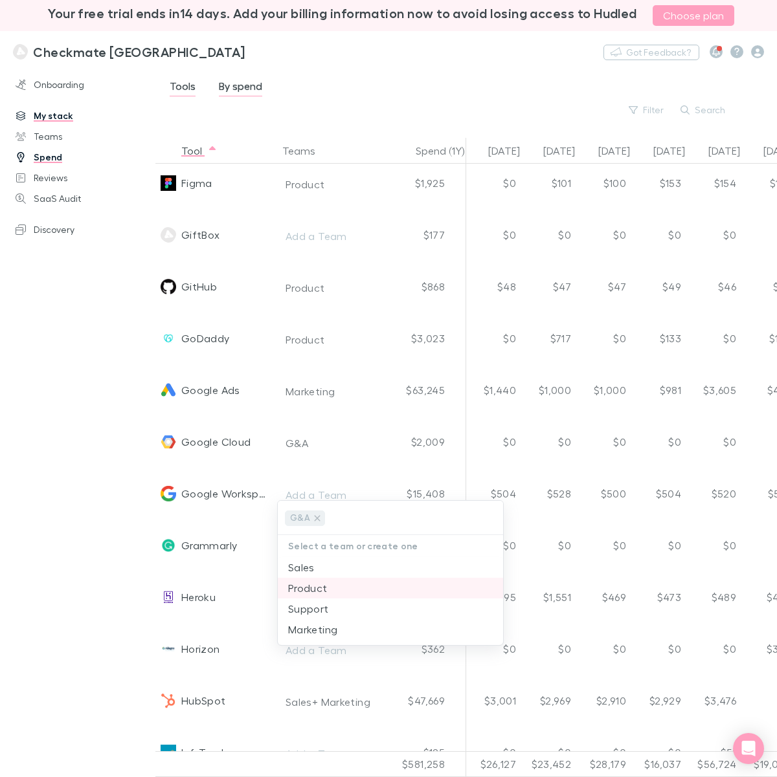
click at [314, 587] on li "Product" at bounding box center [390, 588] width 225 height 21
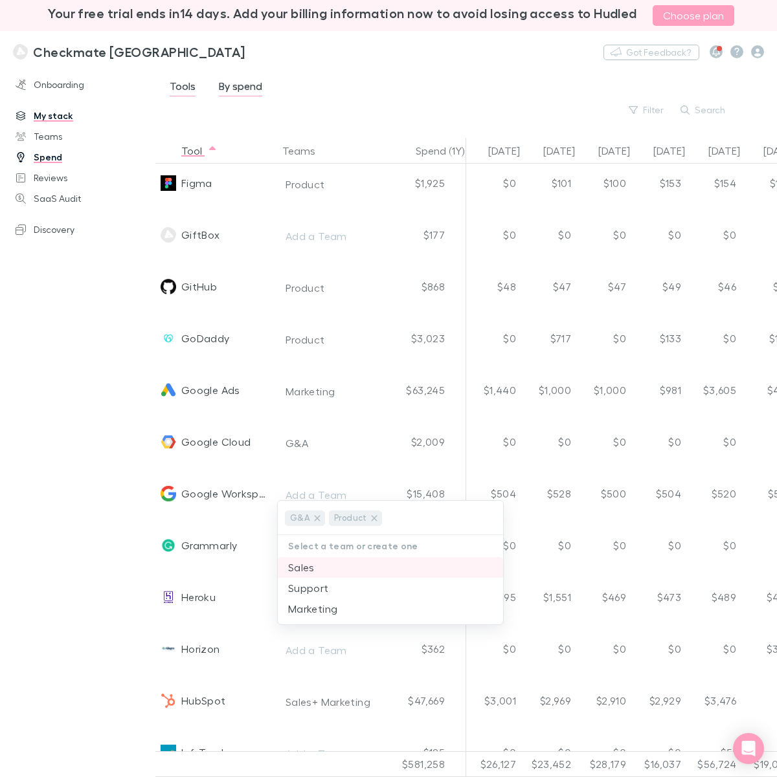
click at [307, 564] on li "Sales" at bounding box center [390, 567] width 225 height 21
click at [306, 570] on li "Support" at bounding box center [390, 567] width 225 height 21
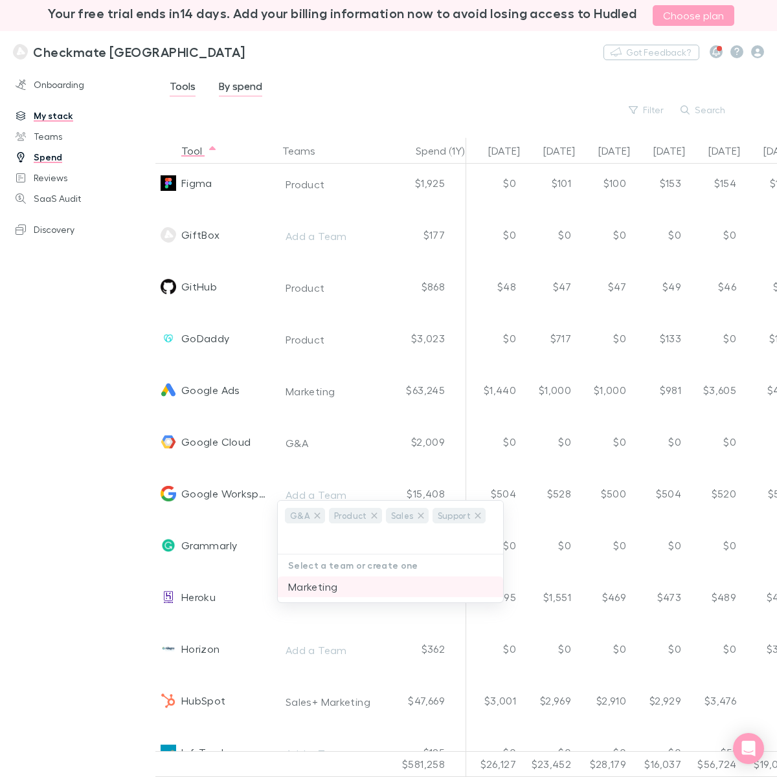
click at [300, 584] on li "Marketing" at bounding box center [390, 587] width 225 height 21
click at [85, 403] on div at bounding box center [388, 388] width 777 height 777
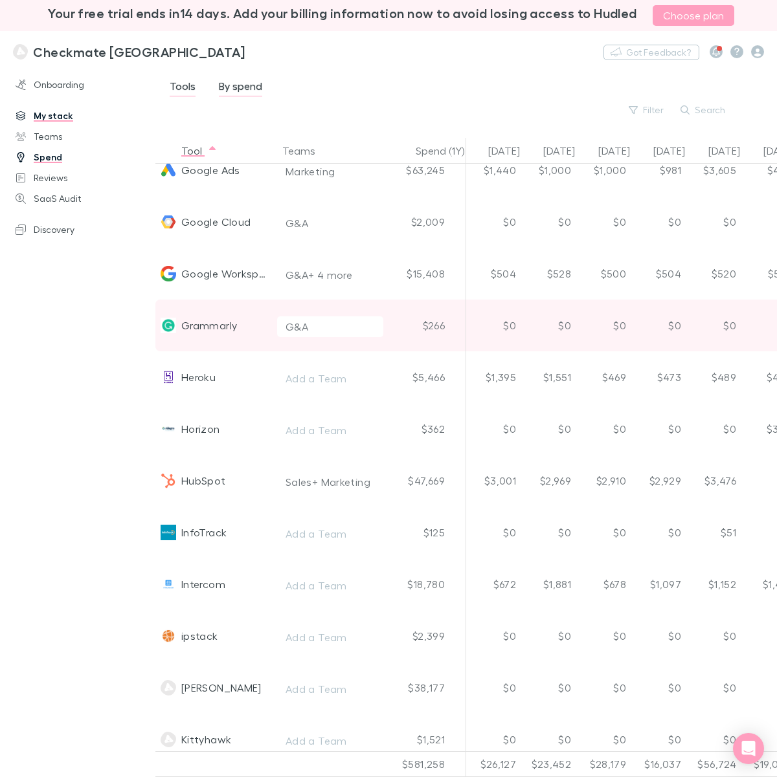
scroll to position [1699, 0]
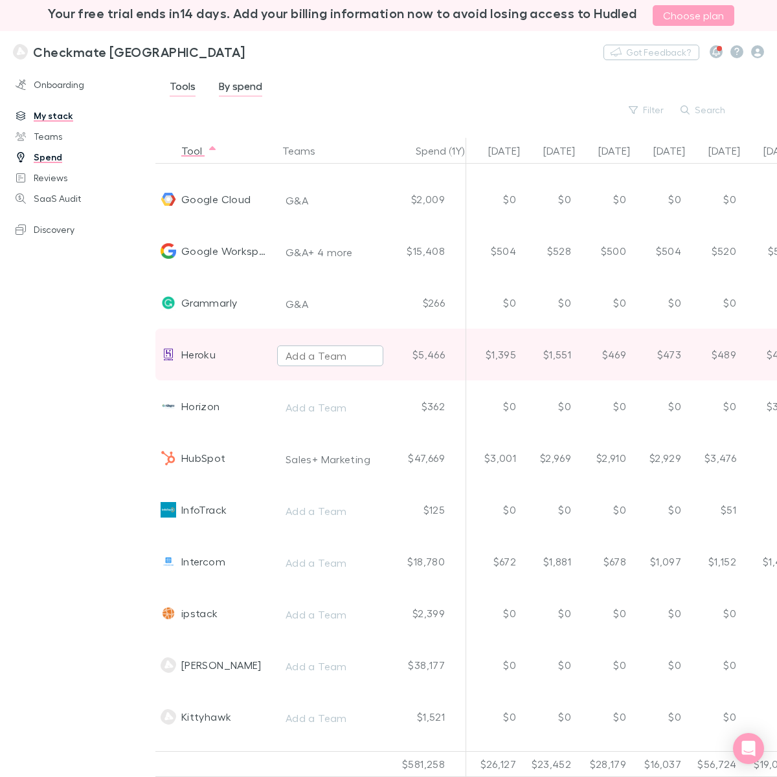
click at [314, 357] on div "Add a Team" at bounding box center [315, 356] width 61 height 16
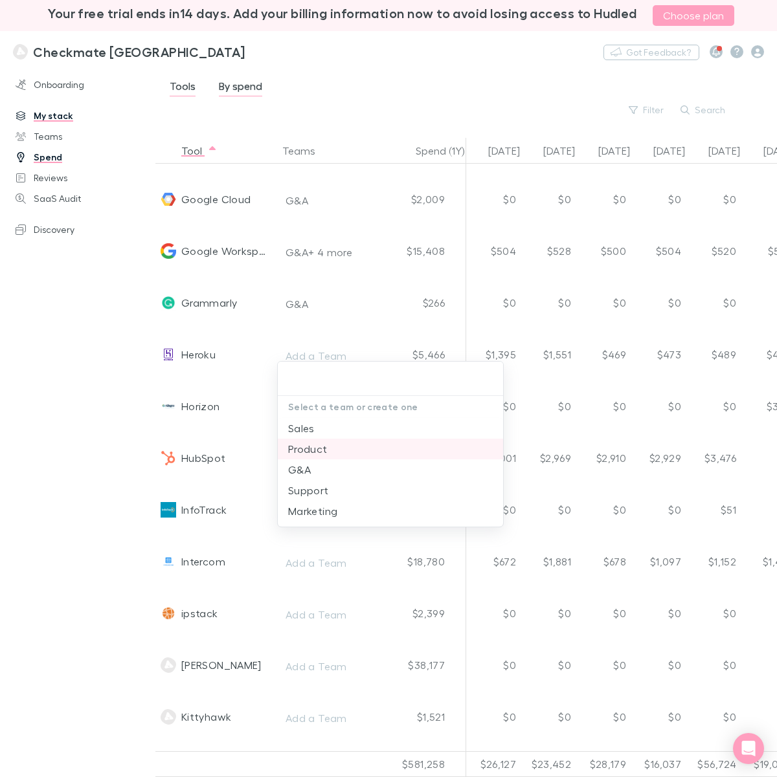
click at [311, 447] on li "Product" at bounding box center [390, 449] width 225 height 21
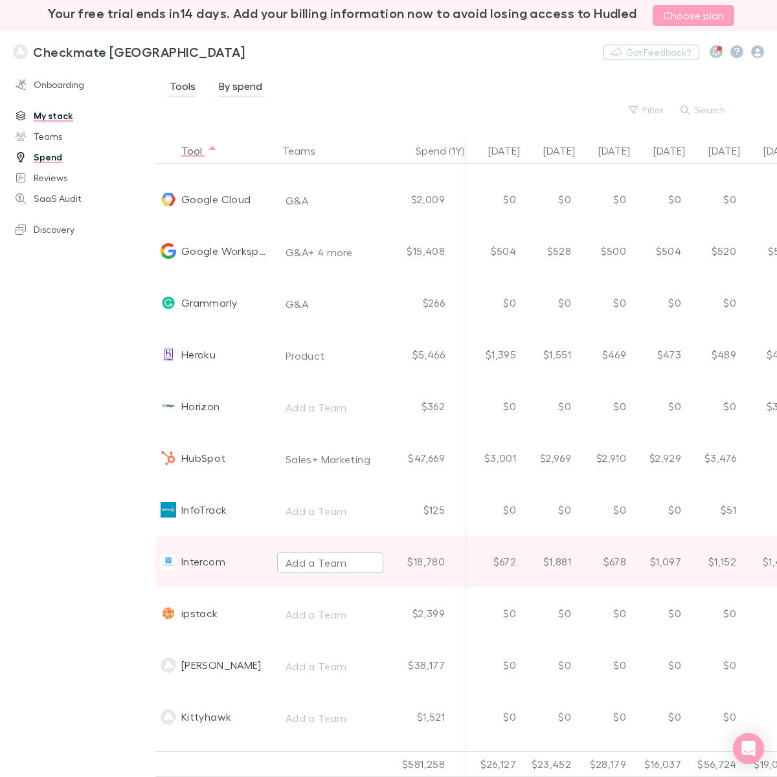
click at [309, 562] on div "Add a Team" at bounding box center [315, 563] width 61 height 16
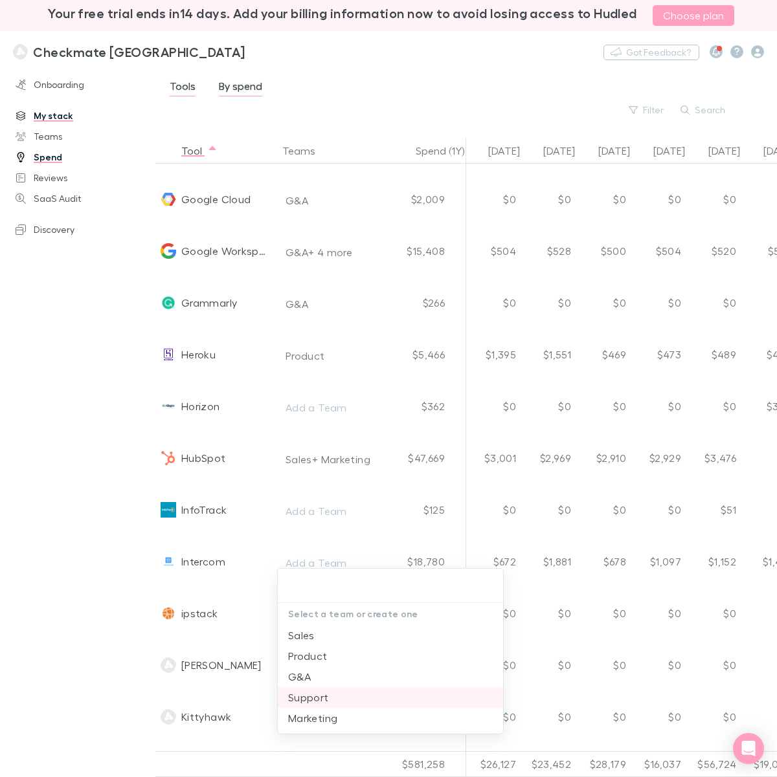
click at [302, 616] on li "Support" at bounding box center [390, 697] width 225 height 21
click at [654, 304] on div at bounding box center [388, 388] width 777 height 777
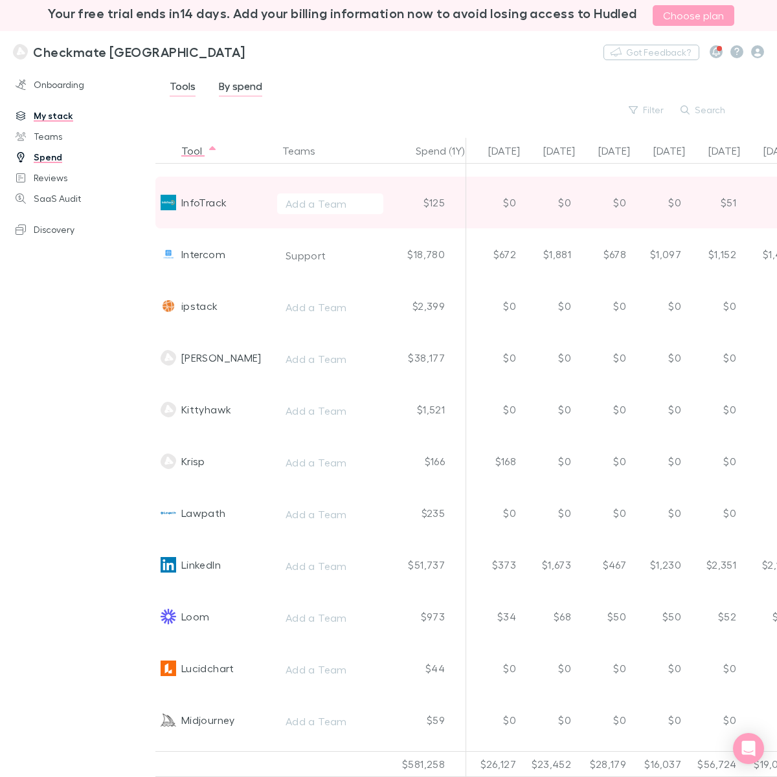
scroll to position [2023, 0]
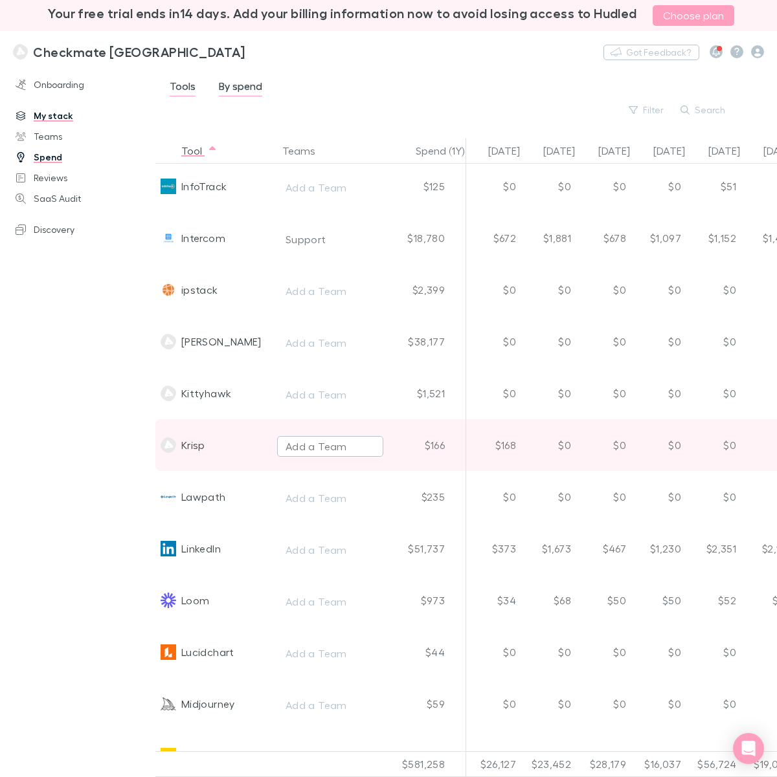
click at [302, 451] on div "Add a Team" at bounding box center [315, 447] width 61 height 16
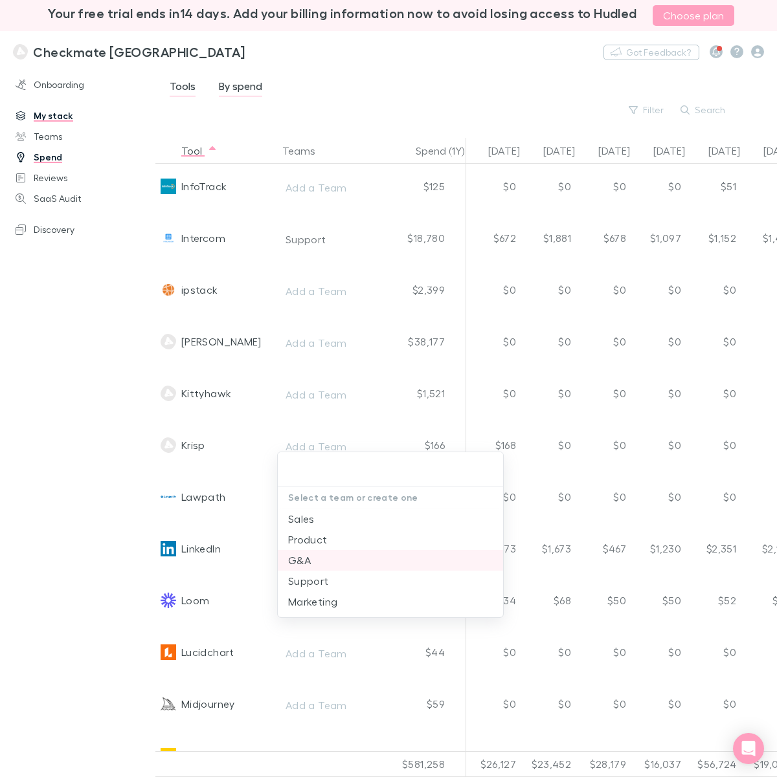
click at [298, 562] on li "G&A" at bounding box center [390, 560] width 225 height 21
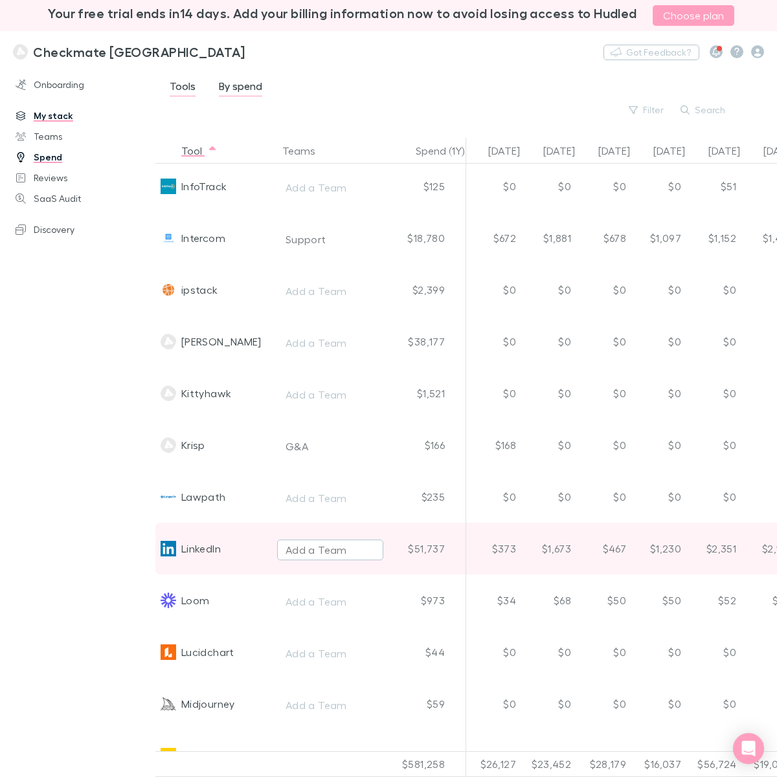
click at [311, 549] on div "Add a Team" at bounding box center [315, 550] width 61 height 16
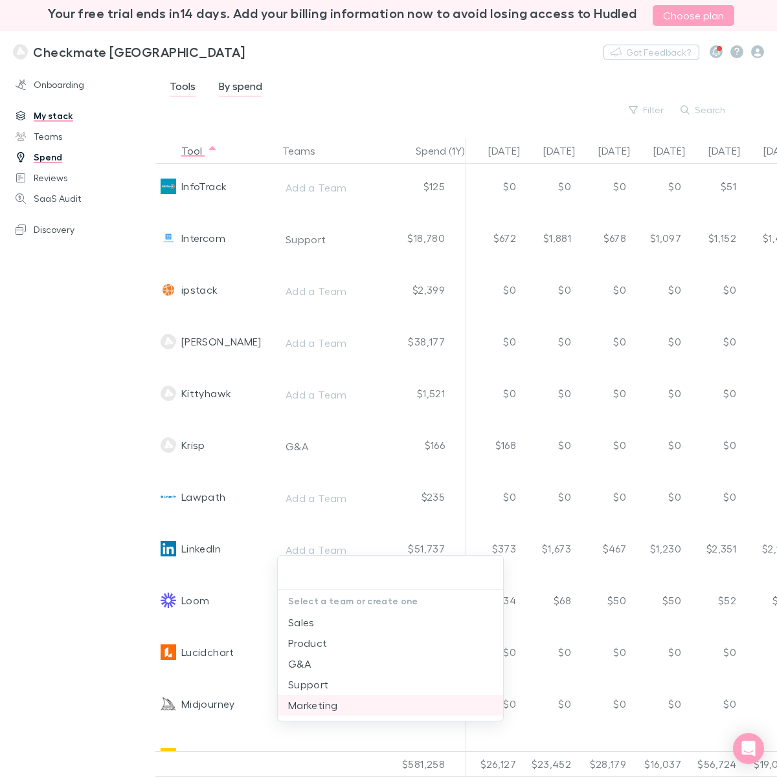
click at [321, 616] on li "Marketing" at bounding box center [390, 705] width 225 height 21
click at [53, 432] on div at bounding box center [388, 388] width 777 height 777
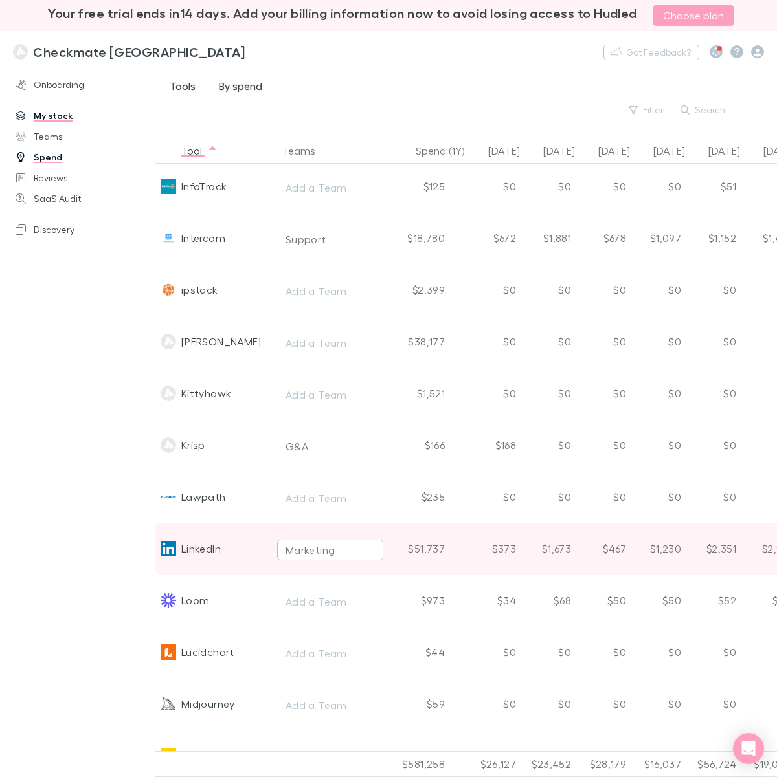
click at [317, 555] on div "Marketing" at bounding box center [309, 550] width 49 height 16
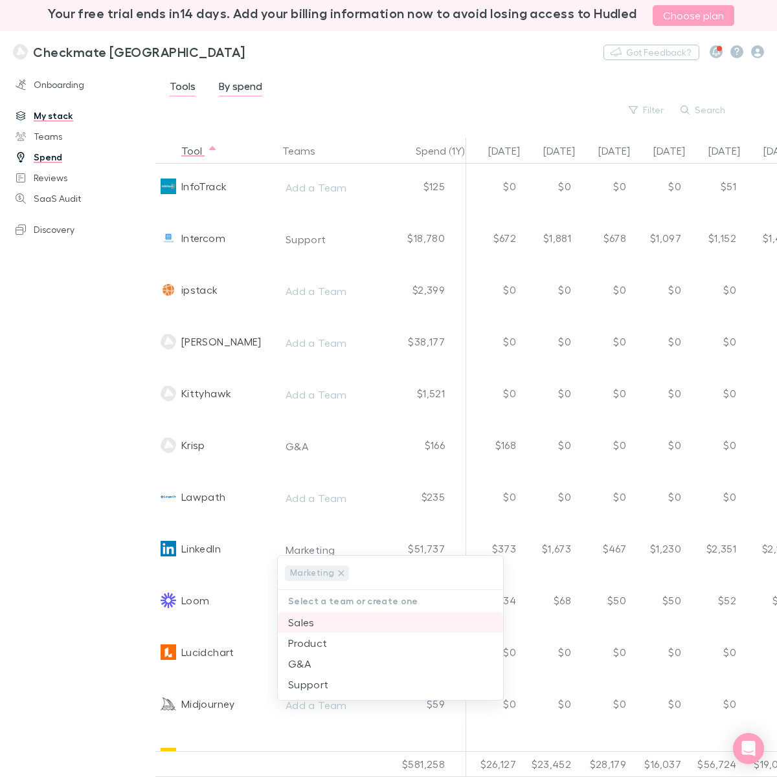
click at [306, 616] on li "Sales" at bounding box center [390, 622] width 225 height 21
click at [502, 96] on div at bounding box center [388, 388] width 777 height 777
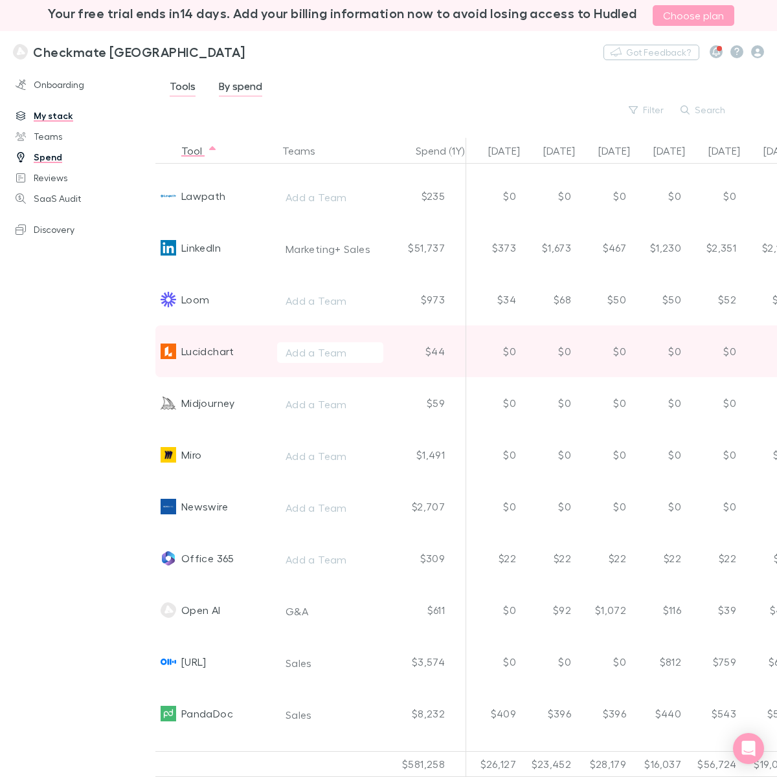
scroll to position [2346, 0]
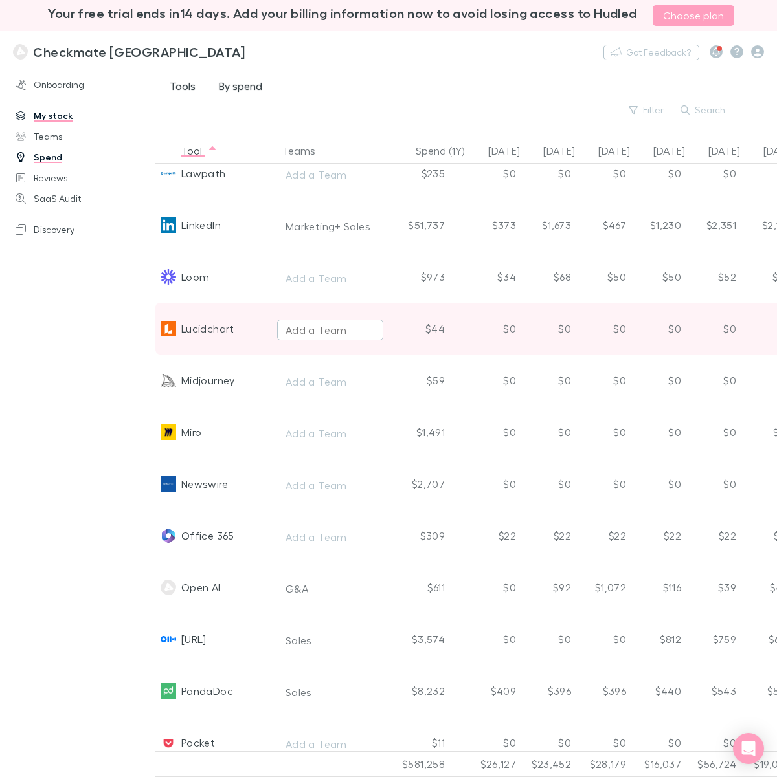
click at [332, 333] on div "Add a Team" at bounding box center [315, 330] width 61 height 16
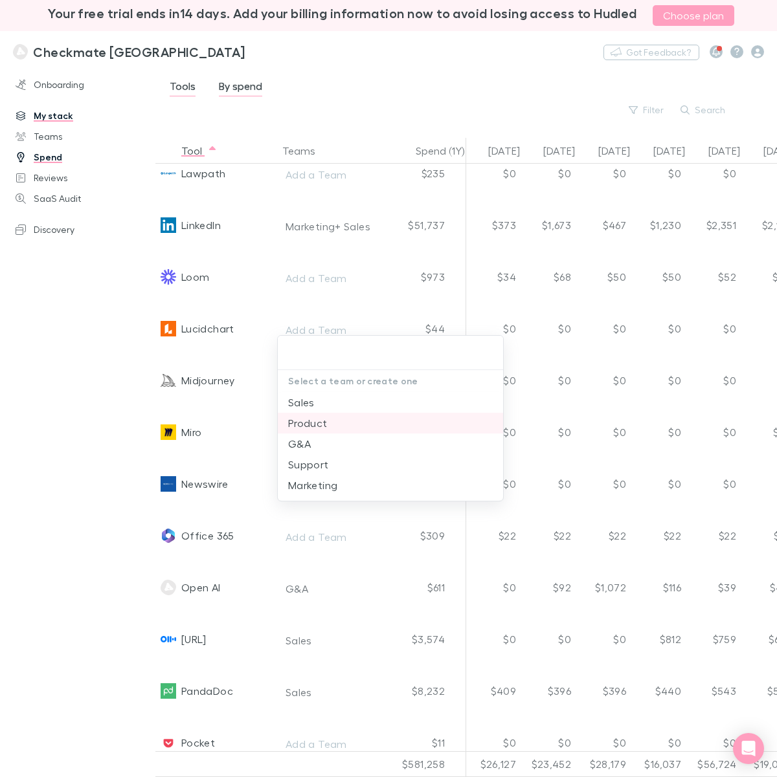
click at [308, 423] on li "Product" at bounding box center [390, 423] width 225 height 21
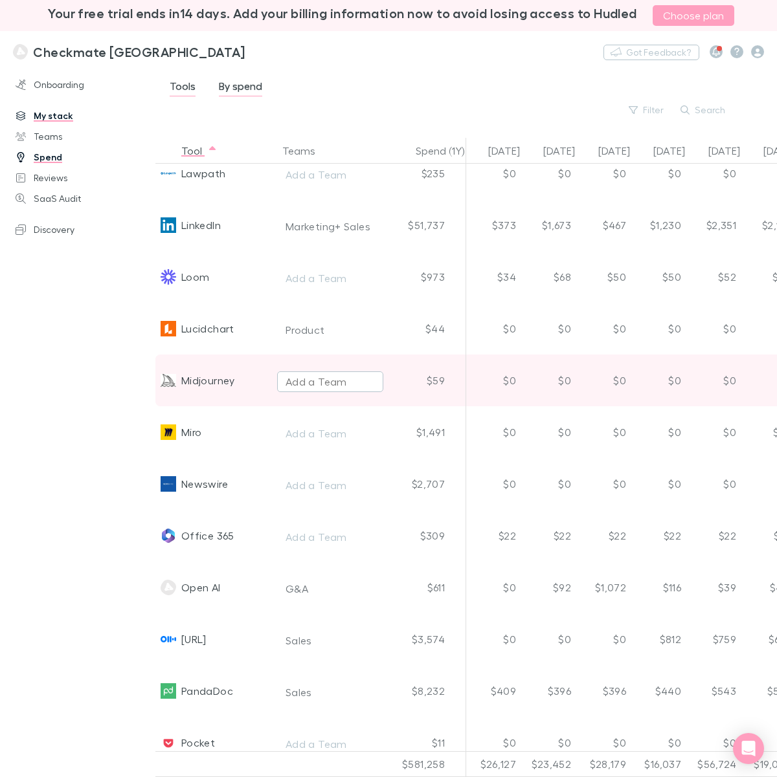
click at [296, 377] on div "Add a Team" at bounding box center [315, 382] width 61 height 16
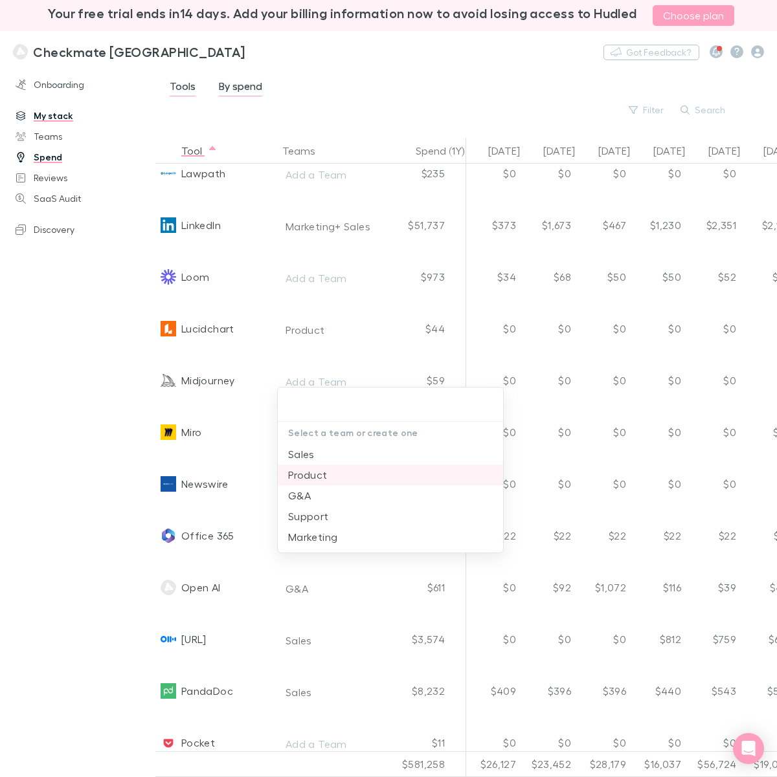
click at [329, 476] on li "Product" at bounding box center [390, 475] width 225 height 21
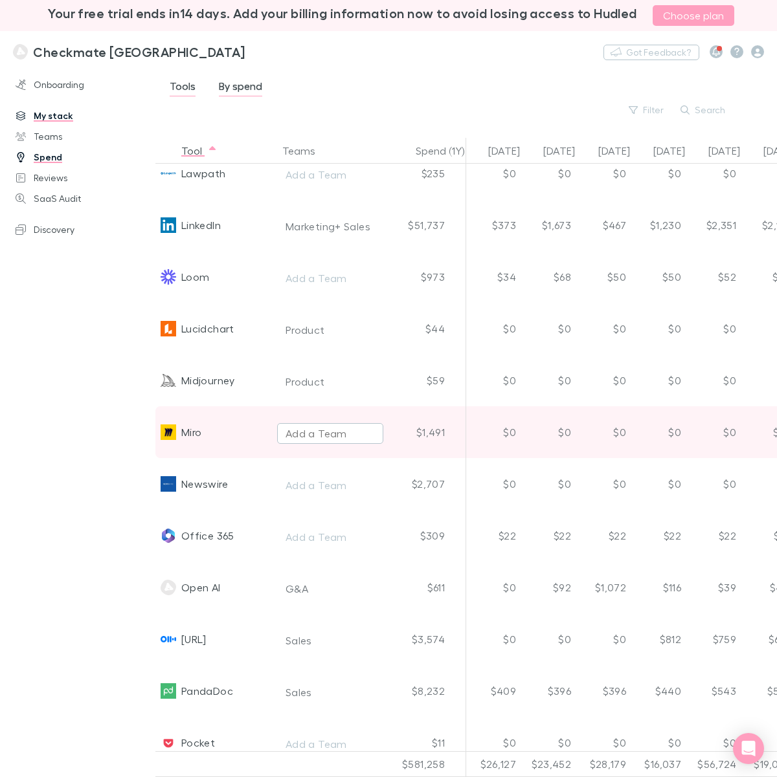
click at [306, 427] on div "Add a Team" at bounding box center [315, 434] width 61 height 16
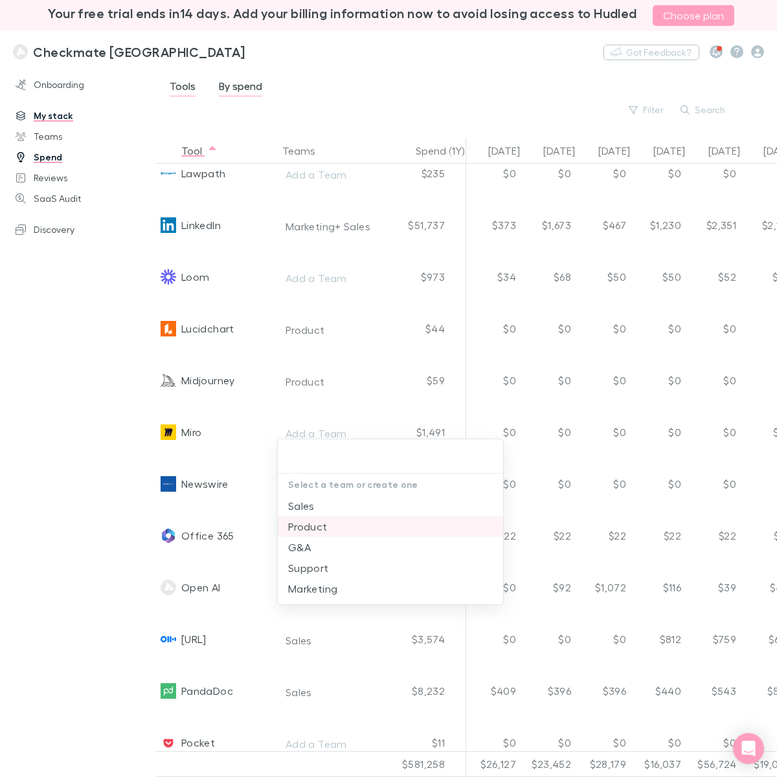
click at [319, 526] on li "Product" at bounding box center [390, 527] width 225 height 21
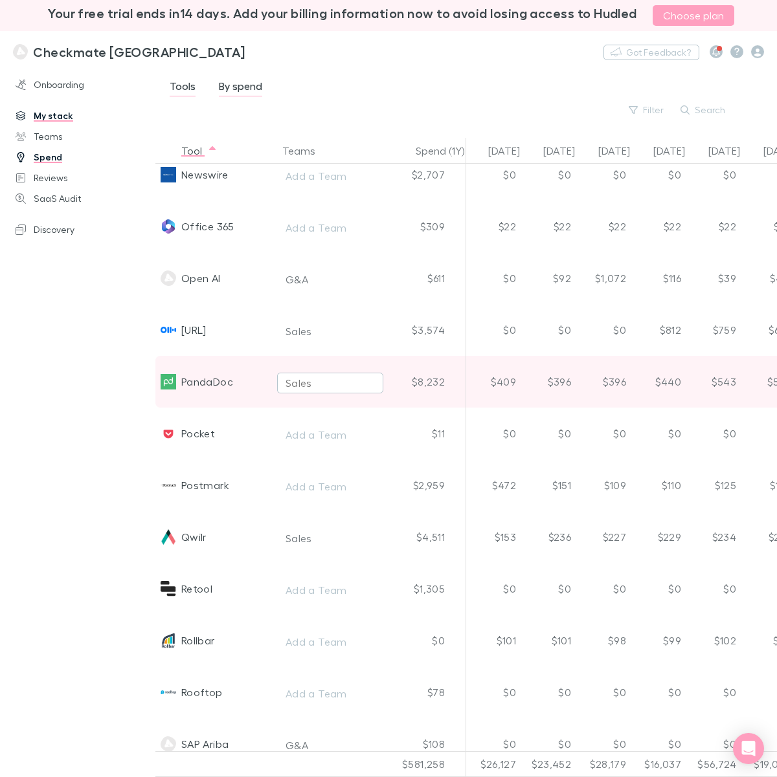
scroll to position [2670, 0]
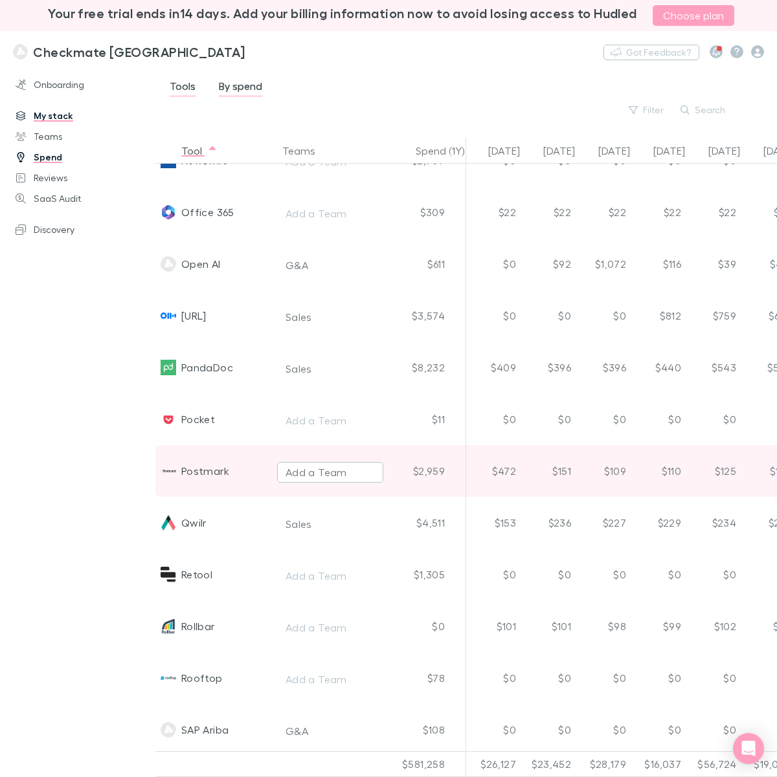
click at [318, 476] on div "Add a Team" at bounding box center [315, 473] width 61 height 16
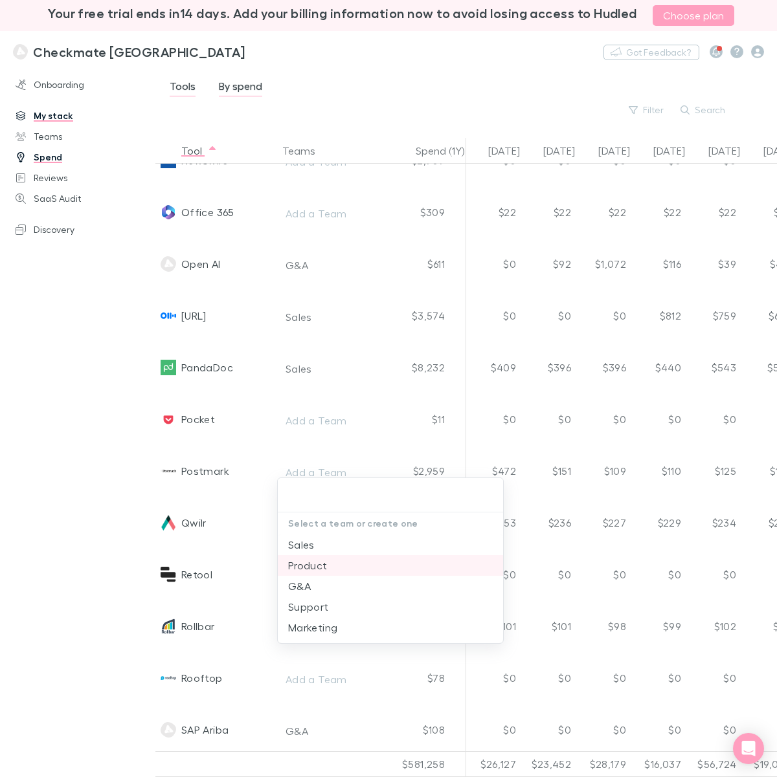
click at [328, 561] on li "Product" at bounding box center [390, 565] width 225 height 21
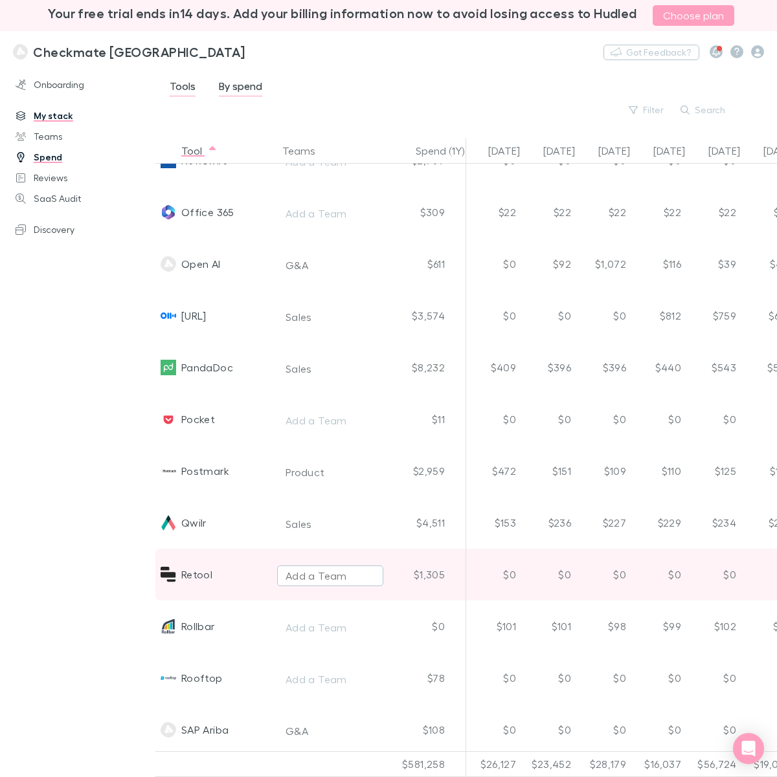
click at [313, 572] on div "Add a Team" at bounding box center [315, 576] width 61 height 16
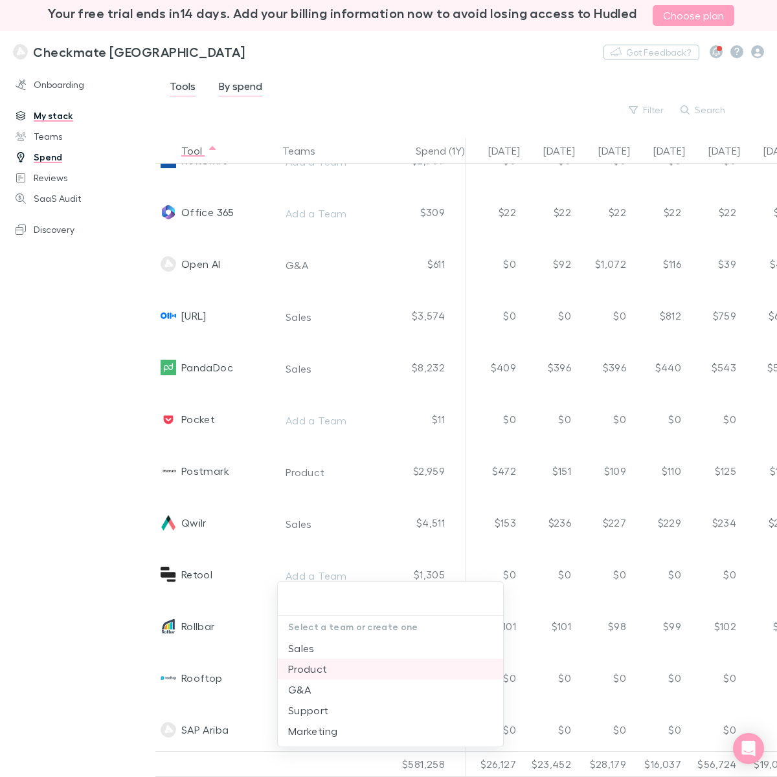
click at [318, 616] on li "Product" at bounding box center [390, 669] width 225 height 21
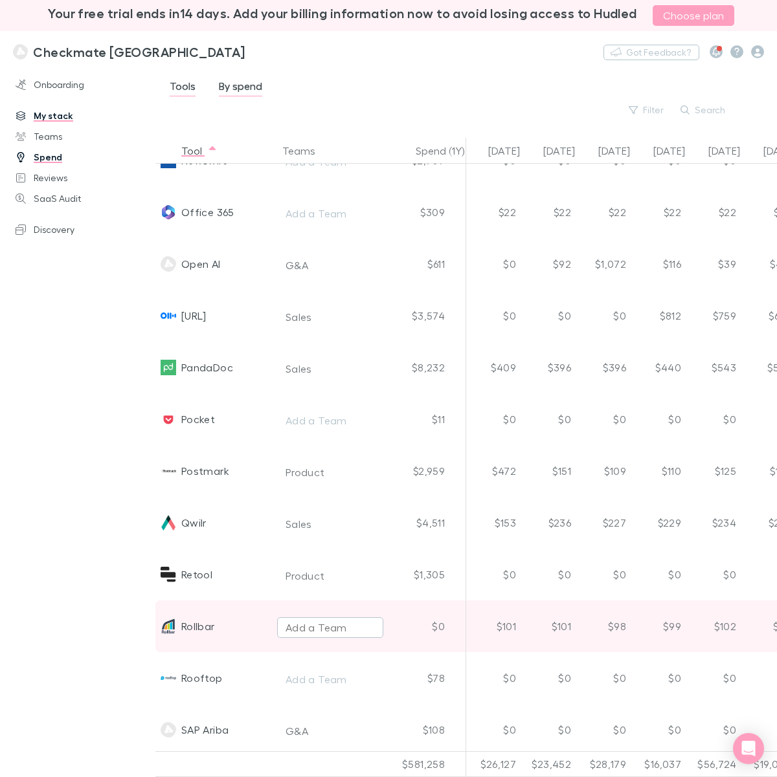
click at [315, 616] on div "Add a Team" at bounding box center [315, 628] width 61 height 16
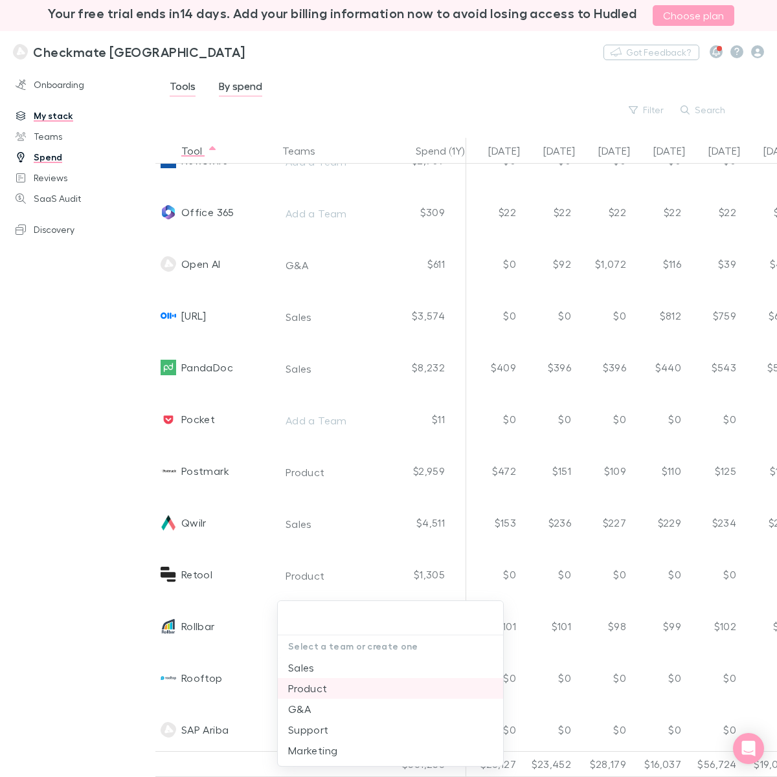
click at [315, 616] on li "Product" at bounding box center [390, 688] width 225 height 21
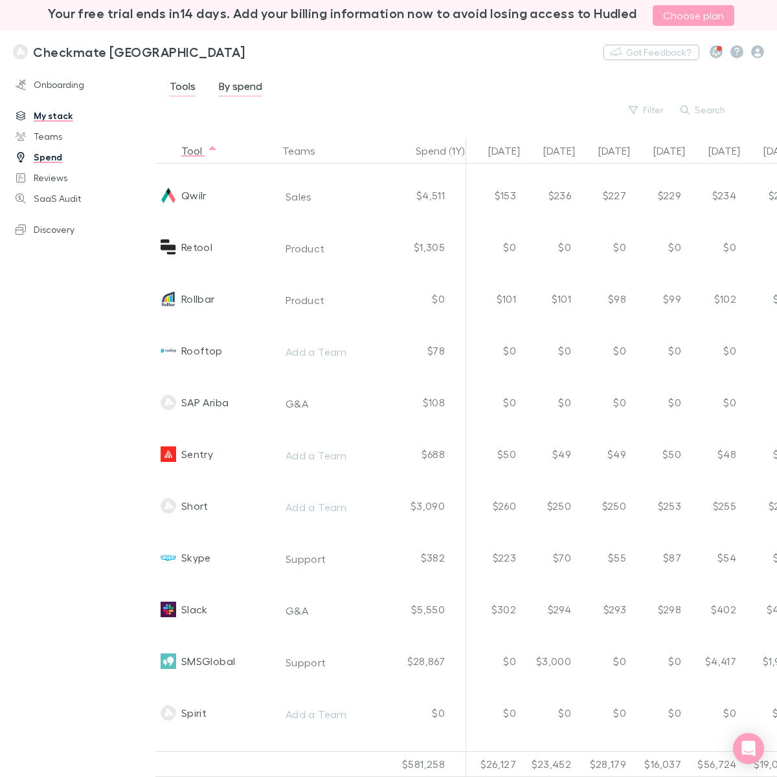
scroll to position [3074, 0]
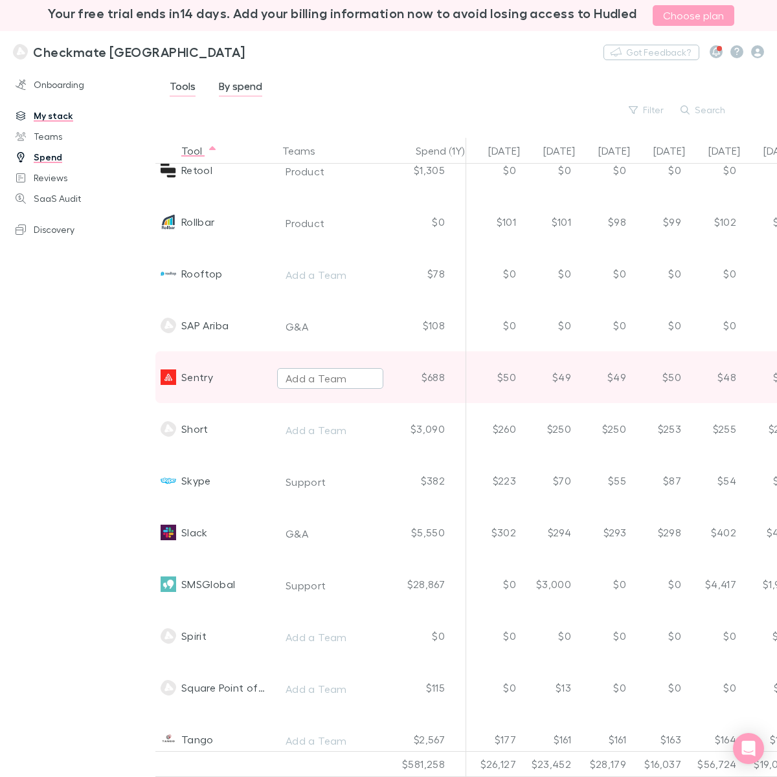
click at [311, 382] on div "Add a Team" at bounding box center [315, 379] width 61 height 16
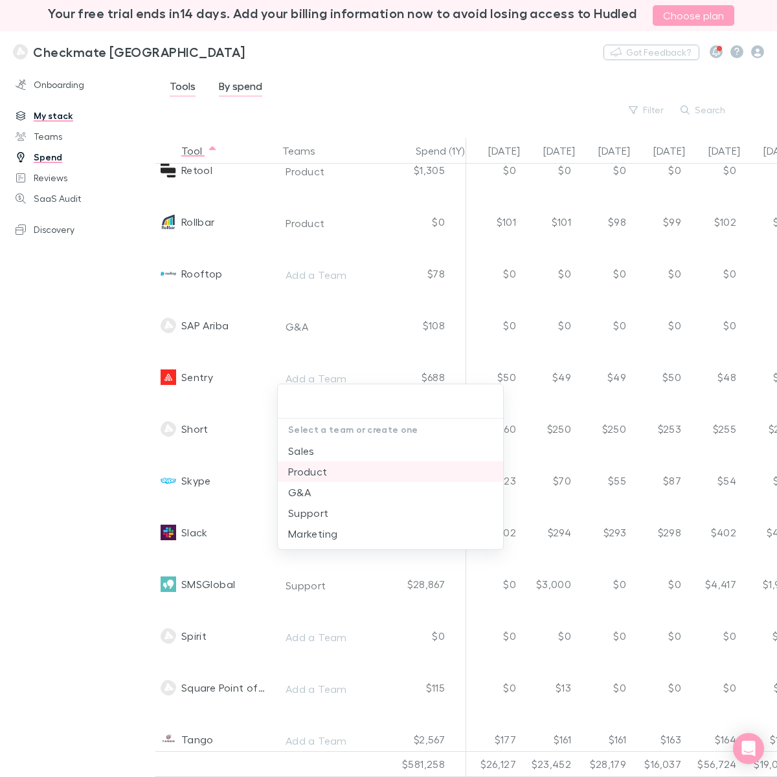
click at [328, 473] on li "Product" at bounding box center [390, 471] width 225 height 21
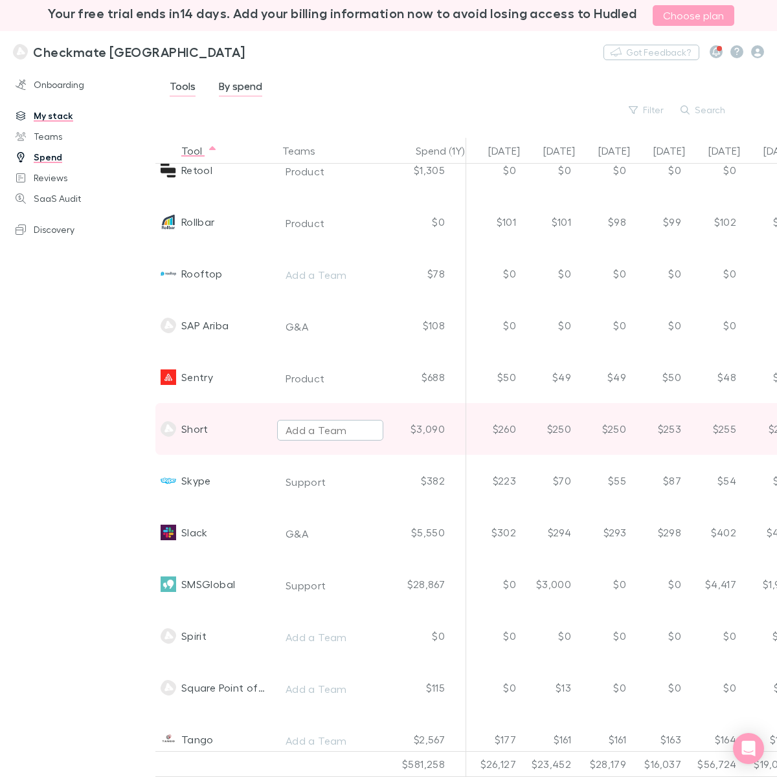
click at [320, 424] on div "Add a Team" at bounding box center [315, 431] width 61 height 16
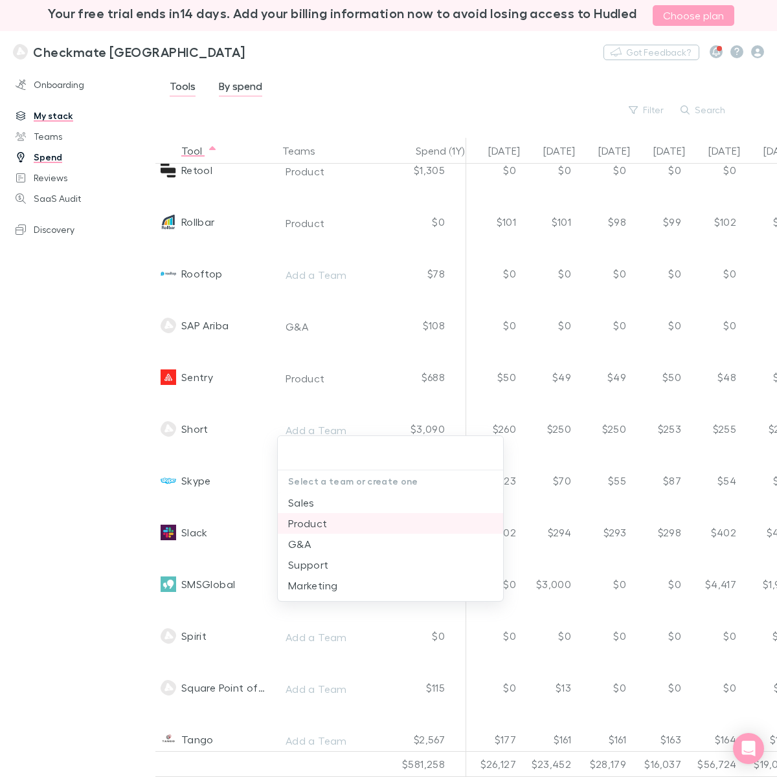
click at [301, 521] on li "Product" at bounding box center [390, 523] width 225 height 21
click at [79, 458] on div at bounding box center [388, 388] width 777 height 777
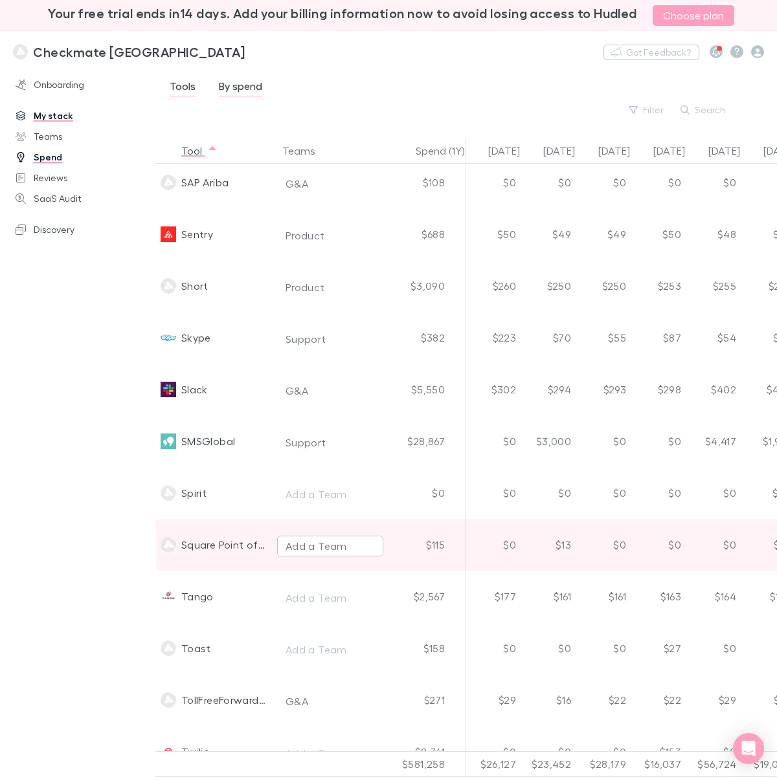
scroll to position [3236, 0]
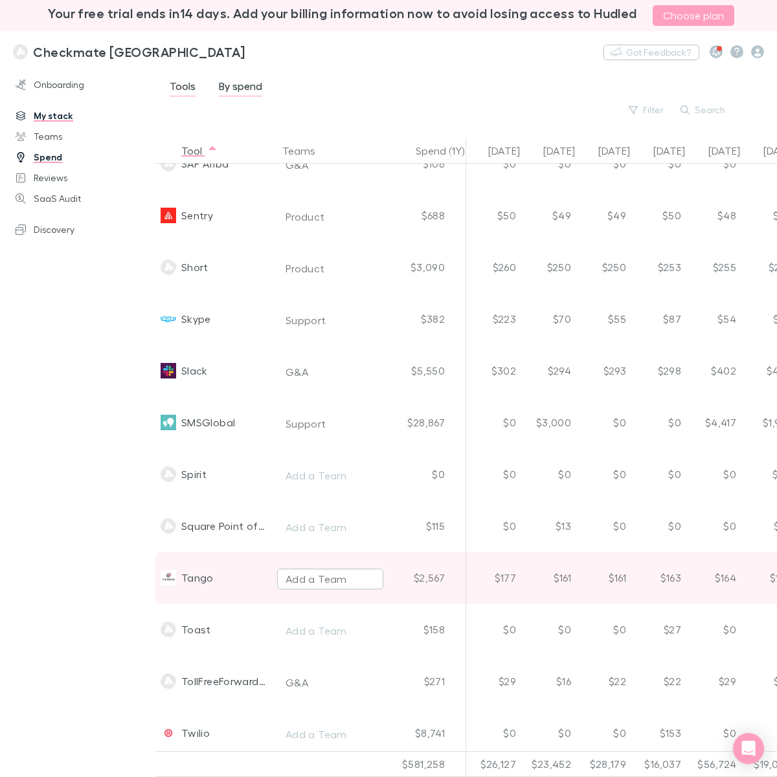
click at [315, 580] on div "Add a Team" at bounding box center [315, 580] width 61 height 16
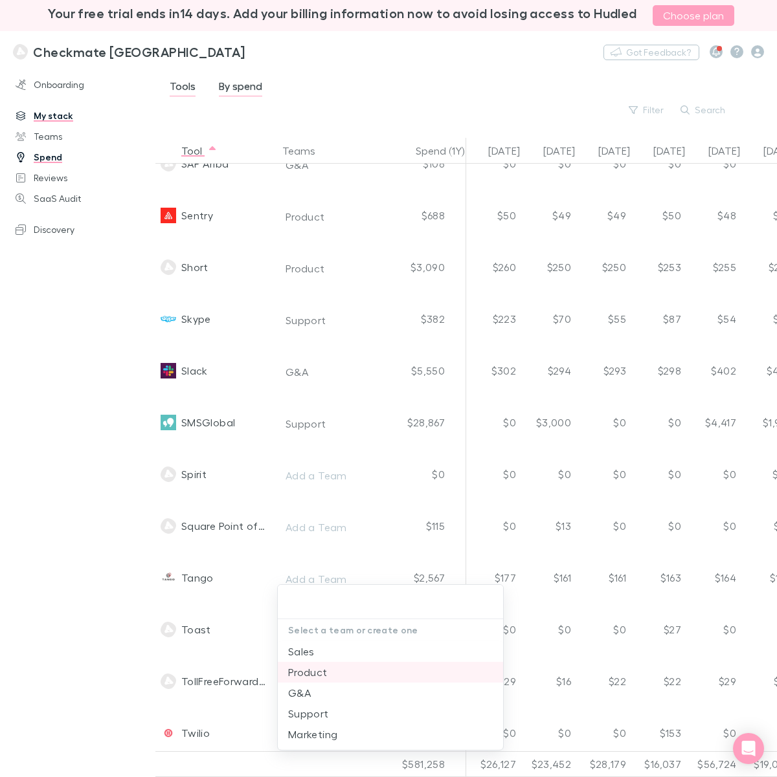
click at [316, 616] on li "Product" at bounding box center [390, 672] width 225 height 21
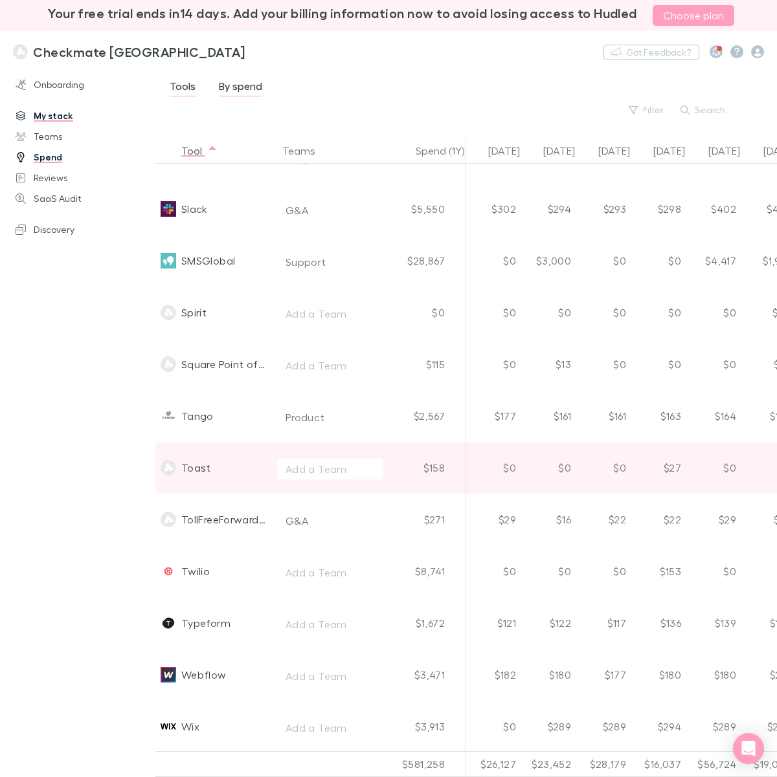
scroll to position [3622, 0]
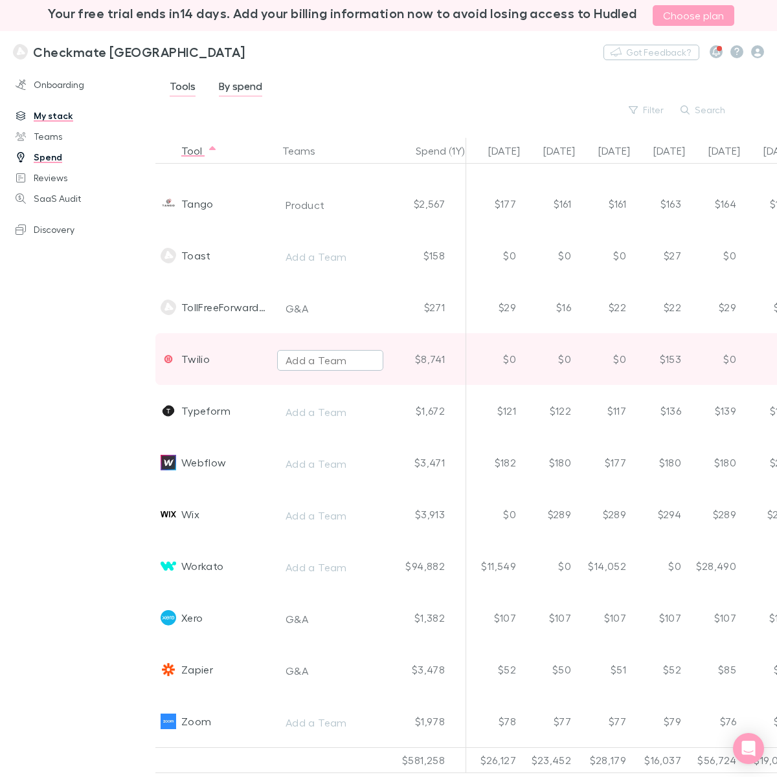
click at [307, 353] on div "Add a Team" at bounding box center [315, 361] width 61 height 16
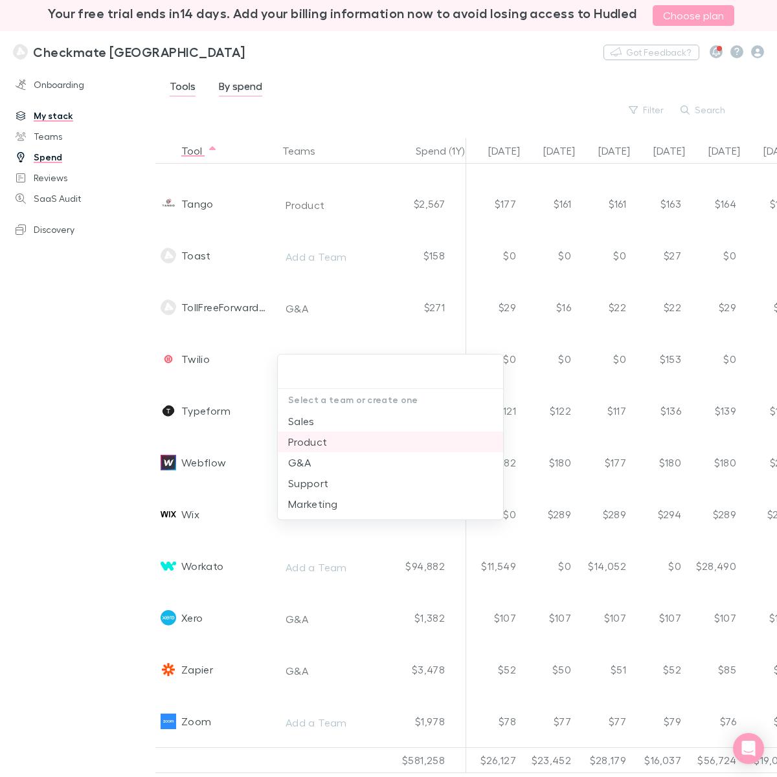
click at [311, 441] on li "Product" at bounding box center [390, 442] width 225 height 21
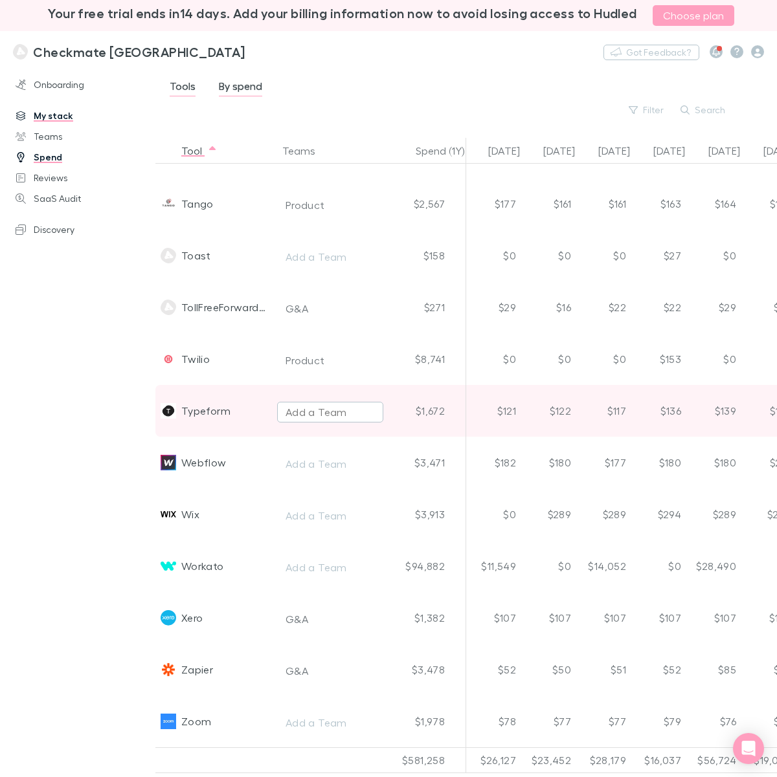
click at [293, 405] on div "Add a Team" at bounding box center [315, 413] width 61 height 16
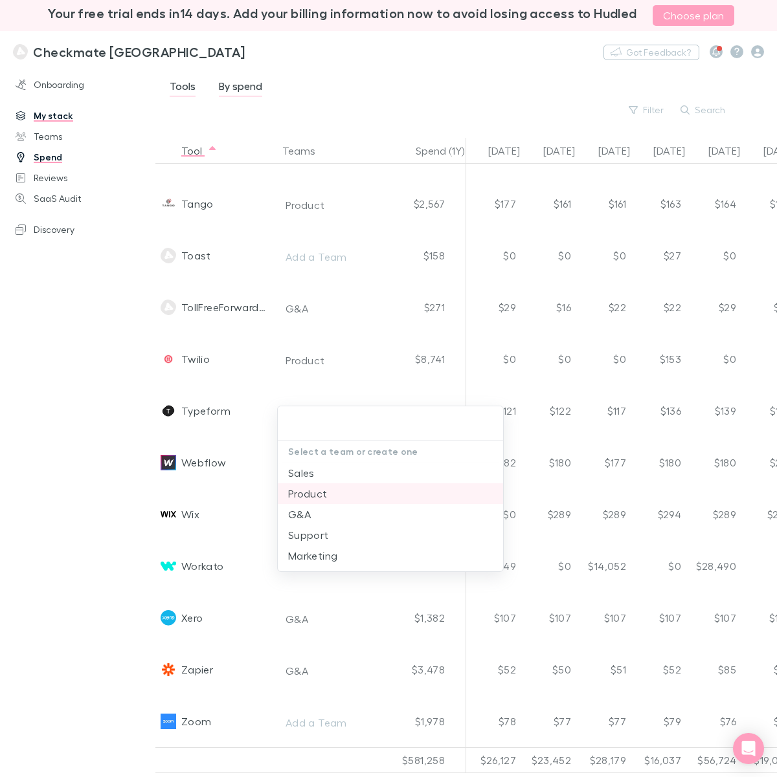
click at [304, 495] on li "Product" at bounding box center [390, 494] width 225 height 21
click at [303, 451] on p "Select a team or create one" at bounding box center [390, 452] width 225 height 22
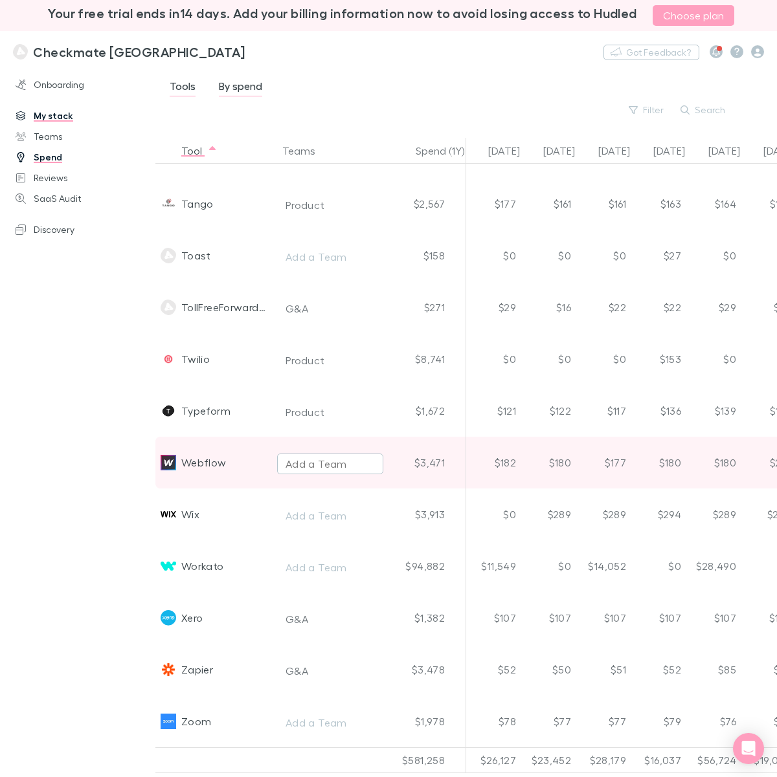
click at [312, 456] on div "Add a Team" at bounding box center [315, 464] width 61 height 16
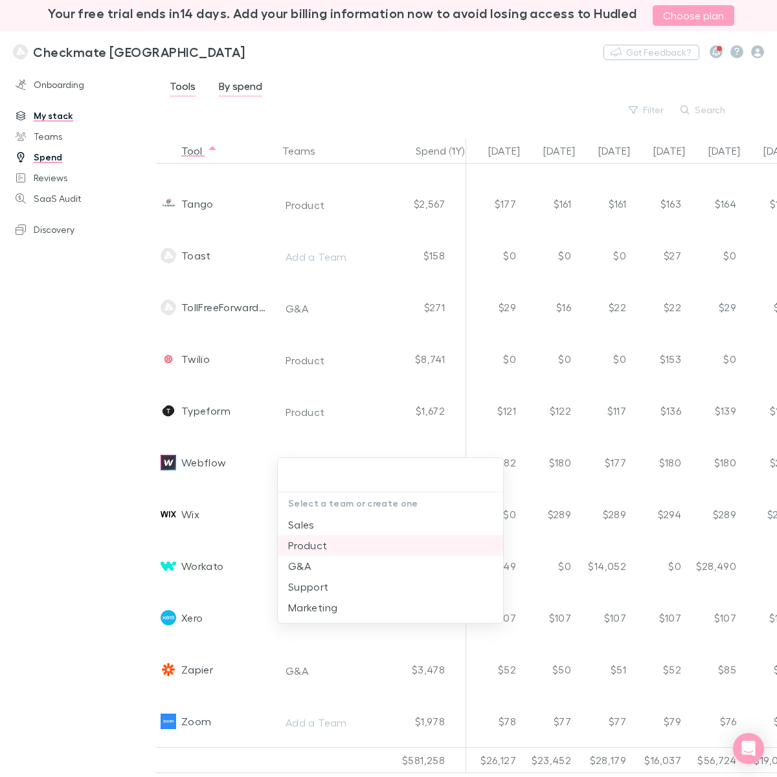
click at [299, 547] on li "Product" at bounding box center [390, 545] width 225 height 21
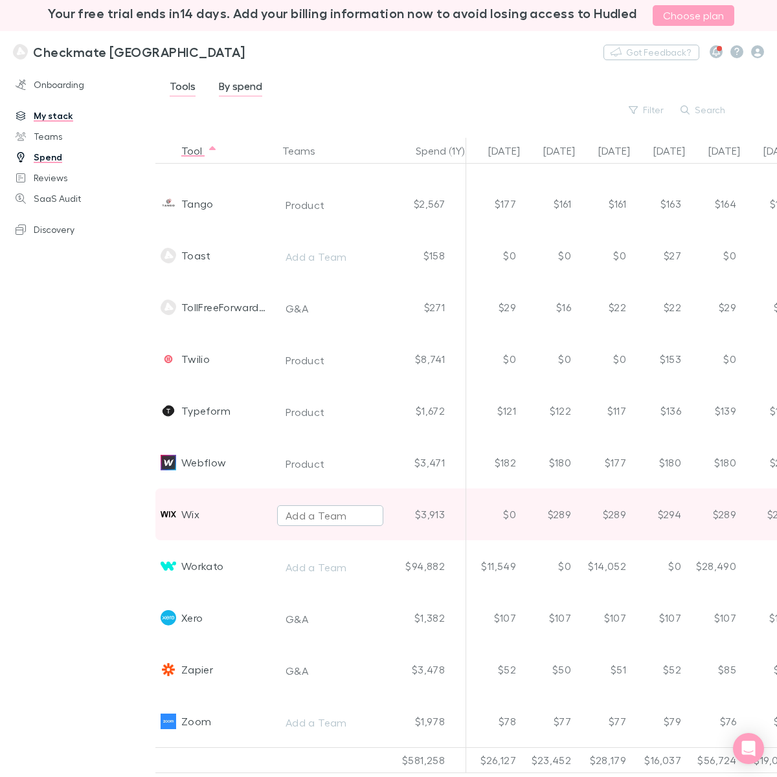
click at [306, 508] on div "Add a Team" at bounding box center [315, 516] width 61 height 16
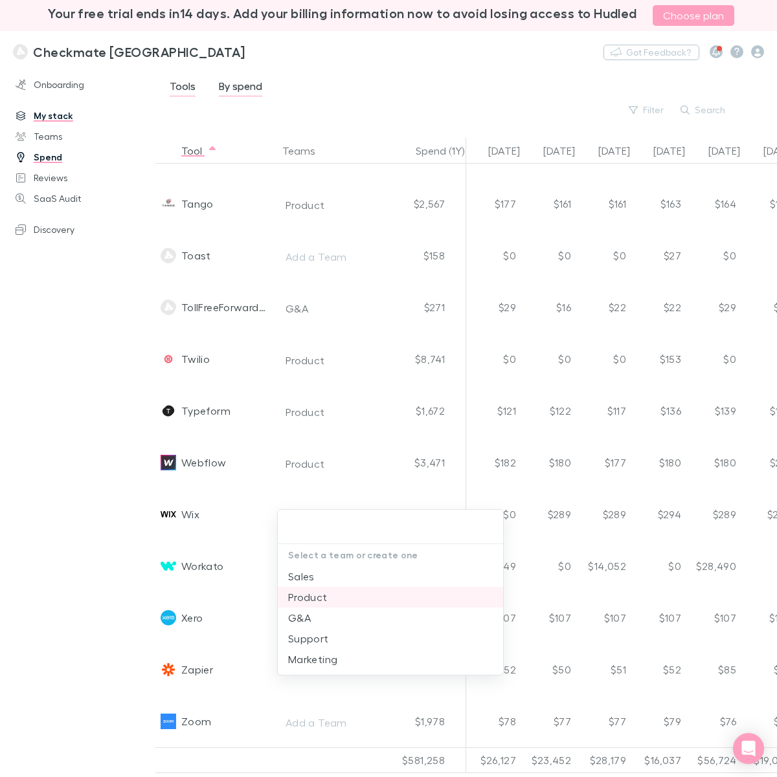
click at [314, 597] on li "Product" at bounding box center [390, 597] width 225 height 21
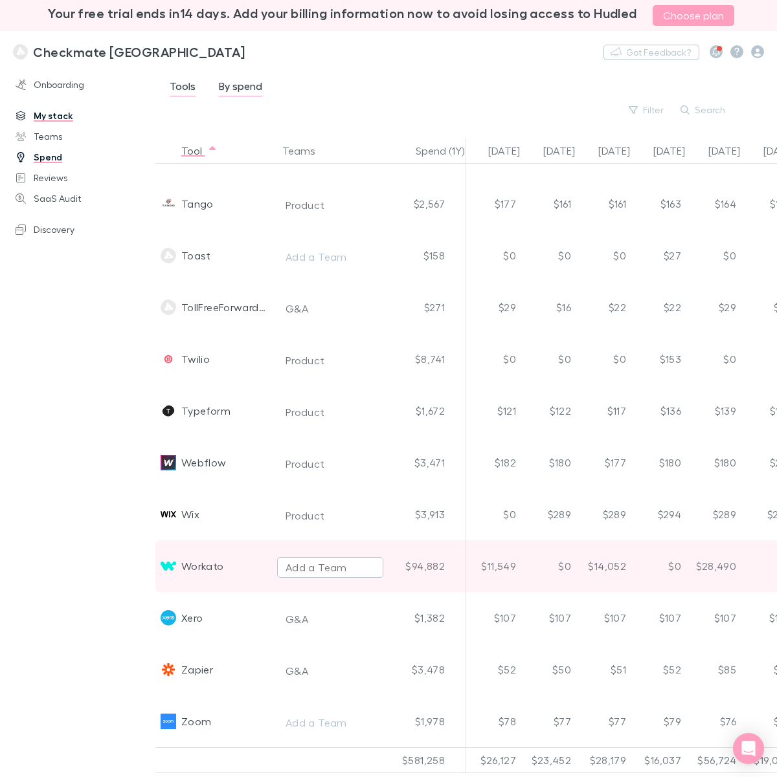
click at [301, 560] on div "Add a Team" at bounding box center [315, 568] width 61 height 16
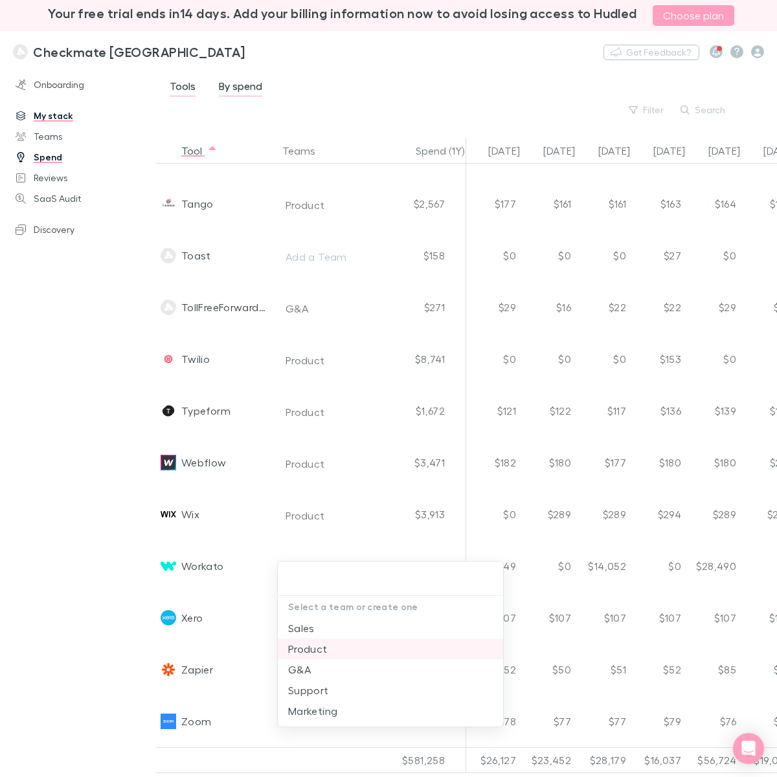
click at [314, 616] on li "Product" at bounding box center [390, 649] width 225 height 21
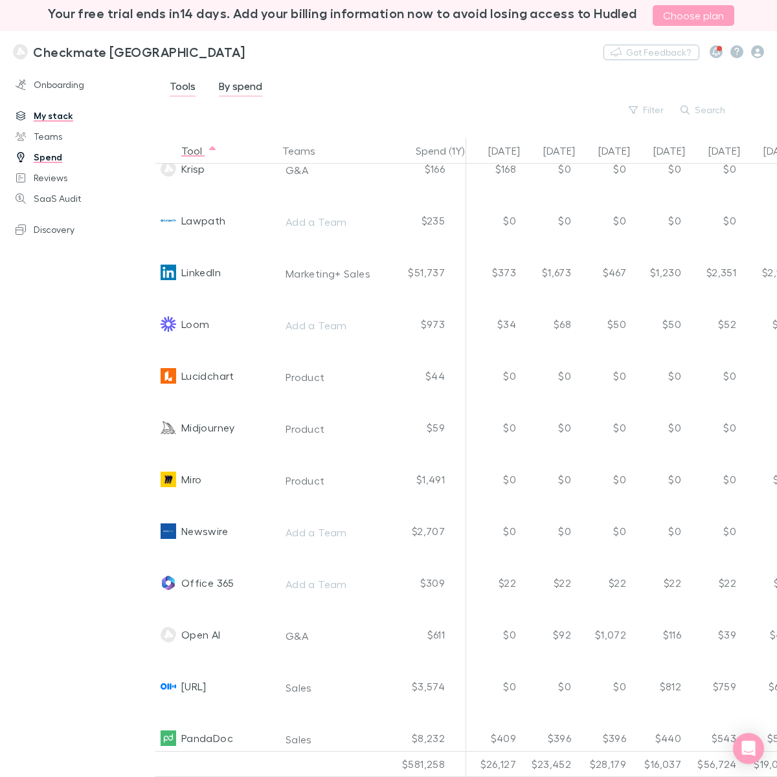
scroll to position [2247, 0]
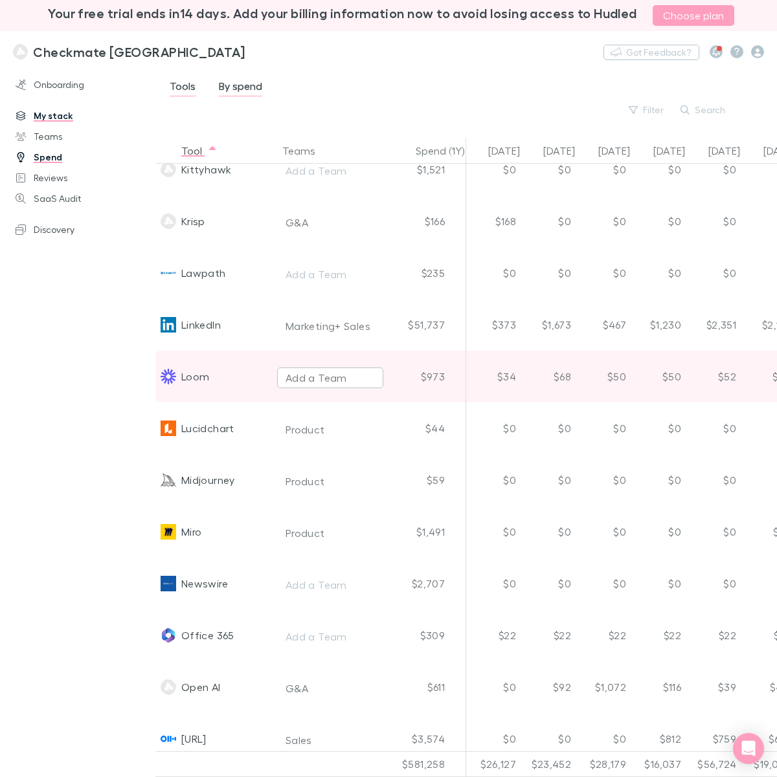
click at [293, 379] on div "Add a Team" at bounding box center [315, 378] width 61 height 16
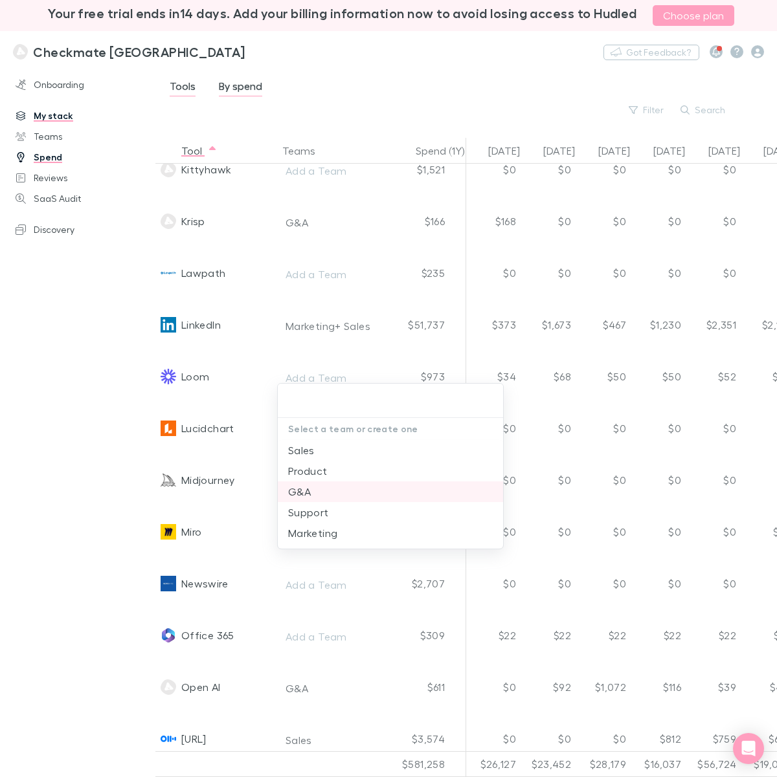
click at [298, 496] on li "G&A" at bounding box center [390, 492] width 225 height 21
click at [636, 353] on div at bounding box center [388, 388] width 777 height 777
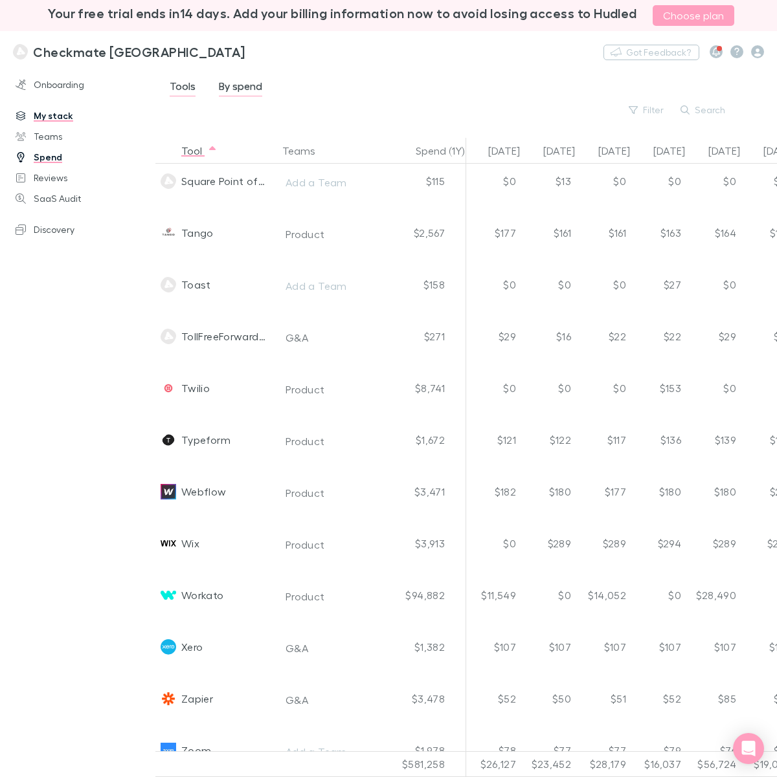
scroll to position [3622, 0]
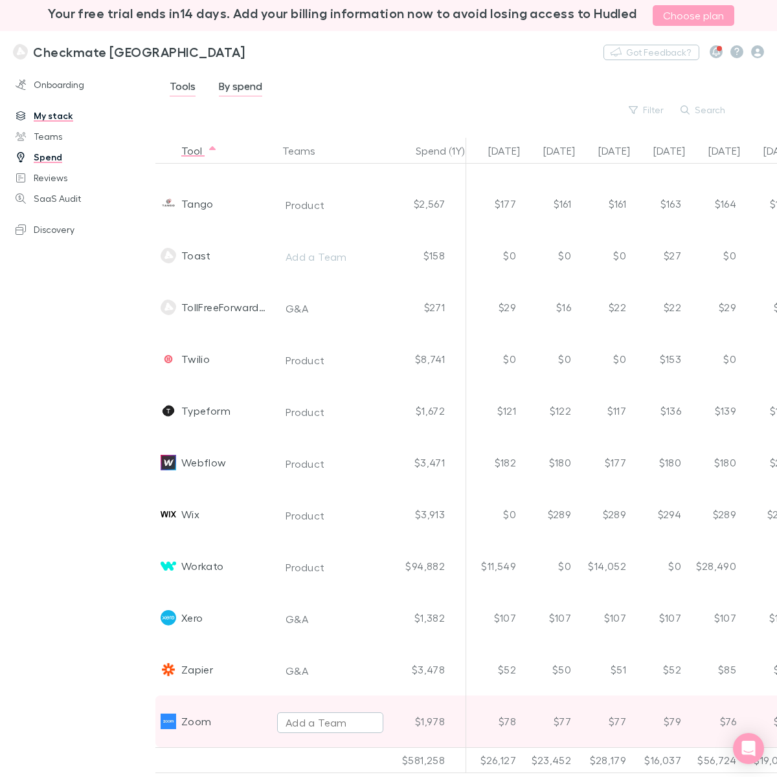
click at [316, 616] on div "Add a Team" at bounding box center [315, 723] width 61 height 16
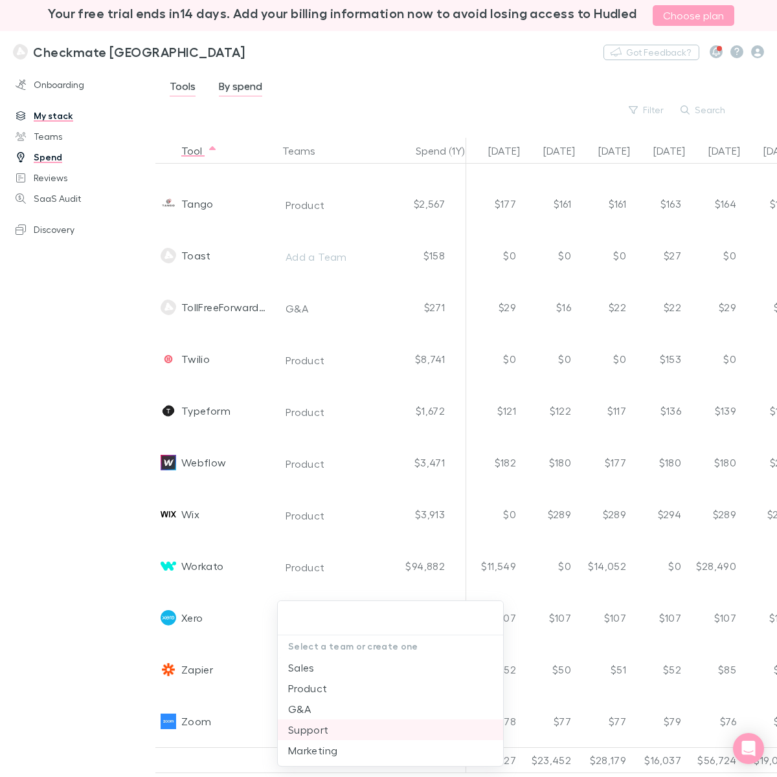
click at [308, 616] on li "Support" at bounding box center [390, 730] width 225 height 21
click at [74, 510] on div at bounding box center [388, 388] width 777 height 777
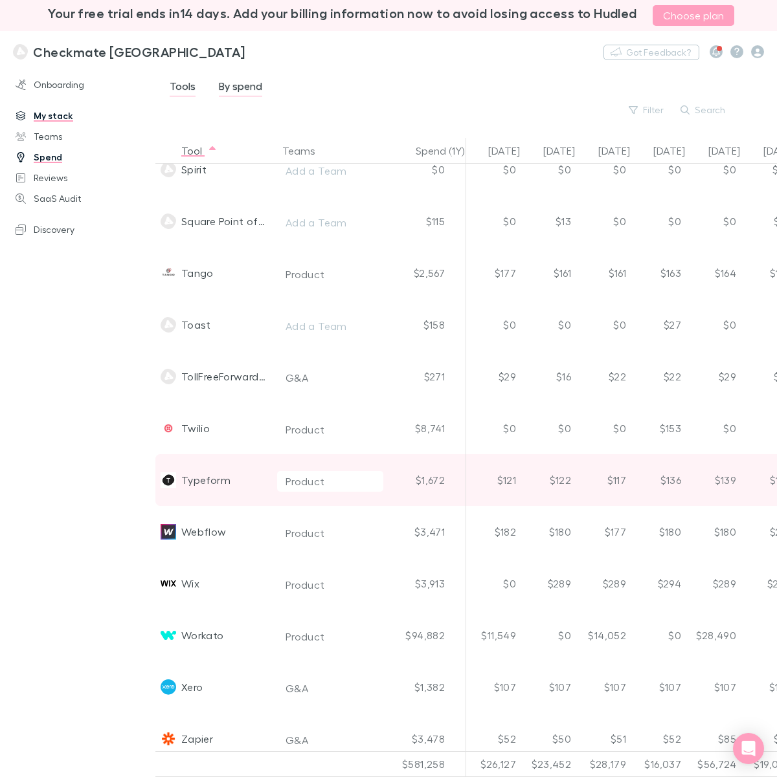
scroll to position [3218, 0]
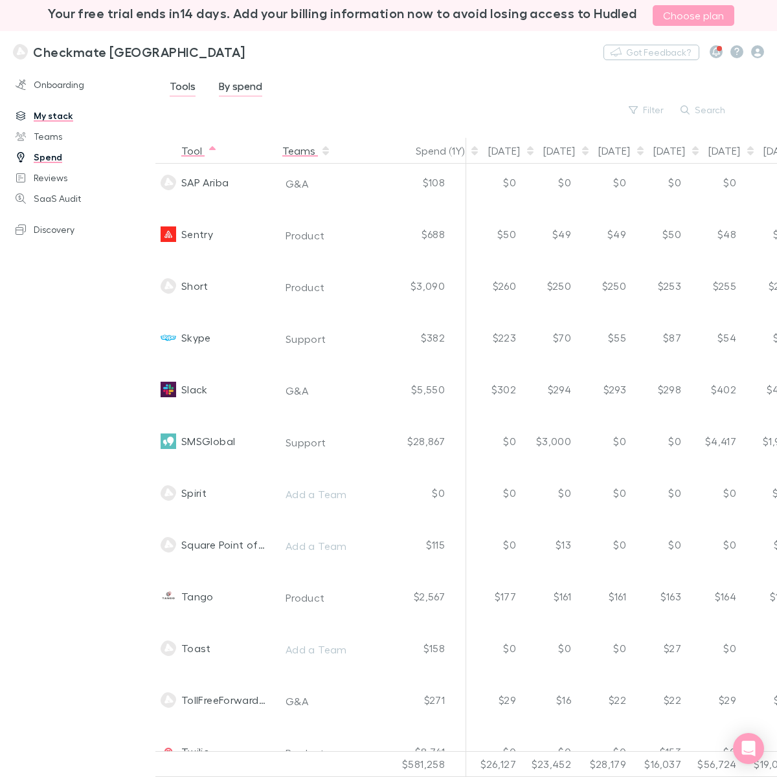
click at [296, 157] on button "Teams" at bounding box center [306, 151] width 49 height 26
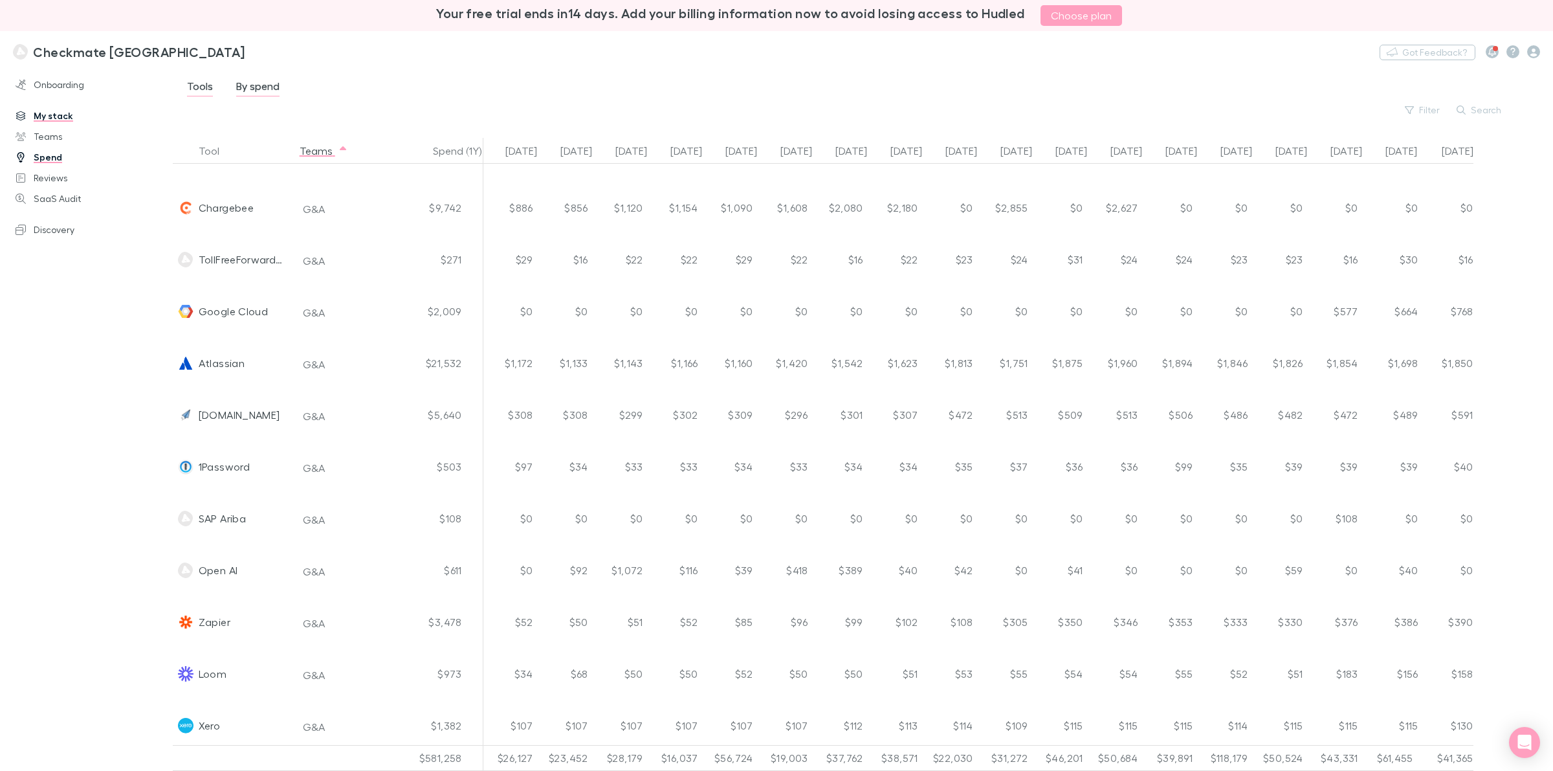
scroll to position [0, 0]
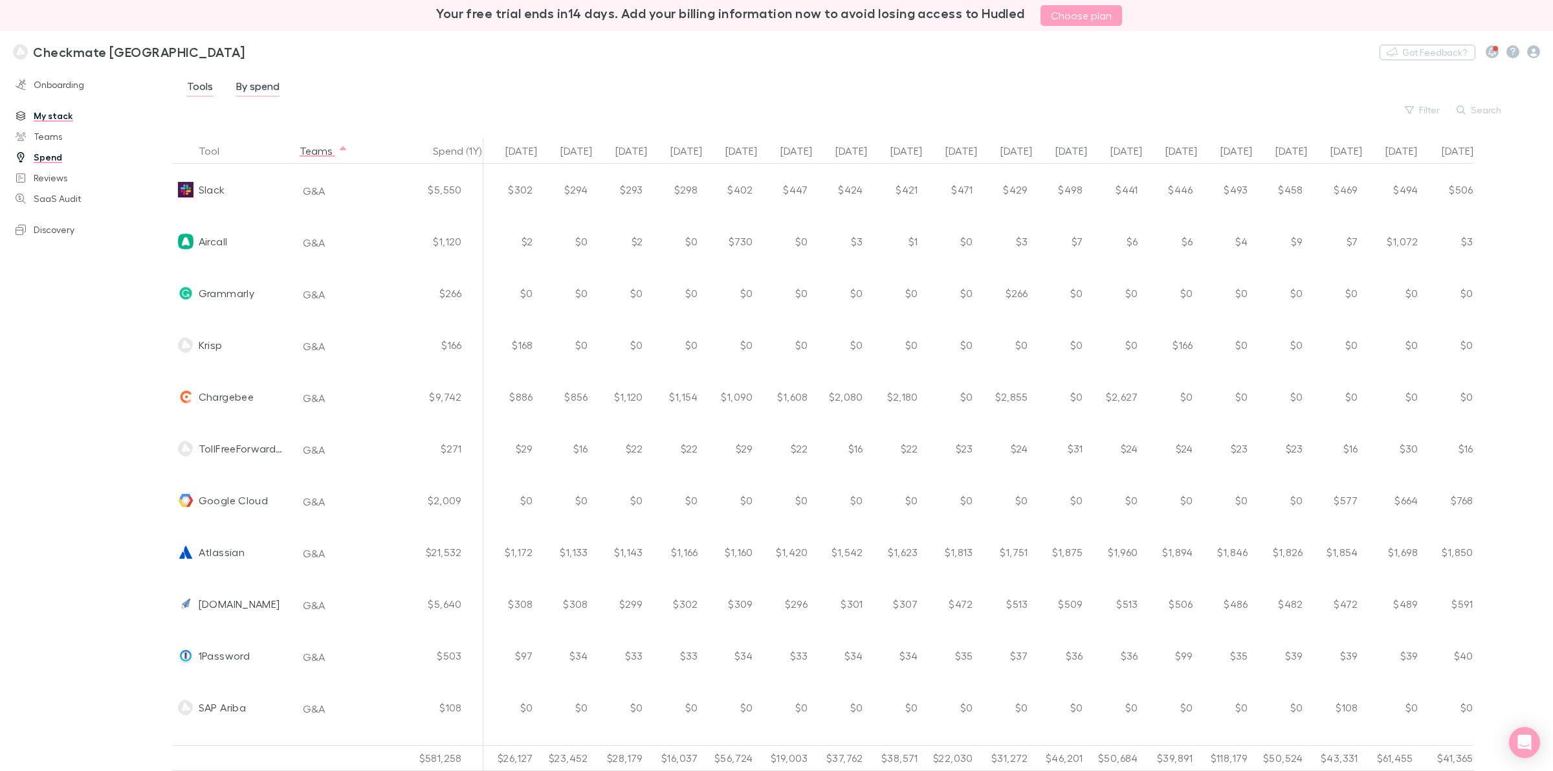
click at [209, 147] on button "Tool" at bounding box center [217, 151] width 36 height 26
click at [195, 91] on span "Tools" at bounding box center [200, 88] width 26 height 17
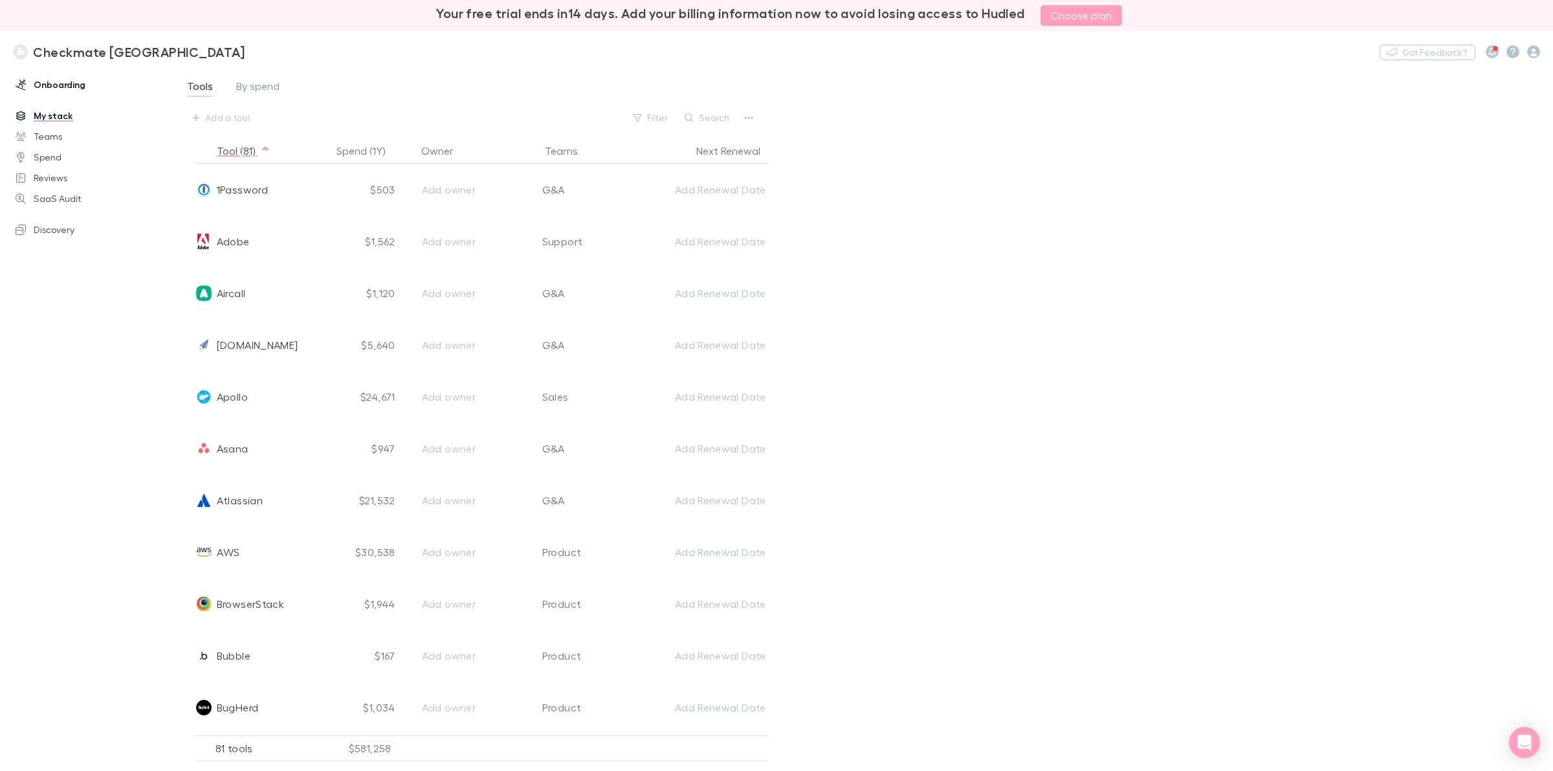
click at [53, 93] on link "Onboarding" at bounding box center [93, 84] width 180 height 21
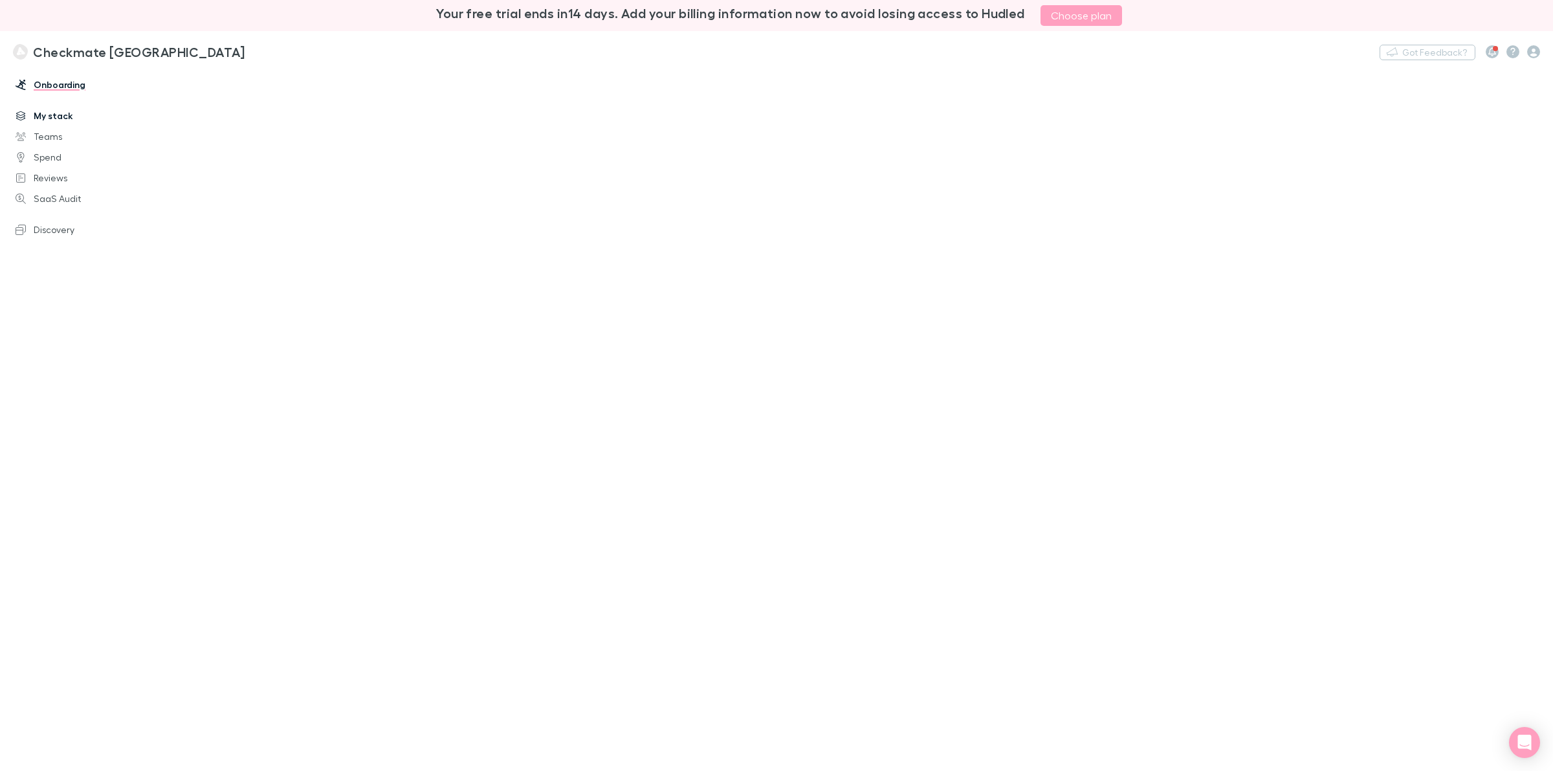
click at [43, 120] on link "My stack" at bounding box center [93, 116] width 180 height 21
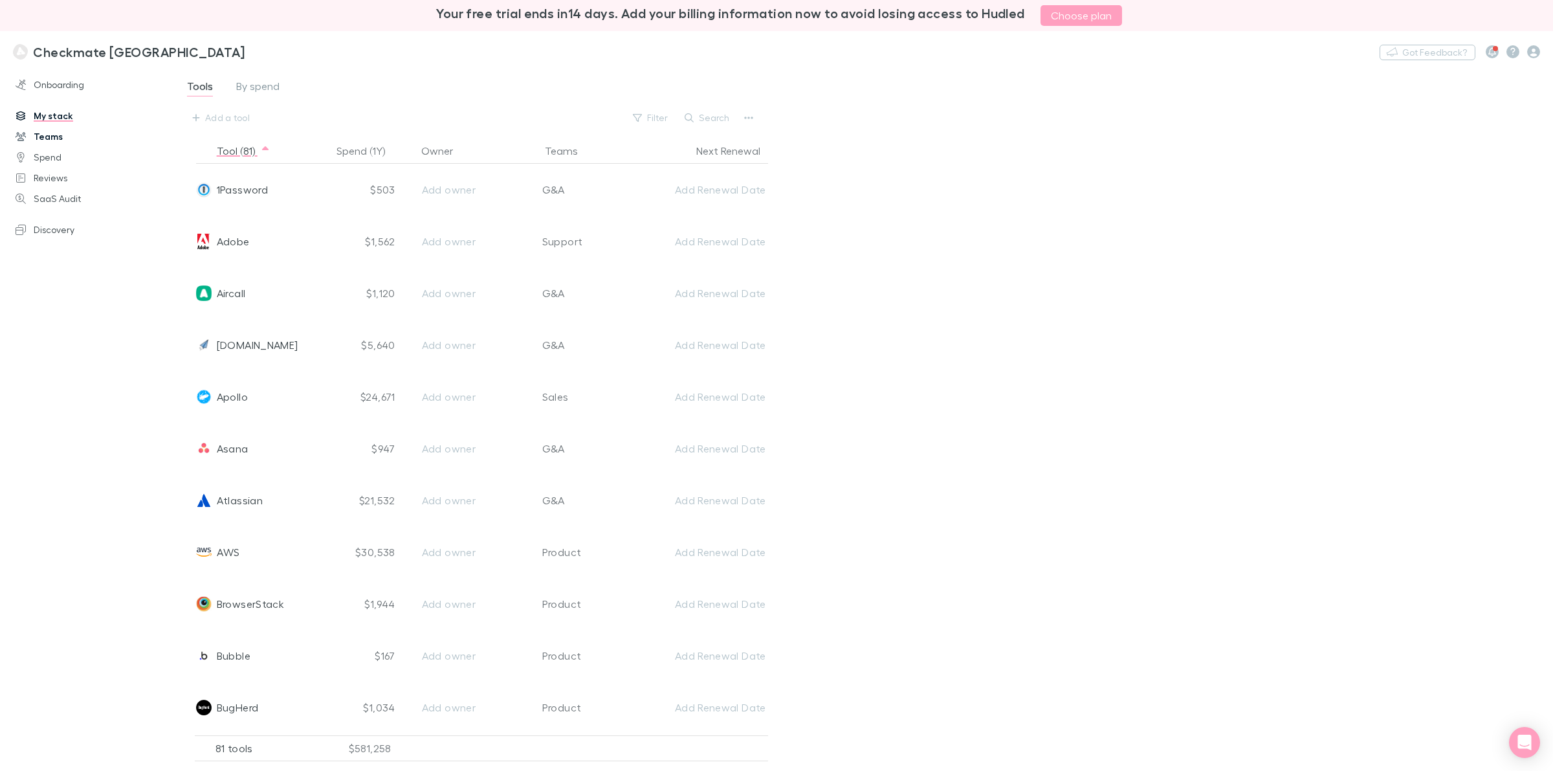
click at [52, 133] on link "Teams" at bounding box center [93, 136] width 180 height 21
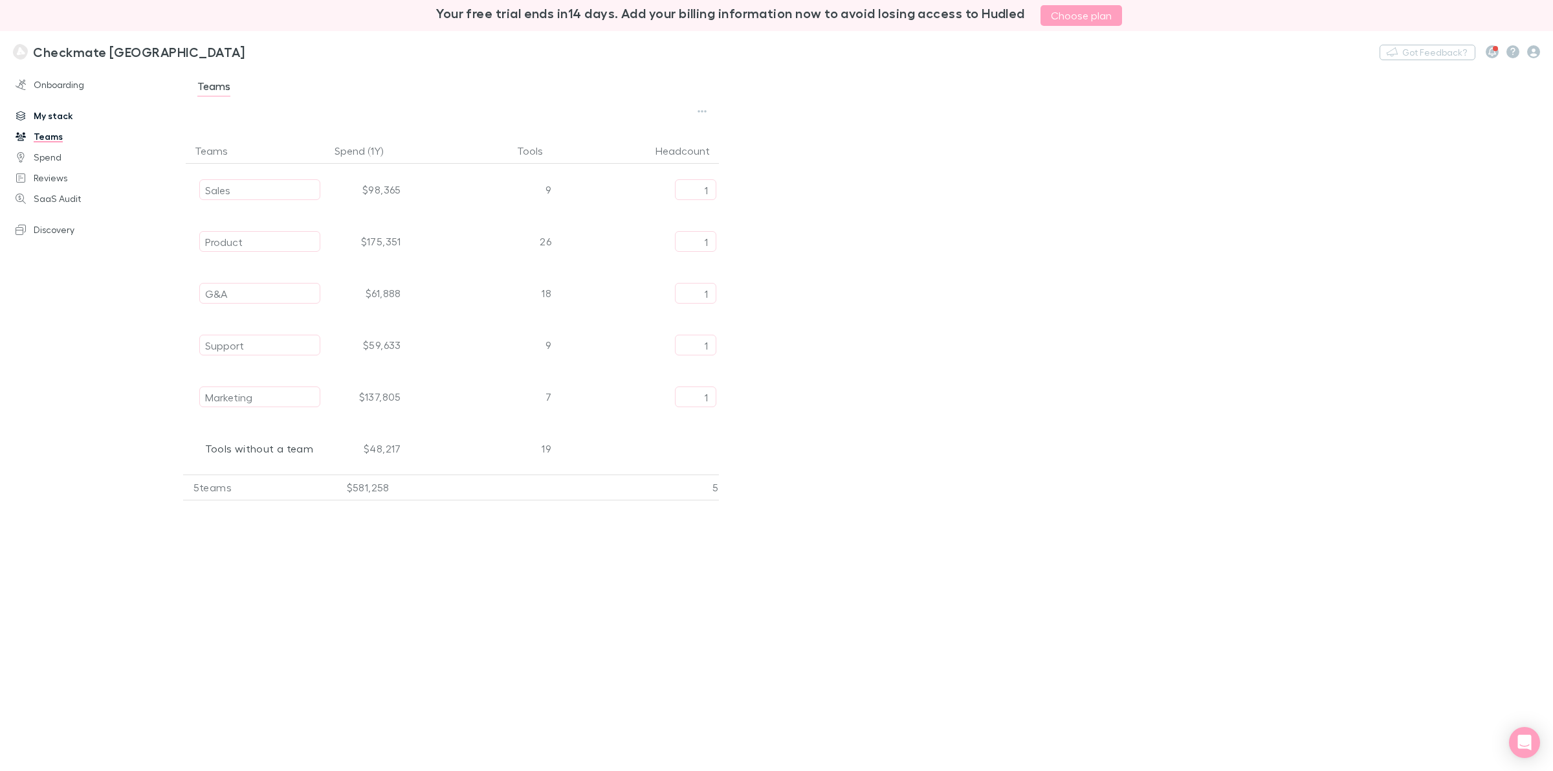
click at [52, 120] on link "My stack" at bounding box center [93, 116] width 180 height 21
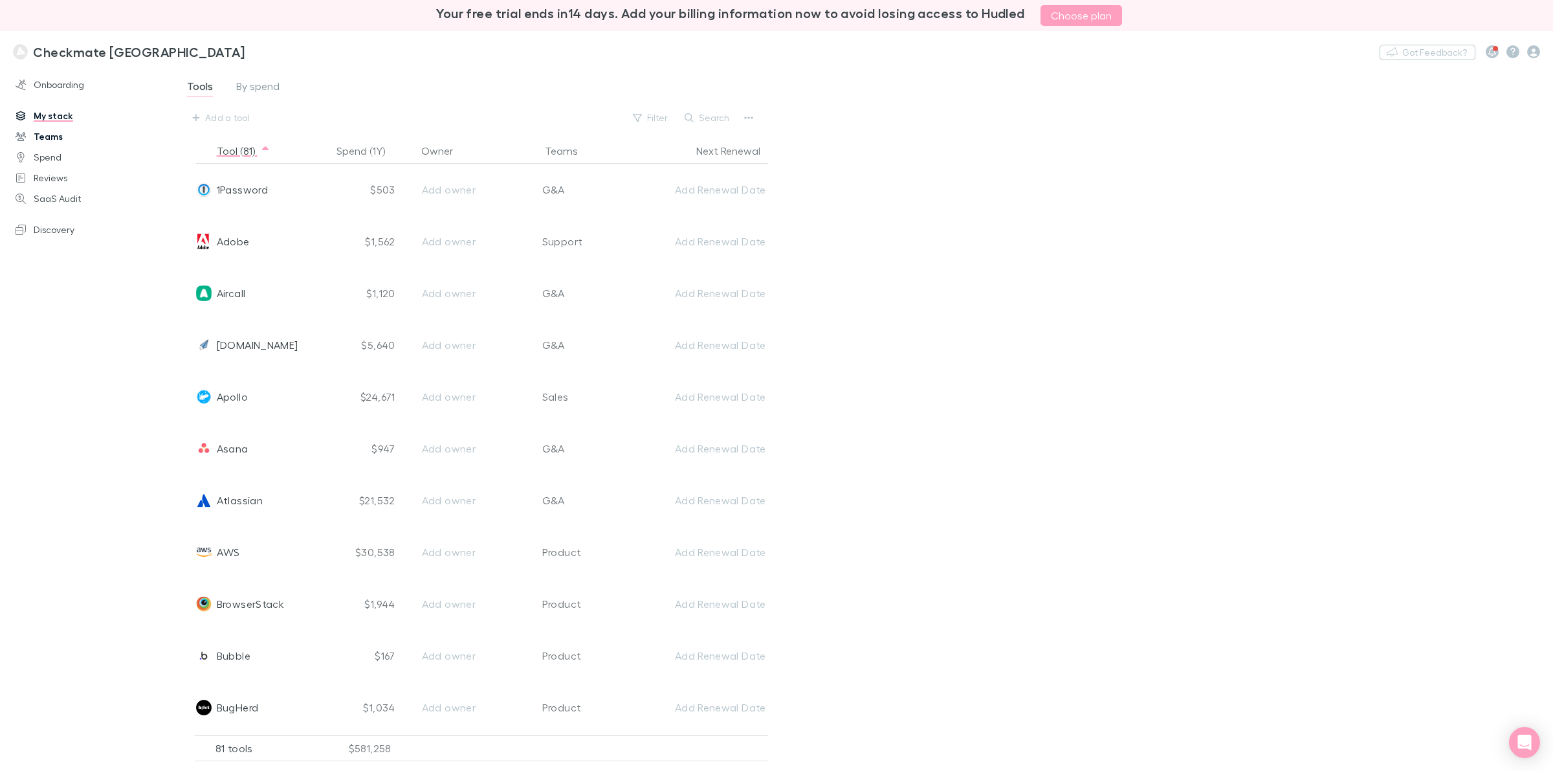
click at [47, 135] on link "Teams" at bounding box center [93, 136] width 180 height 21
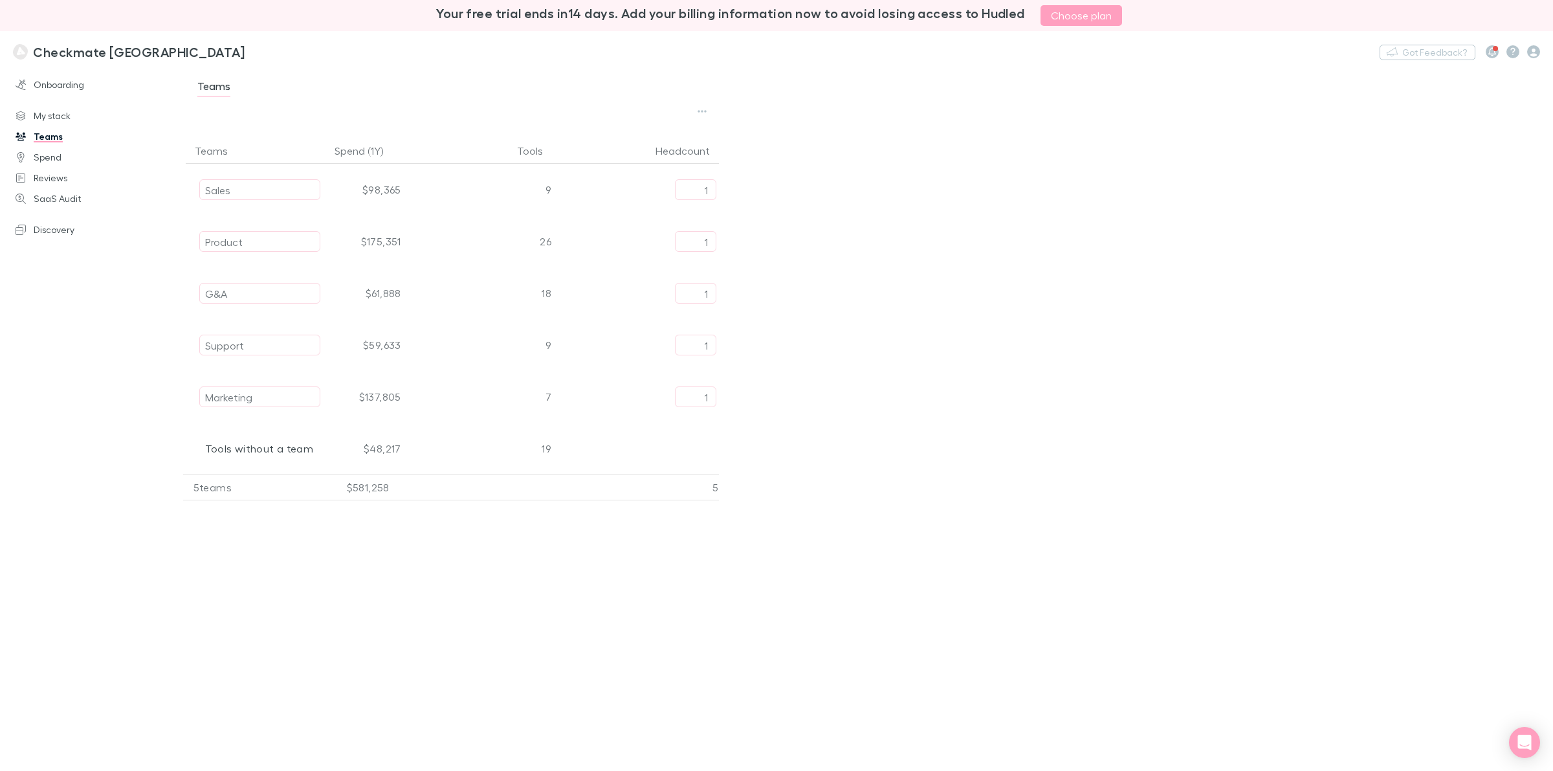
click at [1044, 221] on div "Teams Teams Spend (1Y) Tools Headcount Sales $98,365 9 1 Product $175,351 26 1 …" at bounding box center [863, 419] width 1381 height 704
click at [893, 252] on div "Teams Teams Spend (1Y) Tools Headcount Sales $98,365 9 1 Product $175,351 26 1 …" at bounding box center [863, 419] width 1381 height 704
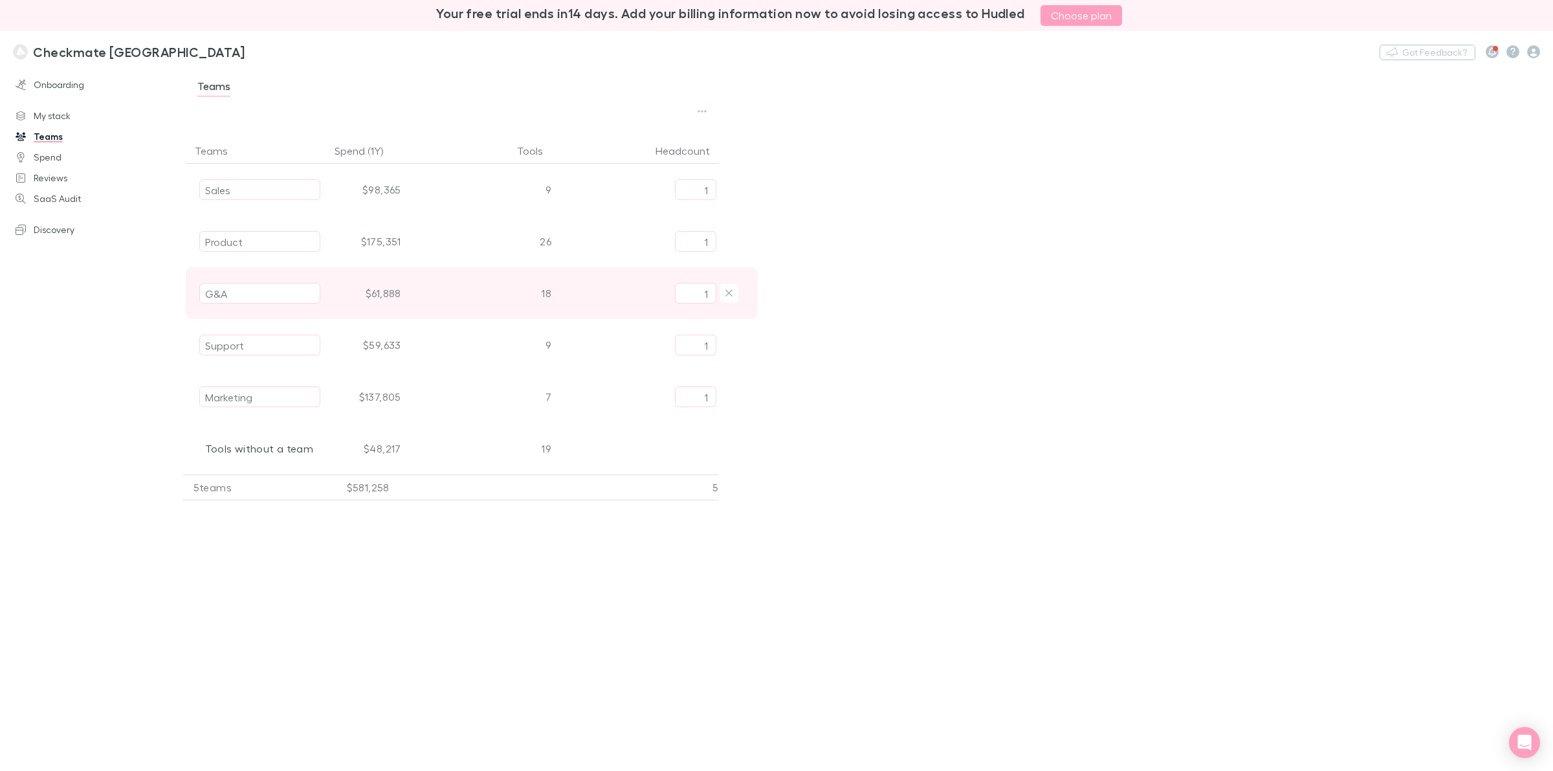
drag, startPoint x: 694, startPoint y: 290, endPoint x: 741, endPoint y: 287, distance: 47.4
click at [741, 287] on div "G&A $61,888 18 1" at bounding box center [472, 293] width 572 height 52
type input "2"
type input "1"
click at [1177, 211] on div "Teams Teams Spend (1Y) Tools Headcount Sales $98,365 9 1 Product $175,351 26 1 …" at bounding box center [863, 419] width 1381 height 704
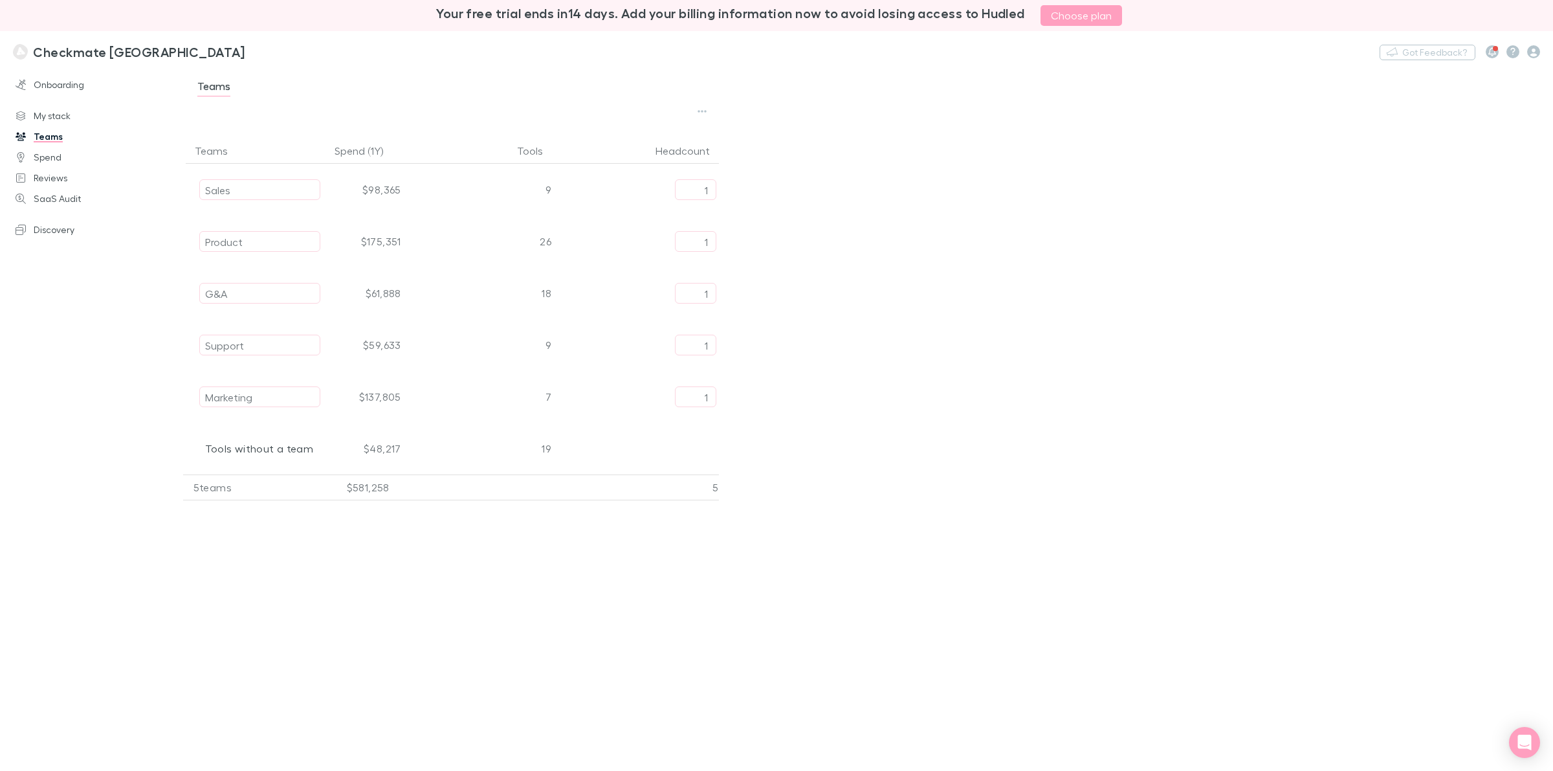
click at [1085, 454] on div "Teams Teams Spend (1Y) Tools Headcount Sales $98,365 9 1 Product $175,351 26 1 …" at bounding box center [863, 419] width 1381 height 704
click at [60, 83] on link "Onboarding" at bounding box center [93, 84] width 180 height 21
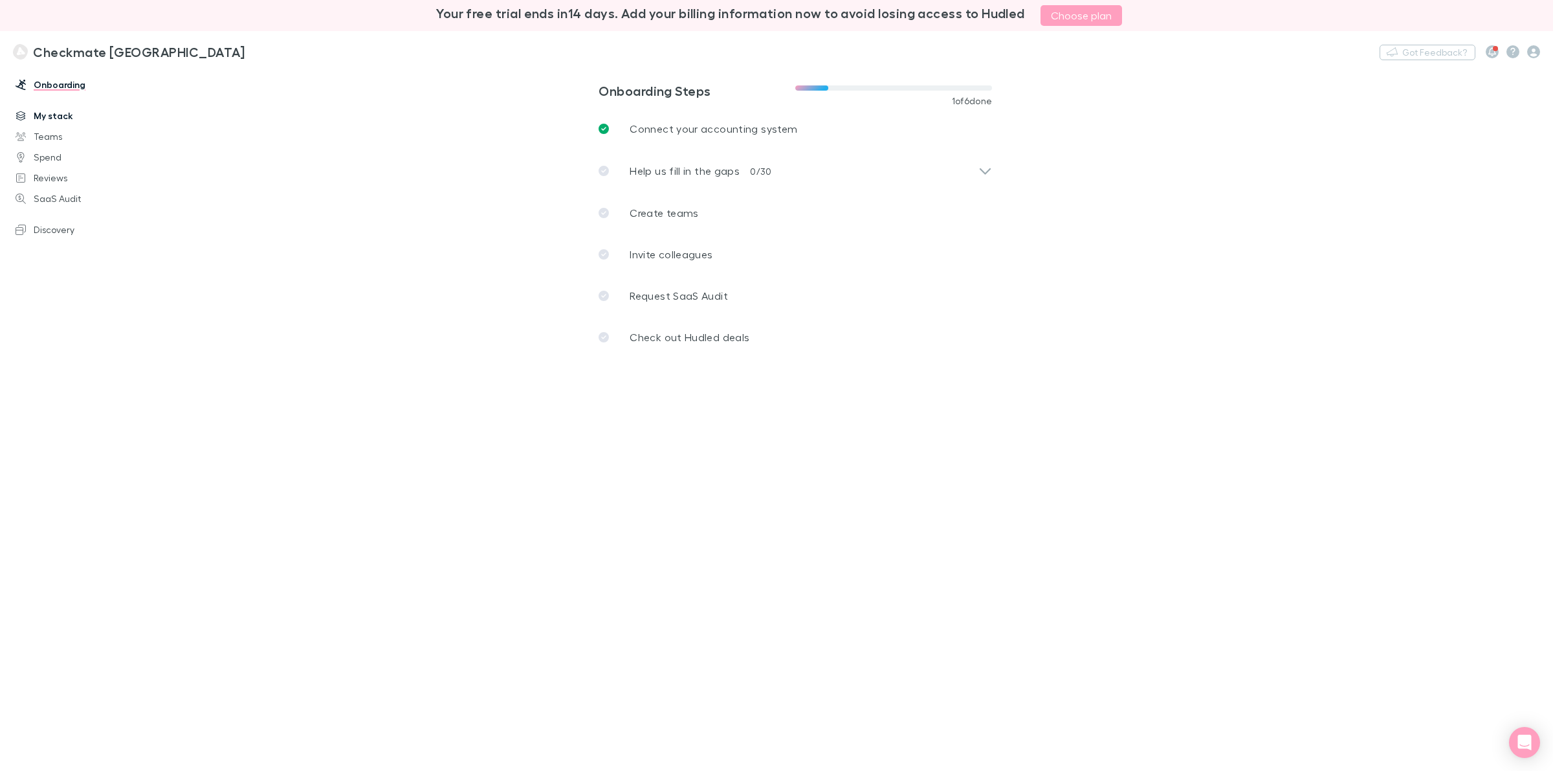
click at [47, 112] on link "My stack" at bounding box center [93, 116] width 180 height 21
click at [46, 85] on link "Onboarding" at bounding box center [93, 84] width 180 height 21
click at [50, 118] on link "My stack" at bounding box center [93, 116] width 180 height 21
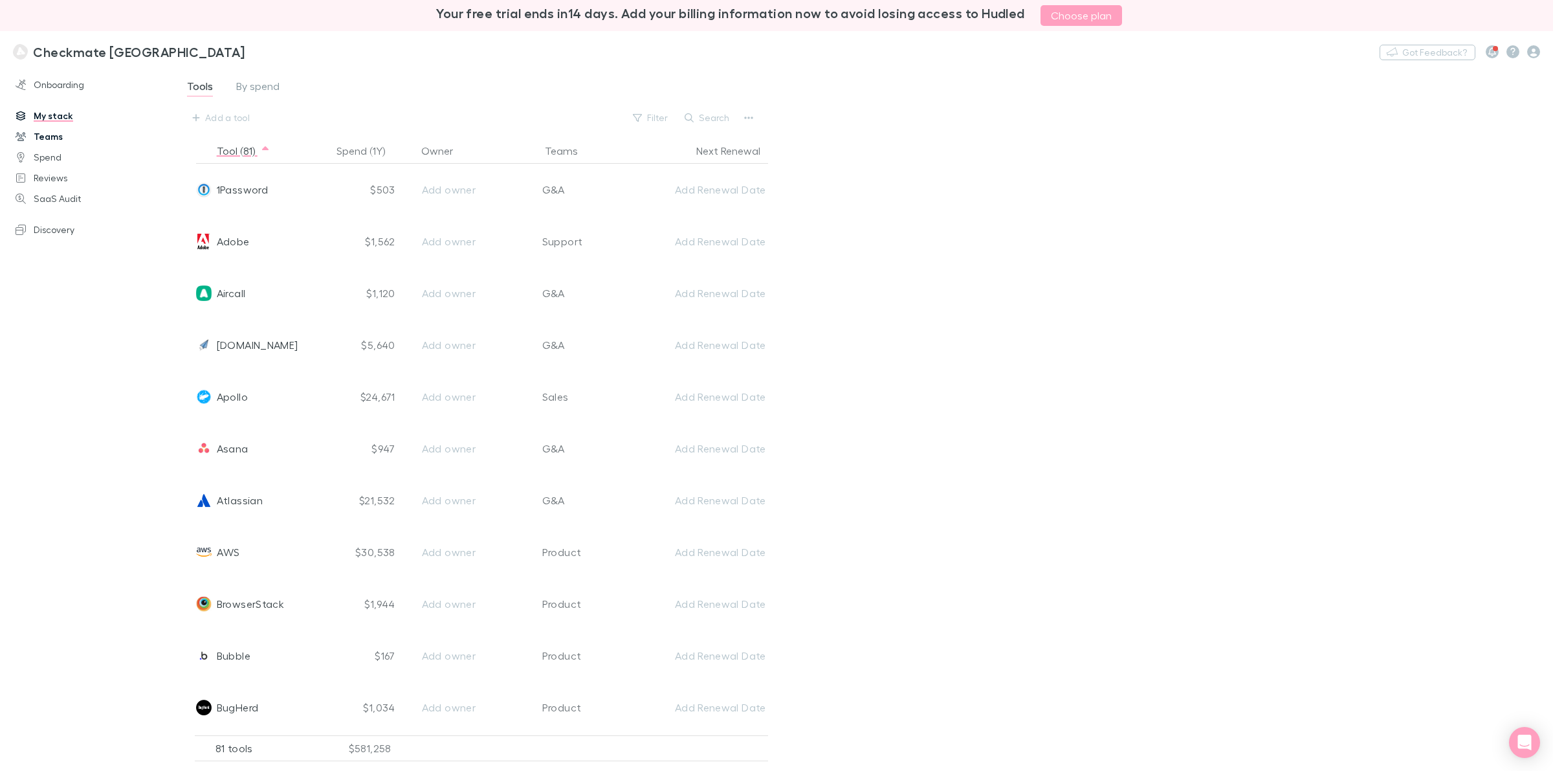
click at [39, 135] on link "Teams" at bounding box center [93, 136] width 180 height 21
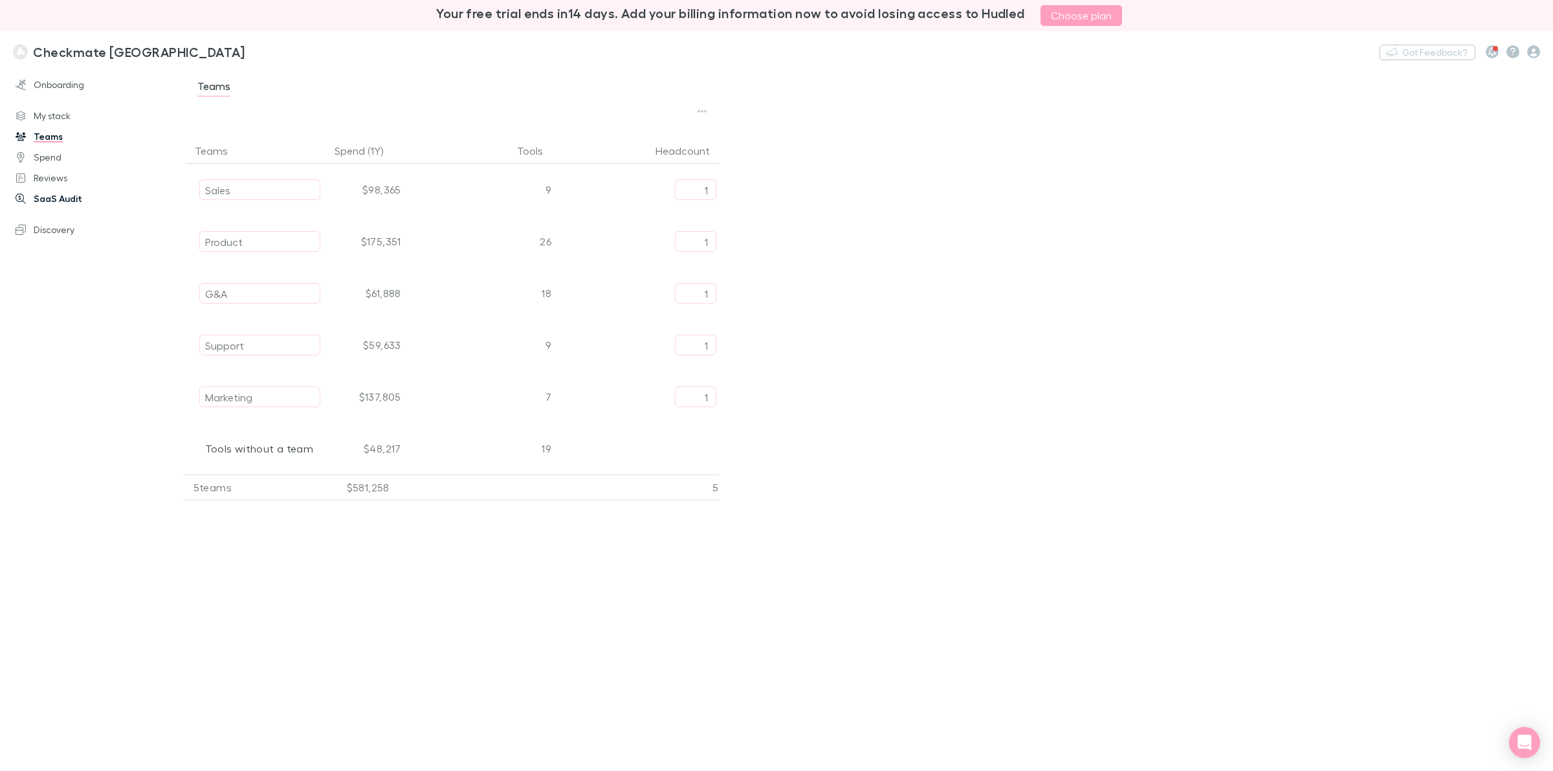
click at [63, 197] on link "SaaS Audit" at bounding box center [93, 198] width 180 height 21
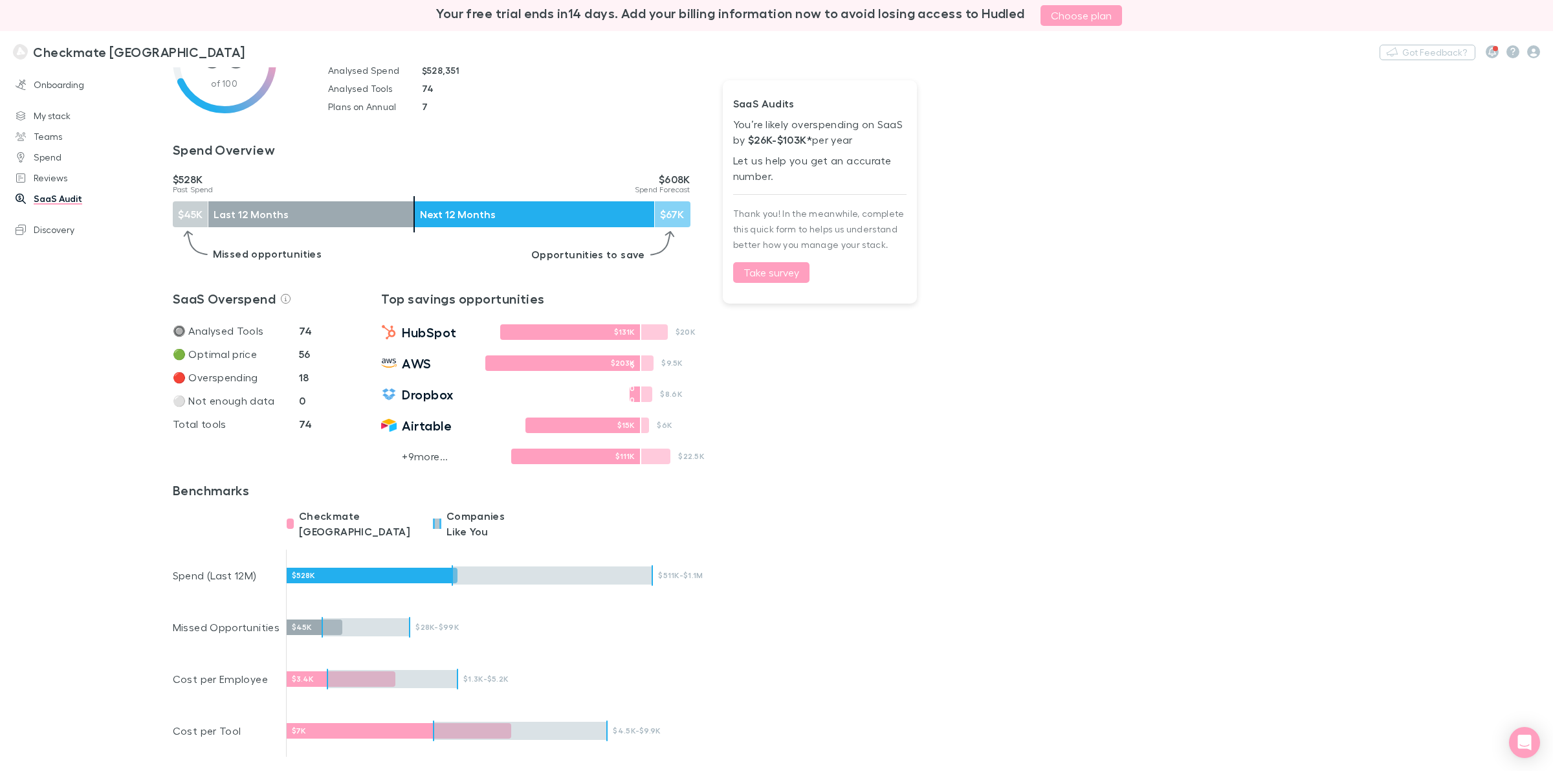
scroll to position [243, 0]
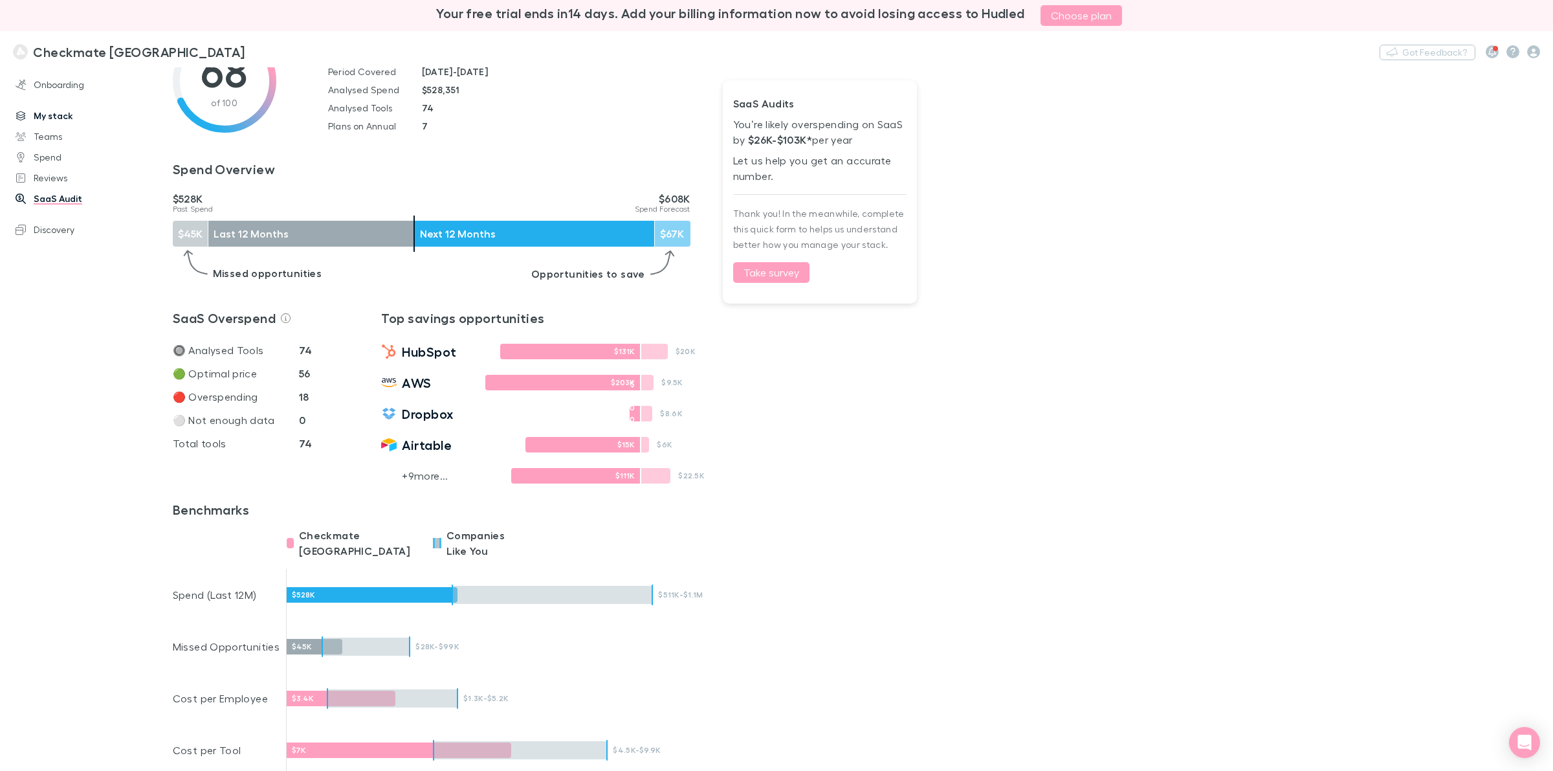
click at [44, 114] on link "My stack" at bounding box center [93, 116] width 180 height 21
click at [52, 115] on link "My stack" at bounding box center [93, 116] width 180 height 21
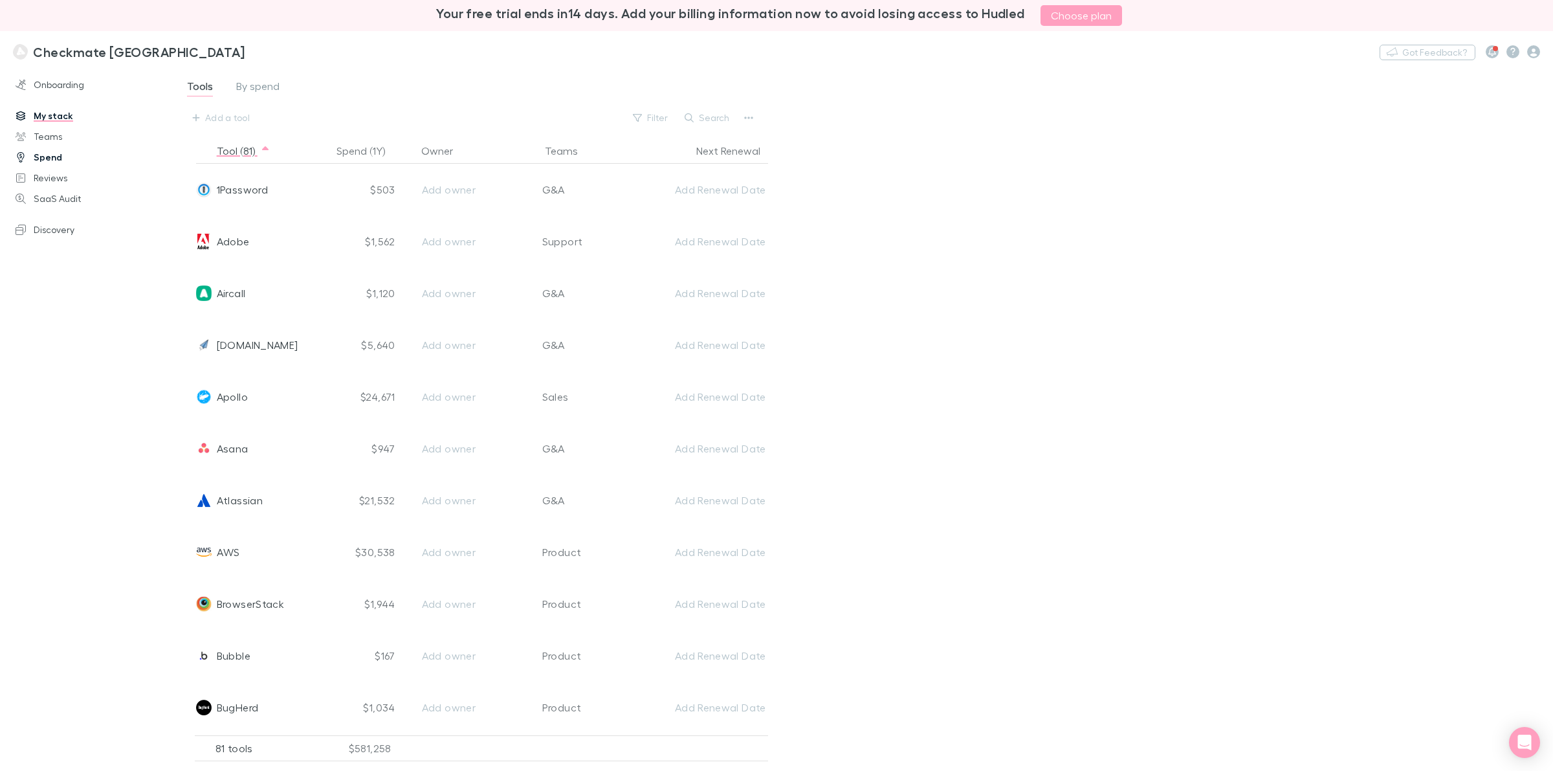
click at [40, 155] on link "Spend" at bounding box center [93, 157] width 180 height 21
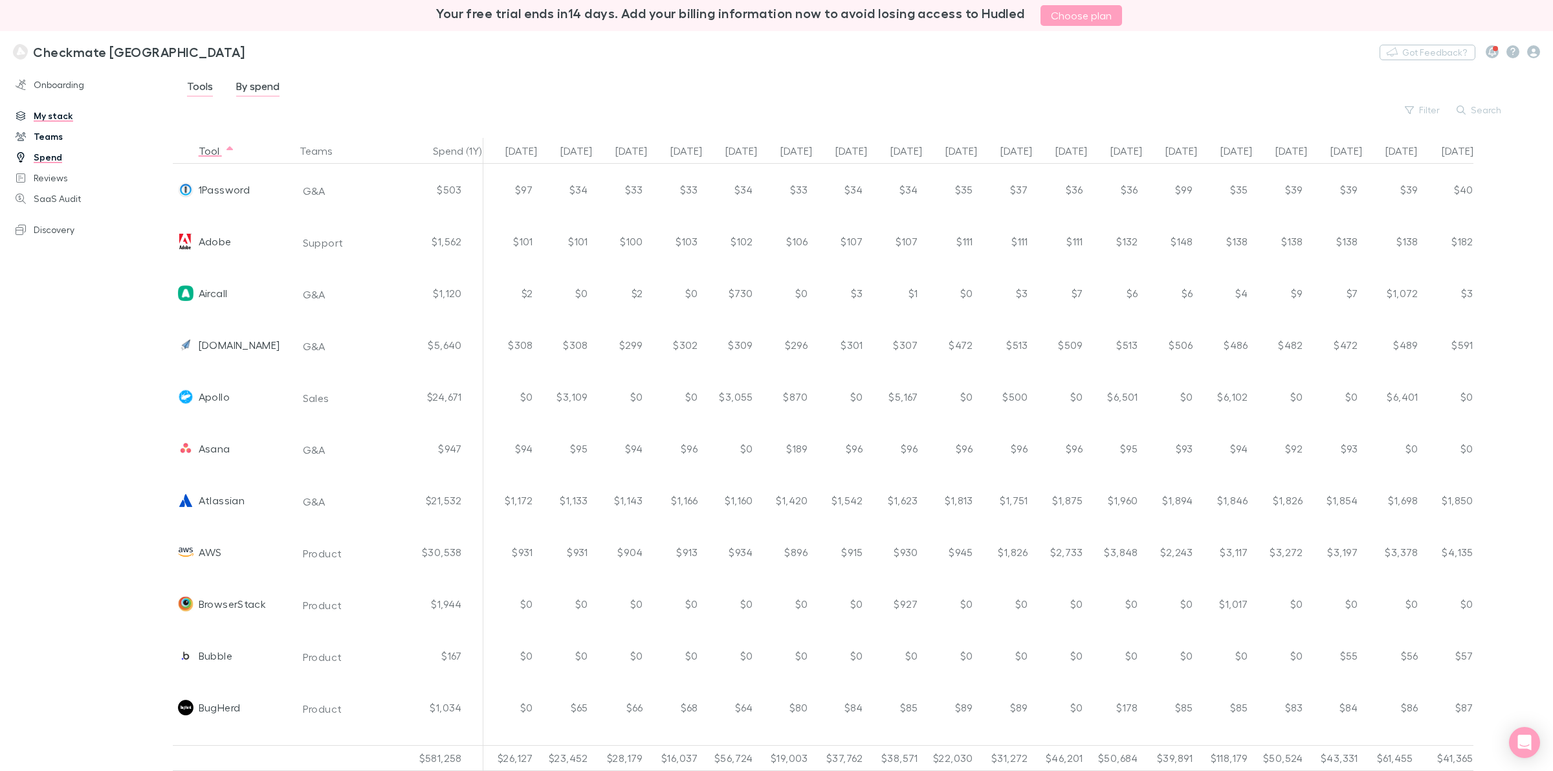
click at [40, 131] on link "Teams" at bounding box center [93, 136] width 180 height 21
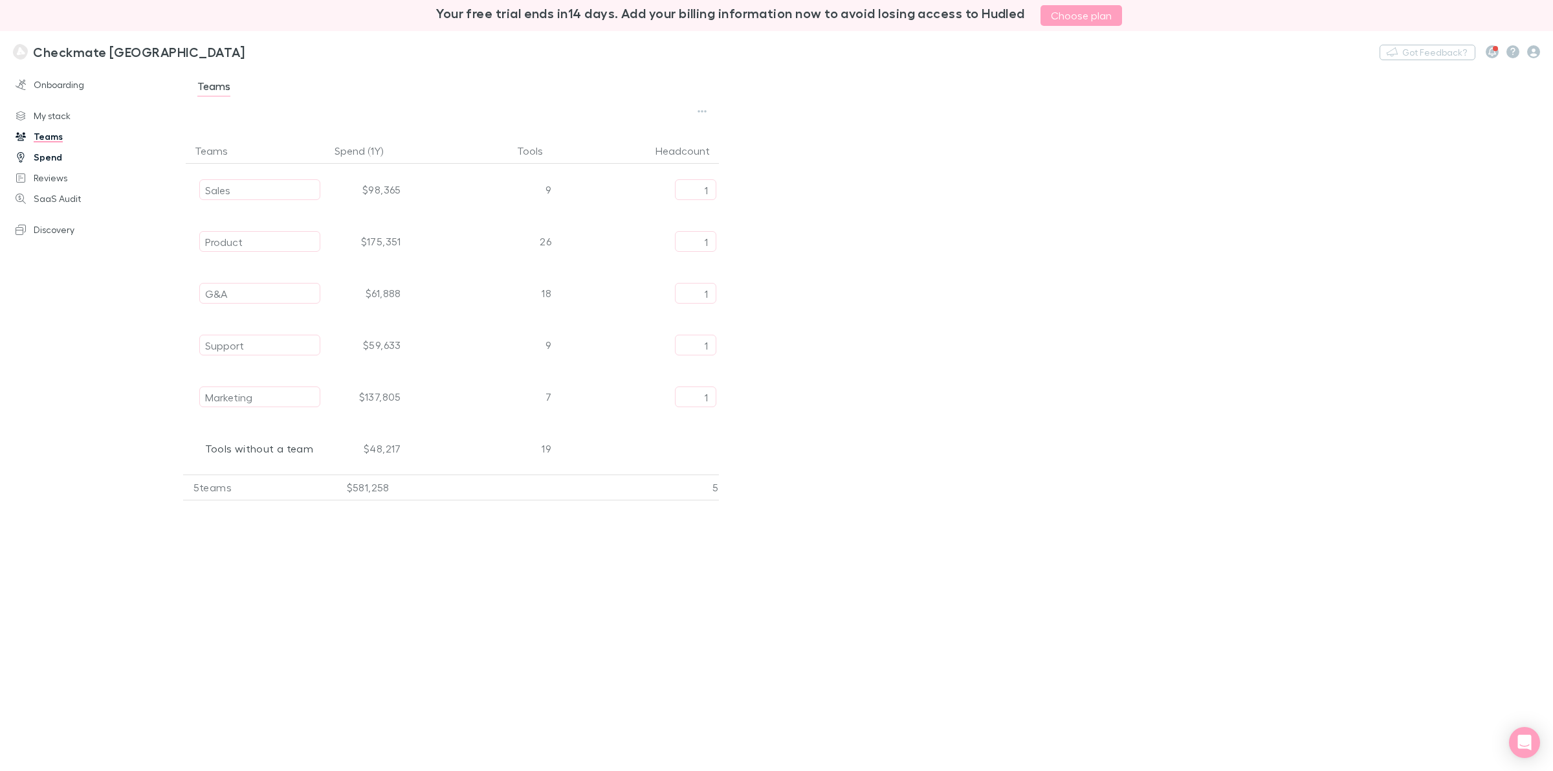
click at [45, 157] on link "Spend" at bounding box center [93, 157] width 180 height 21
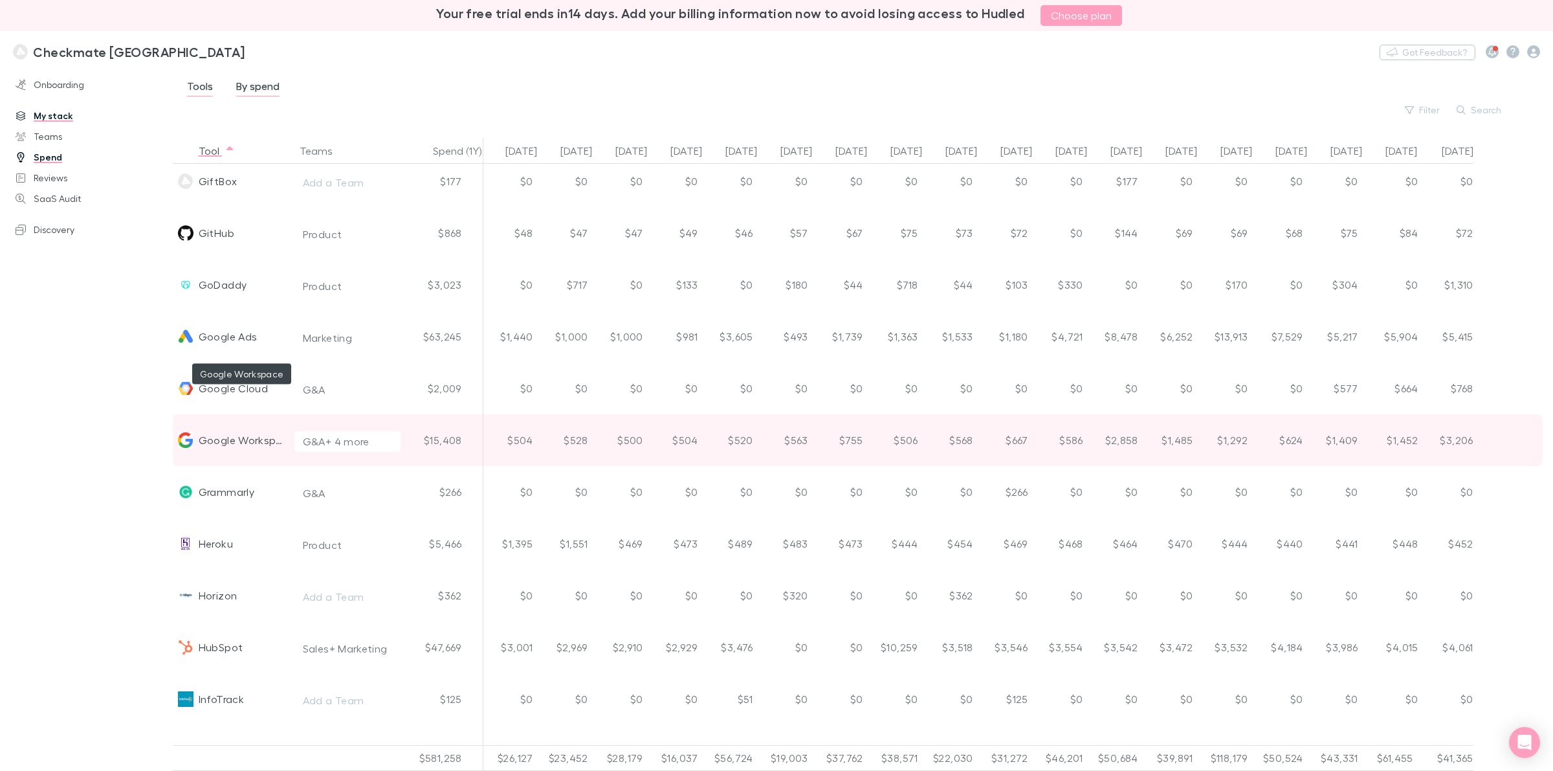
scroll to position [1618, 0]
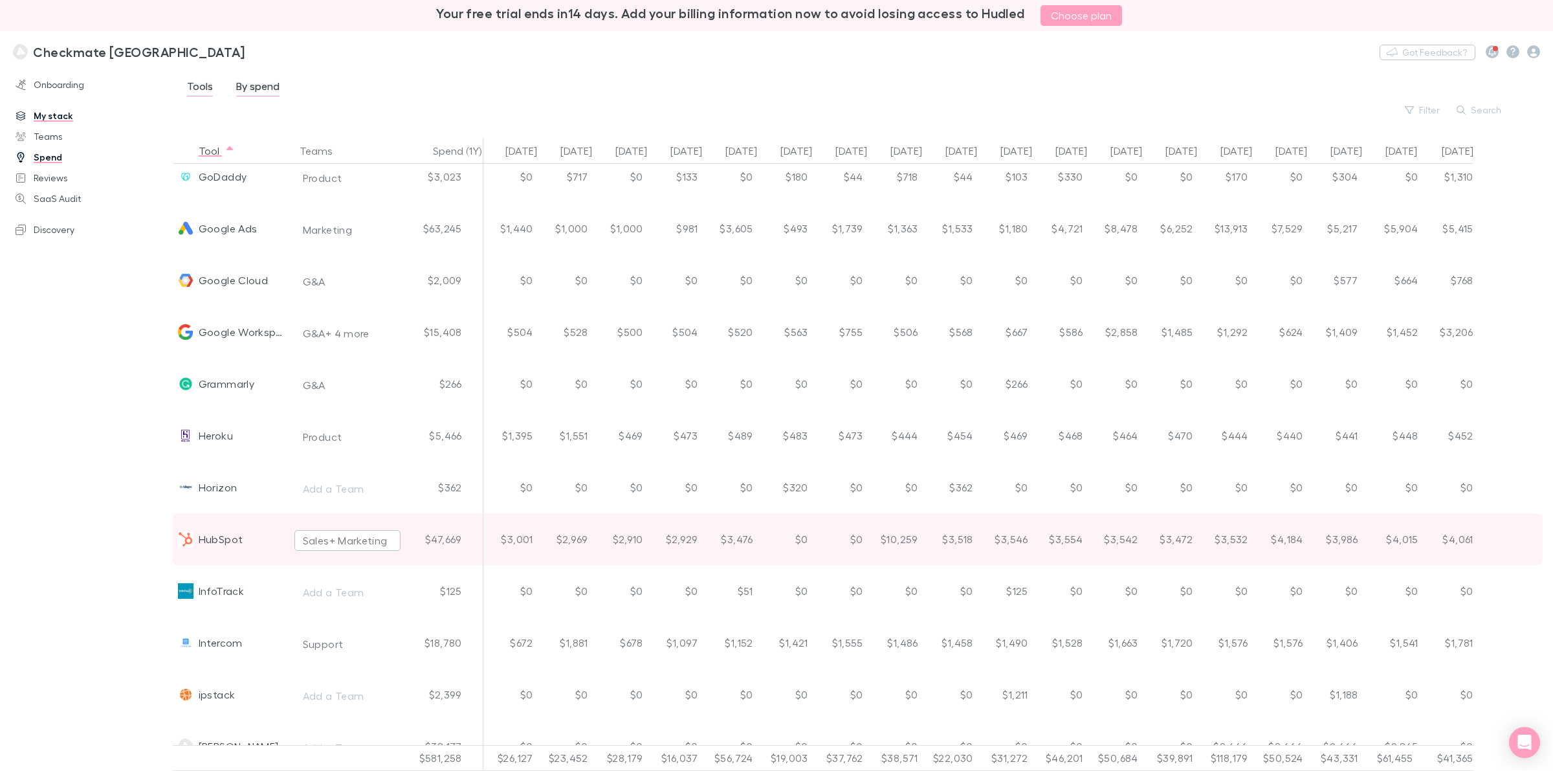
click at [357, 540] on div "Sales + Marketing" at bounding box center [345, 541] width 85 height 16
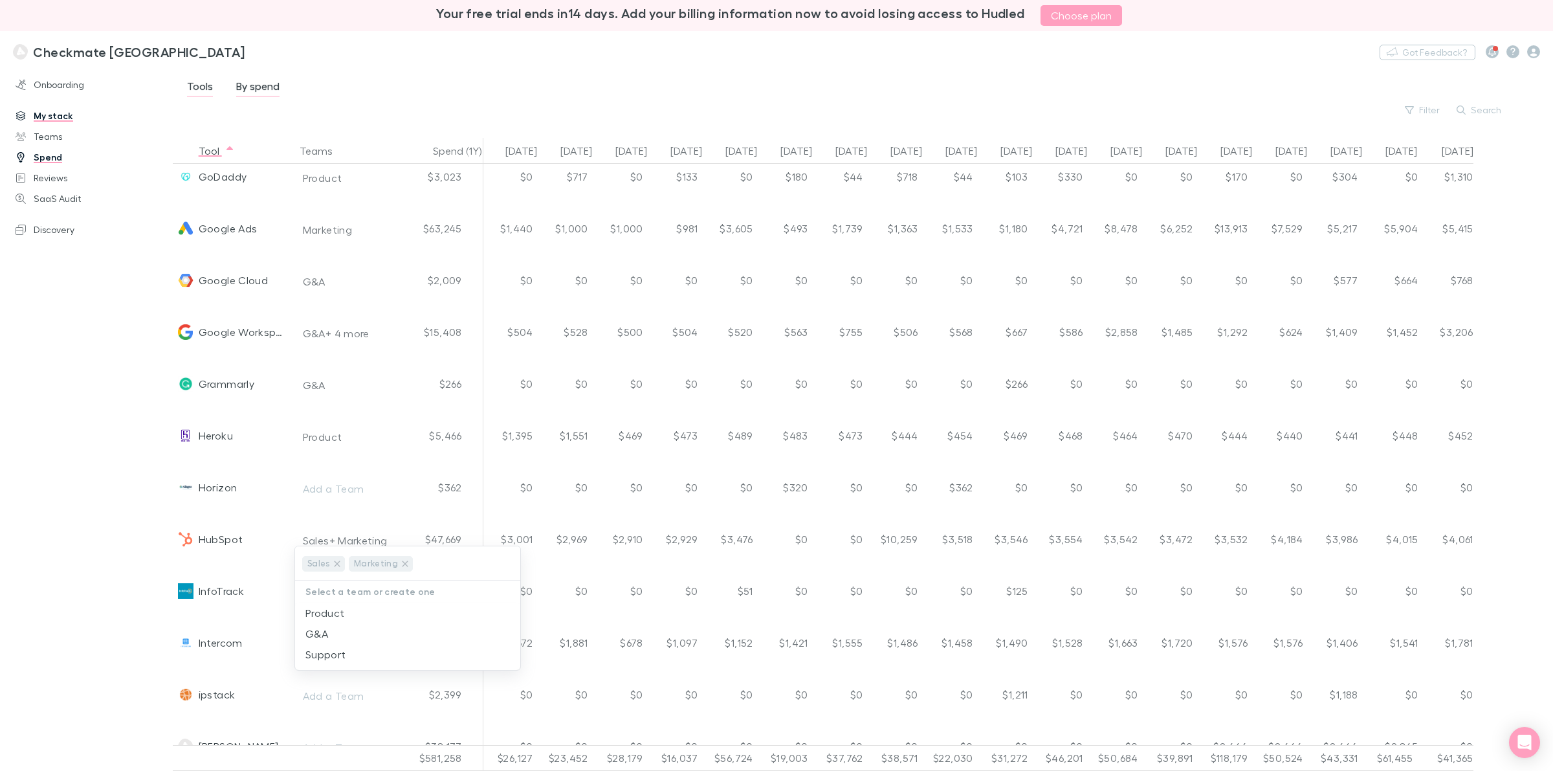
click at [118, 372] on div at bounding box center [776, 385] width 1553 height 771
click at [39, 136] on link "Teams" at bounding box center [93, 136] width 180 height 21
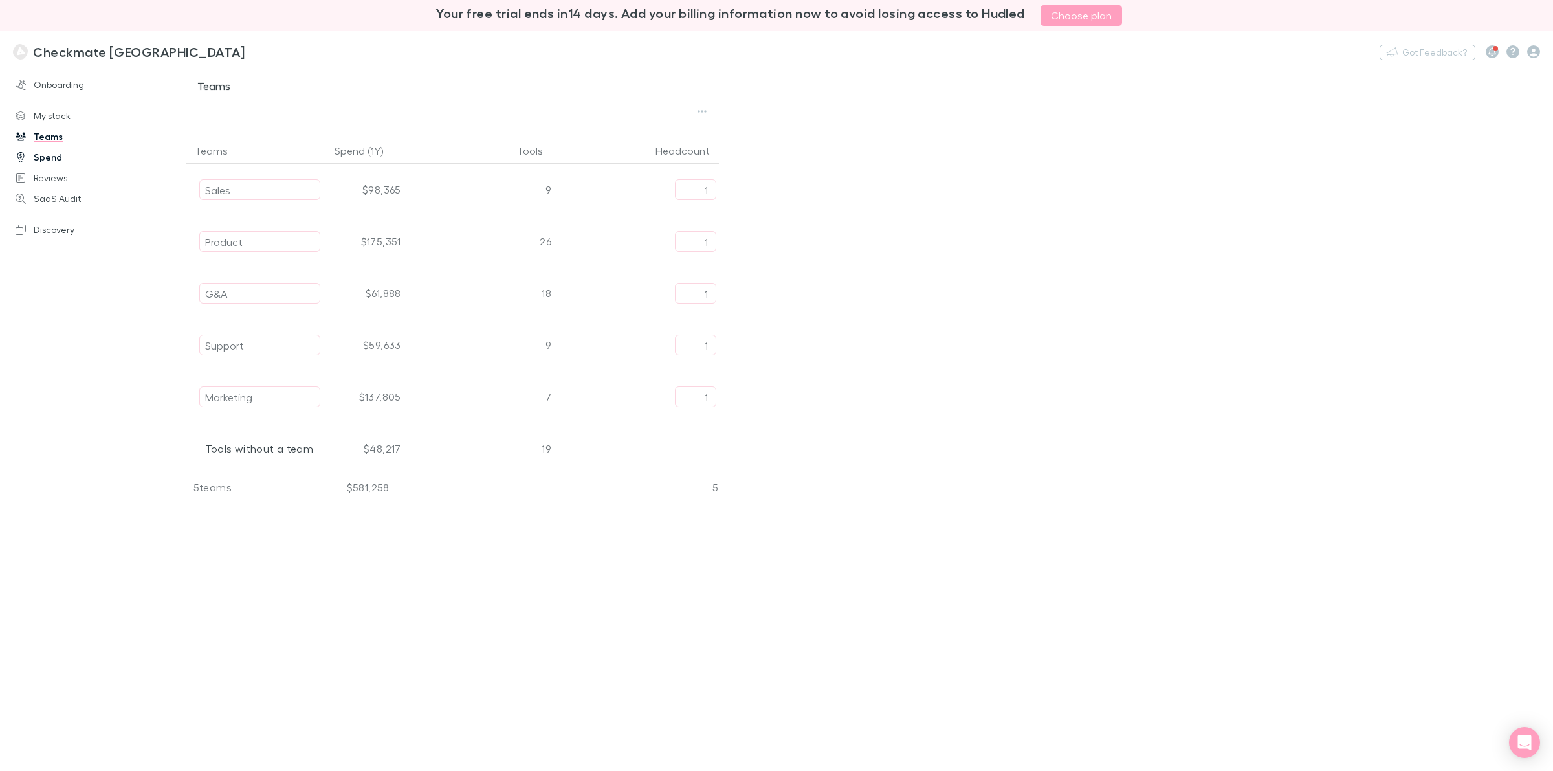
click at [37, 157] on link "Spend" at bounding box center [93, 157] width 180 height 21
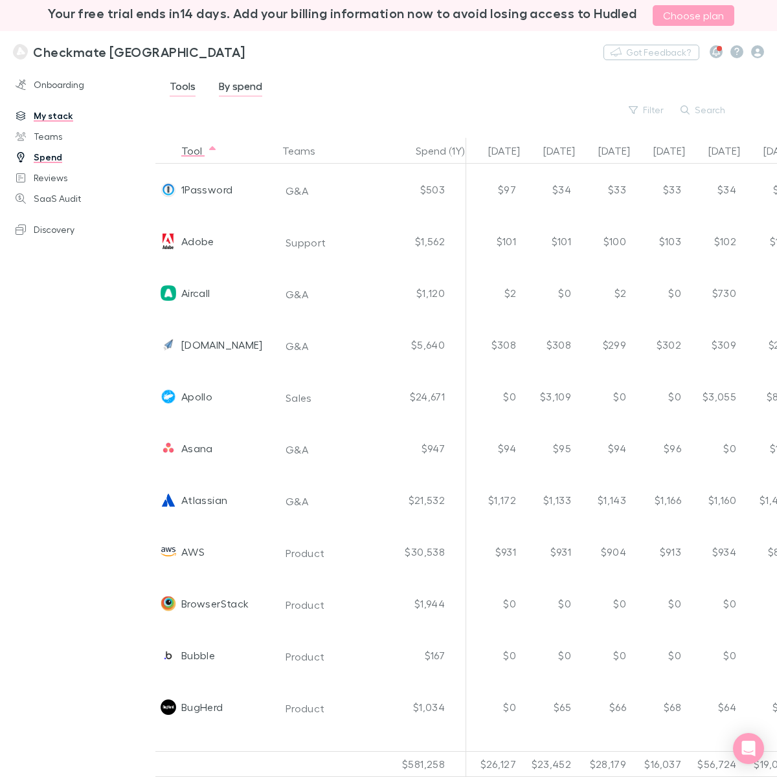
click at [372, 57] on div "Checkmate New Zealand Nothing Got Feedback?" at bounding box center [388, 51] width 777 height 41
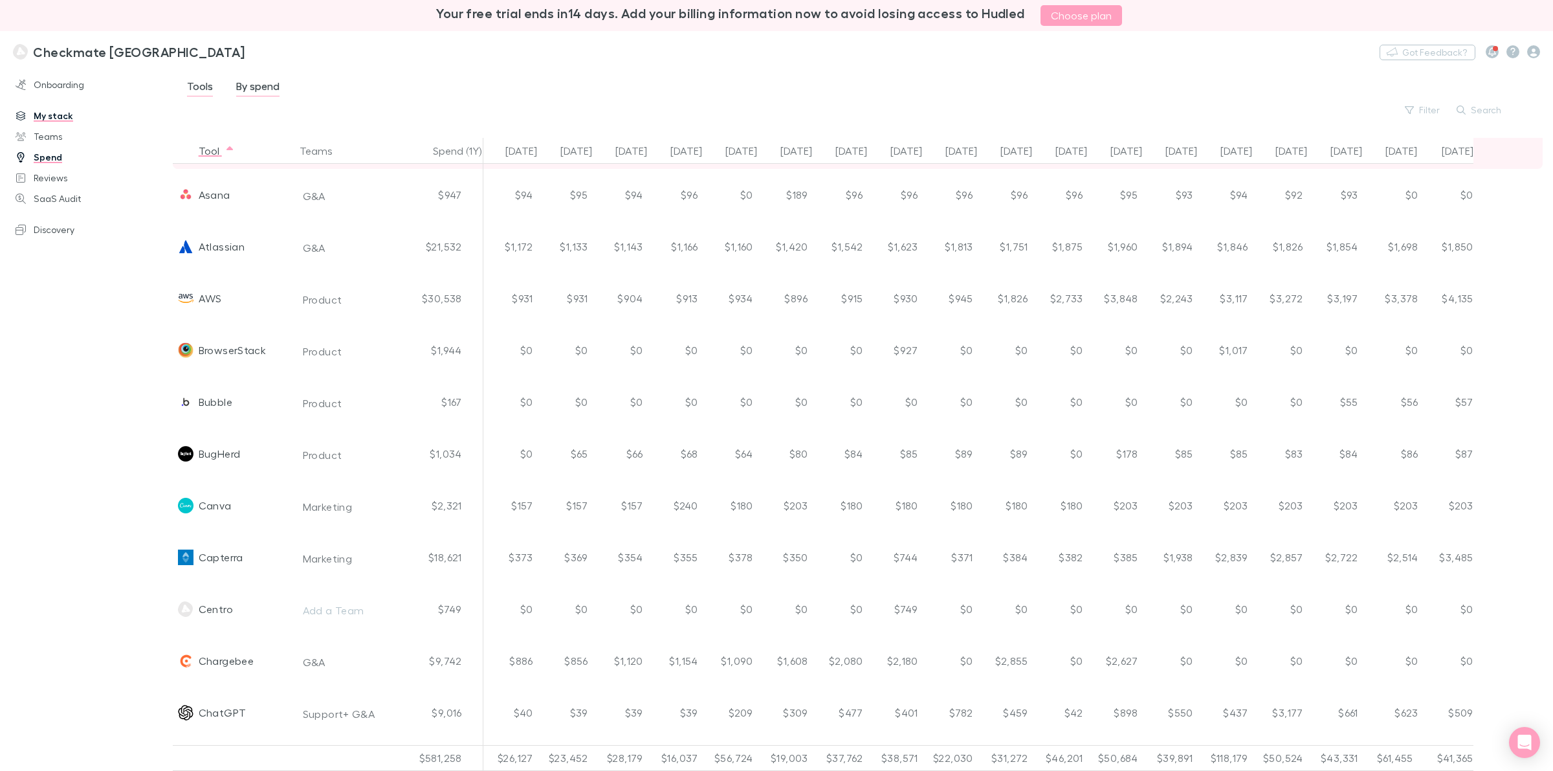
scroll to position [324, 0]
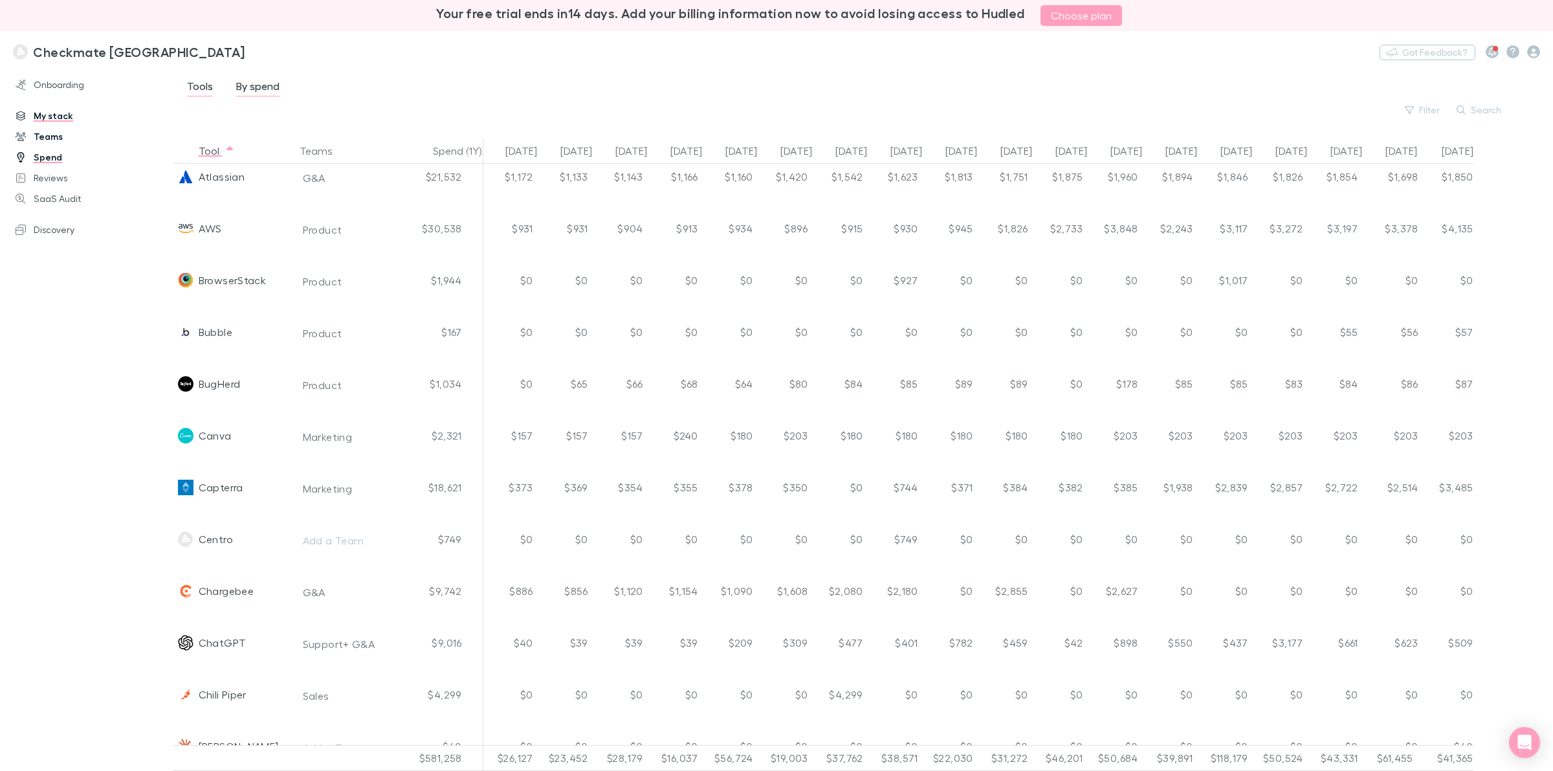
click at [50, 137] on link "Teams" at bounding box center [93, 136] width 180 height 21
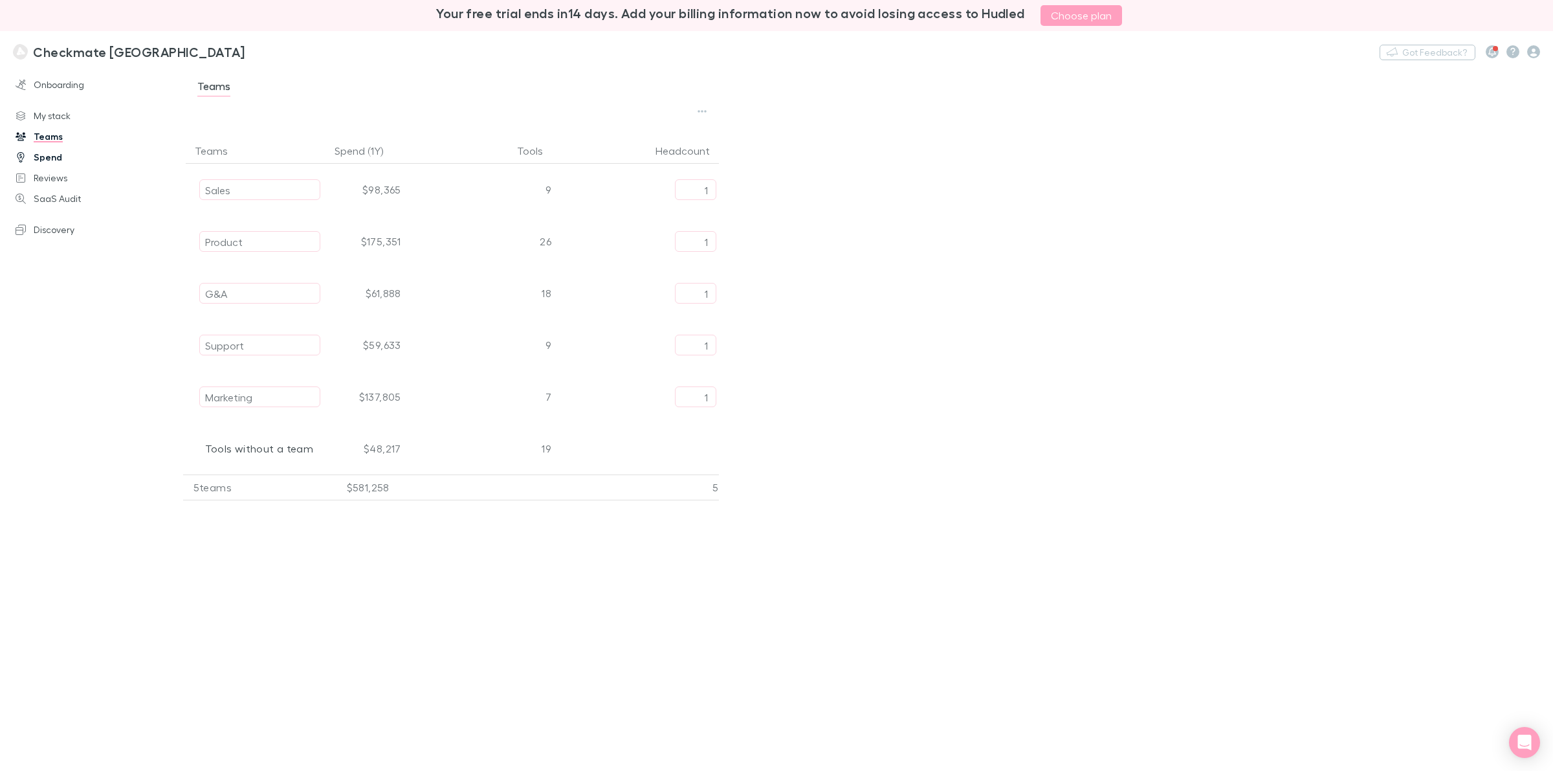
click at [47, 161] on link "Spend" at bounding box center [93, 157] width 180 height 21
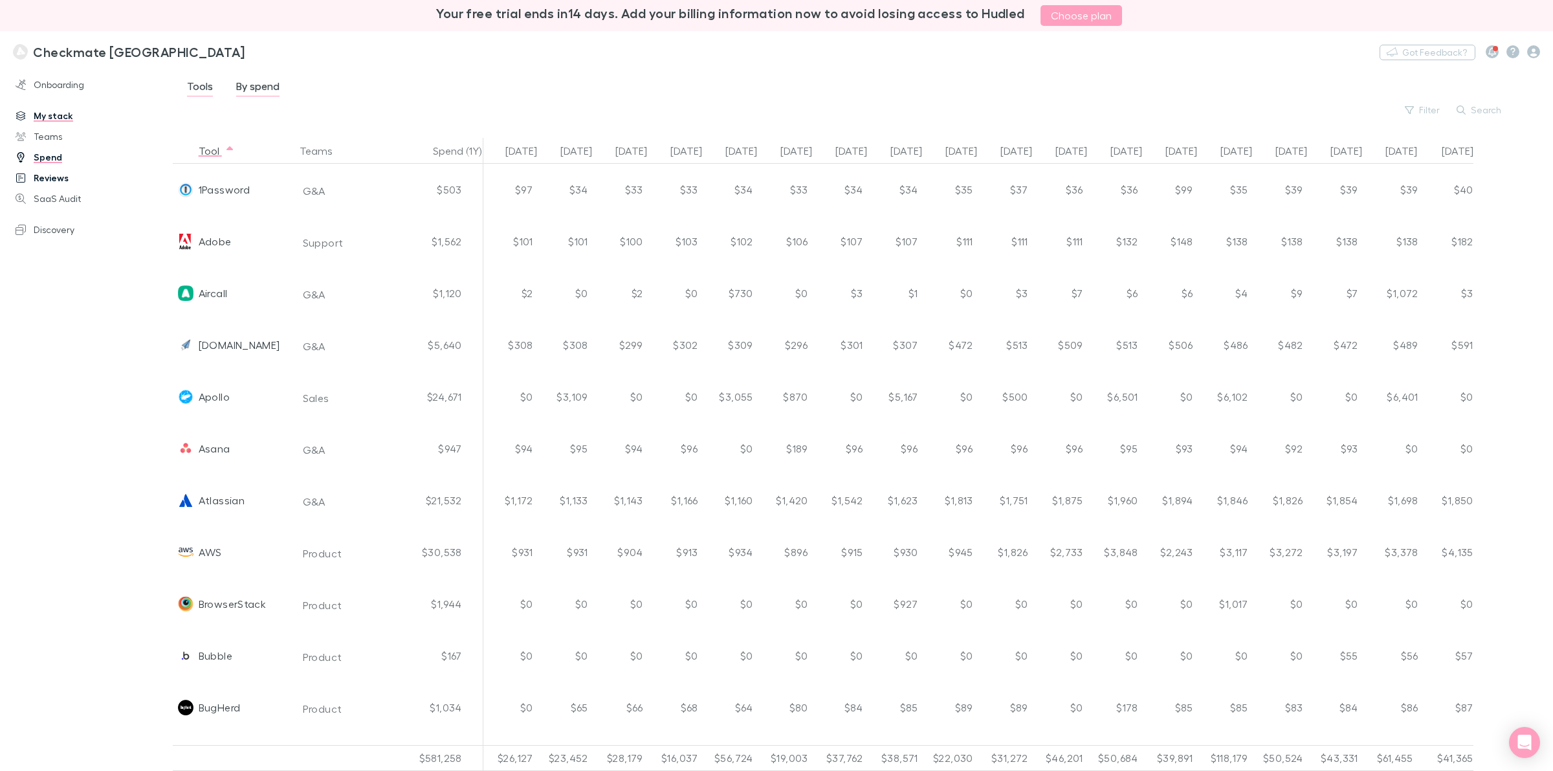
click at [50, 177] on link "Reviews" at bounding box center [93, 178] width 180 height 21
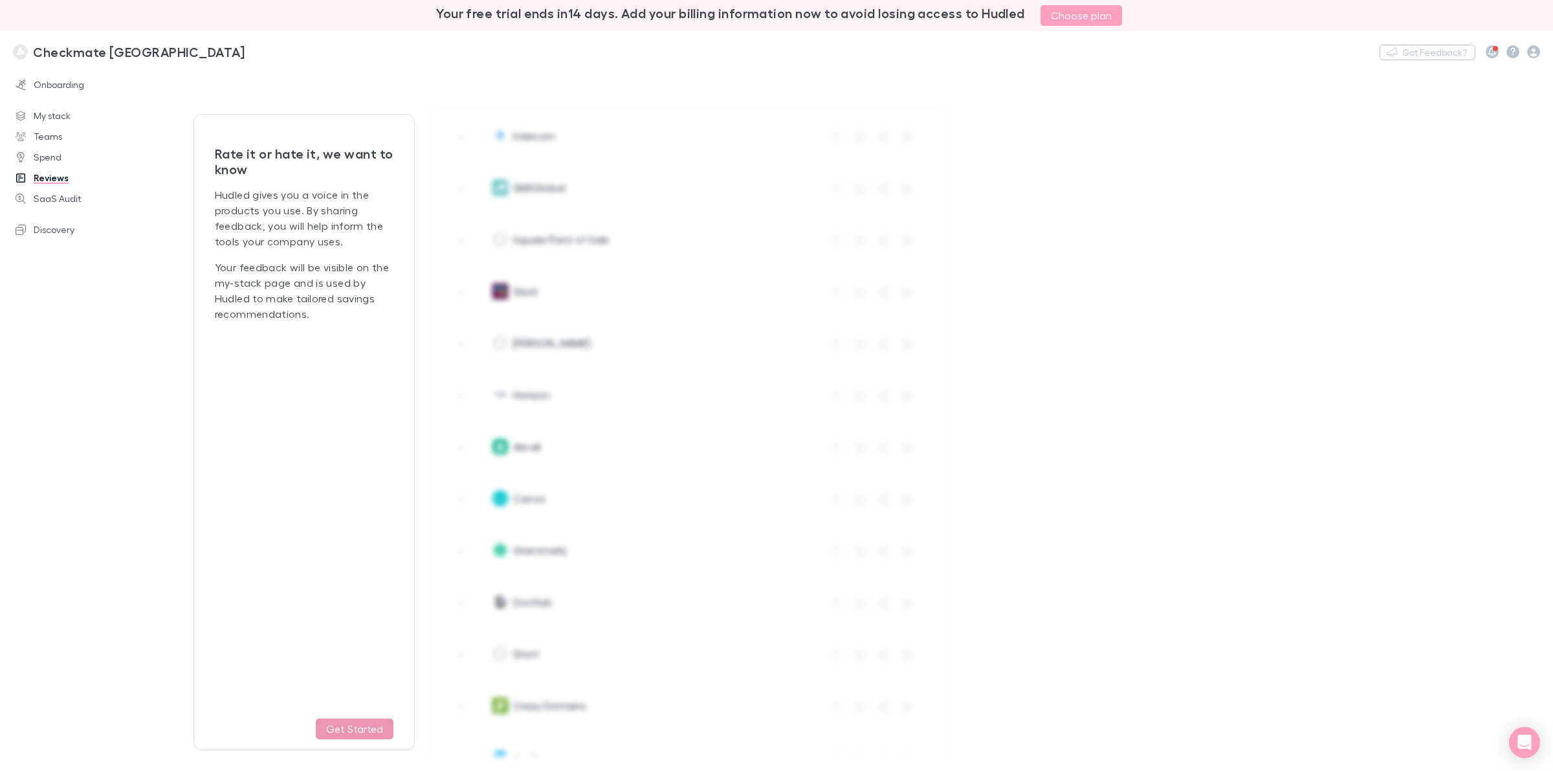
click at [347, 616] on button "Get Started" at bounding box center [355, 728] width 78 height 21
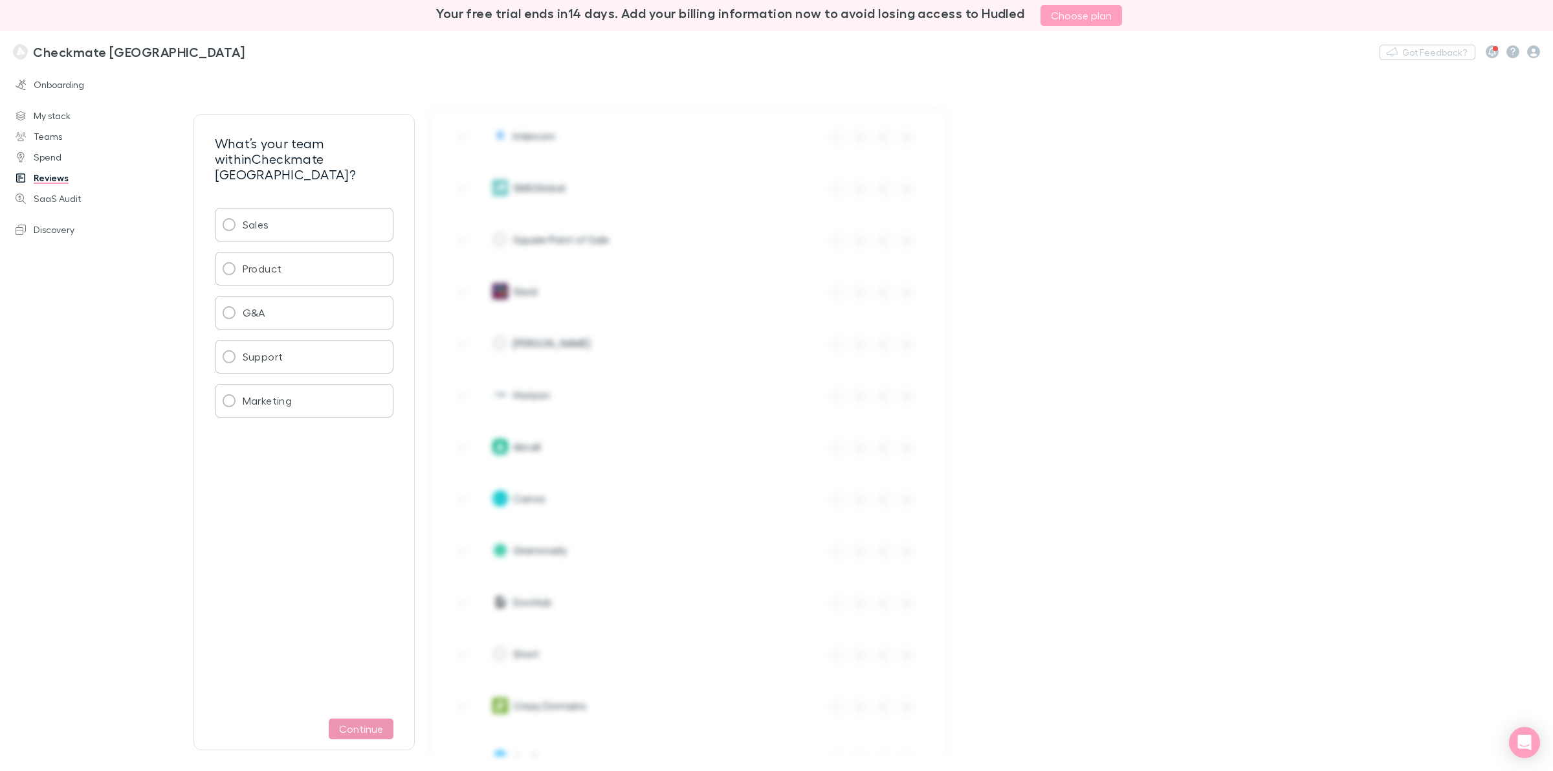
click at [346, 616] on button "Continue" at bounding box center [361, 728] width 65 height 21
click at [47, 120] on link "My stack" at bounding box center [93, 116] width 180 height 21
click at [47, 117] on link "My stack" at bounding box center [93, 116] width 180 height 21
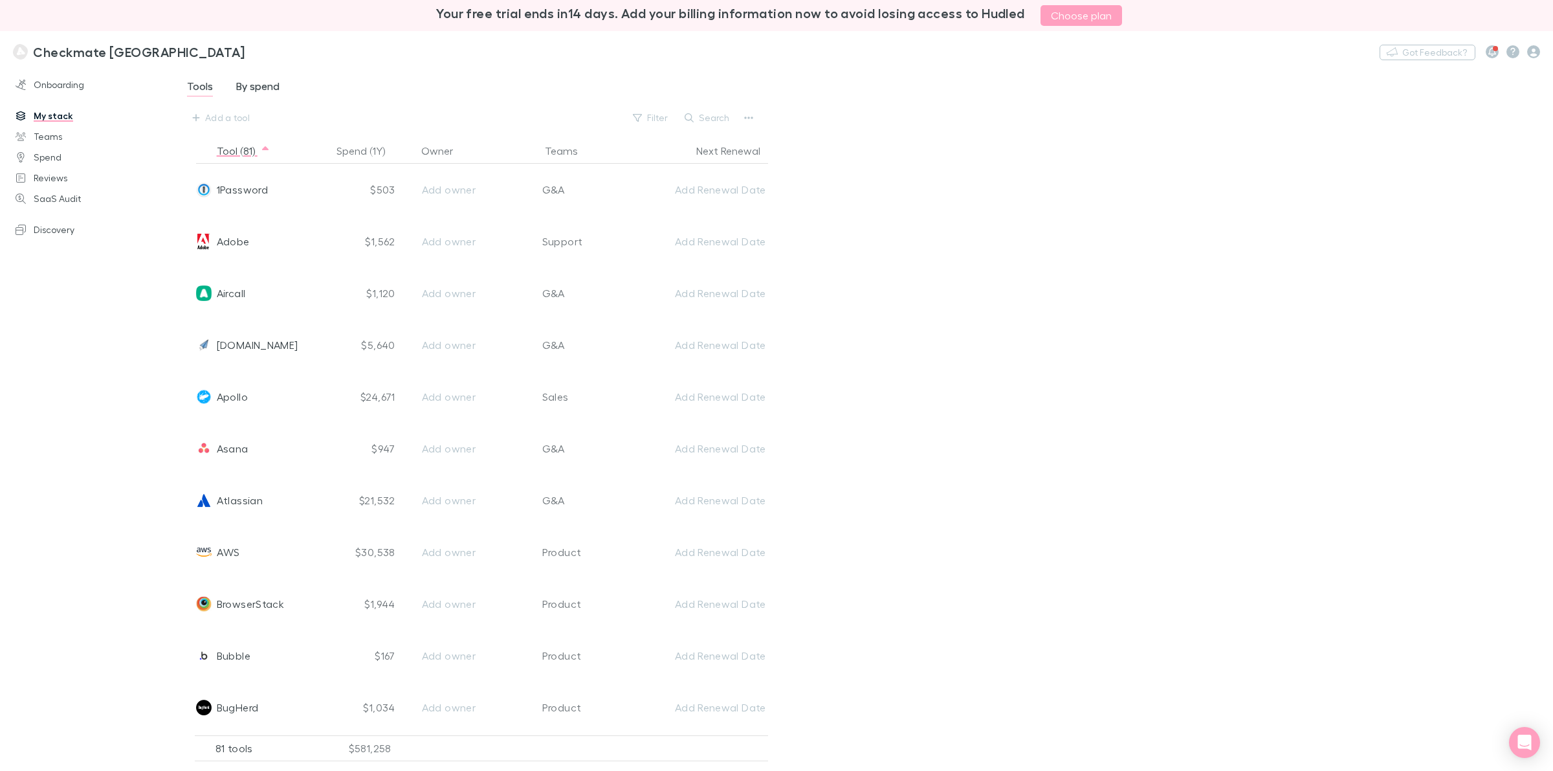
click at [250, 85] on span "By spend" at bounding box center [257, 88] width 43 height 17
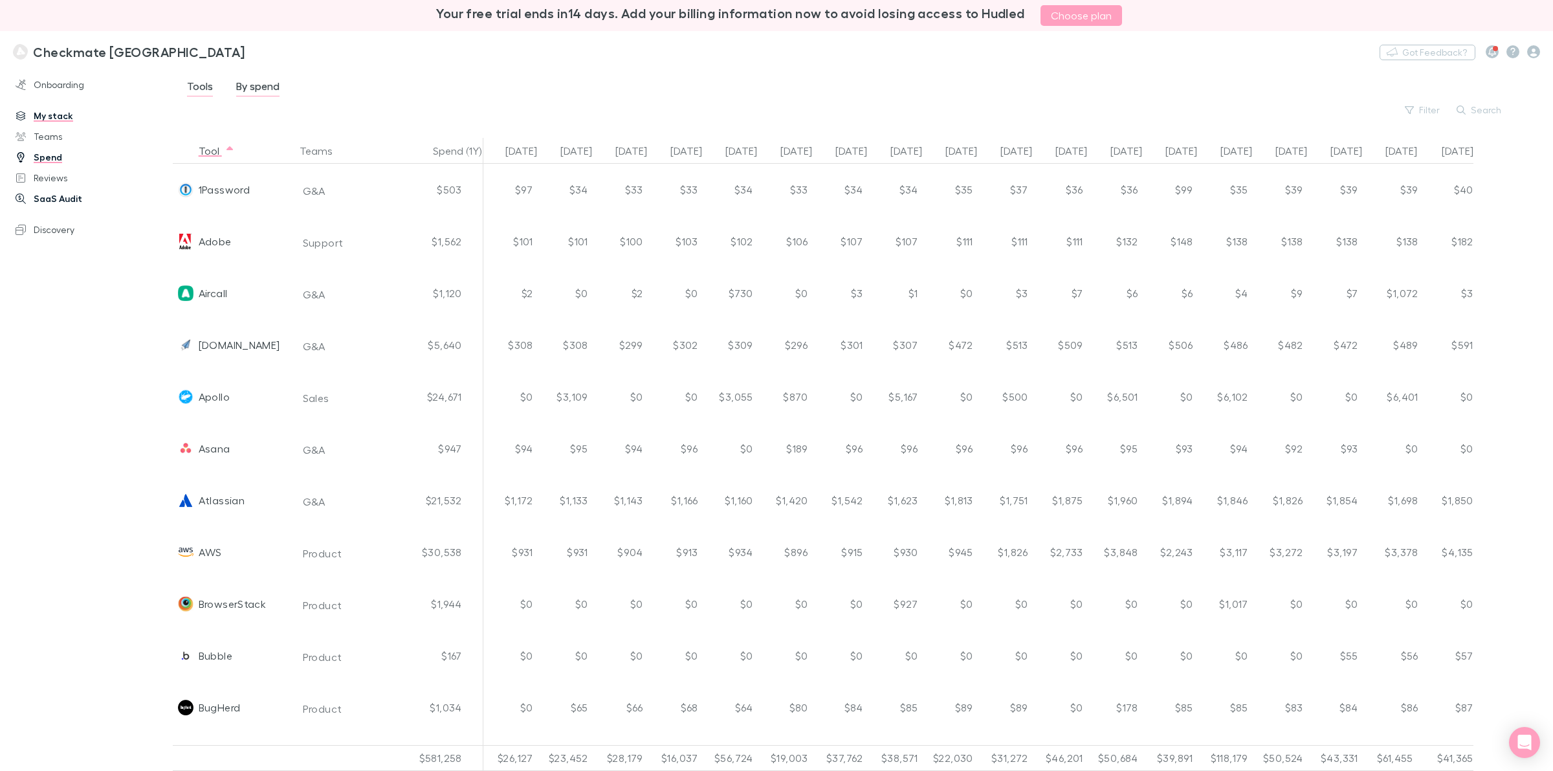
click at [44, 194] on link "SaaS Audit" at bounding box center [93, 198] width 180 height 21
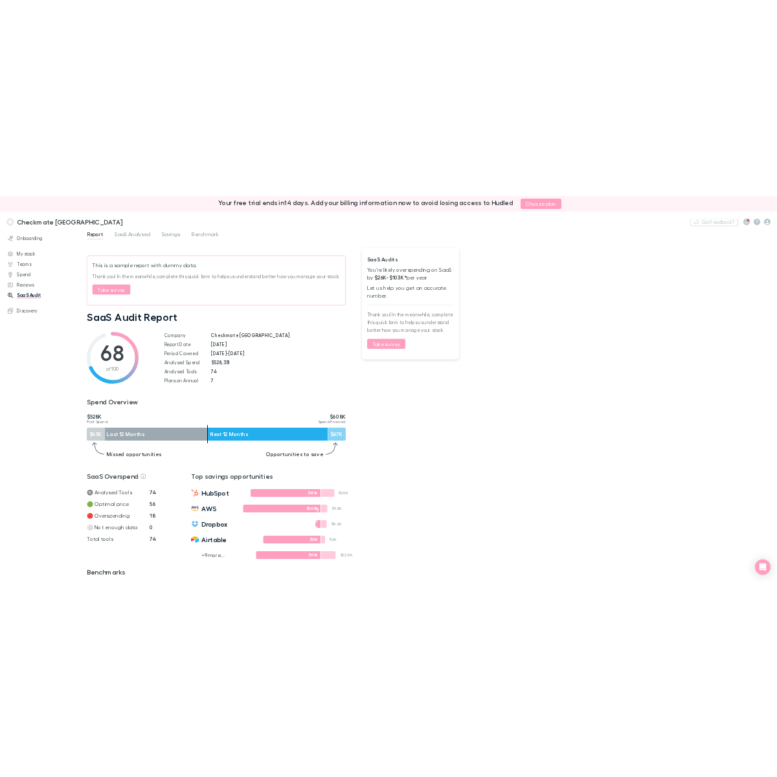
scroll to position [81, 0]
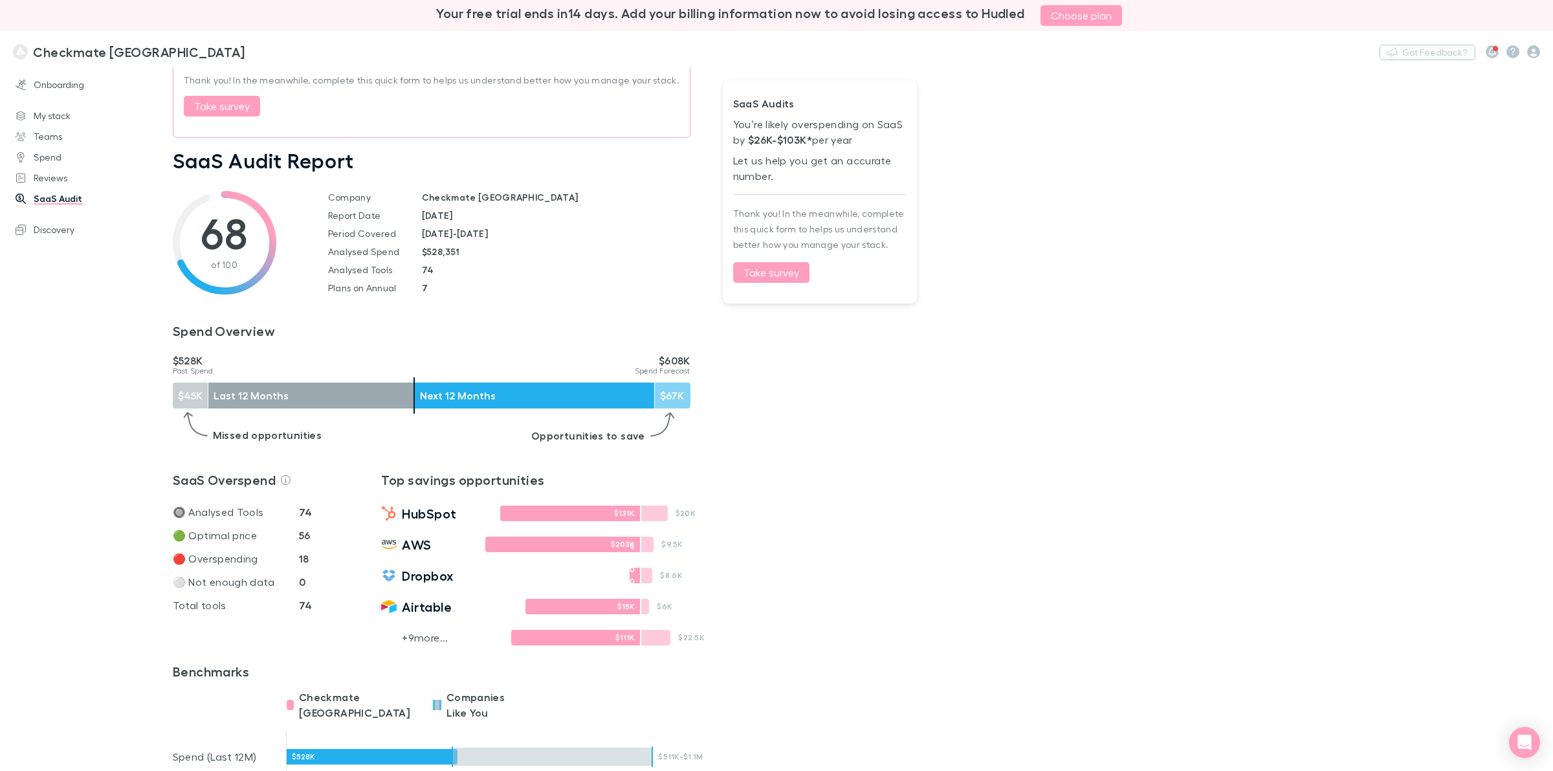
click at [1140, 377] on div "Report SaaS Analysed Savings Benchmark This is a sample report with dummy data.…" at bounding box center [863, 419] width 1381 height 704
click at [1137, 373] on div "Report SaaS Analysed Savings Benchmark This is a sample report with dummy data.…" at bounding box center [863, 419] width 1381 height 704
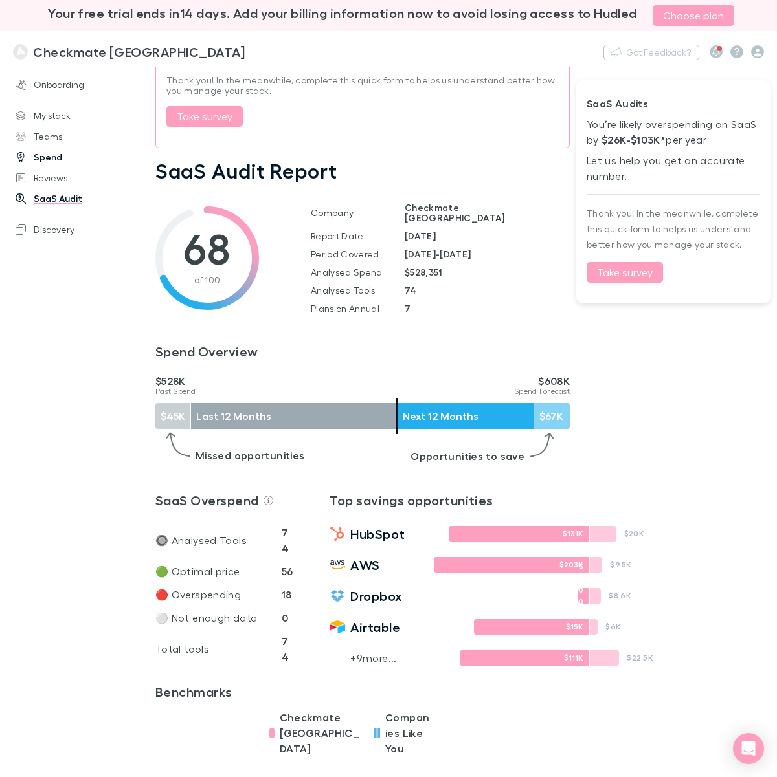
click at [46, 157] on link "Spend" at bounding box center [84, 157] width 162 height 21
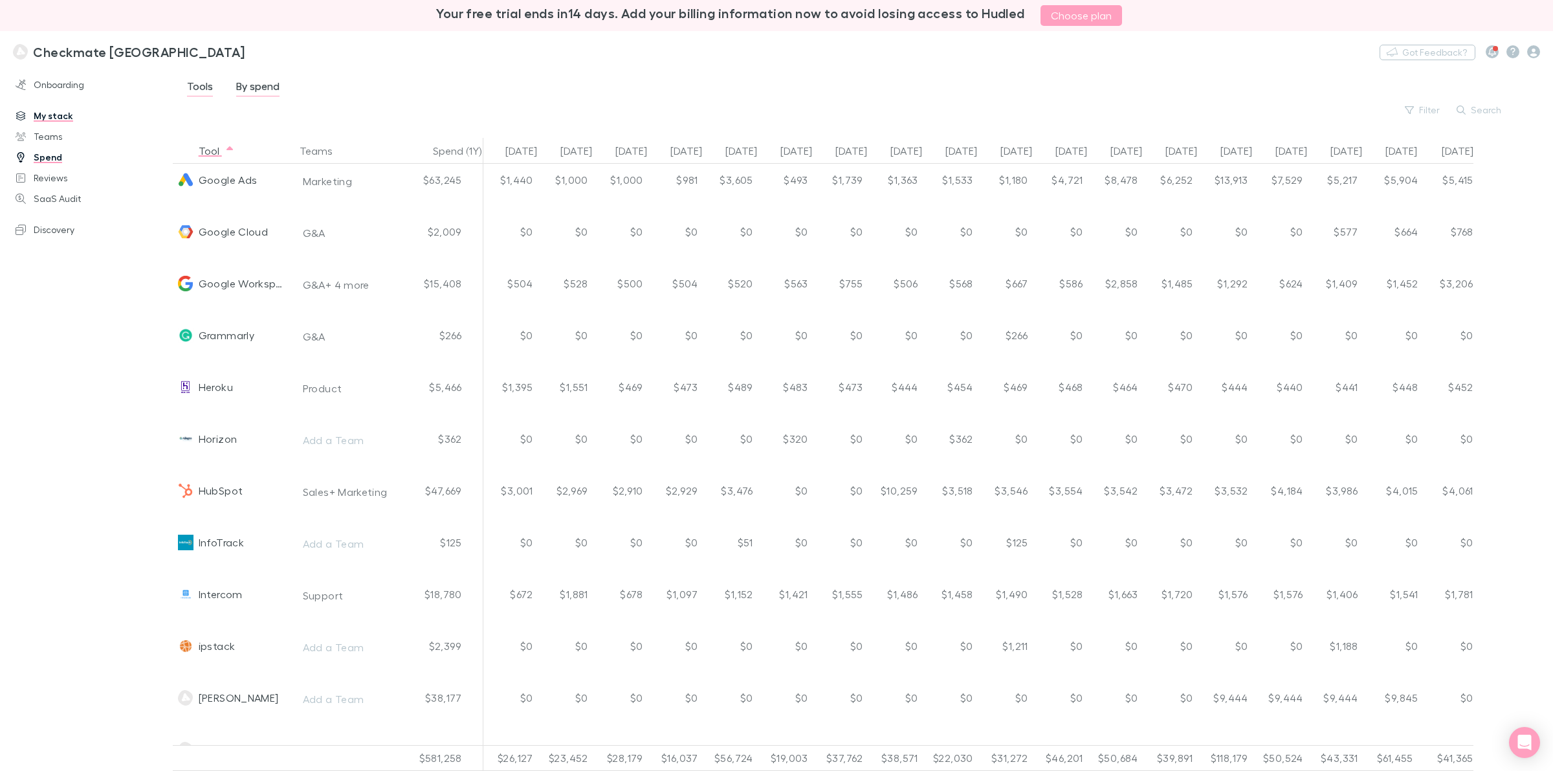
scroll to position [1699, 0]
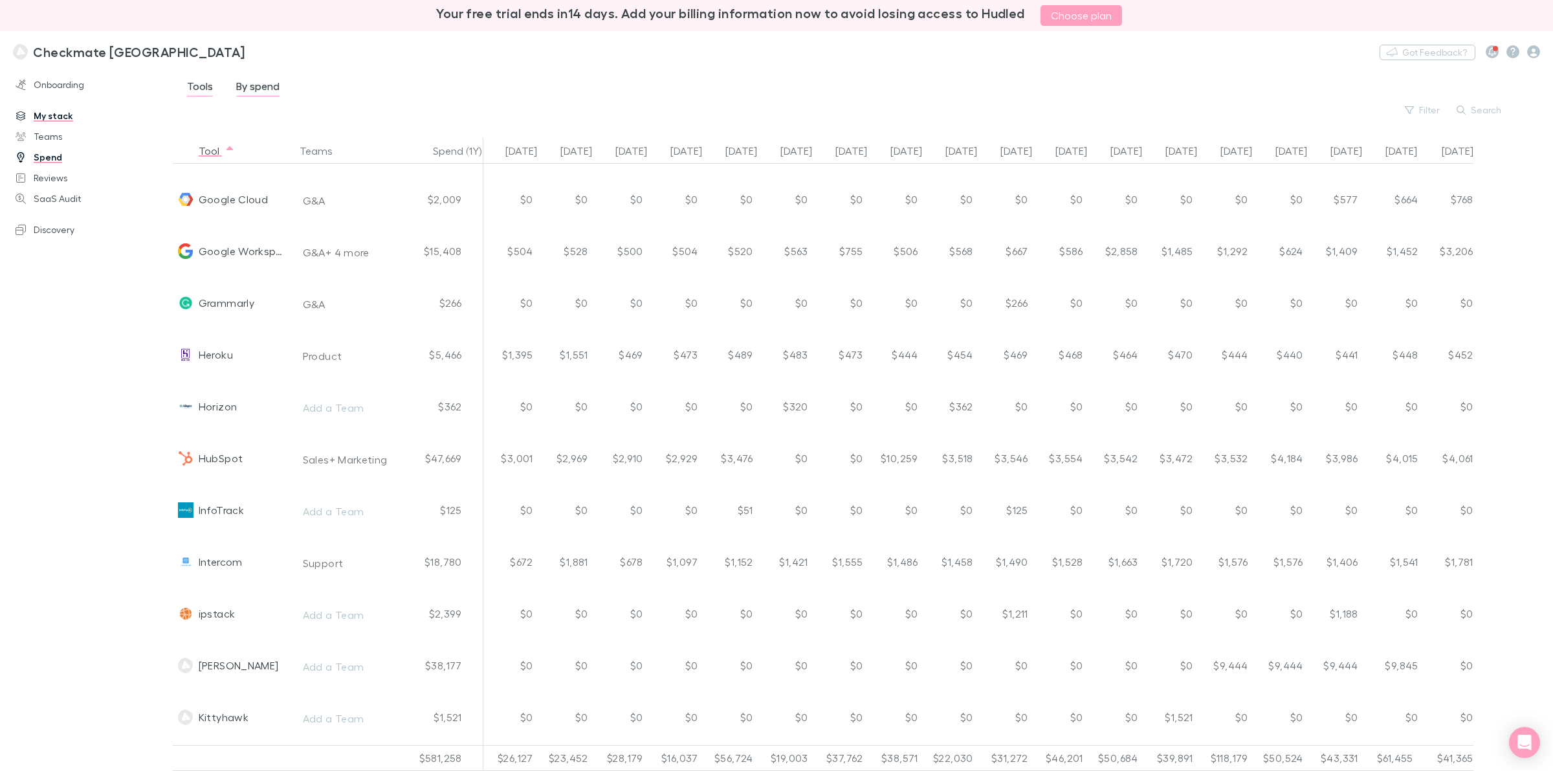
click at [534, 54] on div "Checkmate New Zealand Nothing Got Feedback?" at bounding box center [776, 51] width 1553 height 41
click at [779, 59] on div "Checkmate New Zealand Nothing Got Feedback?" at bounding box center [776, 51] width 1553 height 41
click at [1242, 52] on button "Got Feedback?" at bounding box center [1428, 53] width 96 height 16
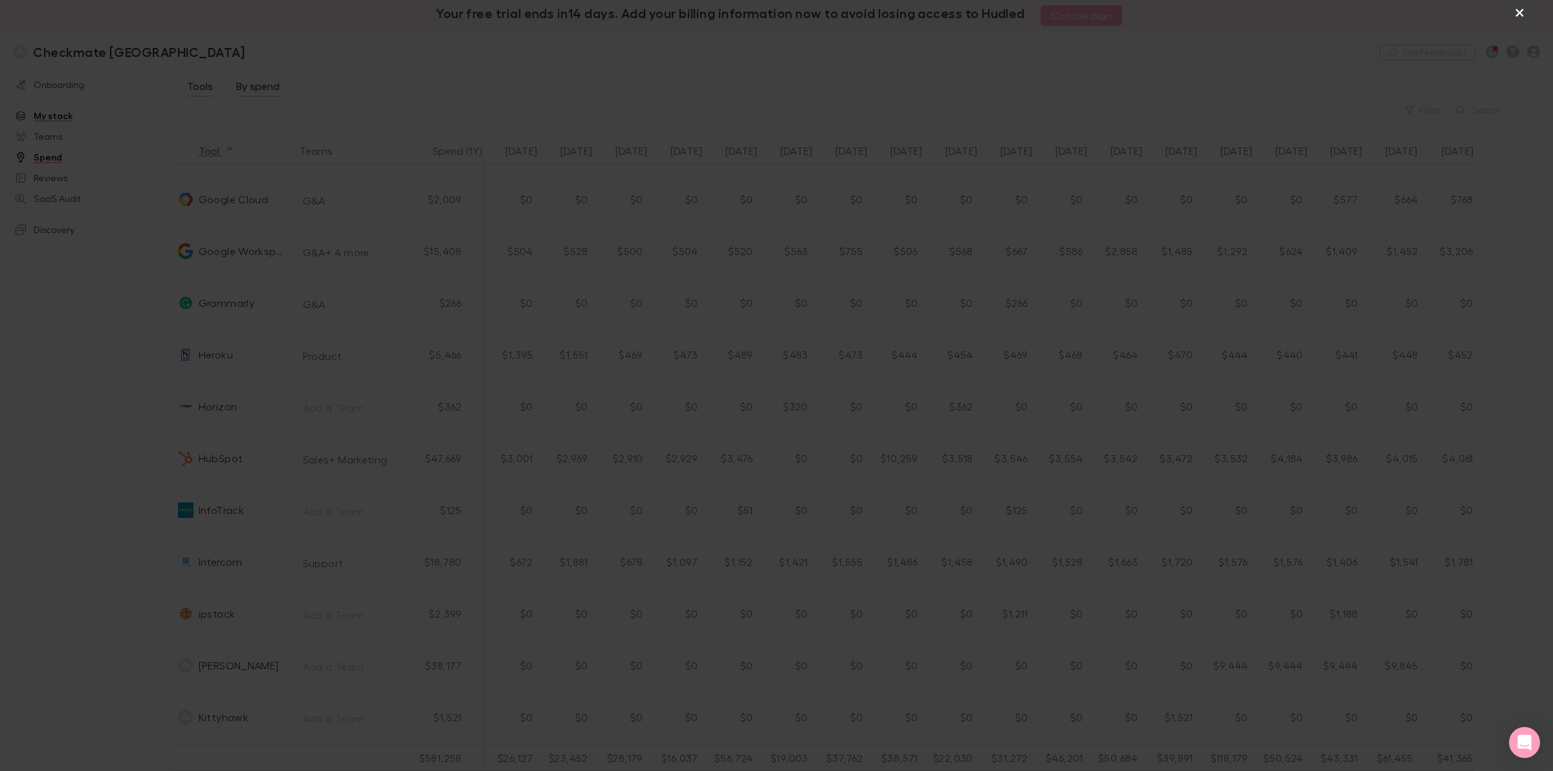
click at [1242, 11] on button "×" at bounding box center [1520, 12] width 16 height 16
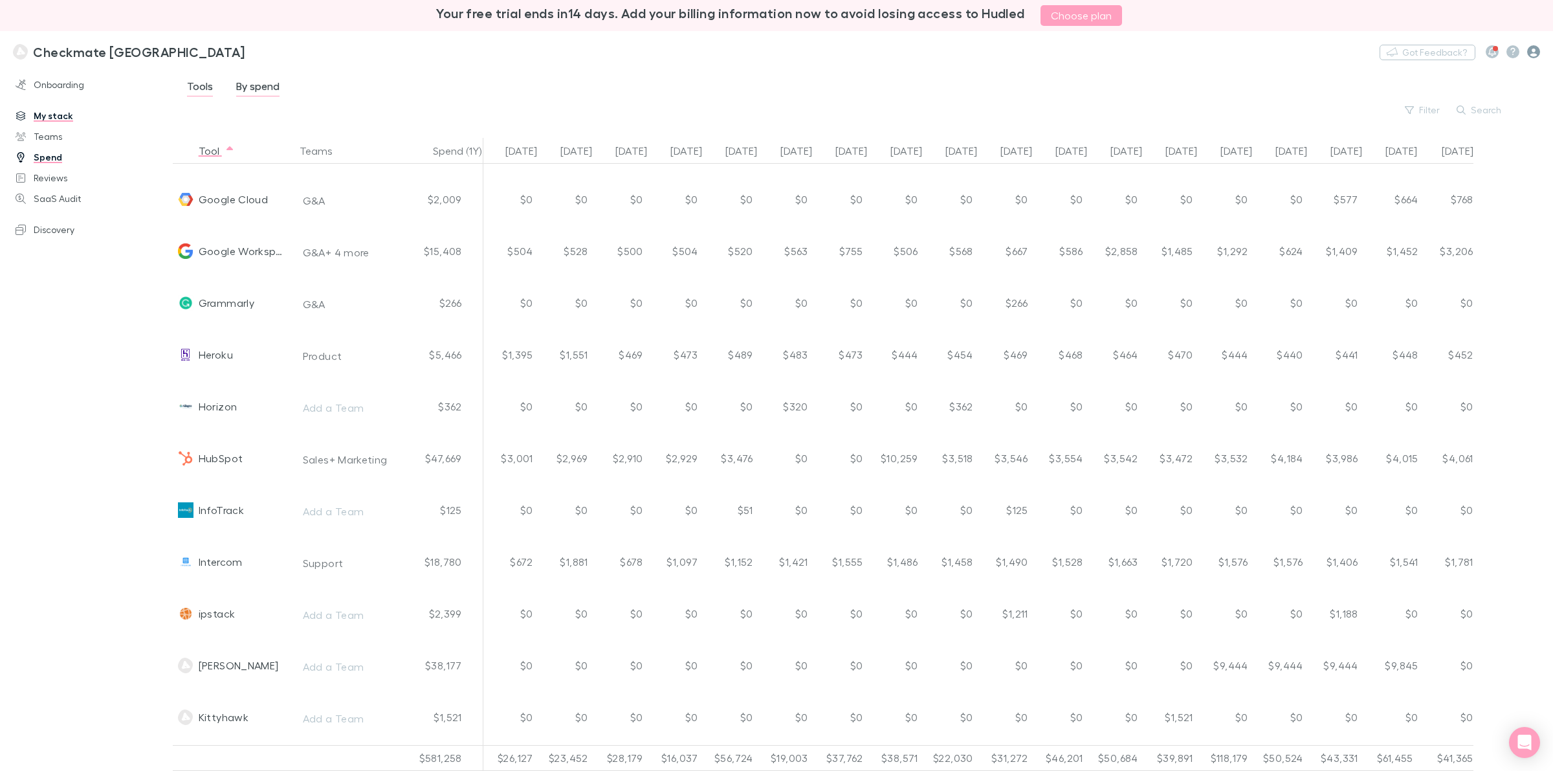
click at [1242, 52] on icon "button" at bounding box center [1534, 51] width 13 height 13
click at [1242, 252] on span "User management" at bounding box center [1451, 253] width 157 height 16
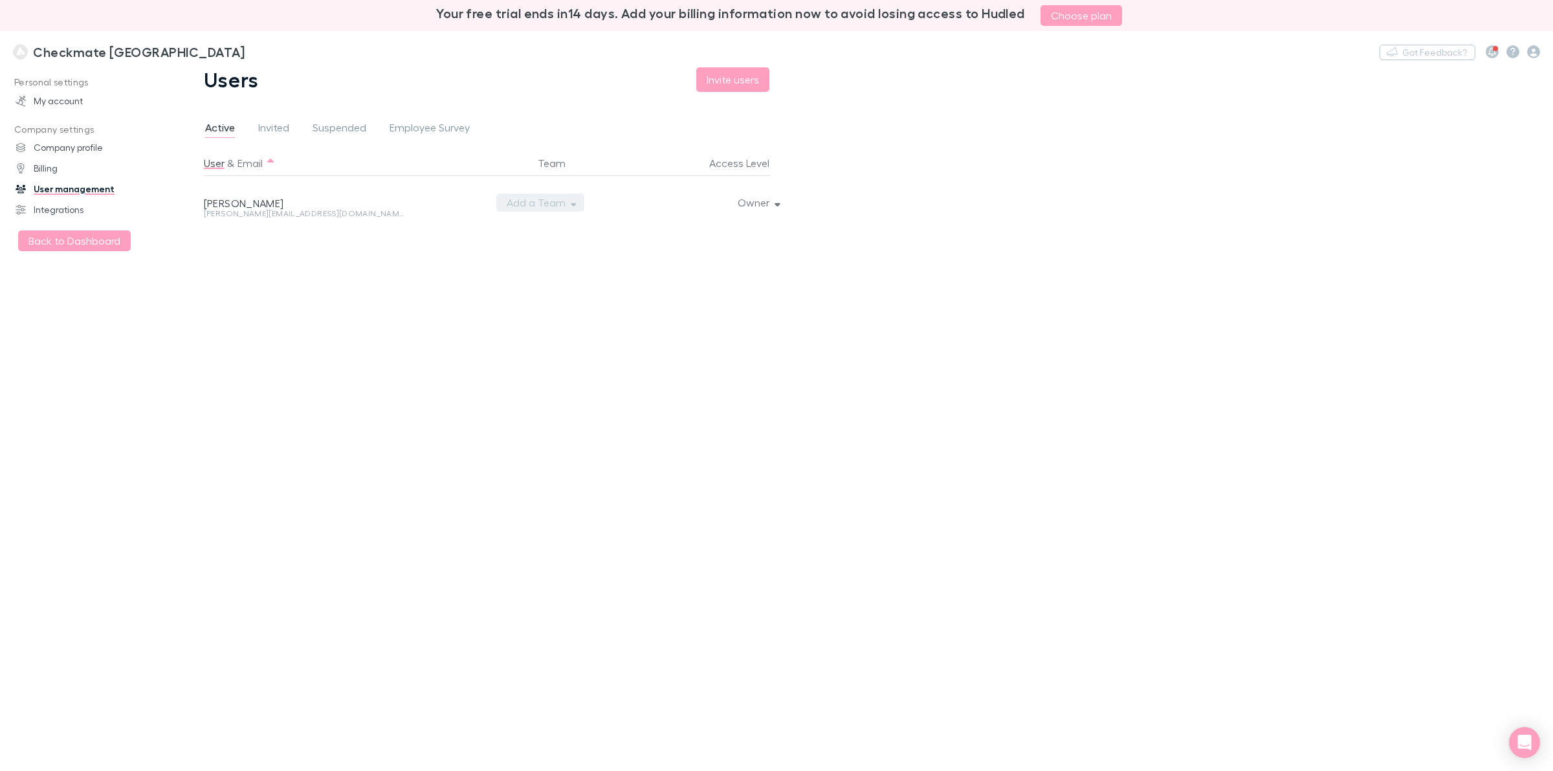
click at [544, 198] on button "Add a Team" at bounding box center [540, 203] width 88 height 18
click at [438, 271] on p "G&A" at bounding box center [495, 275] width 157 height 16
click at [302, 318] on div at bounding box center [776, 385] width 1553 height 771
click at [83, 244] on button "Back to Dashboard" at bounding box center [74, 240] width 113 height 21
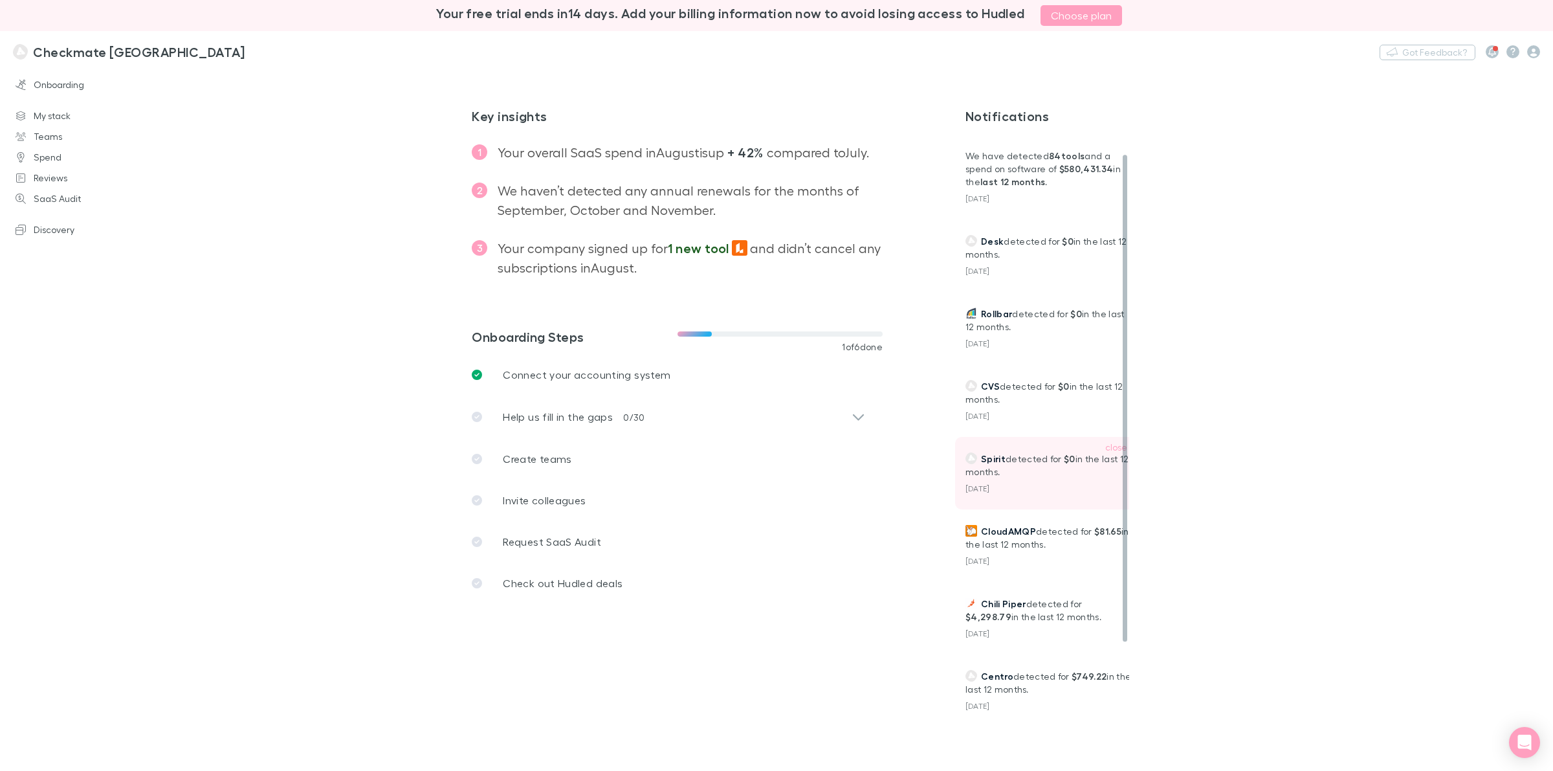
scroll to position [138, 0]
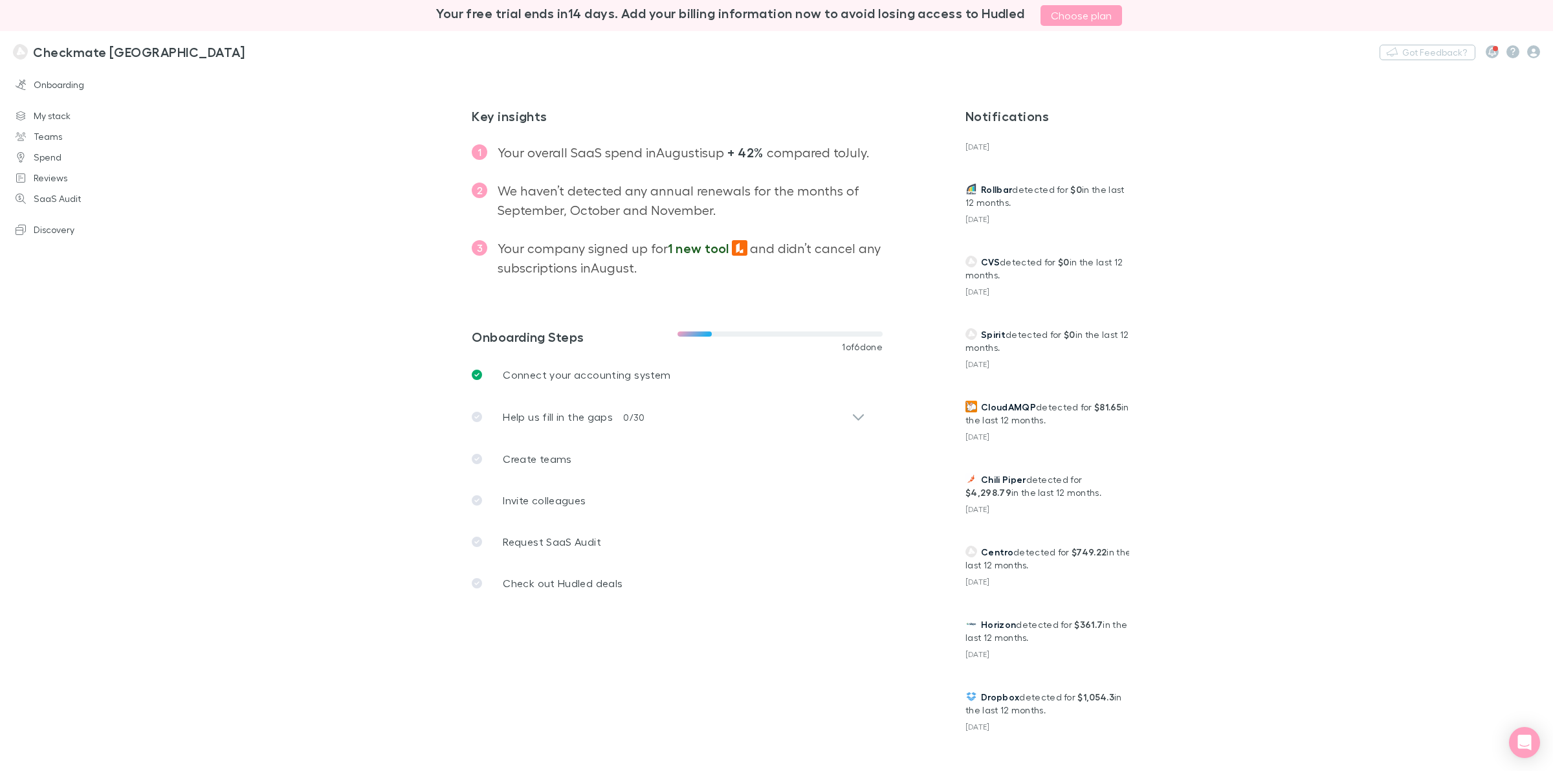
drag, startPoint x: 696, startPoint y: 334, endPoint x: 772, endPoint y: 335, distance: 75.1
click at [772, 335] on span at bounding box center [780, 333] width 205 height 5
click at [852, 411] on icon at bounding box center [859, 417] width 14 height 16
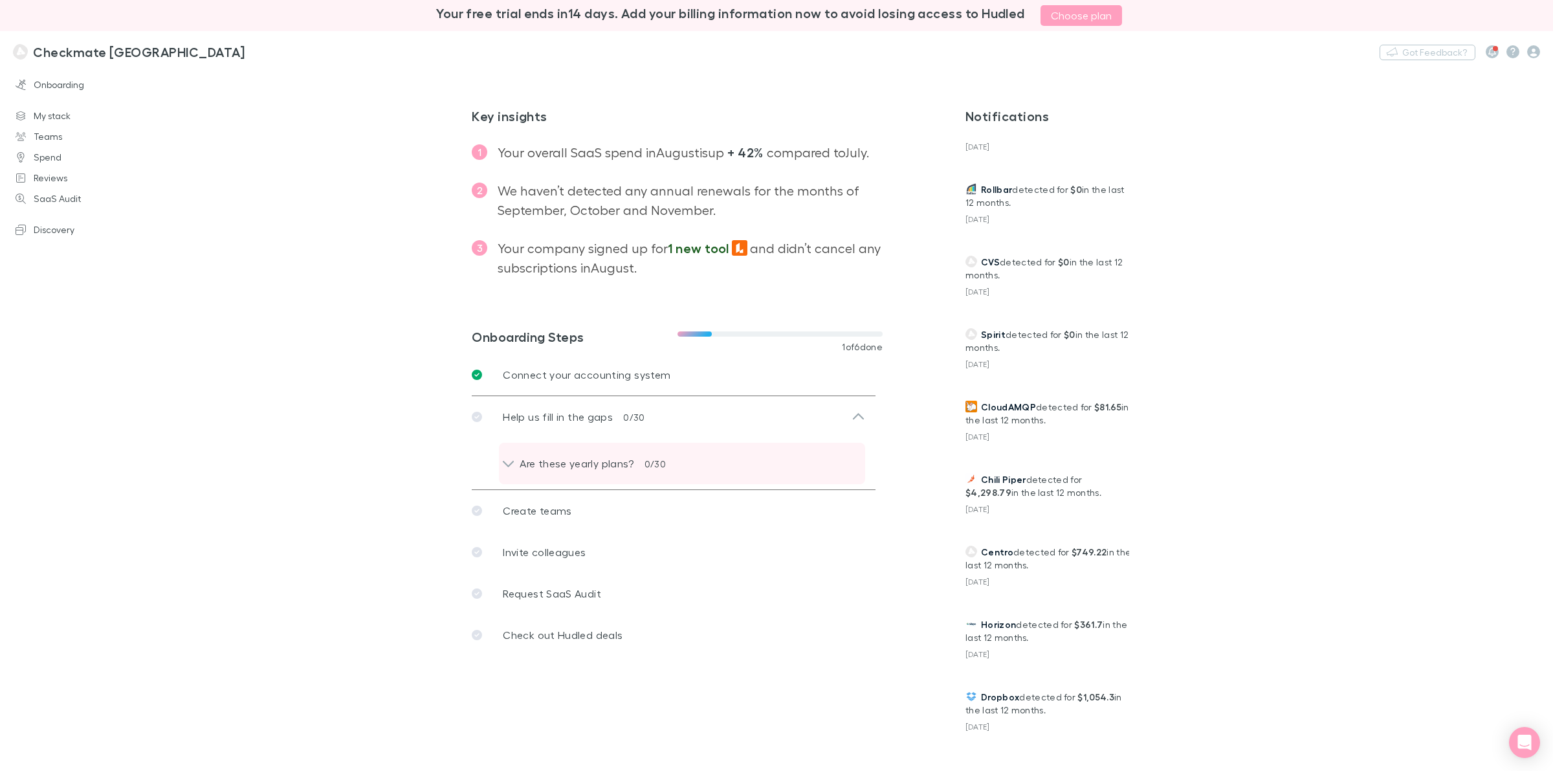
click at [502, 460] on icon at bounding box center [509, 464] width 14 height 16
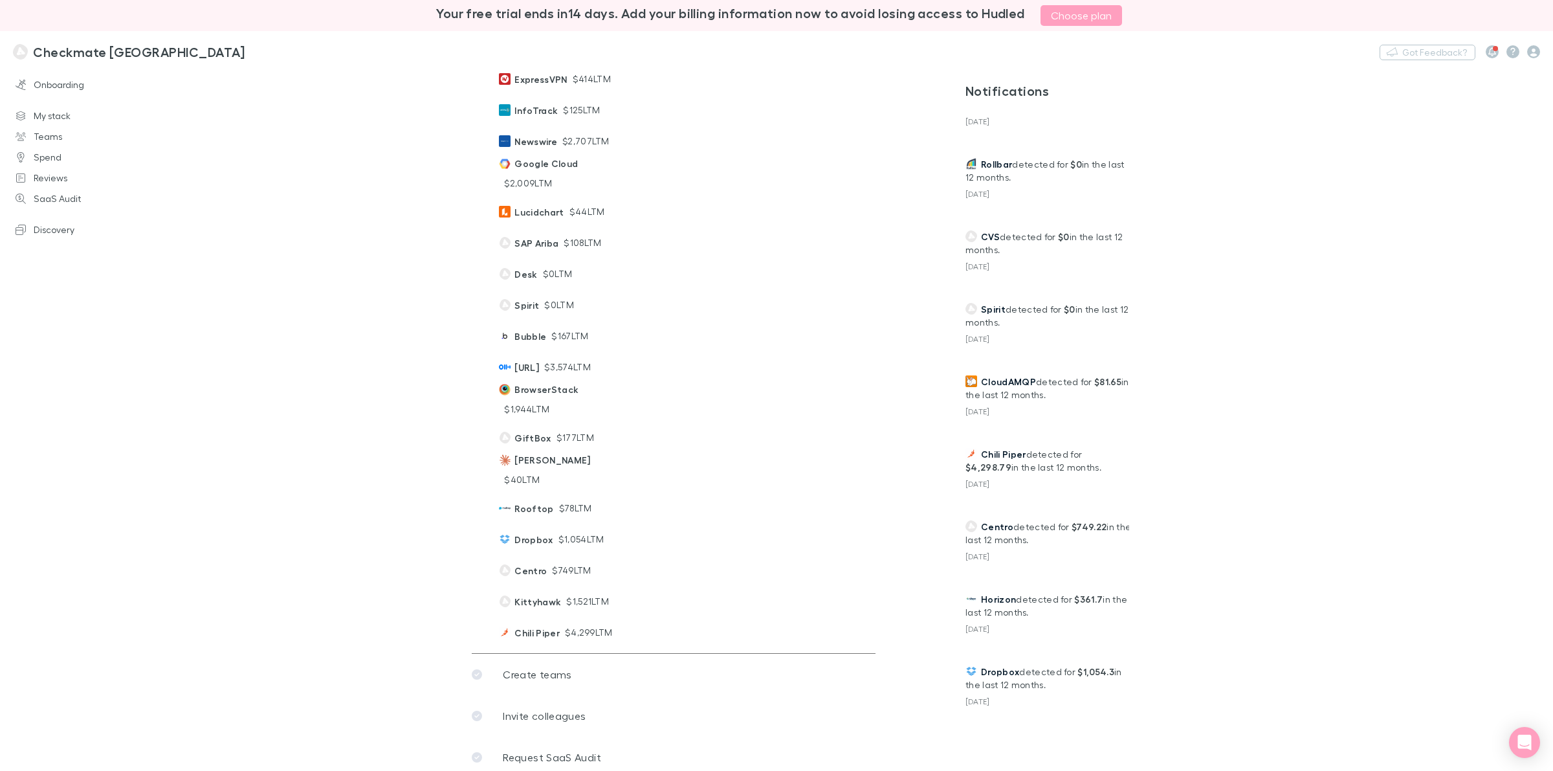
scroll to position [1180, 0]
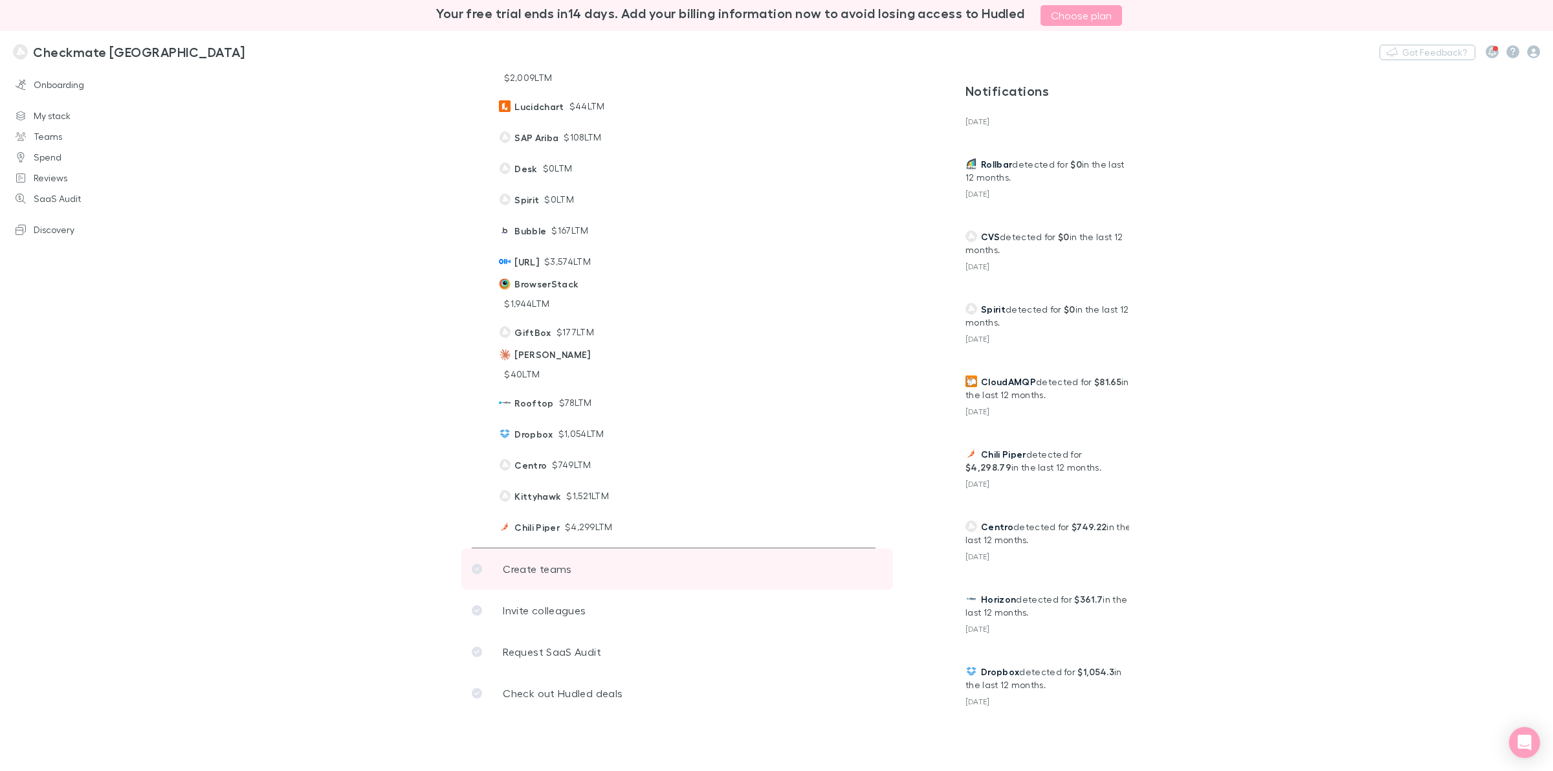
click at [525, 561] on p "Create teams" at bounding box center [537, 569] width 69 height 16
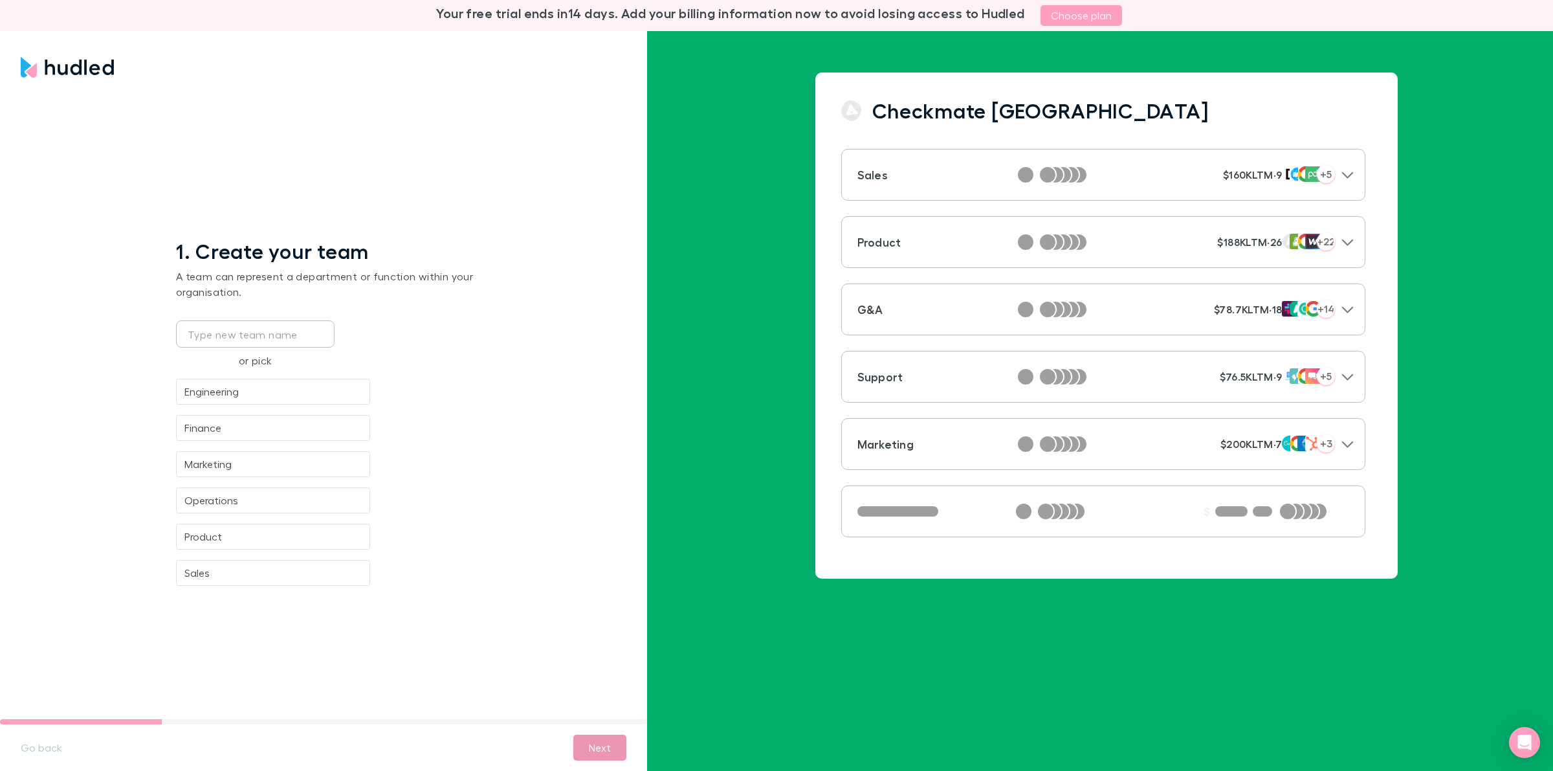
click at [600, 616] on button "Next" at bounding box center [599, 748] width 53 height 26
click at [39, 616] on button "Go back" at bounding box center [41, 747] width 62 height 21
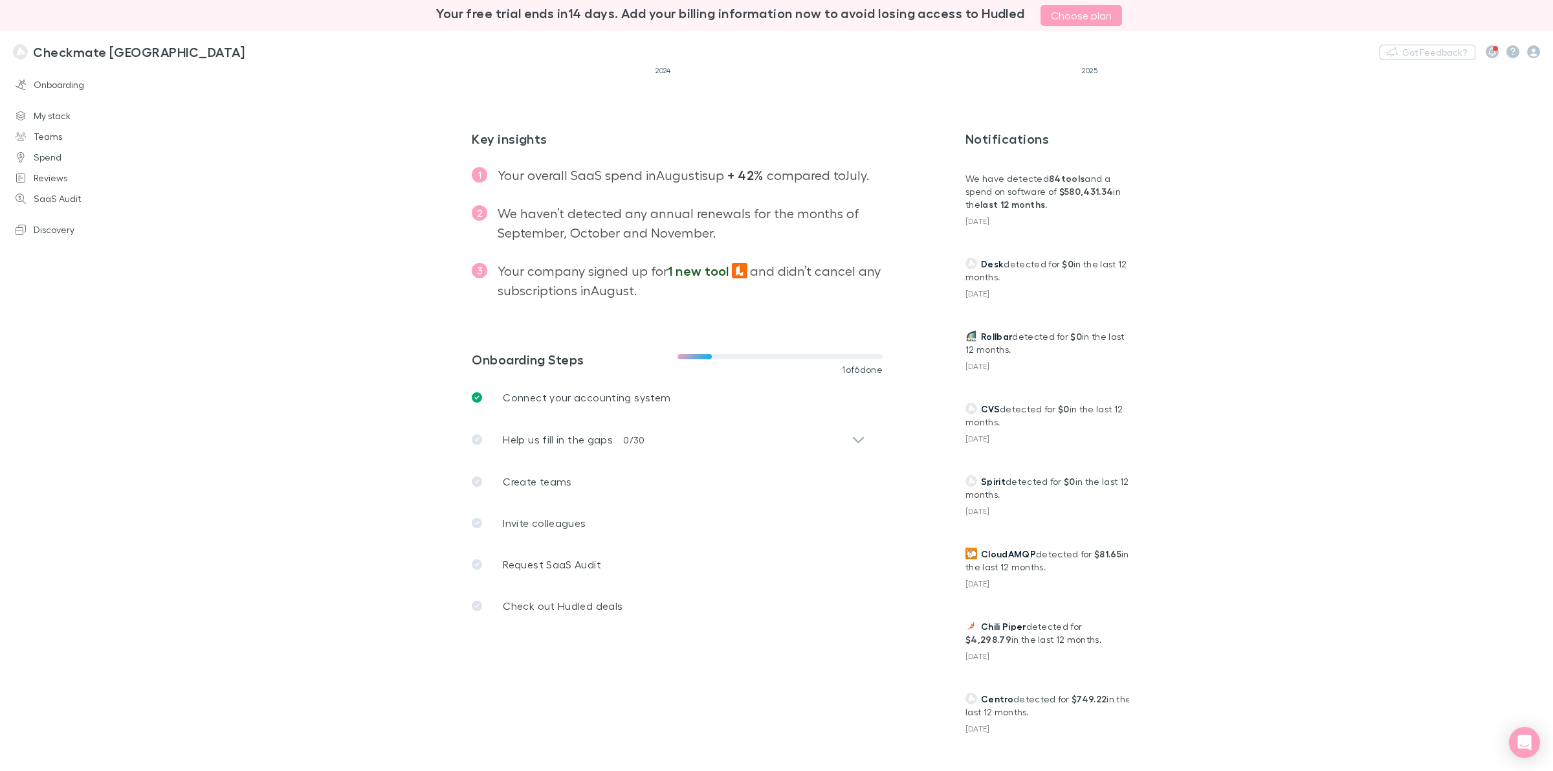
scroll to position [243, 0]
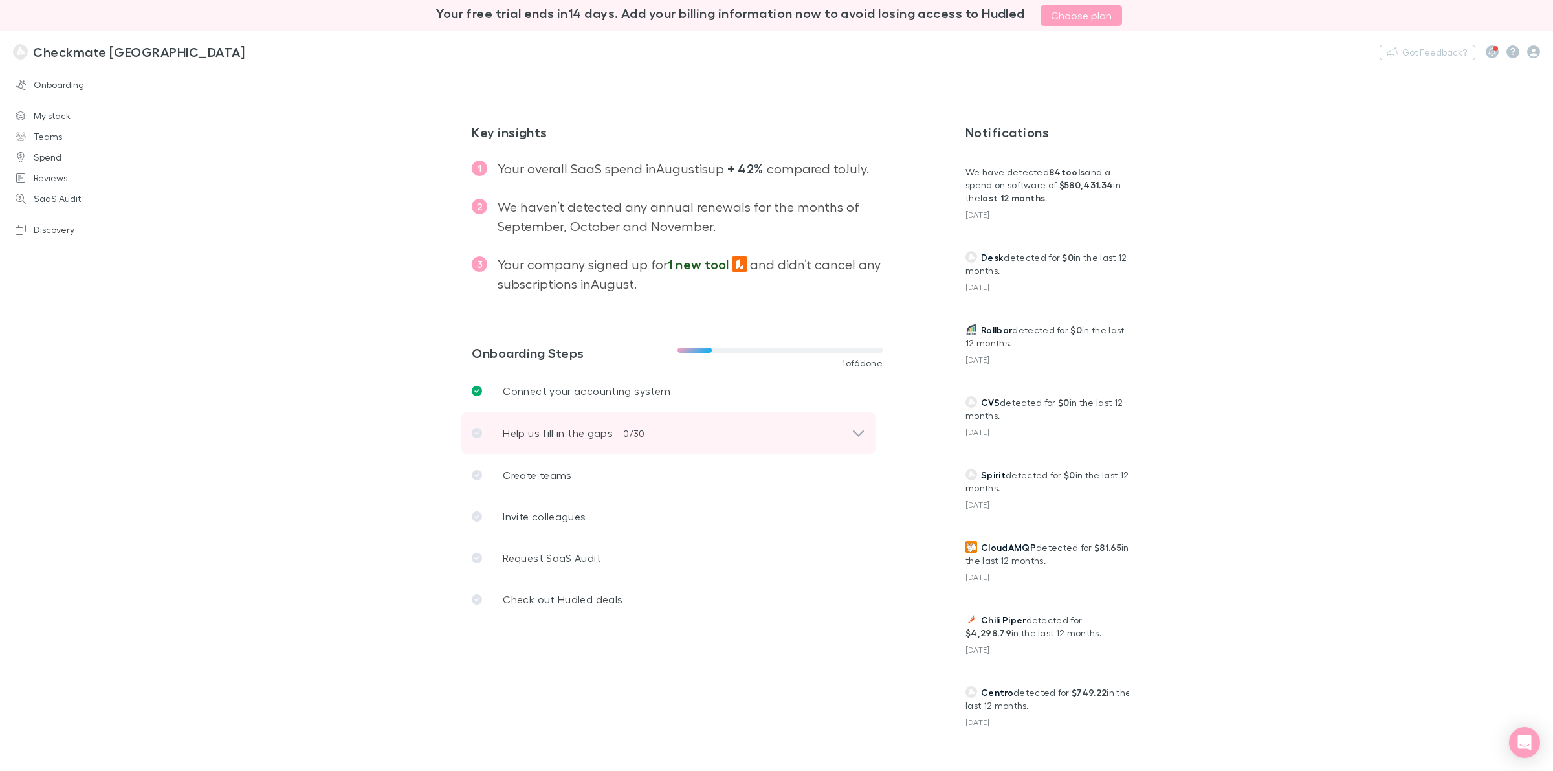
click at [852, 430] on icon at bounding box center [859, 433] width 14 height 16
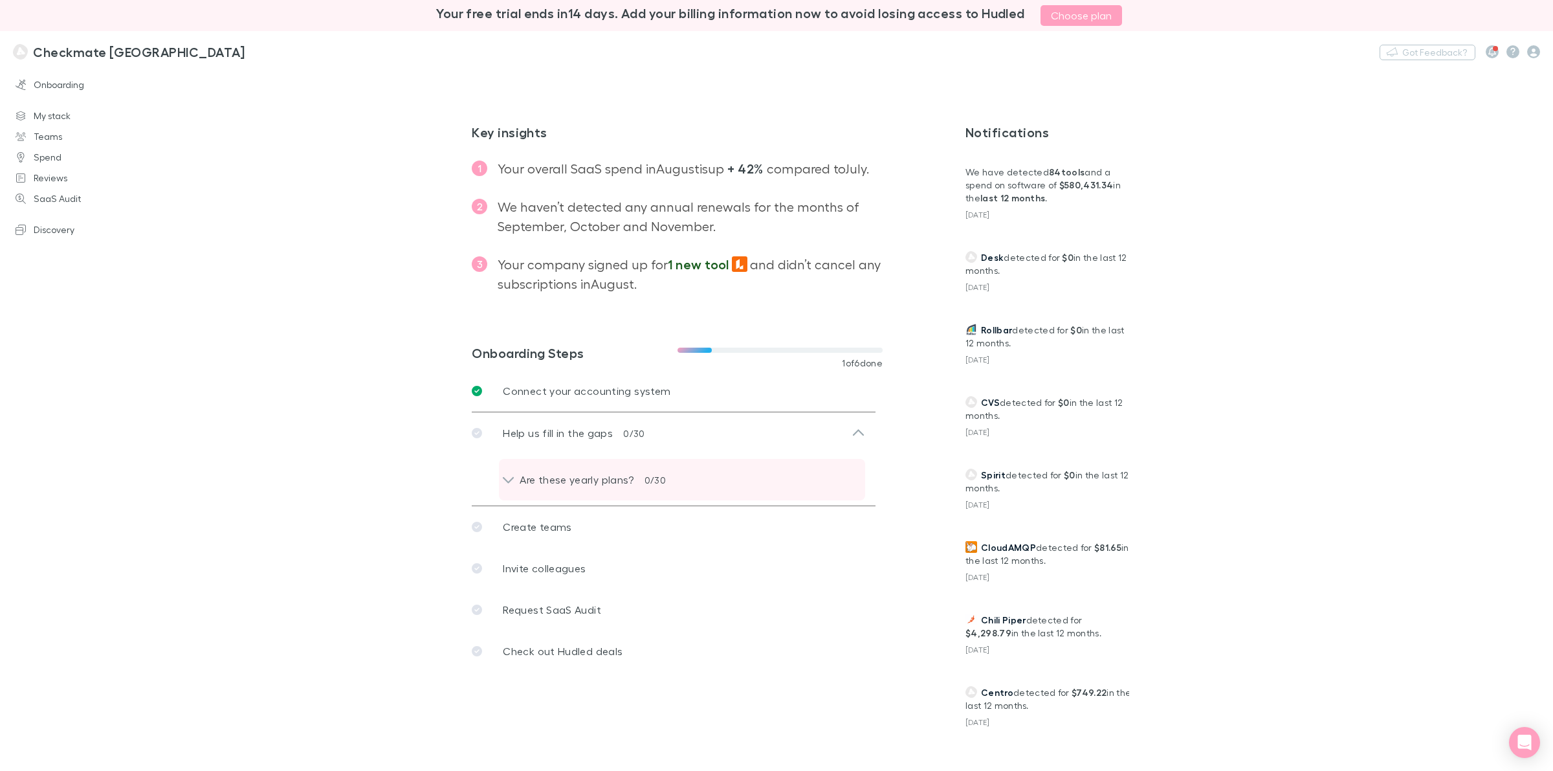
click at [516, 477] on p "Are these yearly plans?" at bounding box center [571, 480] width 124 height 16
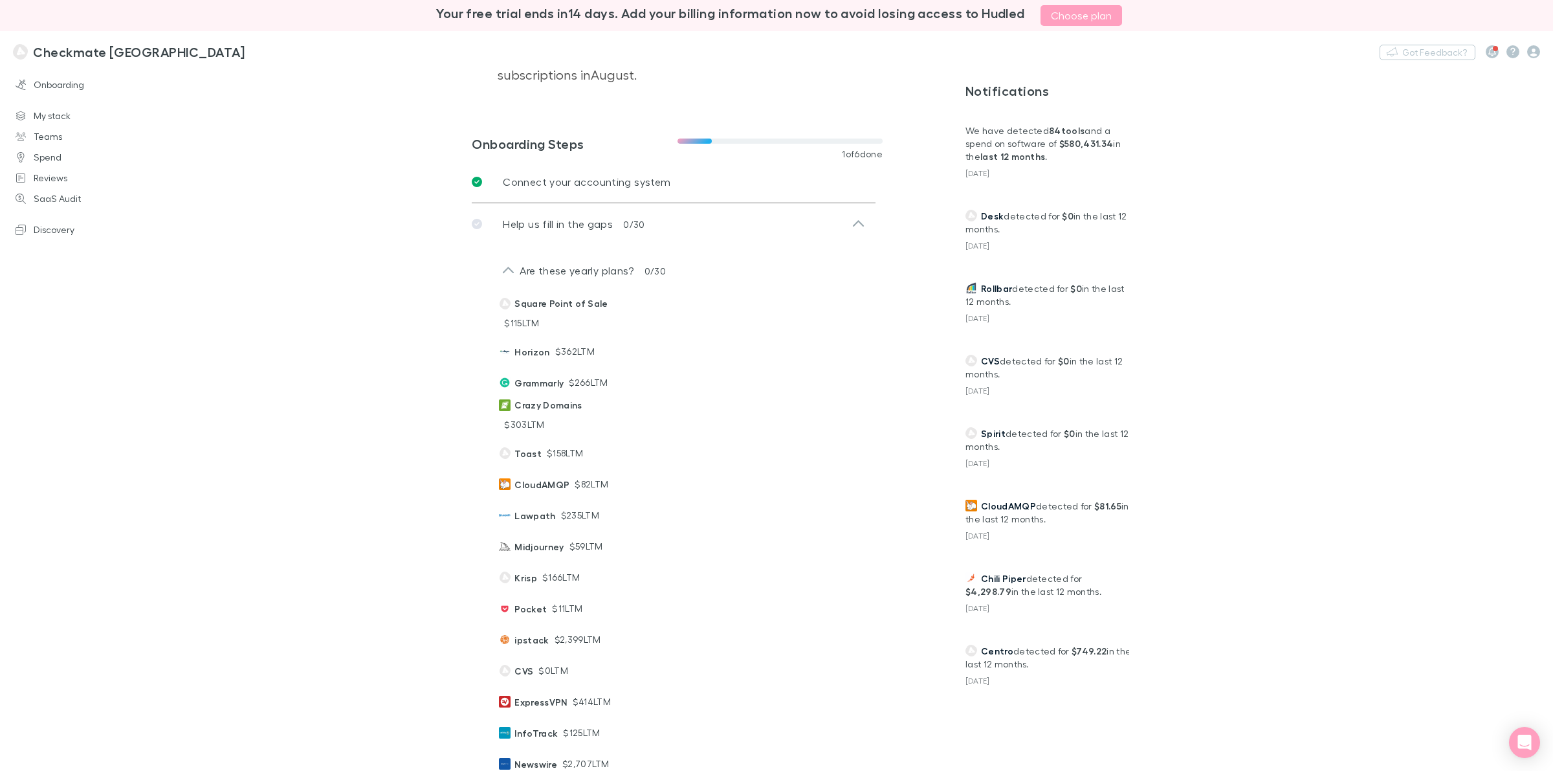
scroll to position [0, 0]
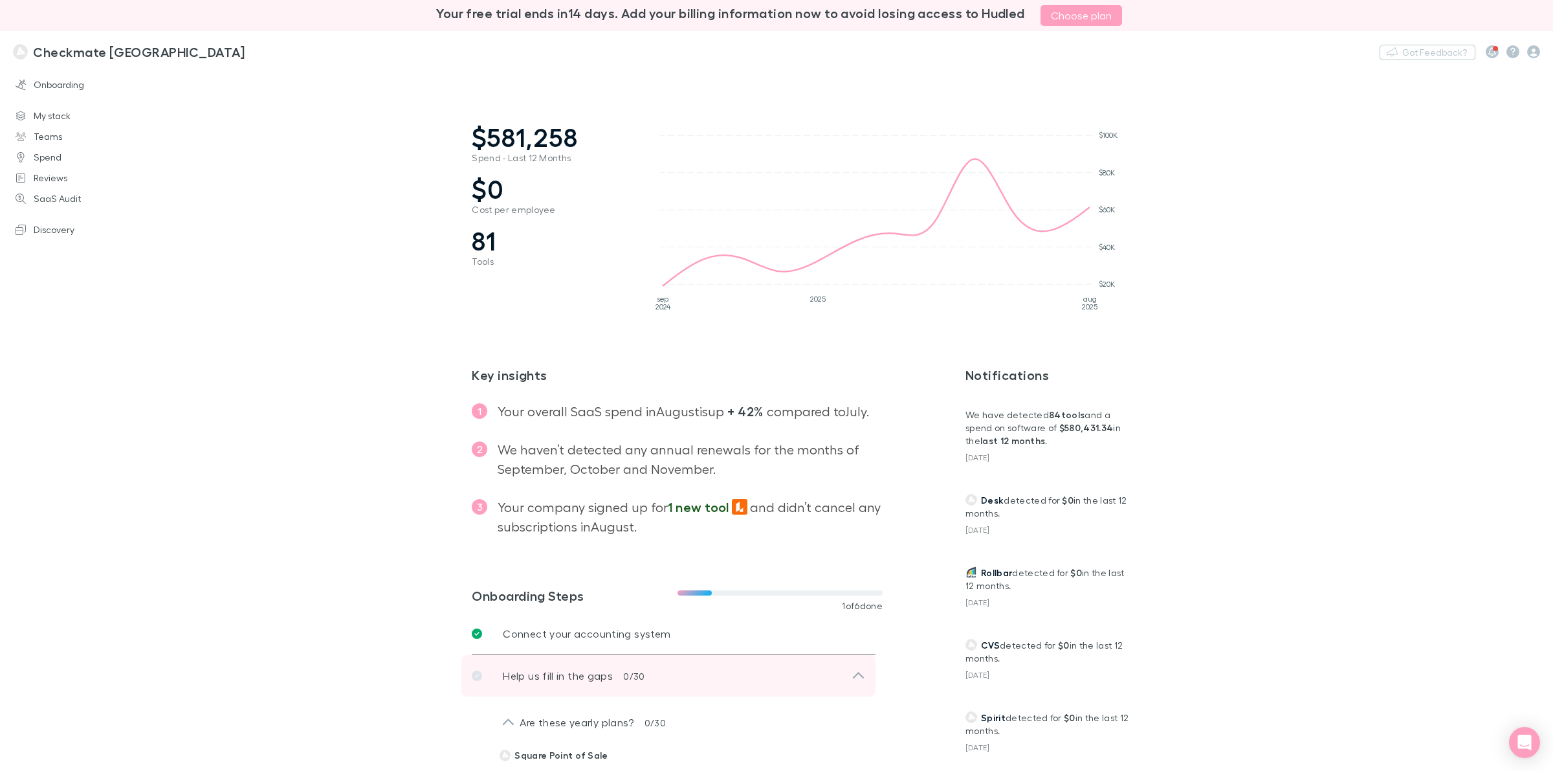
click at [854, 616] on icon at bounding box center [858, 675] width 11 height 6
click at [66, 50] on h3 "Checkmate New Zealand" at bounding box center [139, 52] width 212 height 16
click at [1242, 49] on icon "button" at bounding box center [1534, 51] width 13 height 13
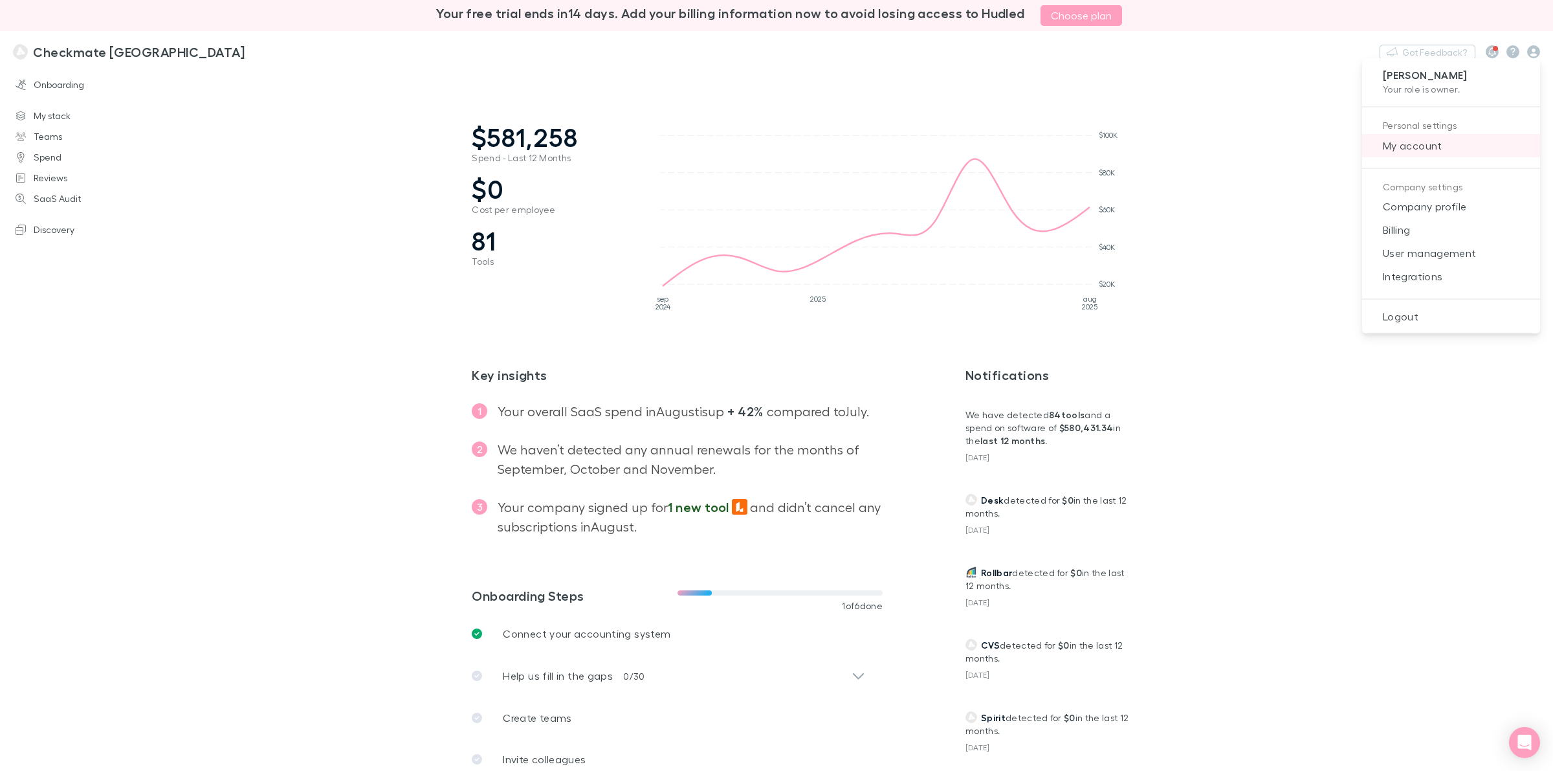
click at [1242, 144] on span "My account" at bounding box center [1451, 146] width 157 height 16
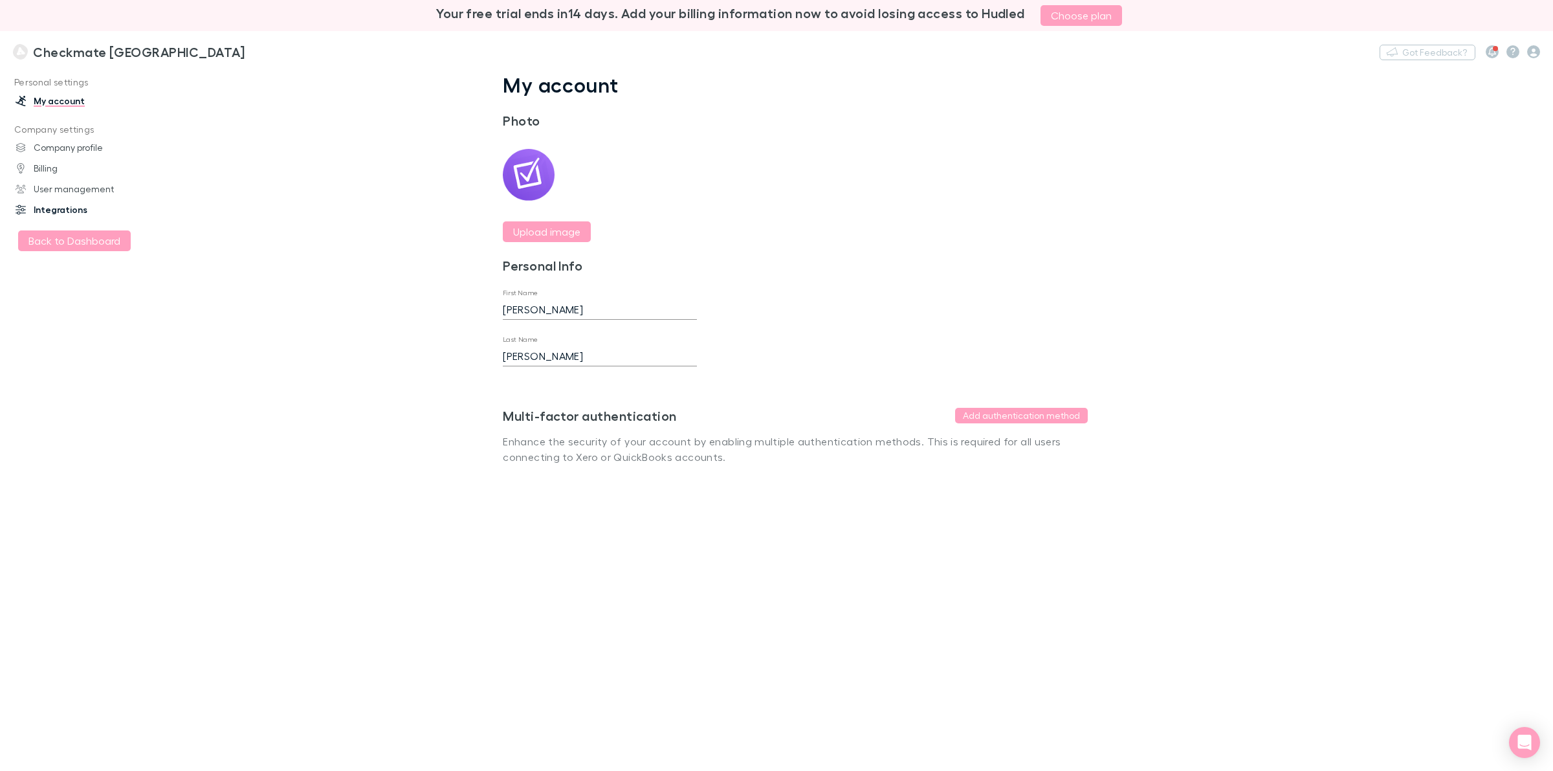
click at [44, 214] on link "Integrations" at bounding box center [93, 209] width 180 height 21
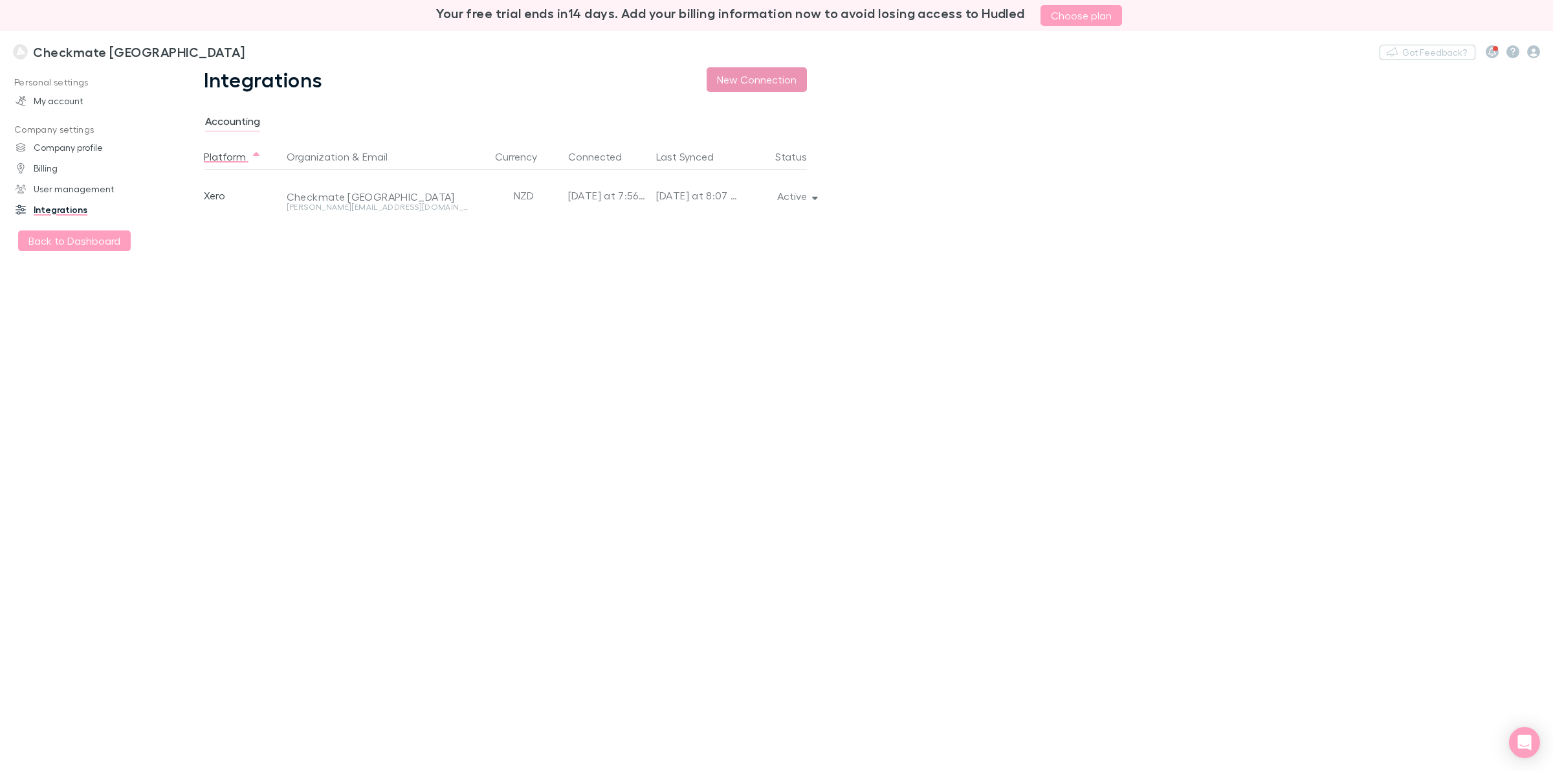
click at [743, 80] on button "New Connection" at bounding box center [757, 79] width 100 height 25
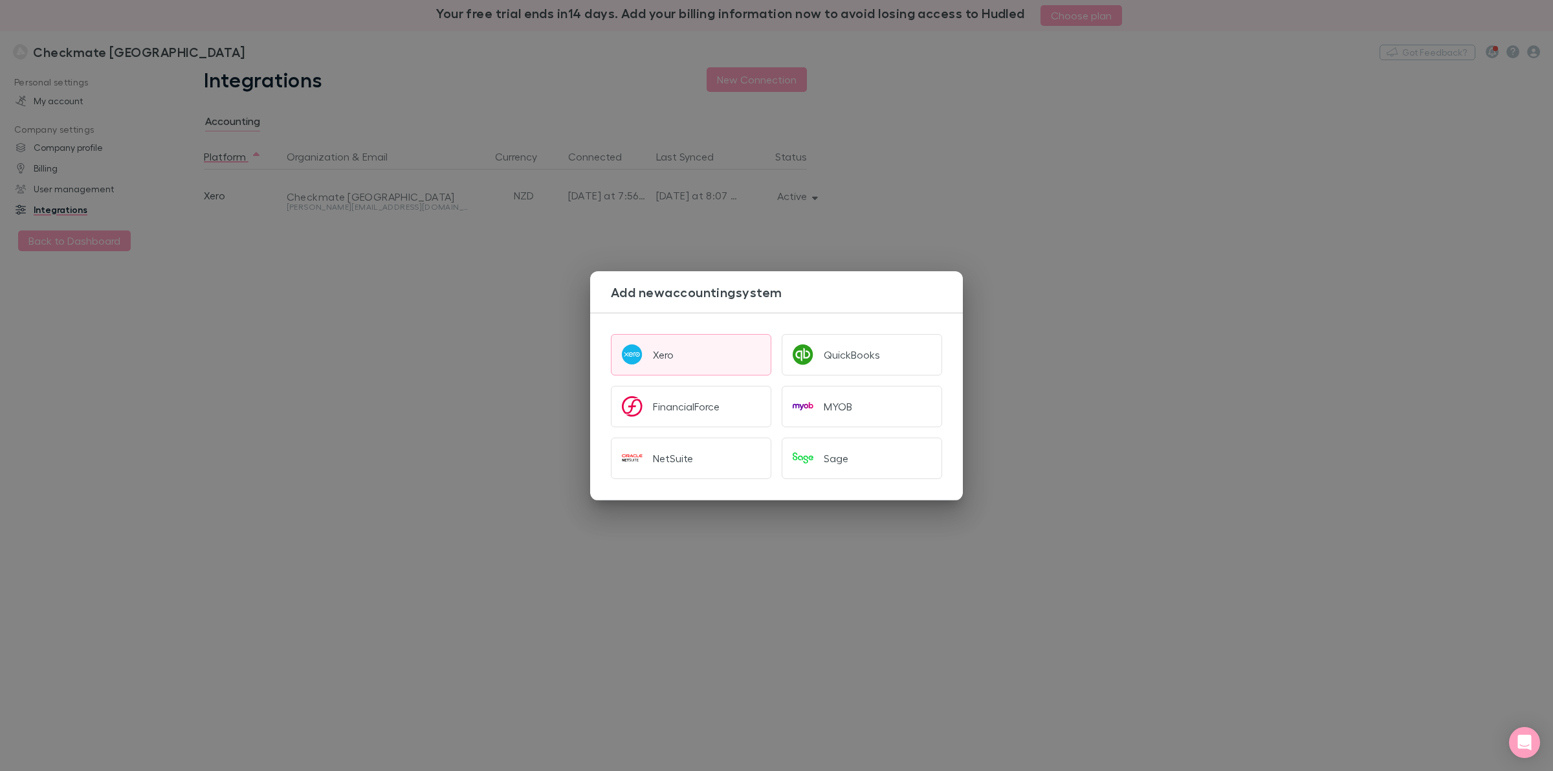
click at [661, 353] on div "Xero" at bounding box center [663, 354] width 21 height 13
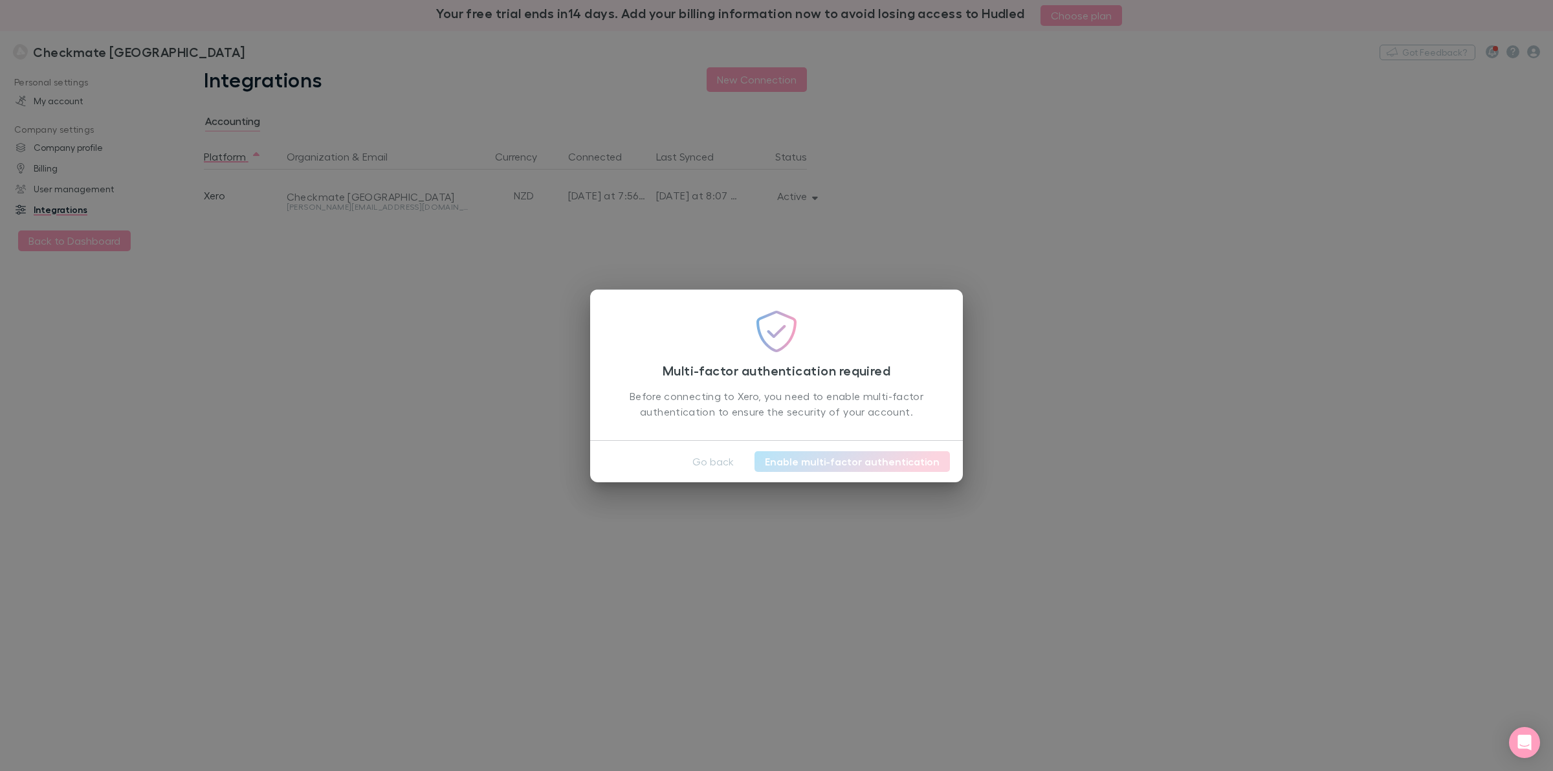
click at [794, 461] on link "Enable multi-factor authentication" at bounding box center [852, 461] width 195 height 21
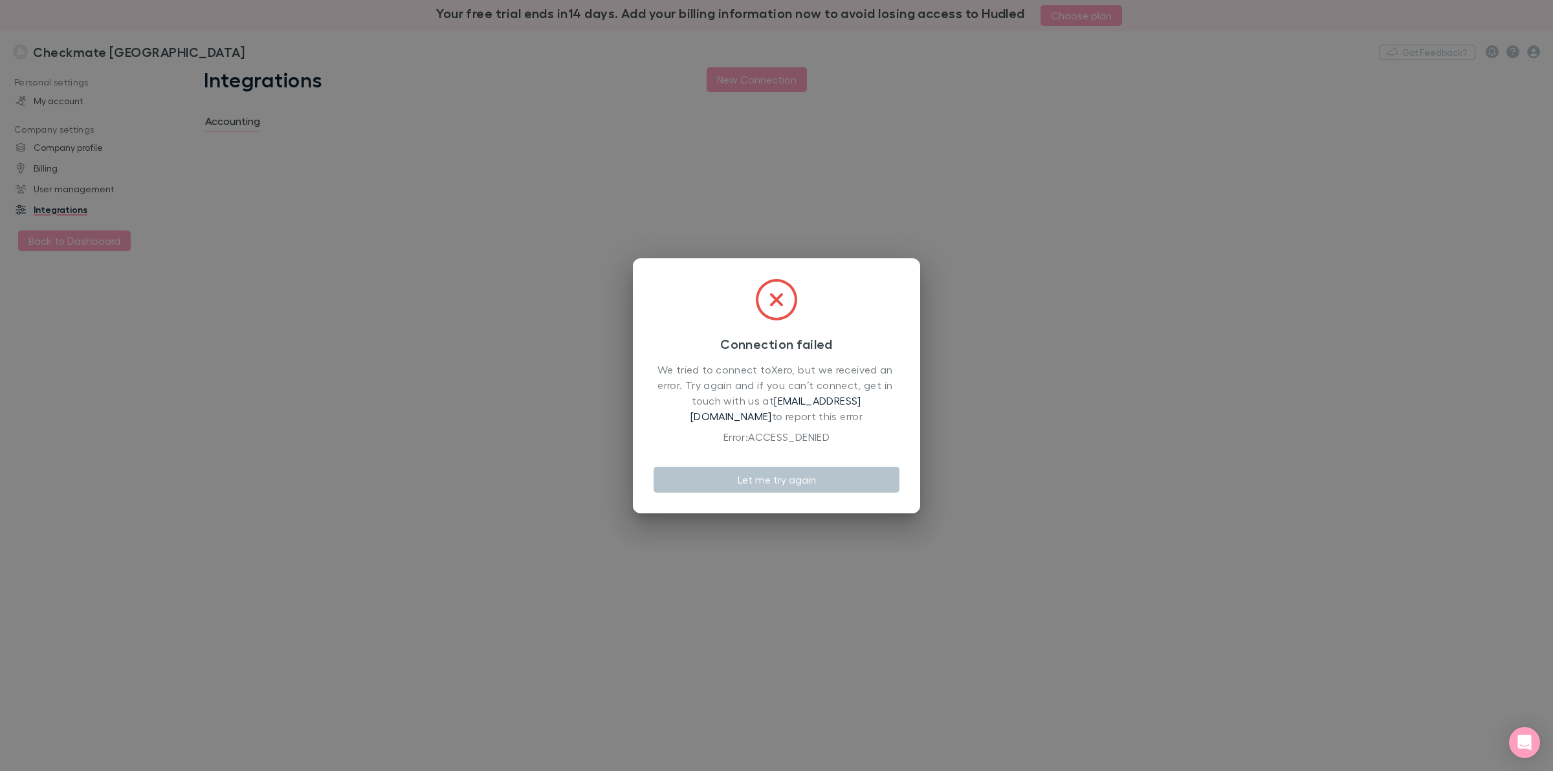
click at [773, 296] on icon at bounding box center [776, 299] width 41 height 41
click at [769, 478] on button "Let me try again" at bounding box center [777, 480] width 246 height 26
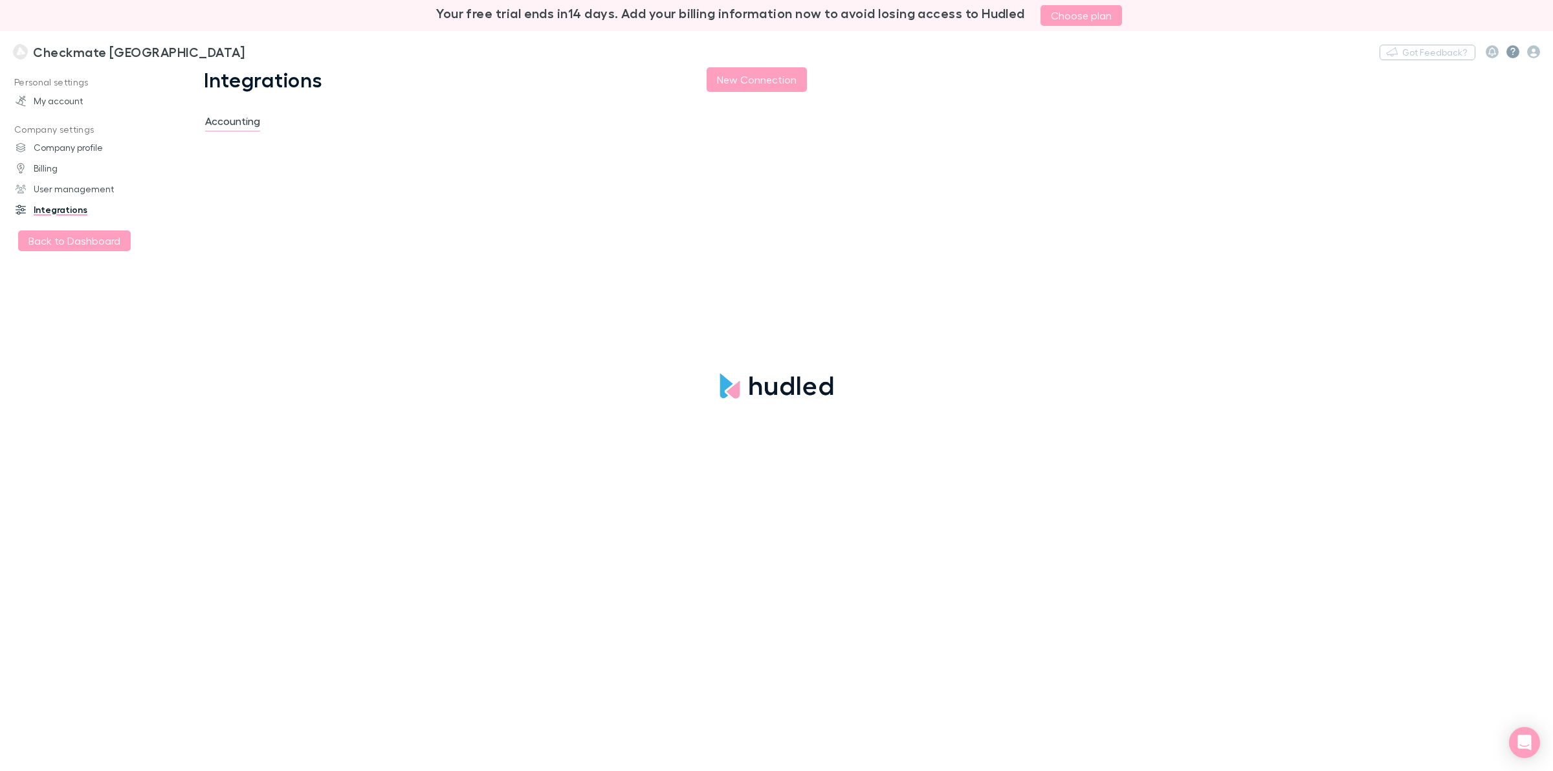
click at [1513, 52] on icon at bounding box center [1513, 52] width 5 height 8
click at [1491, 50] on icon "button" at bounding box center [1493, 51] width 8 height 9
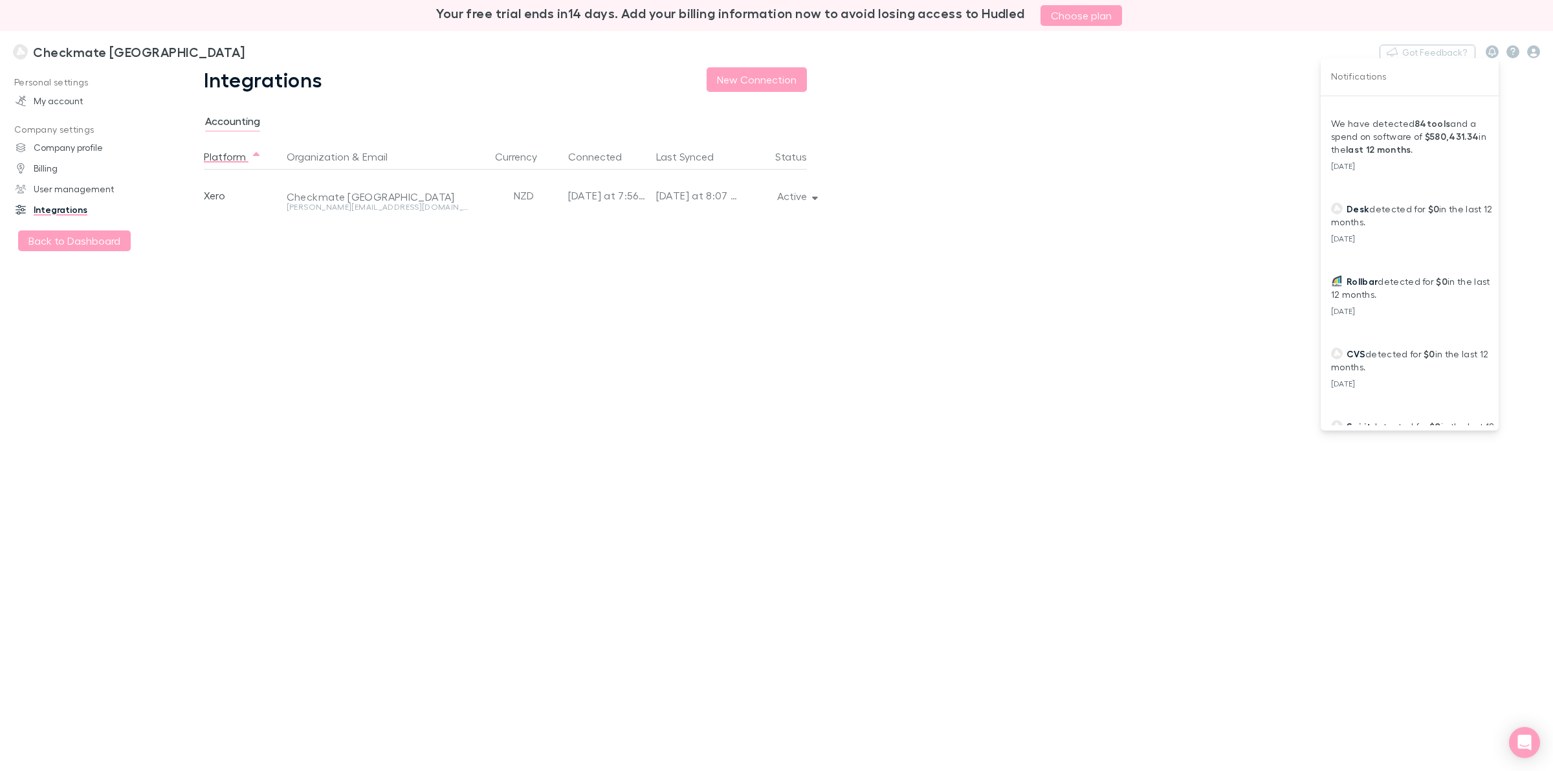
click at [1516, 52] on div at bounding box center [776, 385] width 1553 height 771
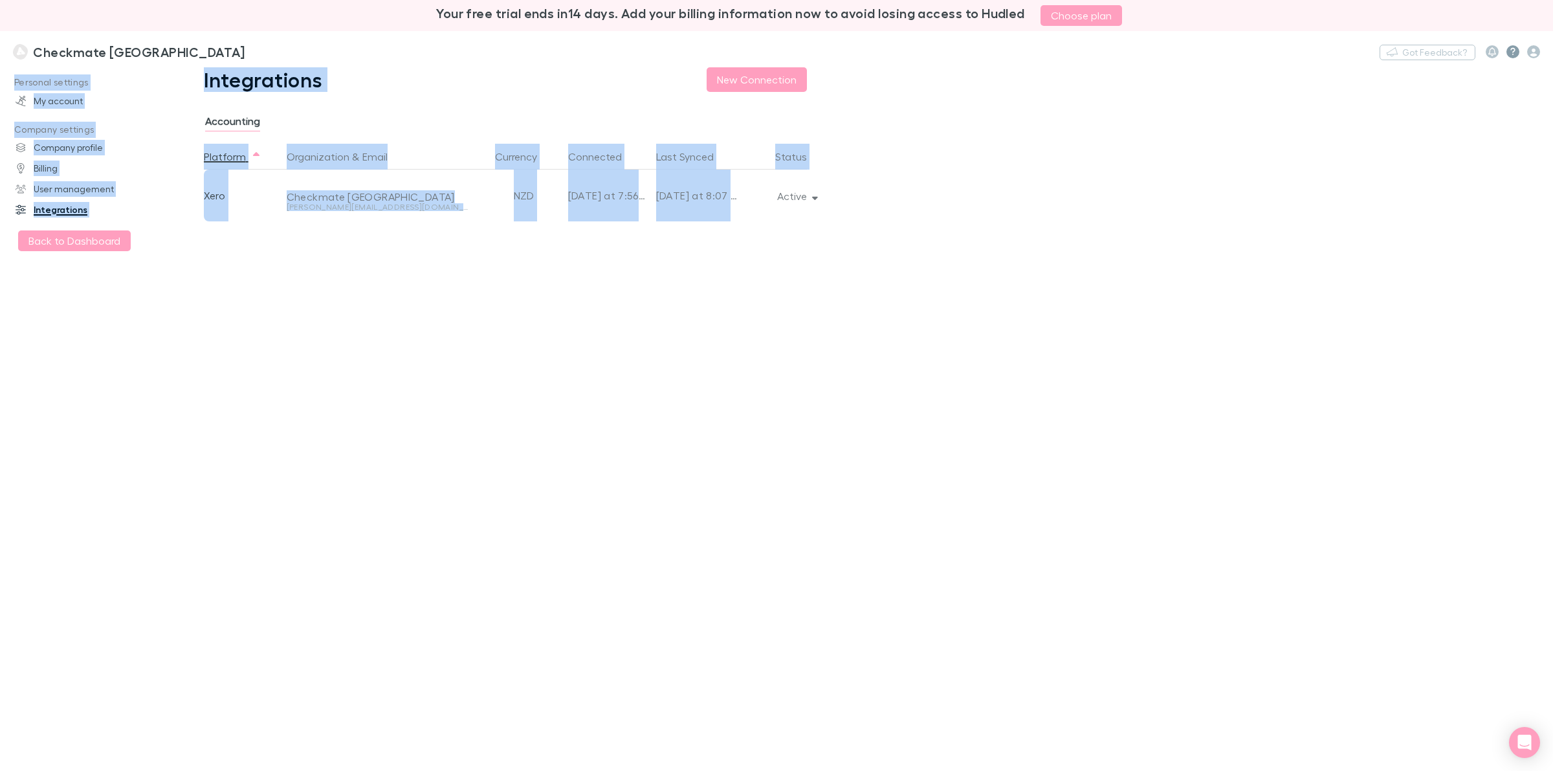
click at [1511, 50] on icon at bounding box center [1514, 51] width 6 height 9
click at [1537, 52] on icon "button" at bounding box center [1534, 51] width 13 height 13
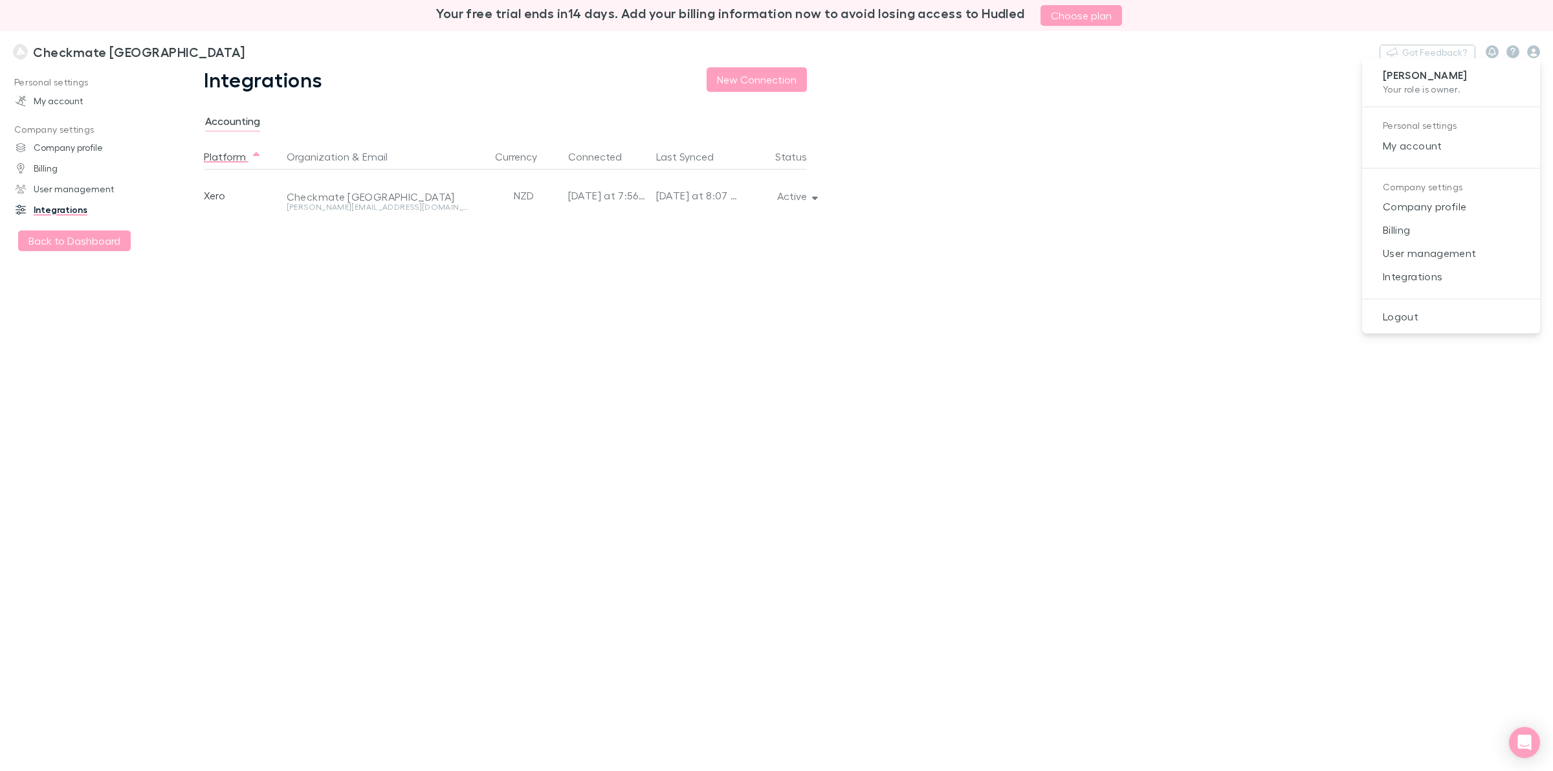
drag, startPoint x: 1465, startPoint y: 201, endPoint x: 1144, endPoint y: 114, distance: 332.7
click at [1144, 114] on div at bounding box center [776, 385] width 1553 height 771
click at [49, 104] on link "My account" at bounding box center [93, 101] width 180 height 21
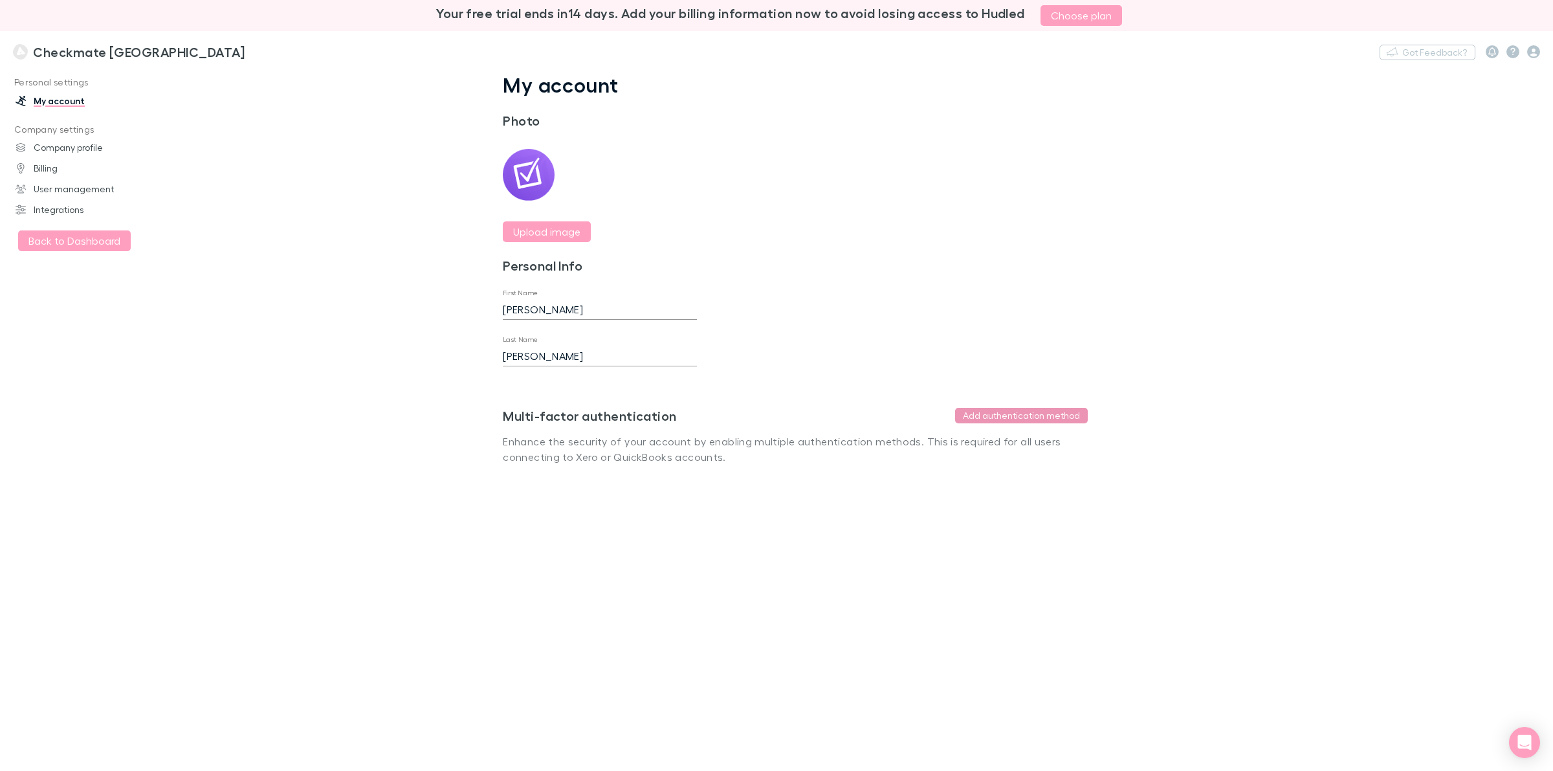
click at [990, 413] on button "Add authentication method" at bounding box center [1021, 416] width 133 height 16
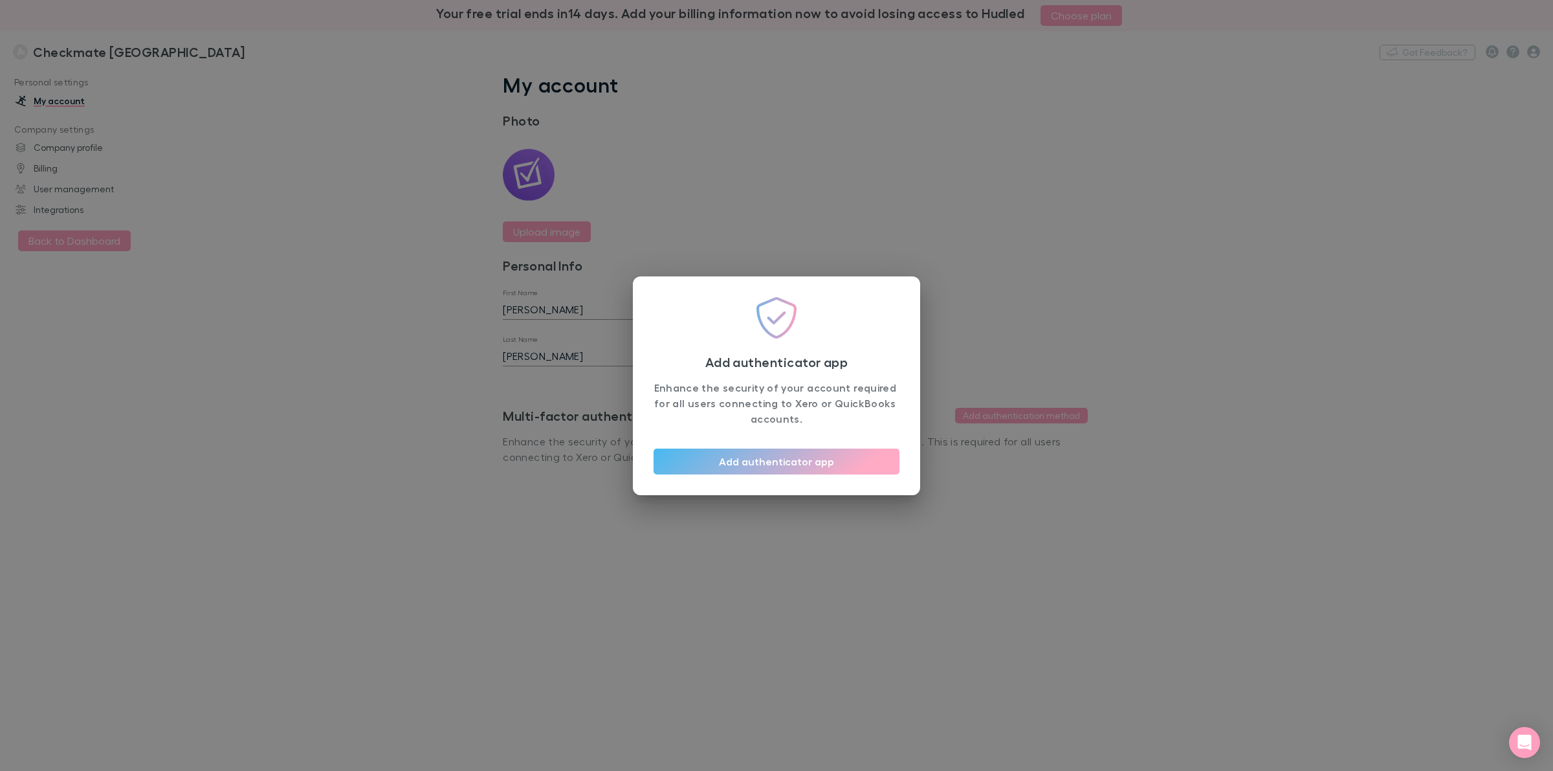
click at [594, 296] on div "Add authenticator app Enhance the security of your account required for all use…" at bounding box center [776, 385] width 1553 height 771
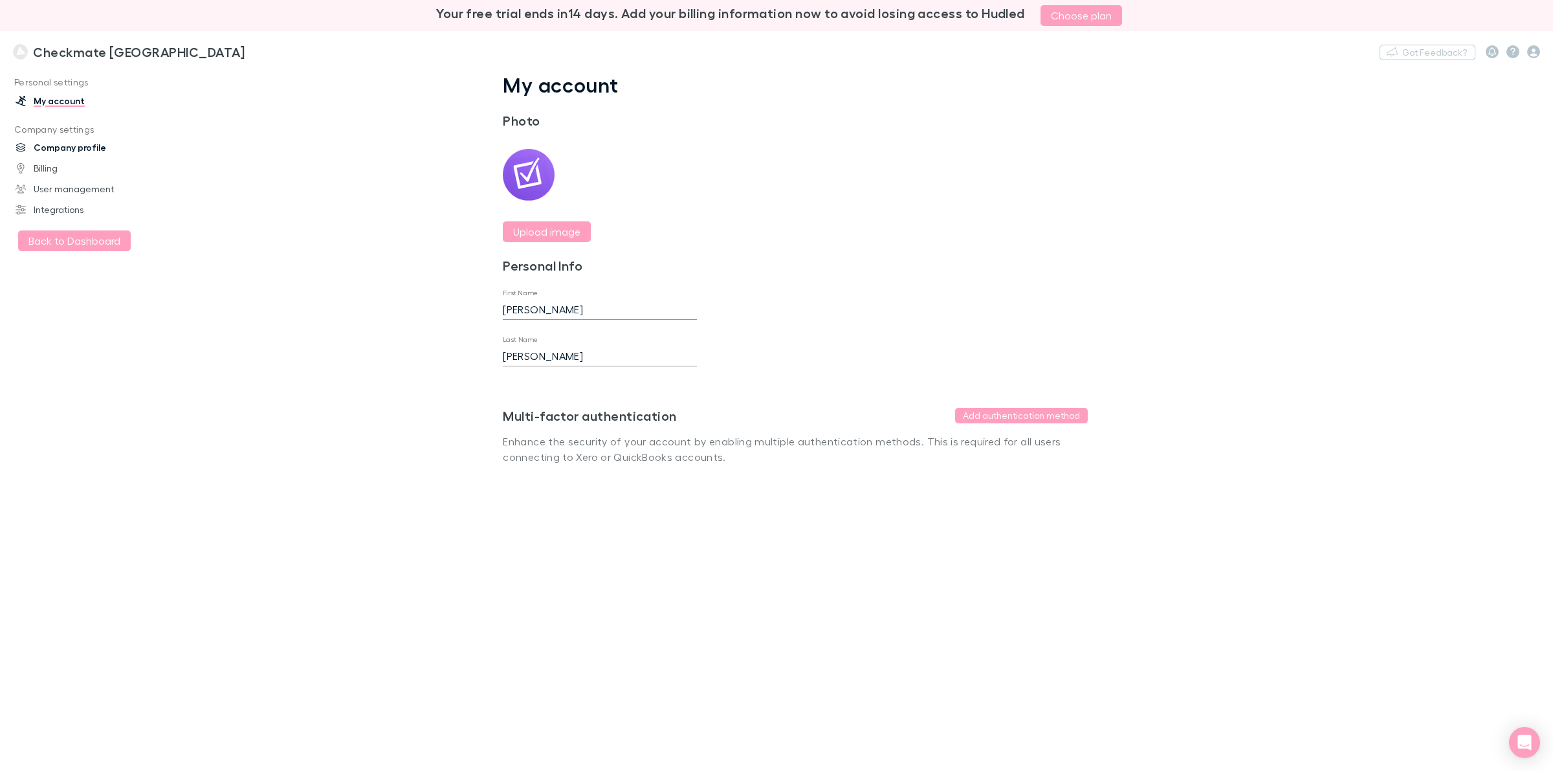
click at [49, 146] on link "Company profile" at bounding box center [93, 147] width 180 height 21
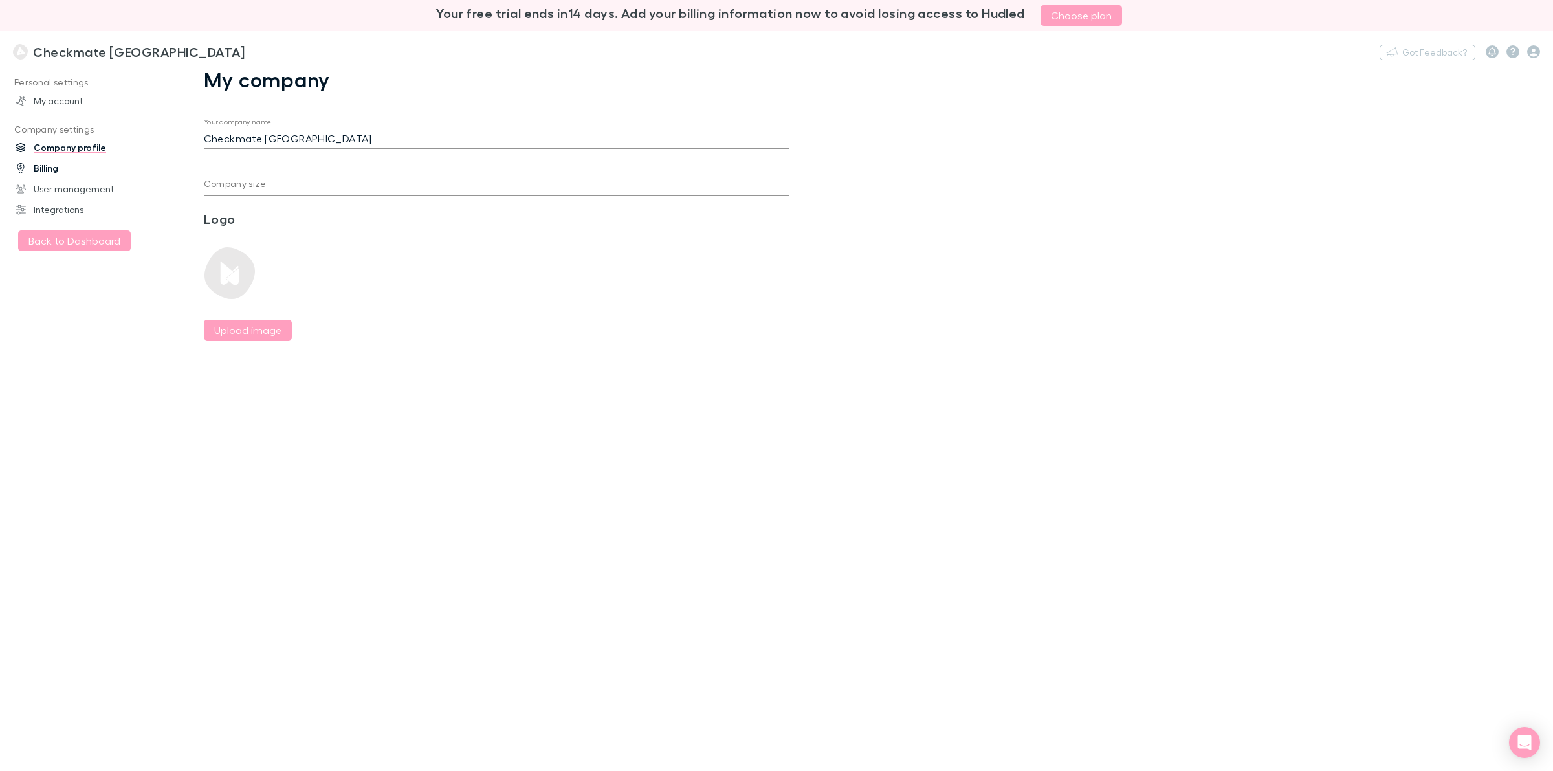
click at [45, 165] on link "Billing" at bounding box center [93, 168] width 180 height 21
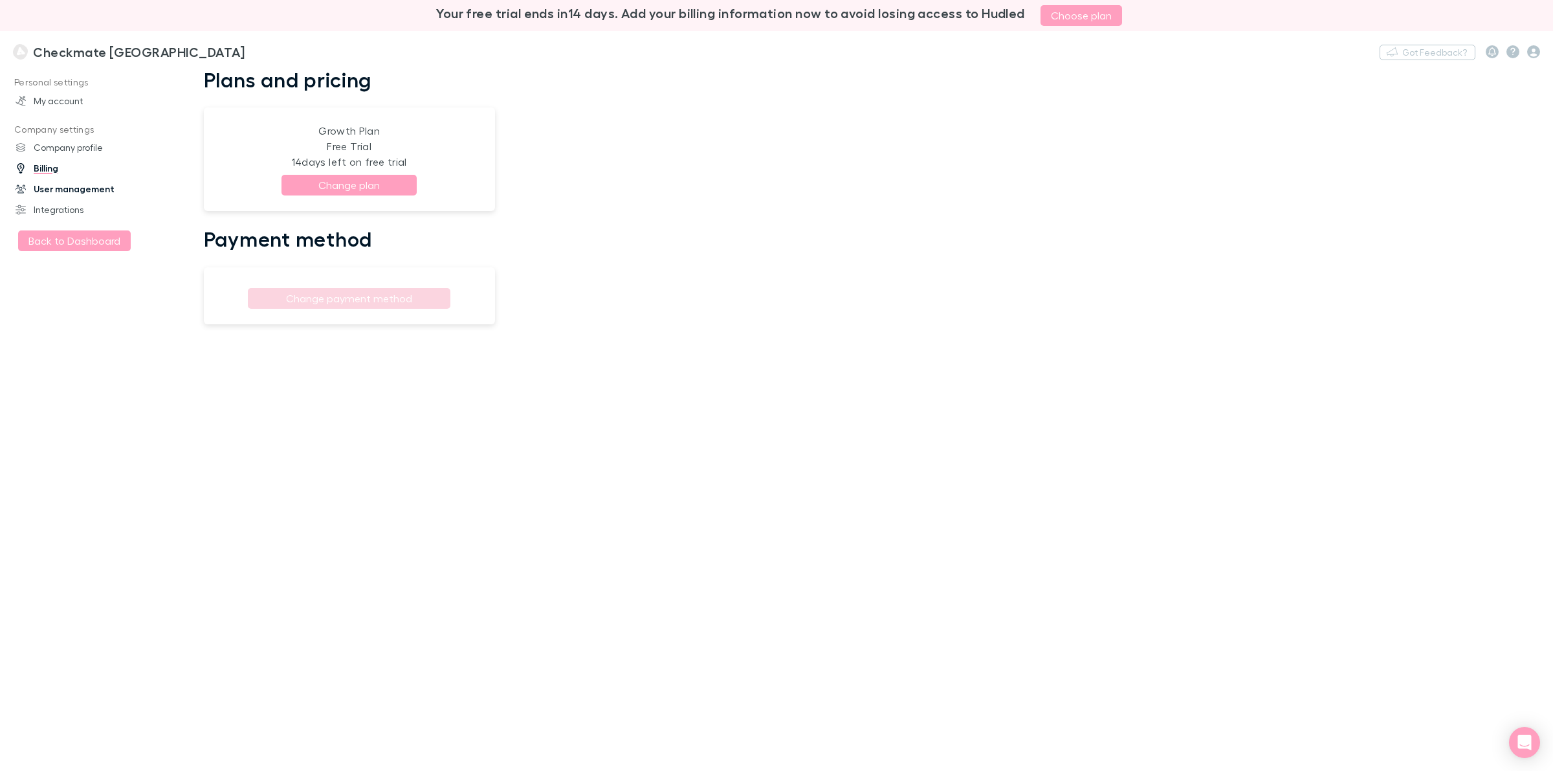
click at [49, 186] on link "User management" at bounding box center [93, 189] width 180 height 21
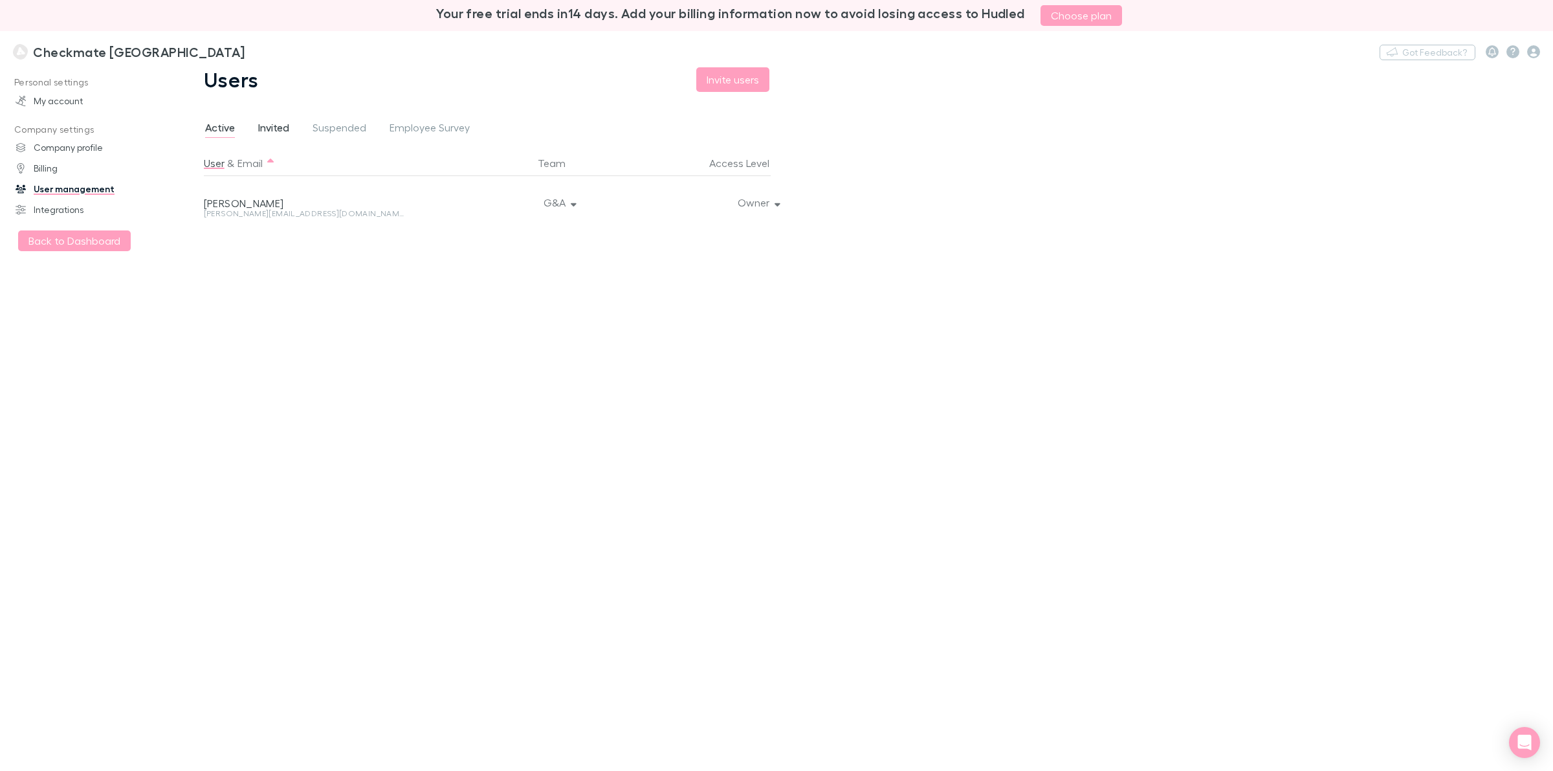
click at [272, 124] on span "Invited" at bounding box center [273, 129] width 31 height 17
click at [228, 129] on span "Active" at bounding box center [220, 129] width 30 height 17
click at [58, 207] on link "Integrations" at bounding box center [93, 209] width 180 height 21
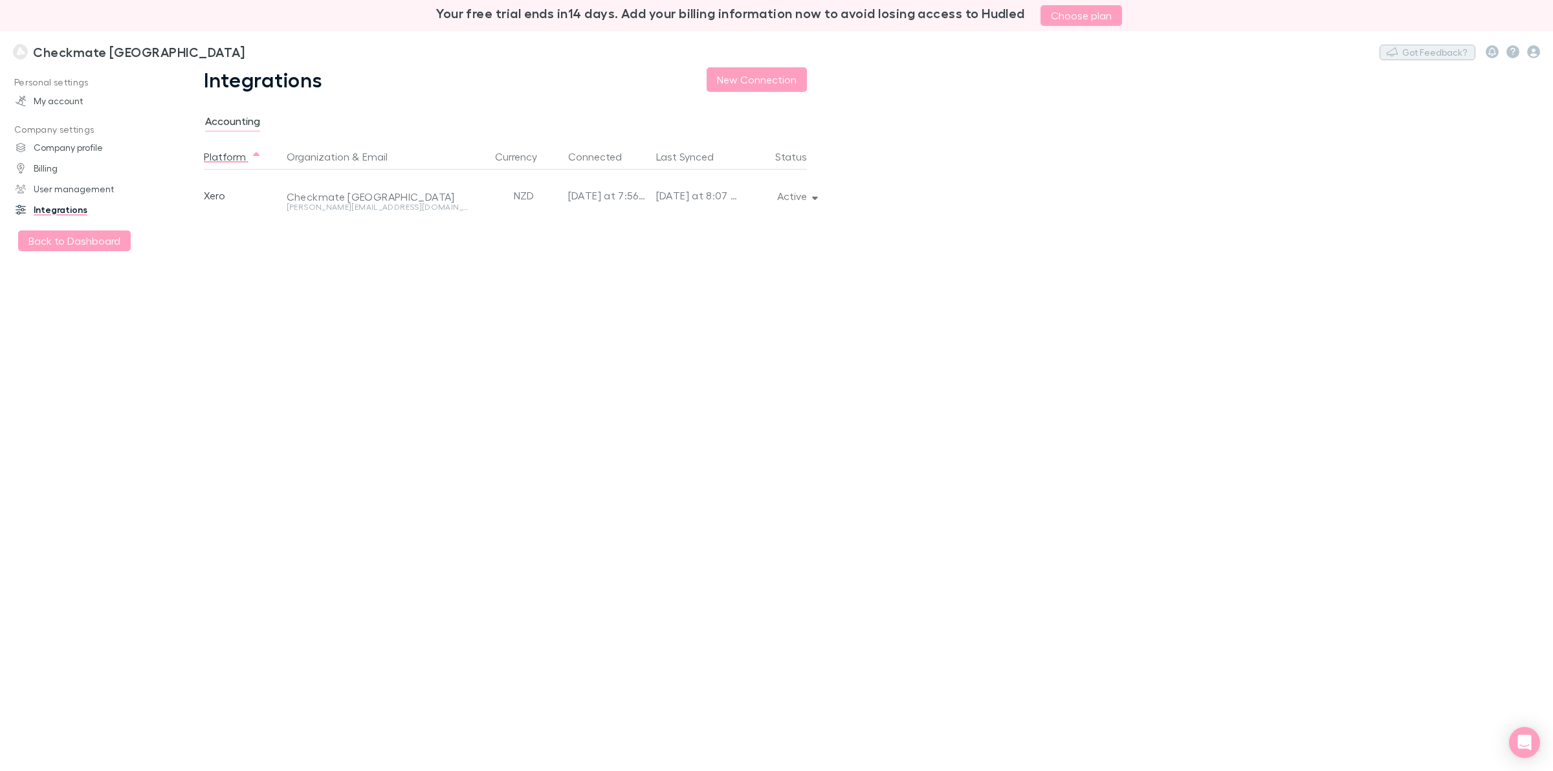
click at [1419, 53] on button "Got Feedback?" at bounding box center [1428, 53] width 96 height 16
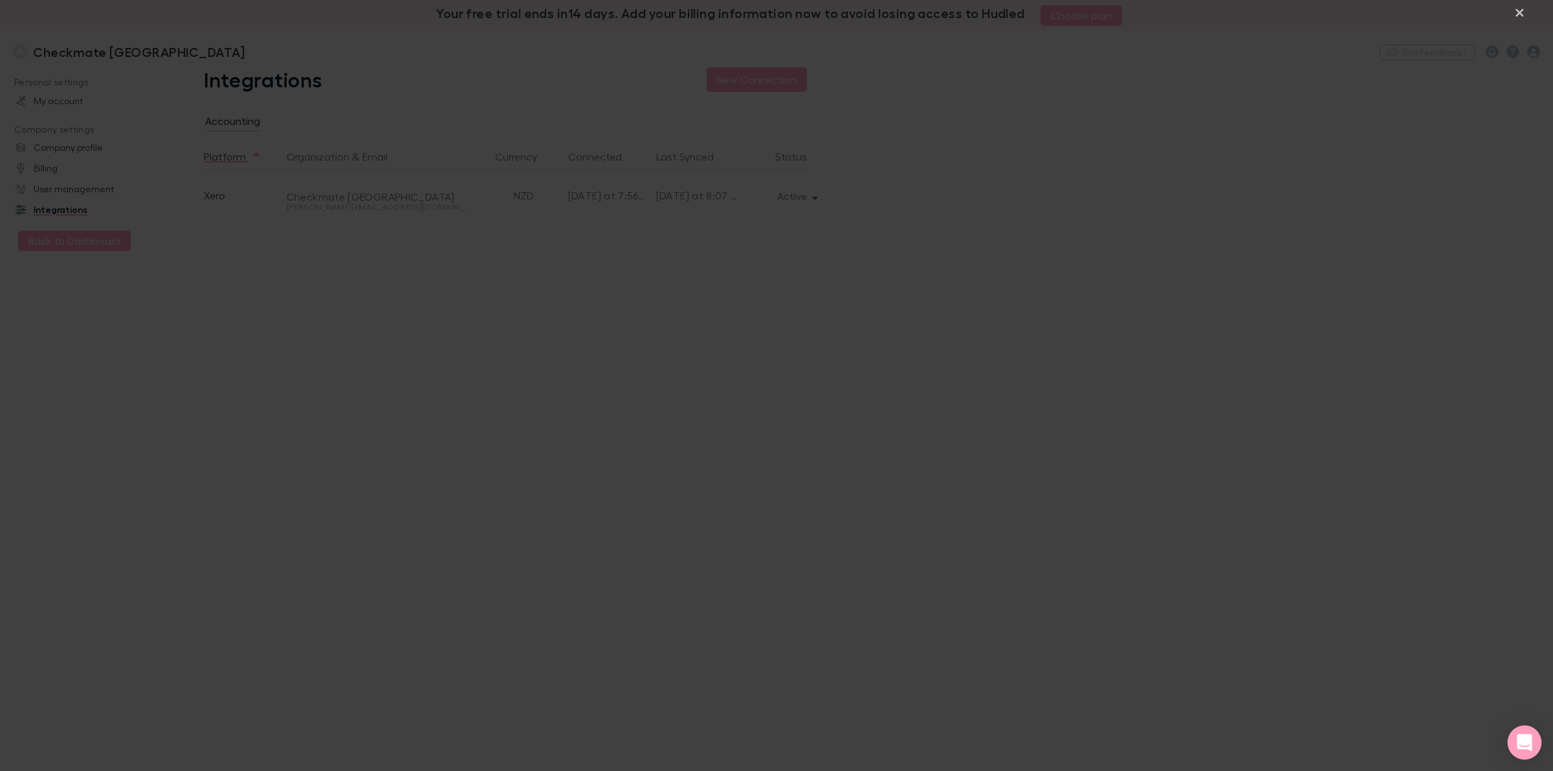
click at [1521, 740] on icon "Open Intercom Messenger" at bounding box center [1524, 742] width 15 height 17
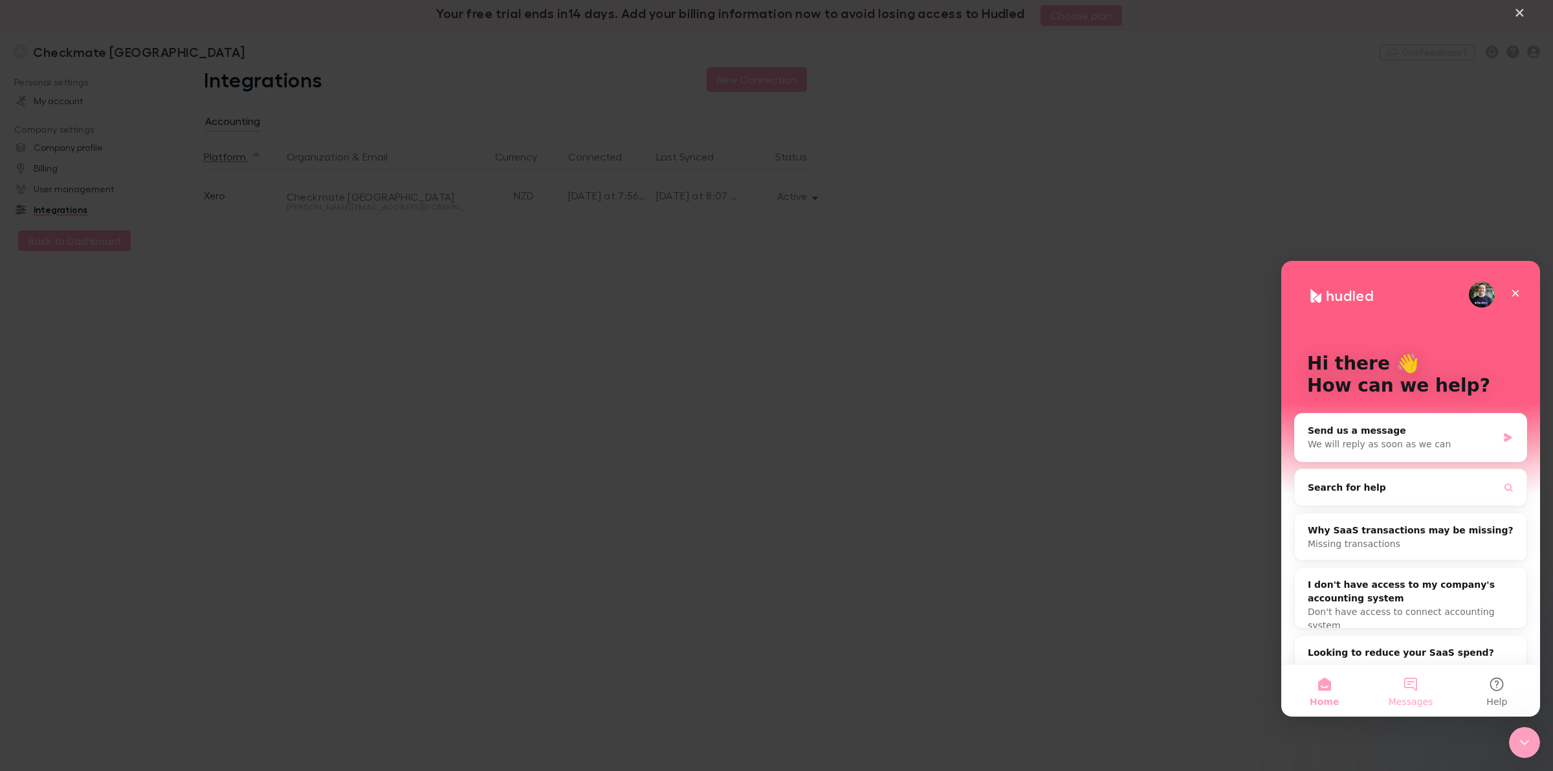
click at [1403, 682] on button "Messages" at bounding box center [1411, 691] width 86 height 52
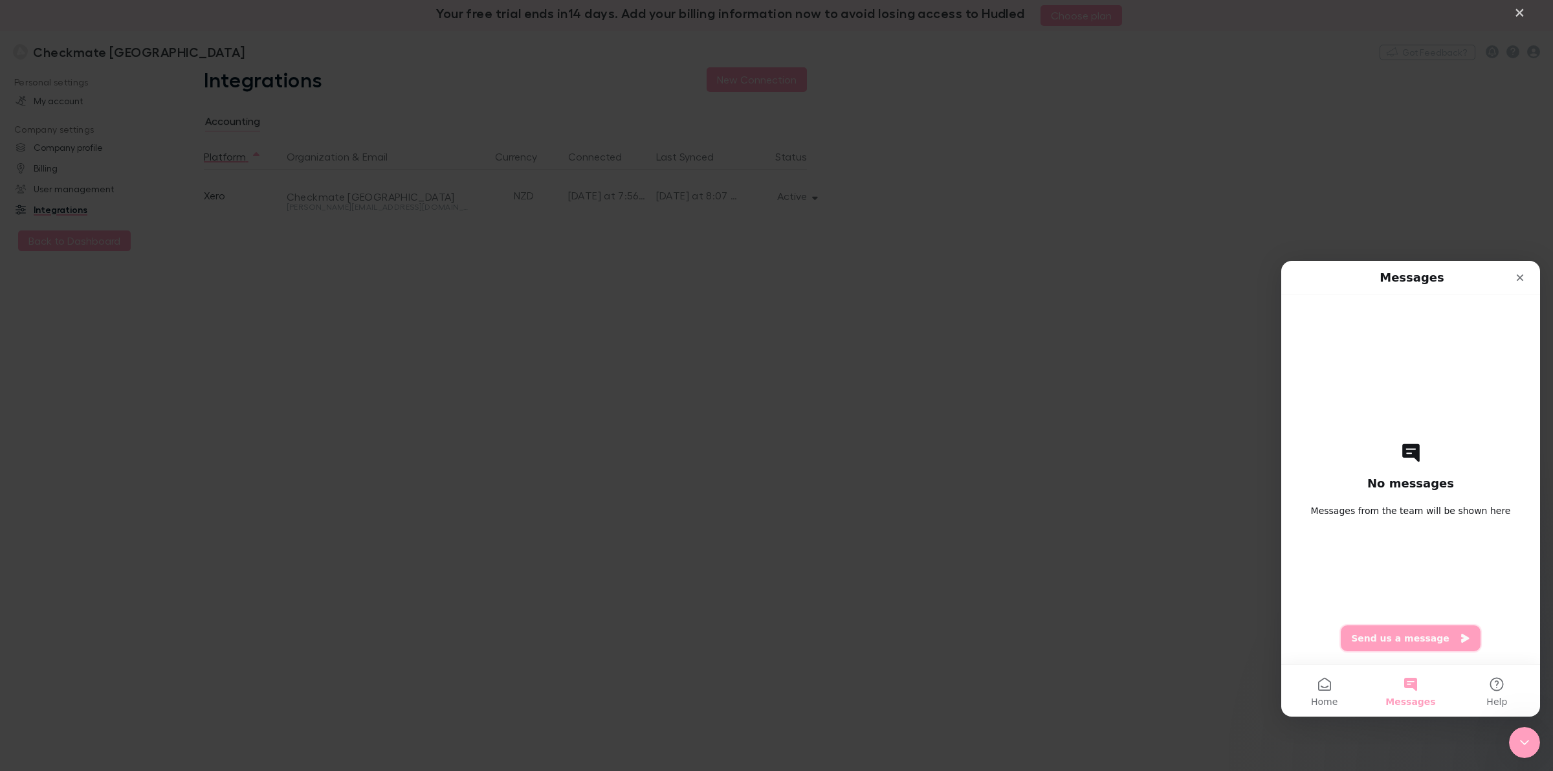
click at [1383, 643] on button "Send us a message" at bounding box center [1411, 638] width 140 height 26
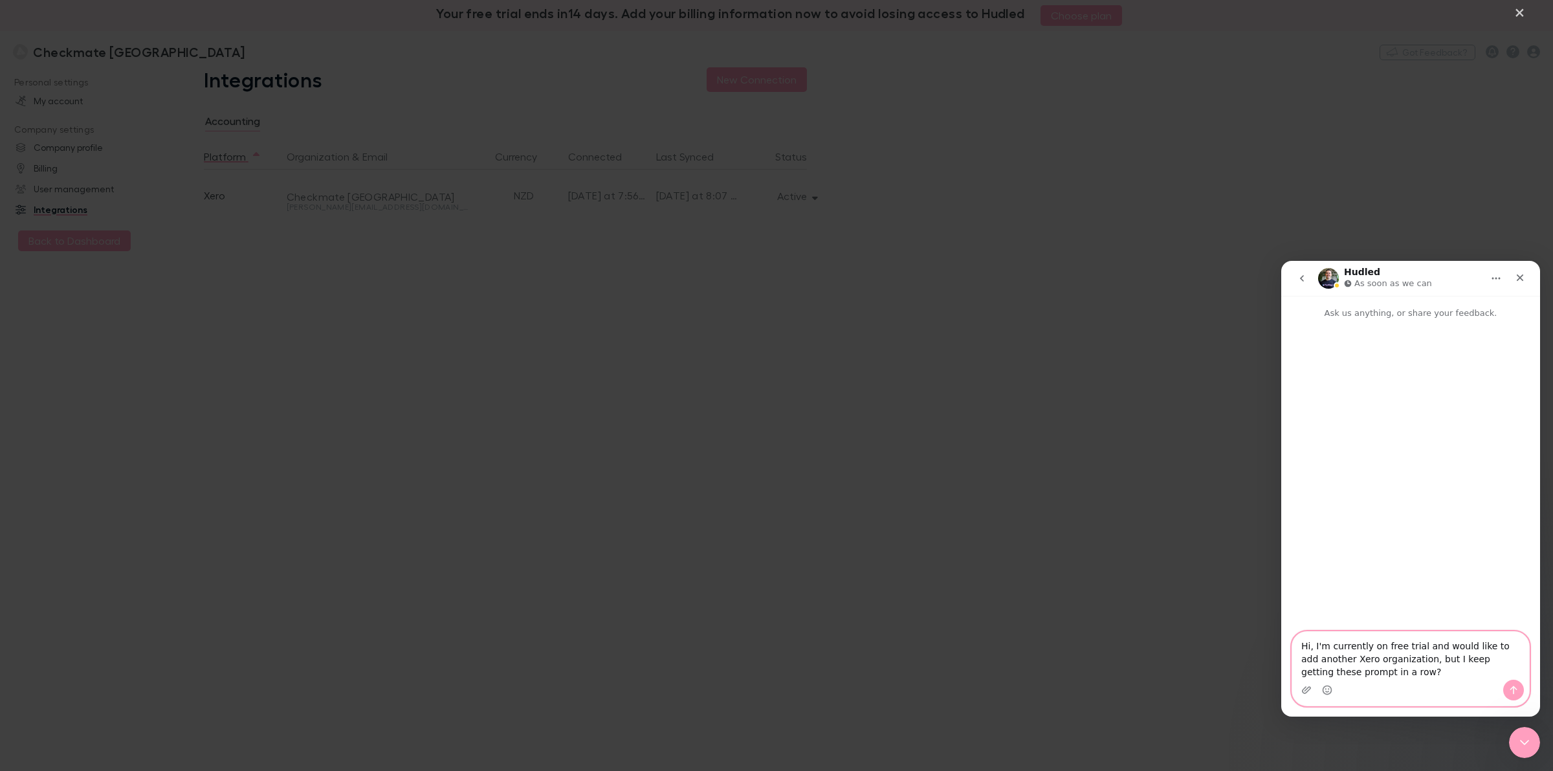
type textarea "Hi, I'm currently on free trial and would like to add another Xero organization…"
click at [1383, 670] on textarea "Hi, I'm currently on free trial and would like to add another Xero organization…" at bounding box center [1411, 656] width 237 height 48
click at [1516, 686] on icon "Send a message…" at bounding box center [1514, 690] width 10 height 10
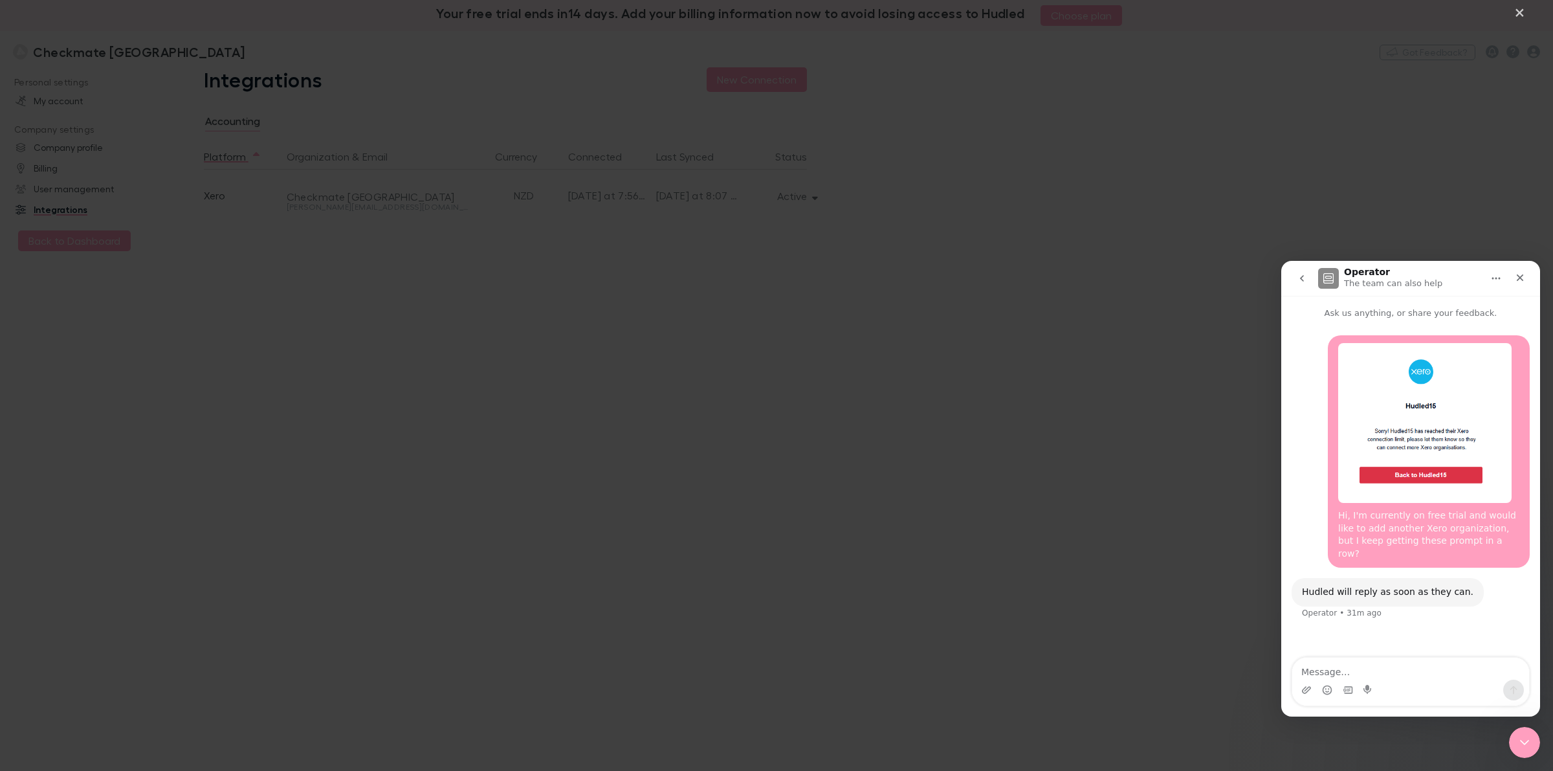
click at [1327, 276] on img "Intercom messenger" at bounding box center [1328, 278] width 21 height 21
click at [1517, 737] on icon "Close Intercom Messenger" at bounding box center [1523, 741] width 16 height 16
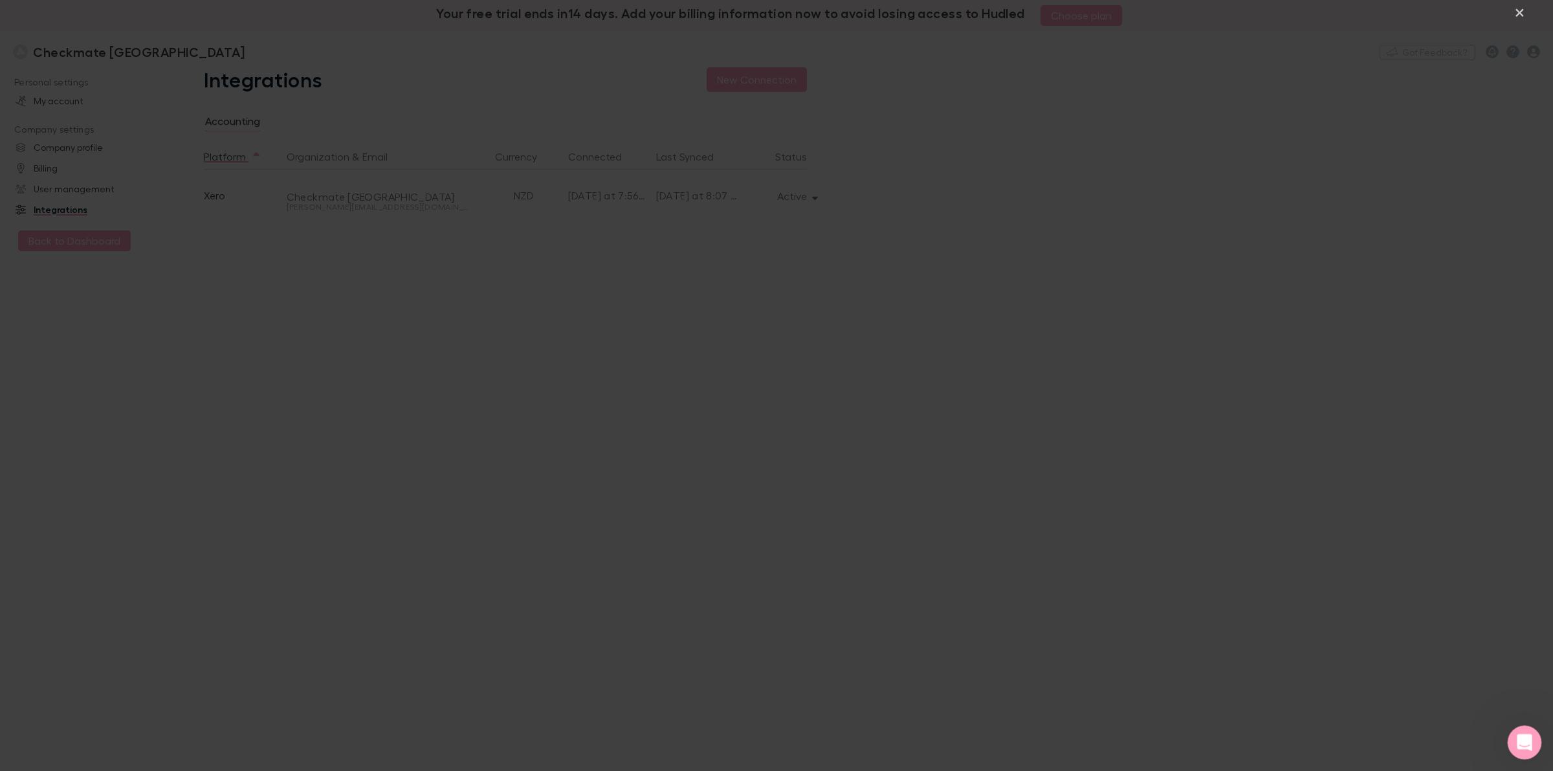
click at [1519, 739] on icon "Open Intercom Messenger" at bounding box center [1523, 740] width 21 height 21
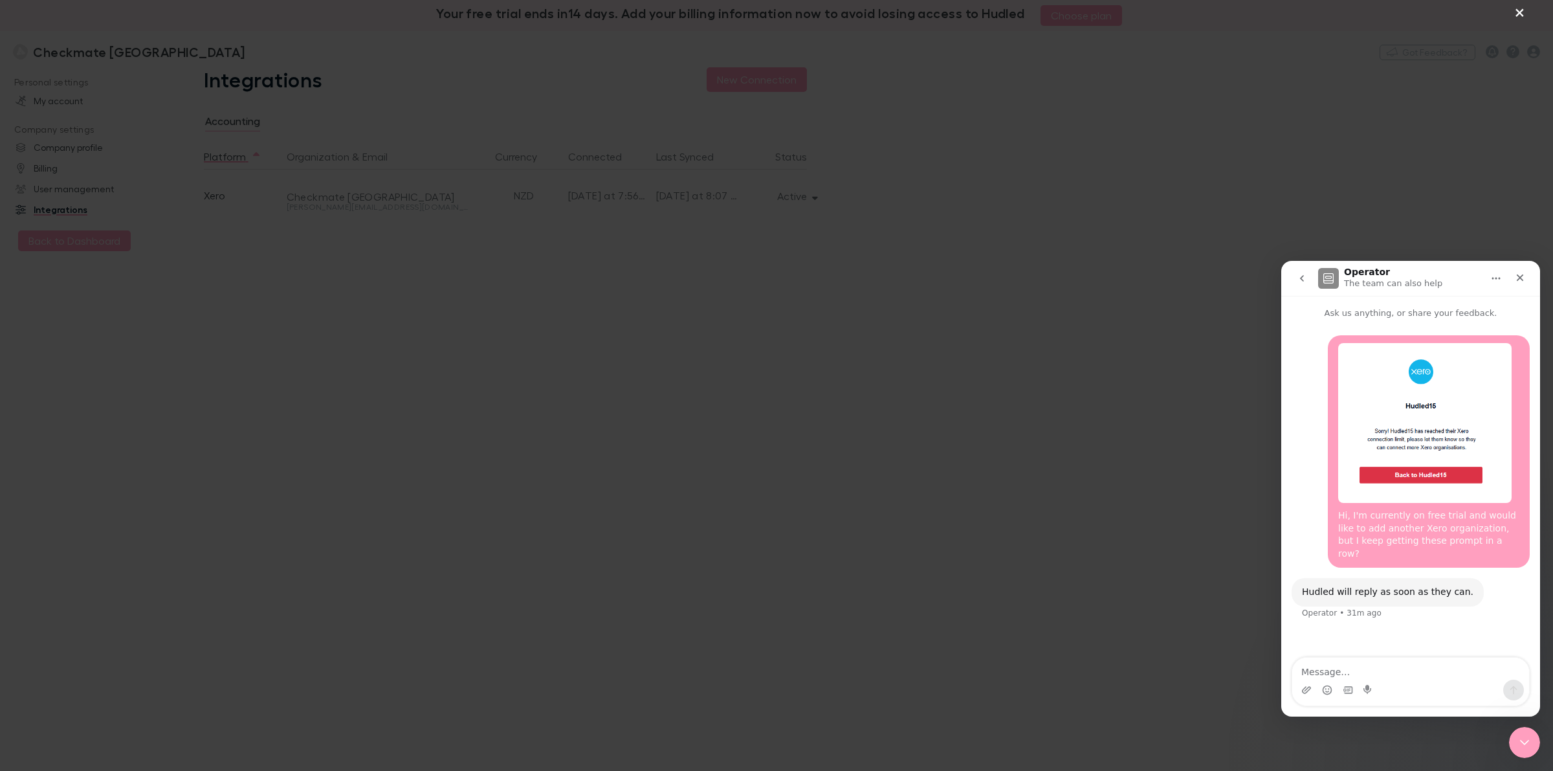
click at [1520, 10] on button "×" at bounding box center [1520, 12] width 16 height 16
